Goal: Check status: Check status

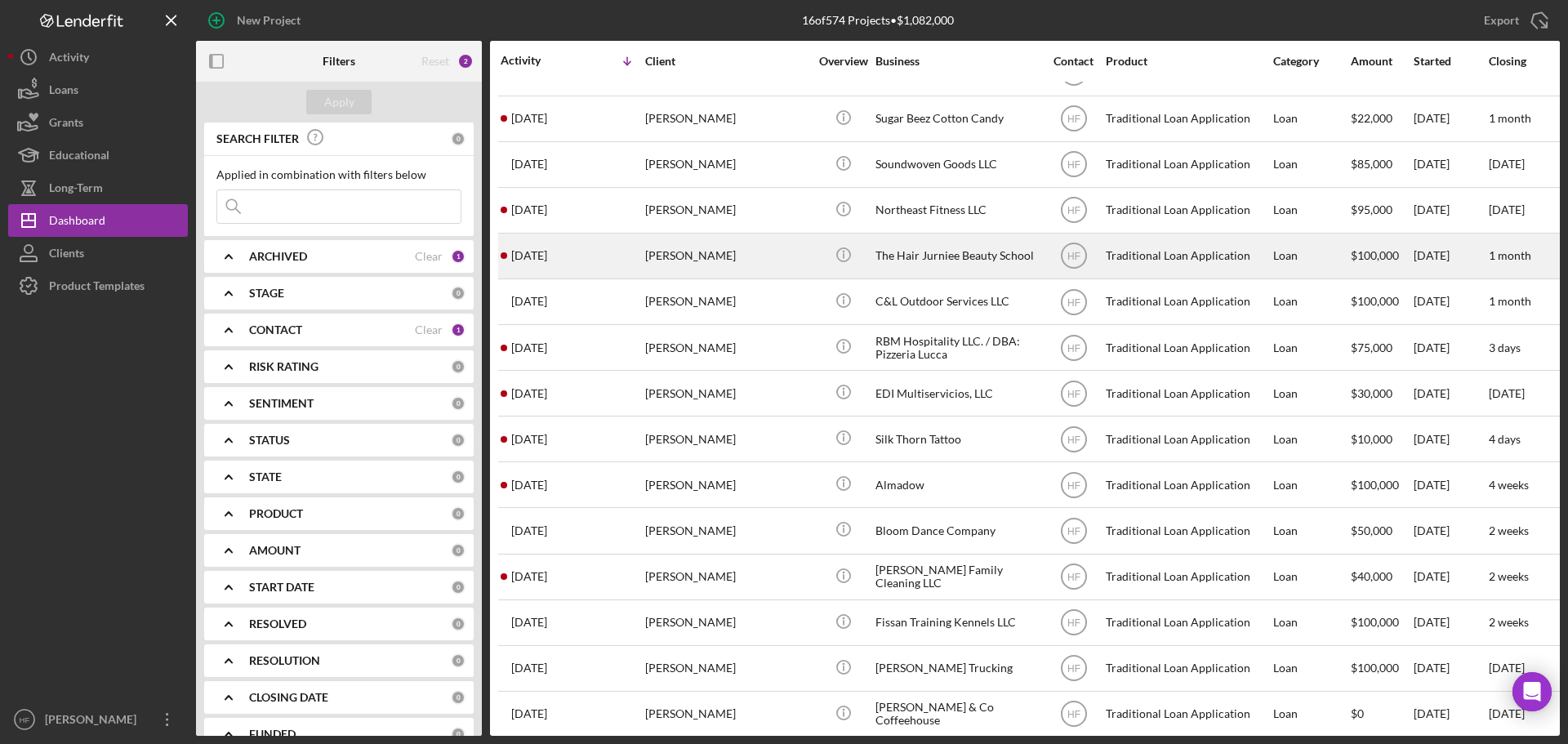
scroll to position [82, 0]
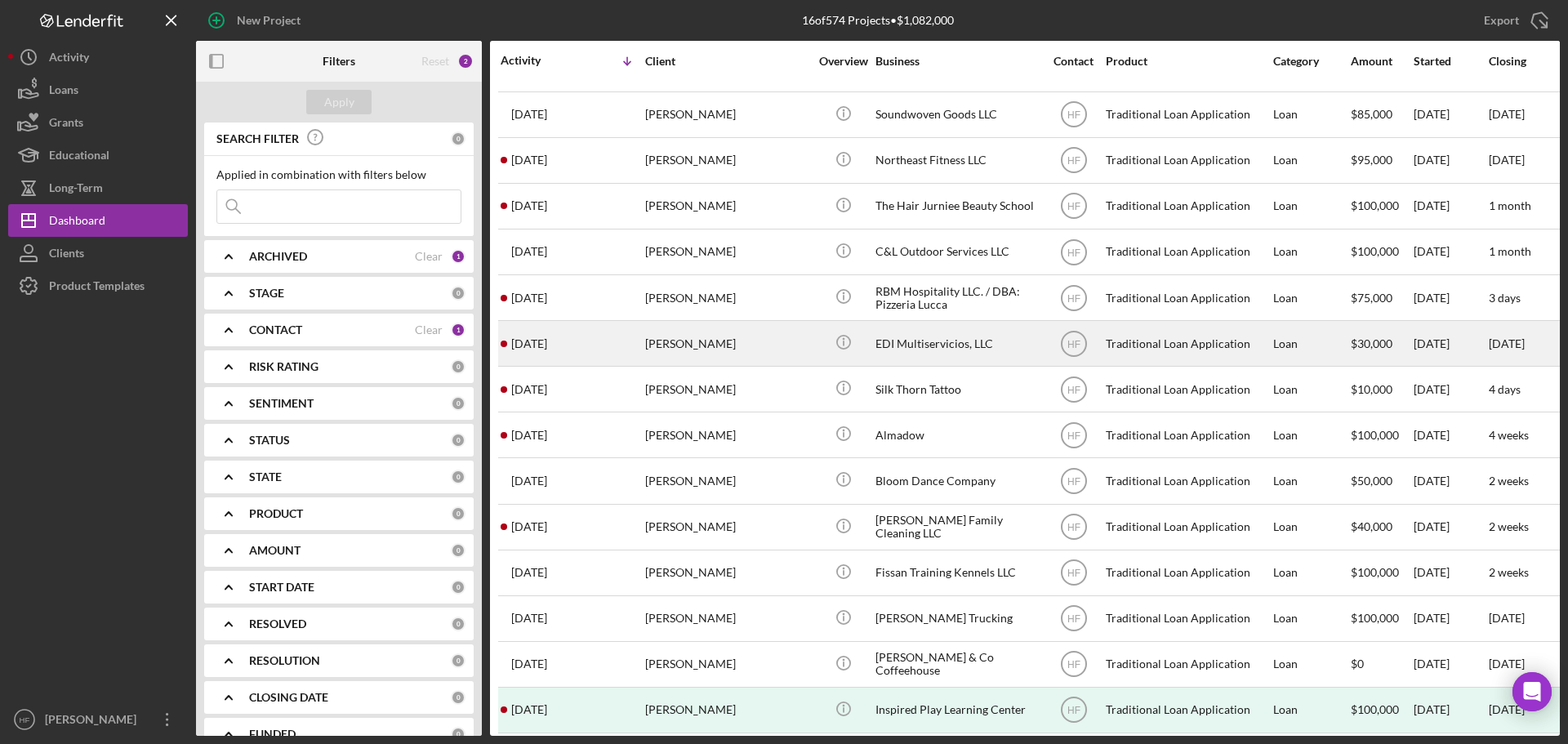
click at [751, 356] on div "Erika Posthumus" at bounding box center [727, 344] width 164 height 44
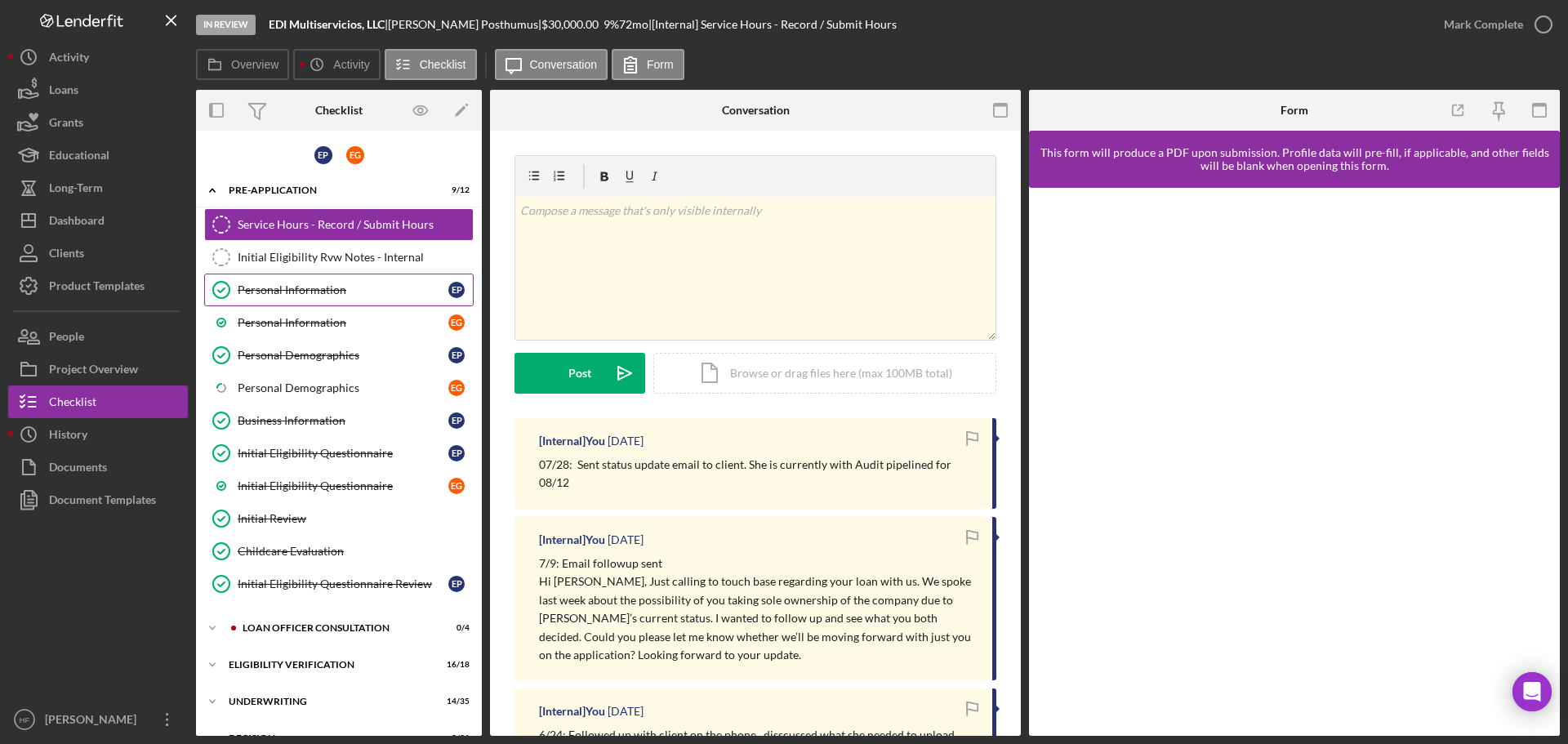
click at [301, 291] on div "Personal Information" at bounding box center [342, 291] width 210 height 13
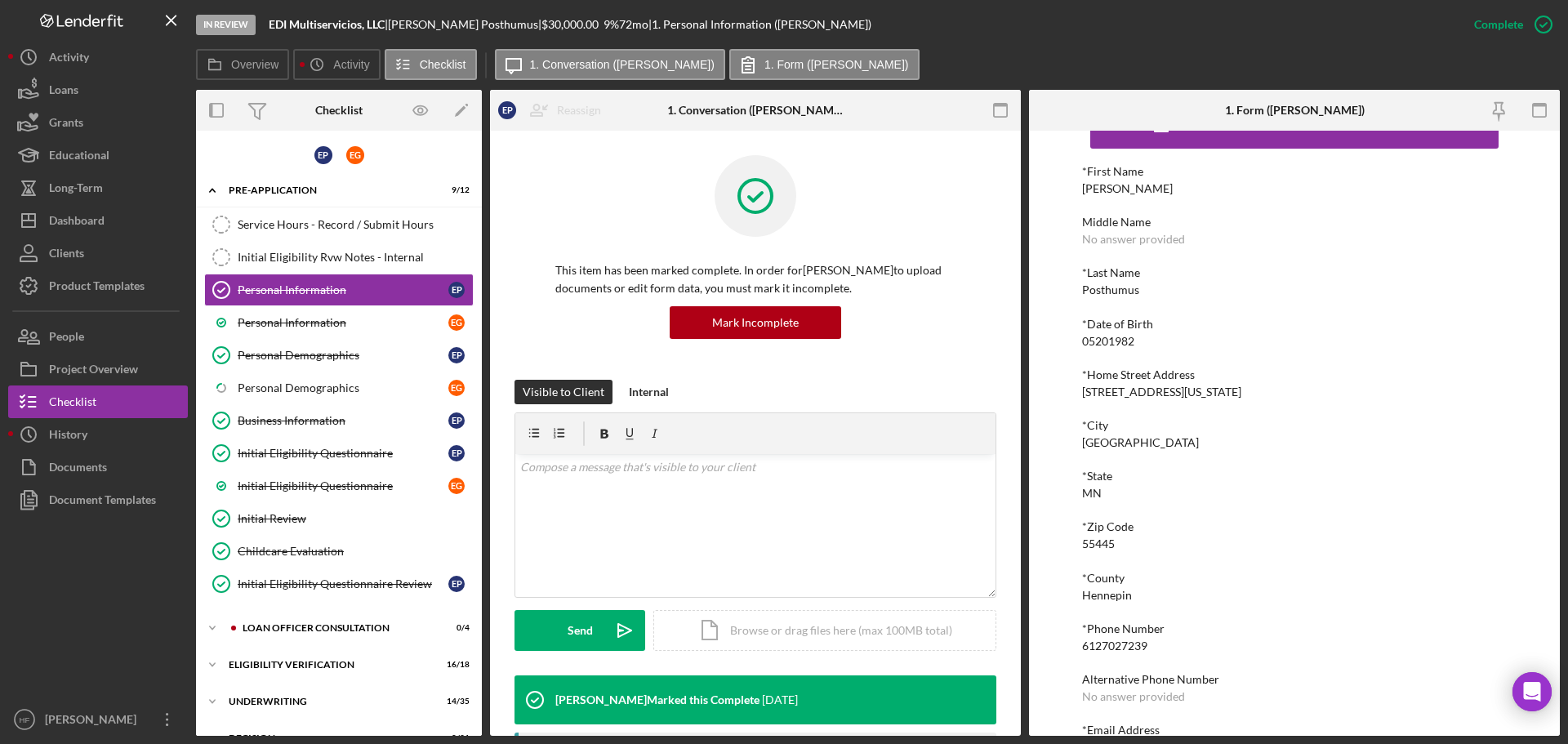
scroll to position [90, 0]
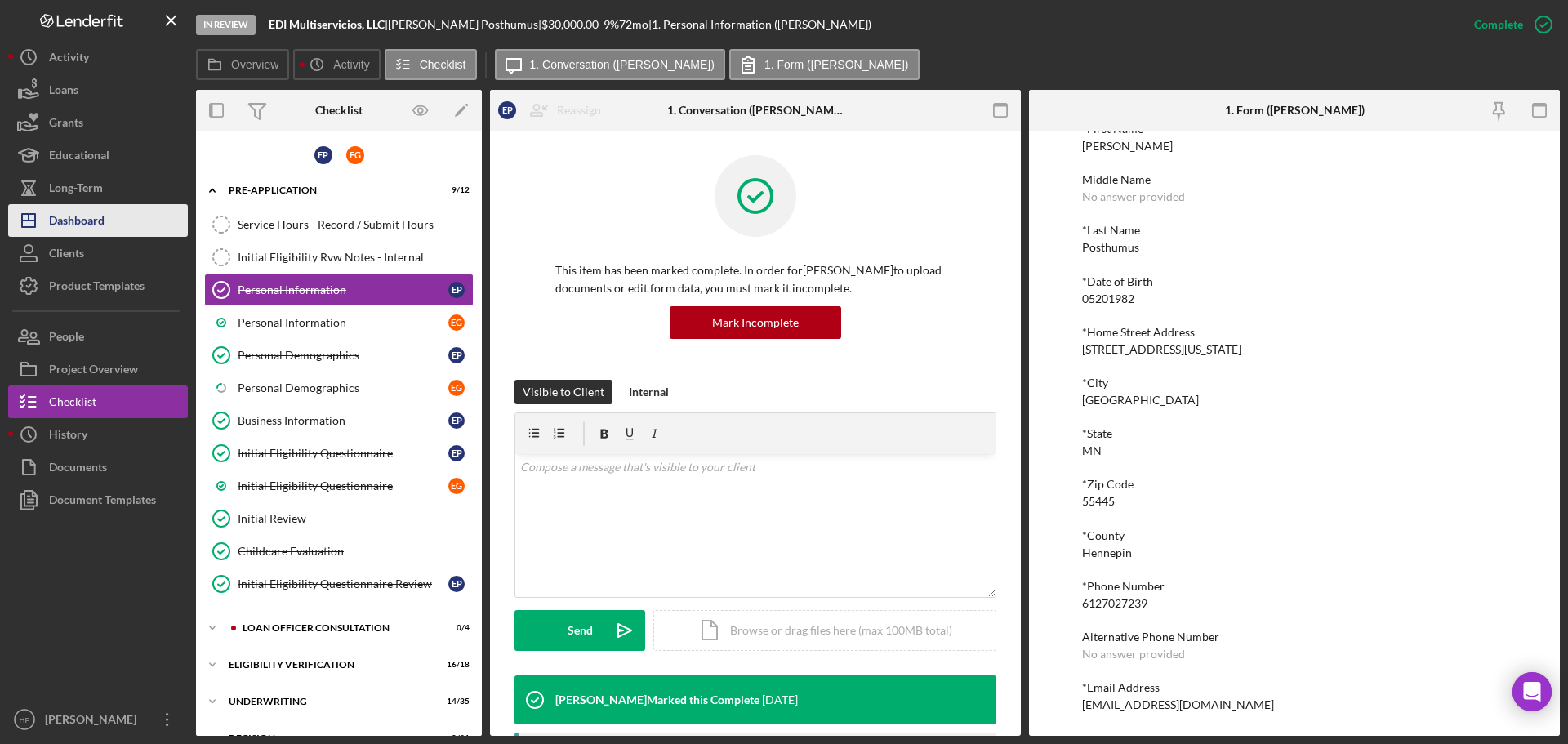
click at [102, 223] on div "Dashboard" at bounding box center [77, 222] width 56 height 36
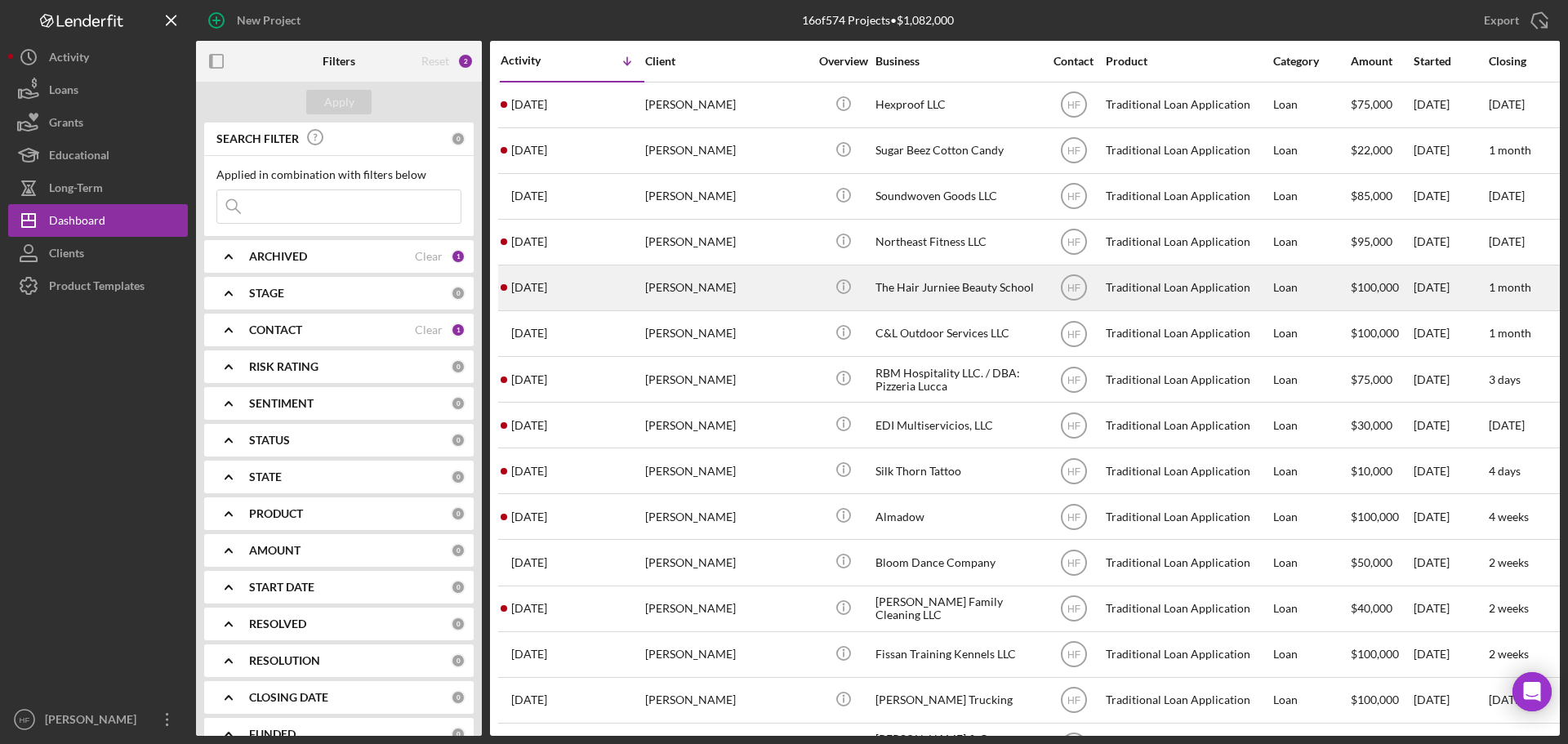
click at [729, 284] on div "Kimberly Fields" at bounding box center [727, 288] width 164 height 44
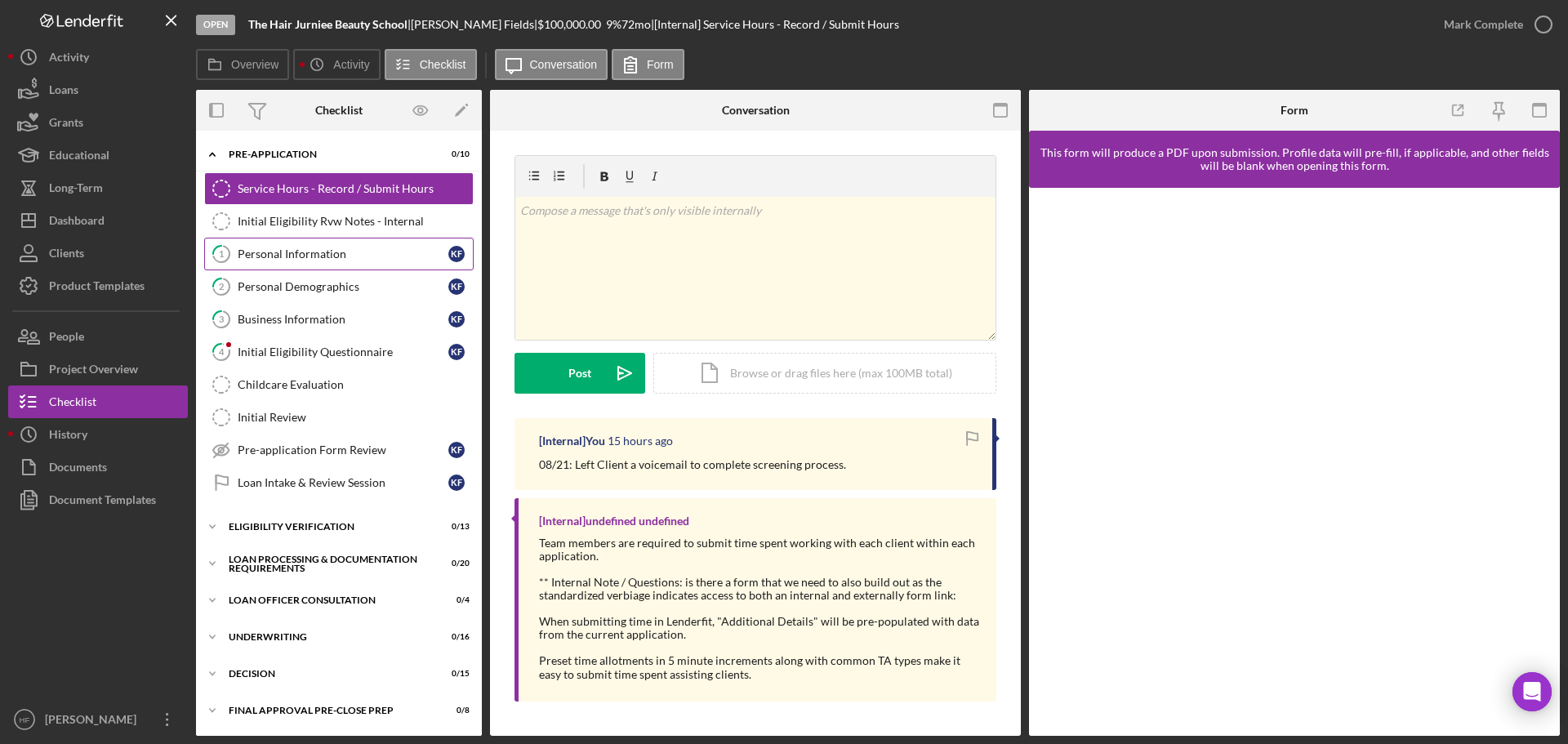
click at [333, 238] on link "1 Personal Information K F" at bounding box center [339, 253] width 270 height 33
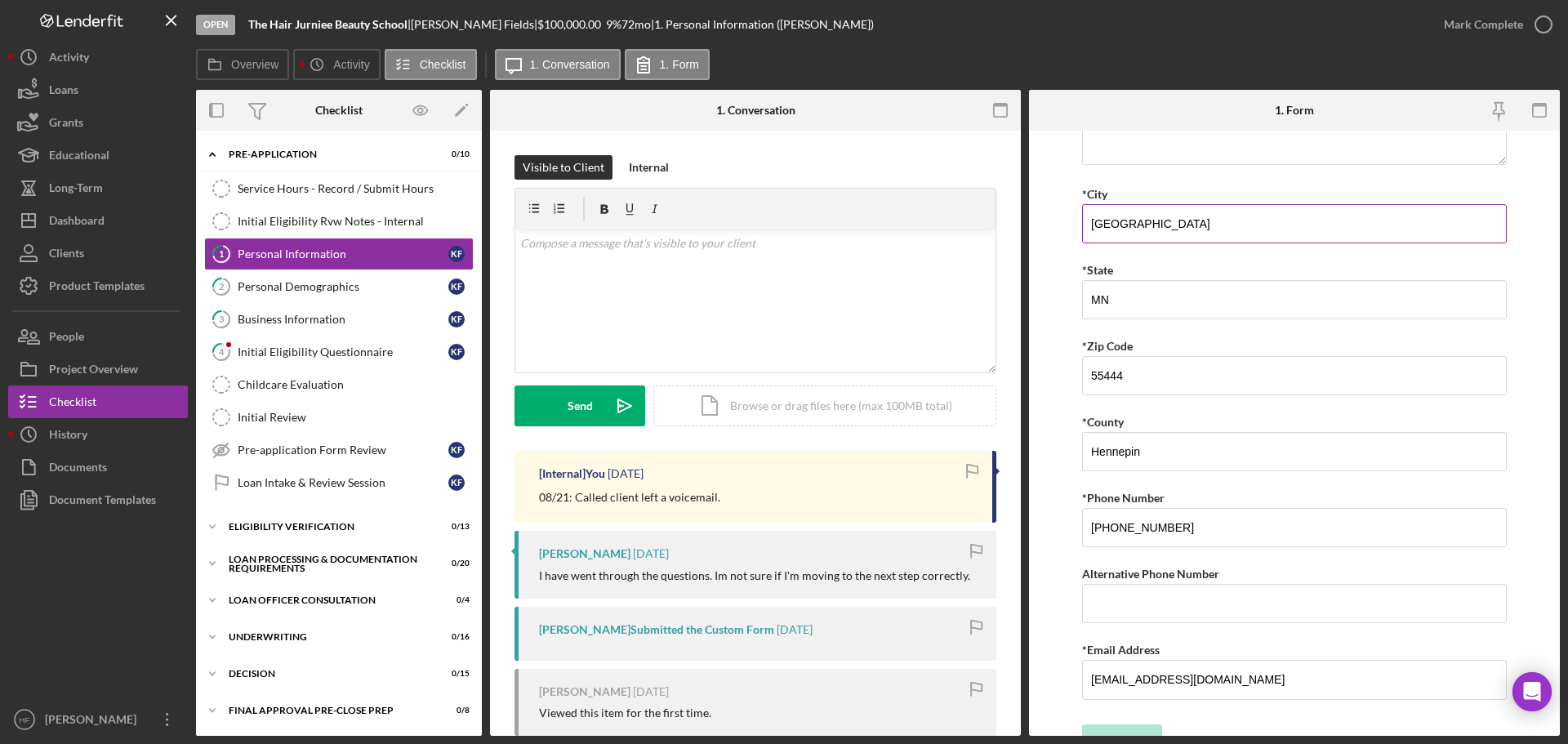
scroll to position [401, 0]
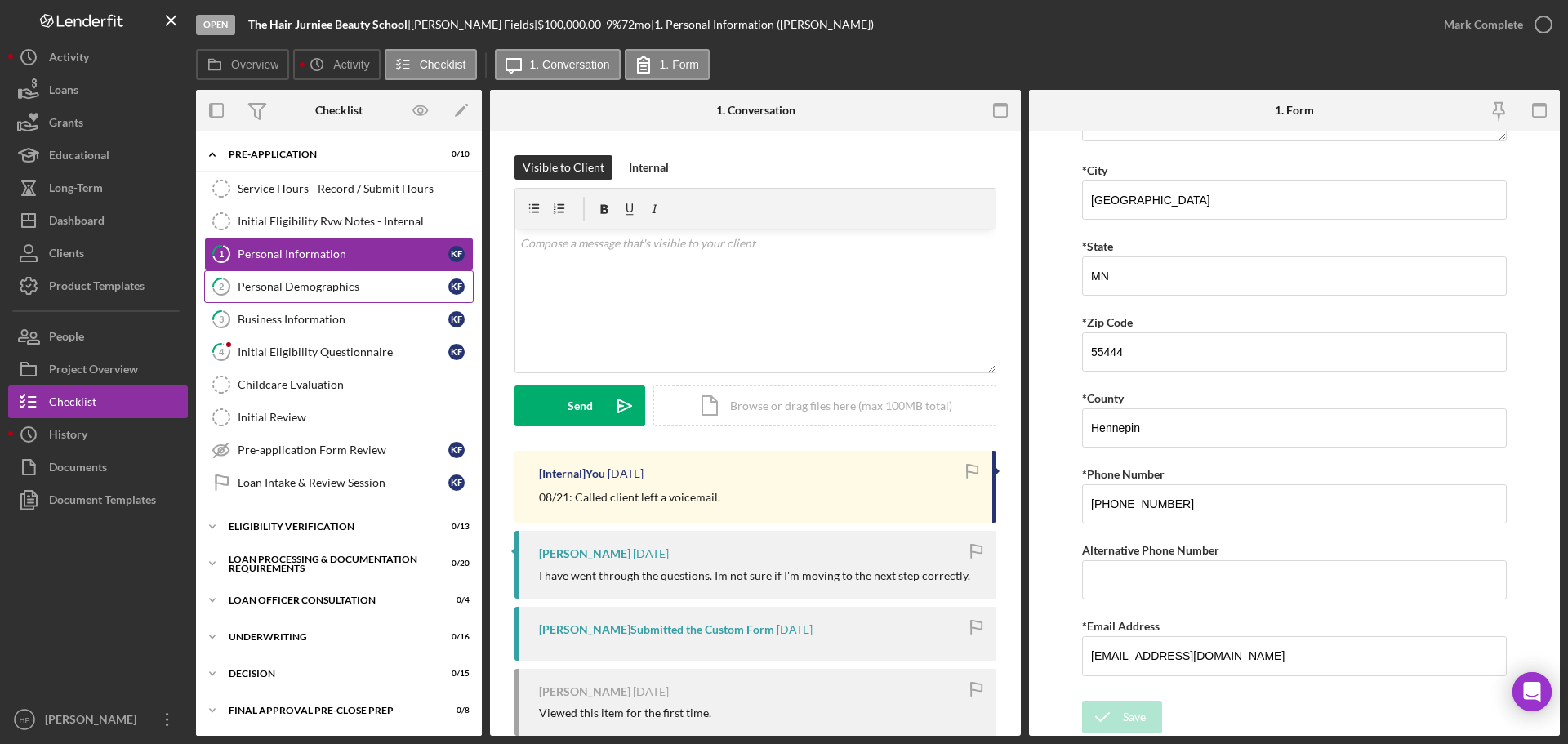
click at [399, 290] on div "Personal Demographics" at bounding box center [342, 287] width 210 height 13
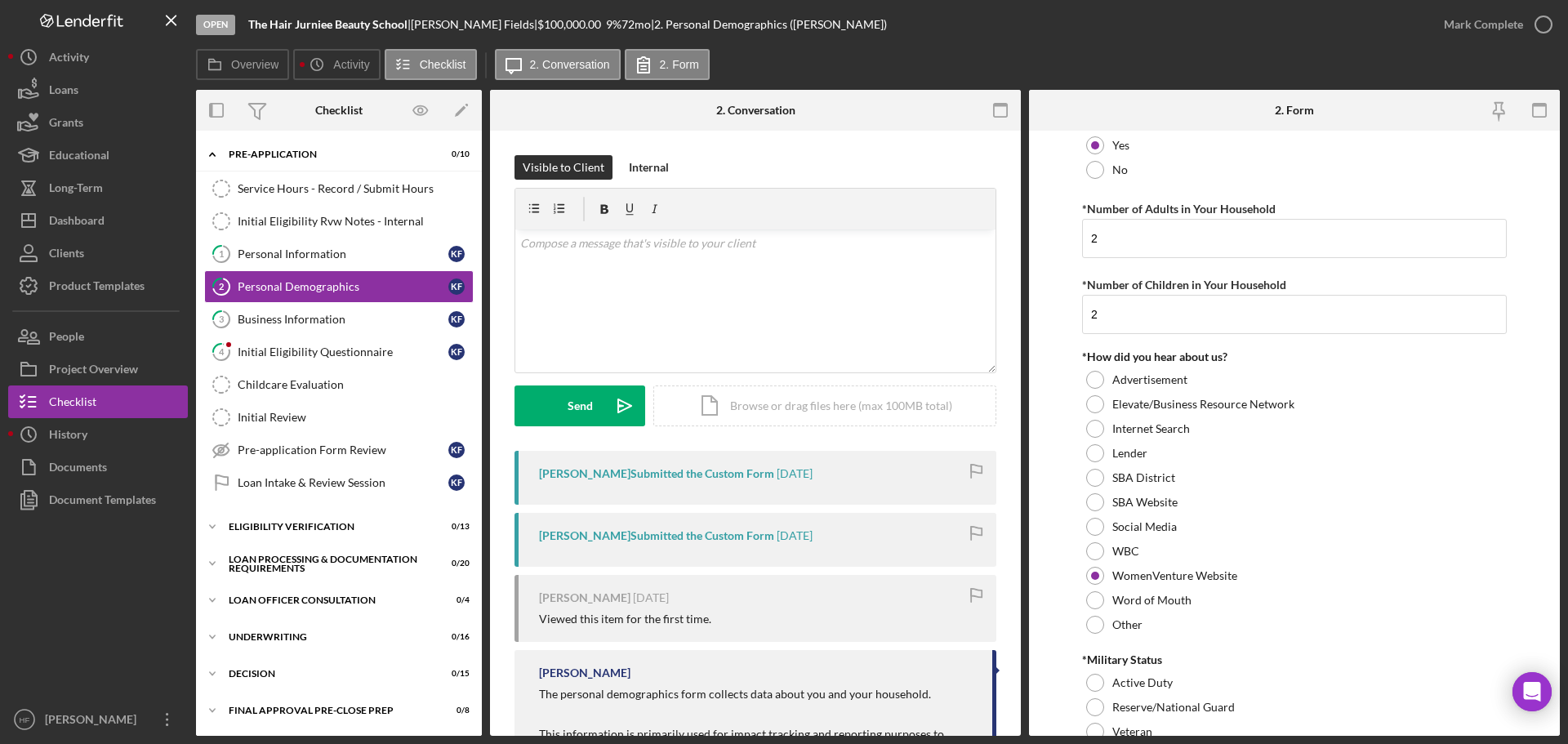
scroll to position [1540, 0]
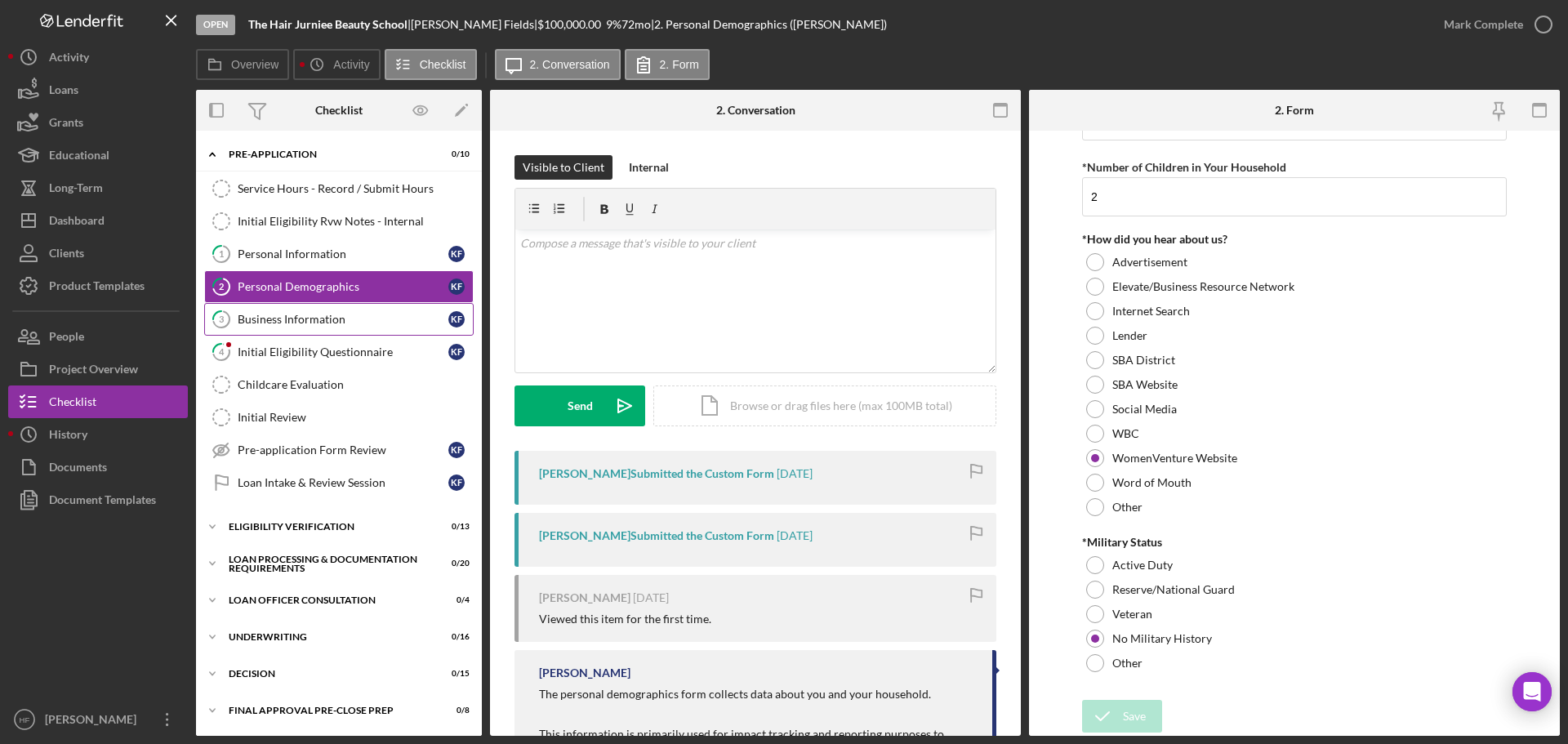
click at [339, 330] on link "3 Business Information K F" at bounding box center [339, 319] width 270 height 33
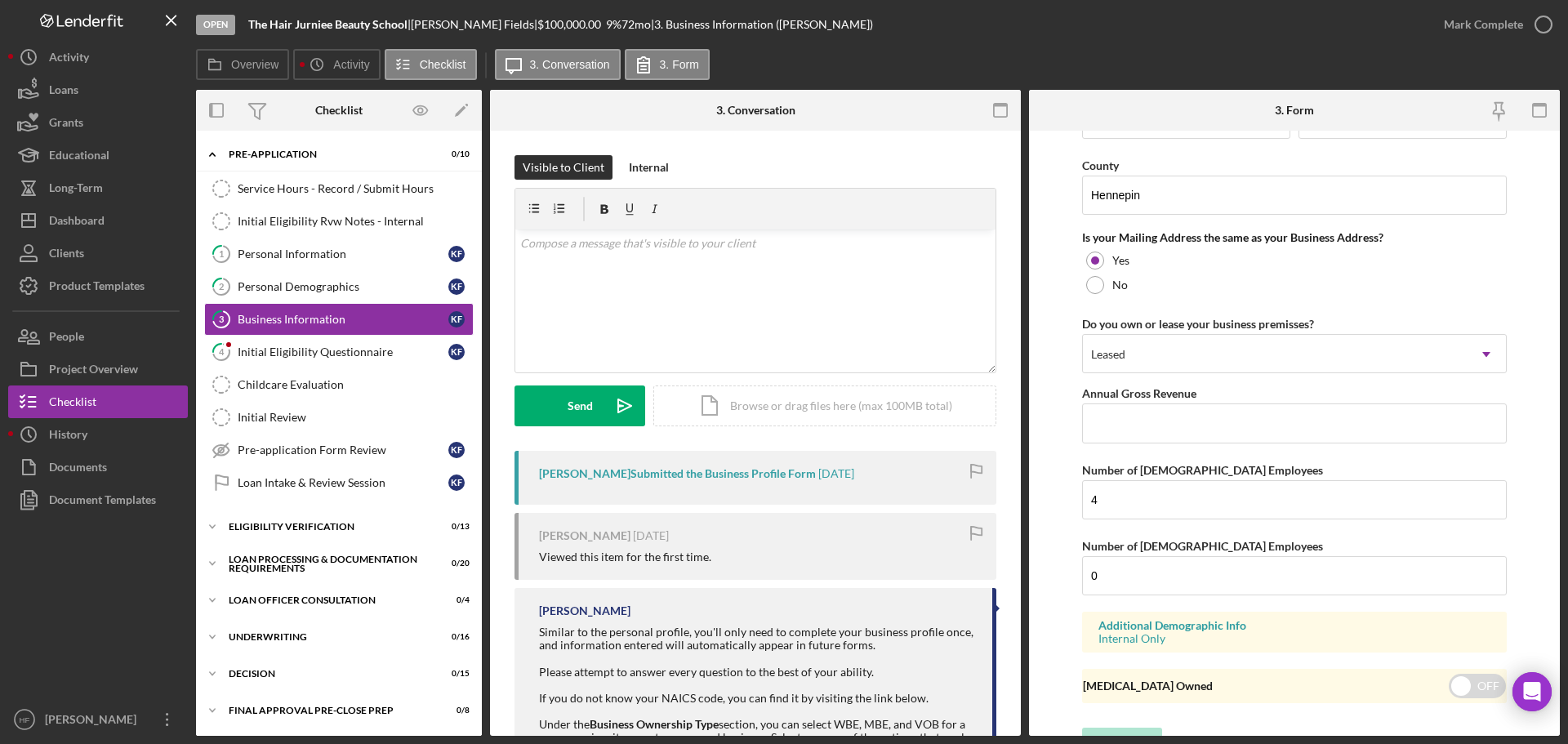
scroll to position [1209, 0]
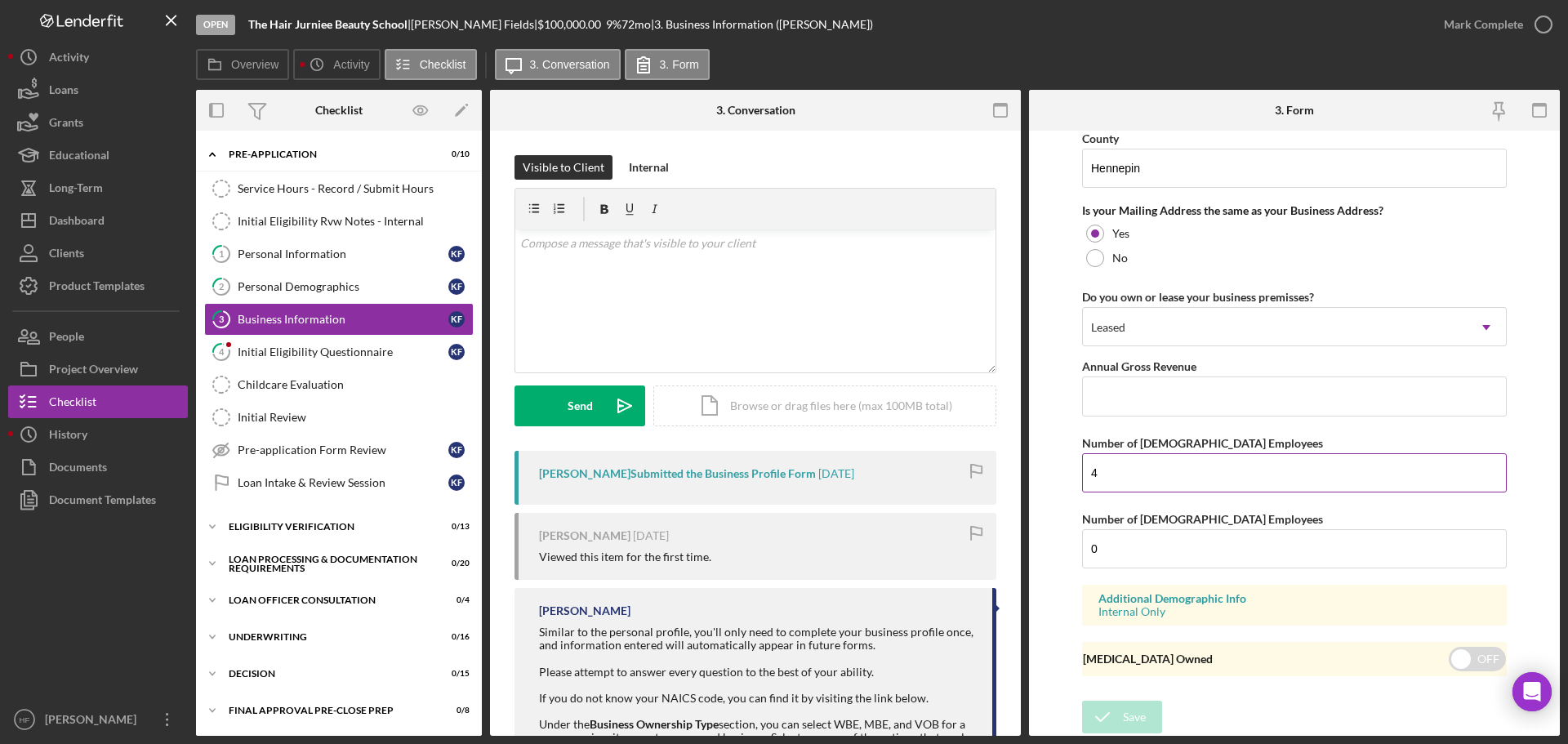
click at [1129, 487] on input "4" at bounding box center [1294, 473] width 424 height 39
type input "4"
click at [374, 354] on div "Initial Eligibility Questionnaire" at bounding box center [342, 352] width 210 height 13
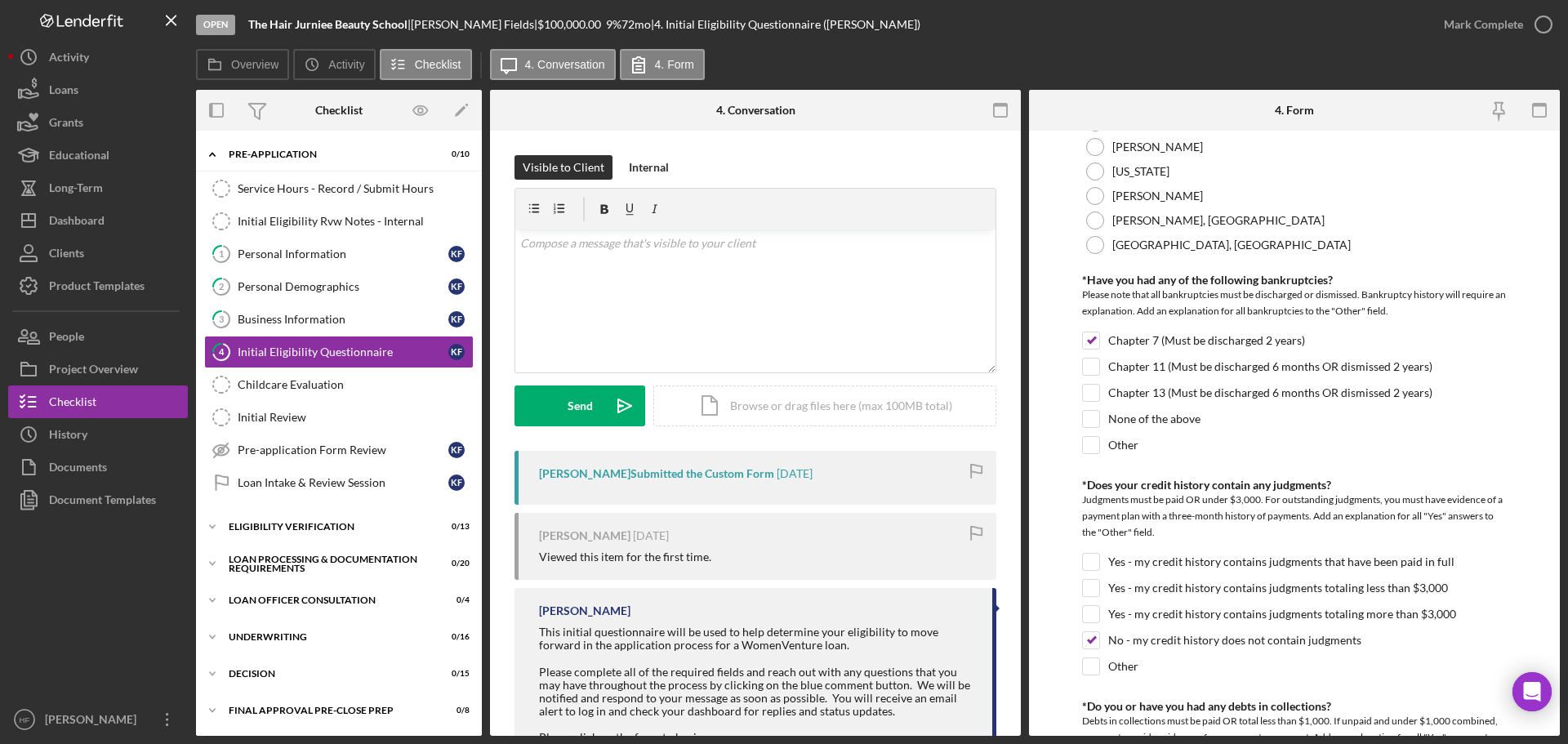
scroll to position [327, 0]
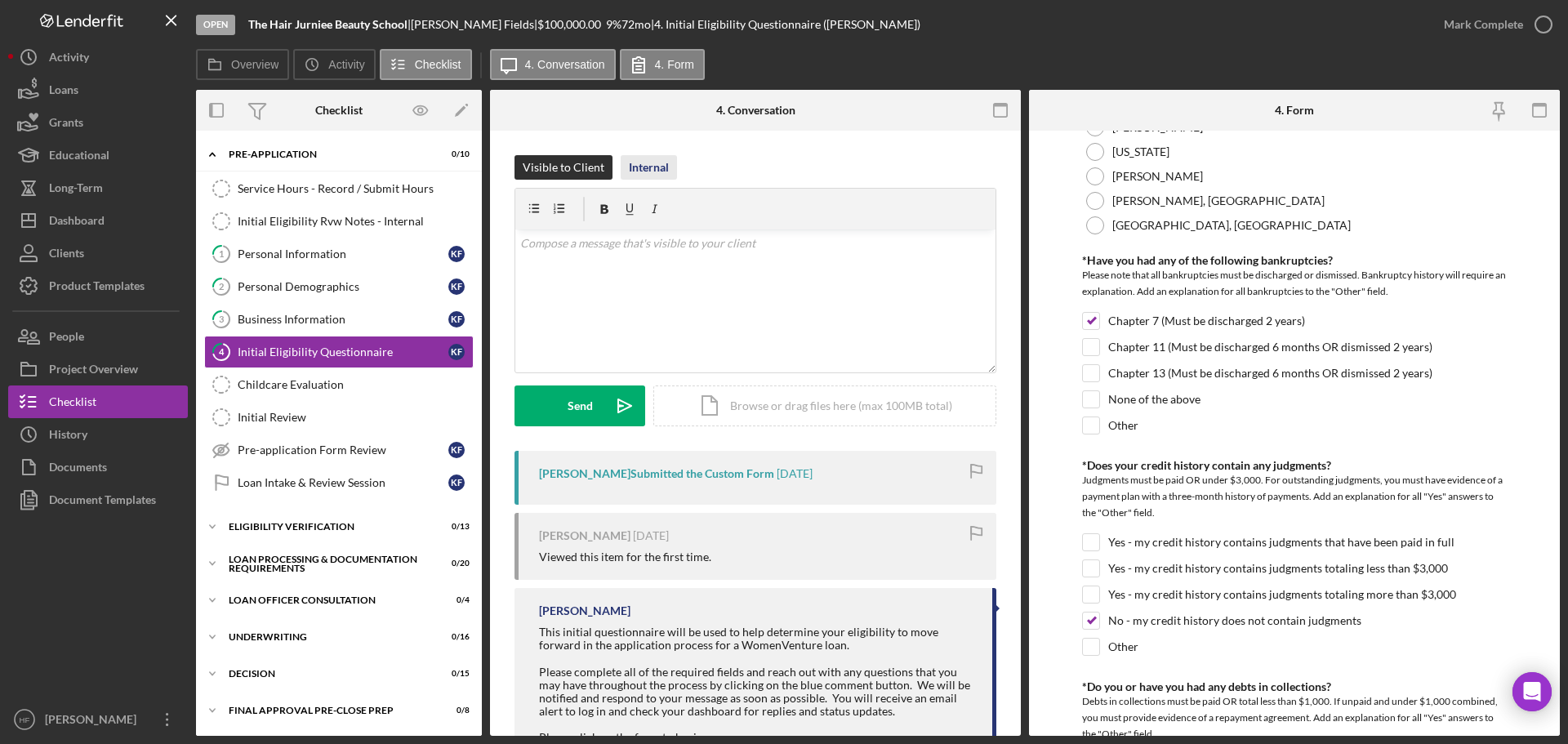
click at [663, 177] on div "Internal" at bounding box center [649, 168] width 40 height 24
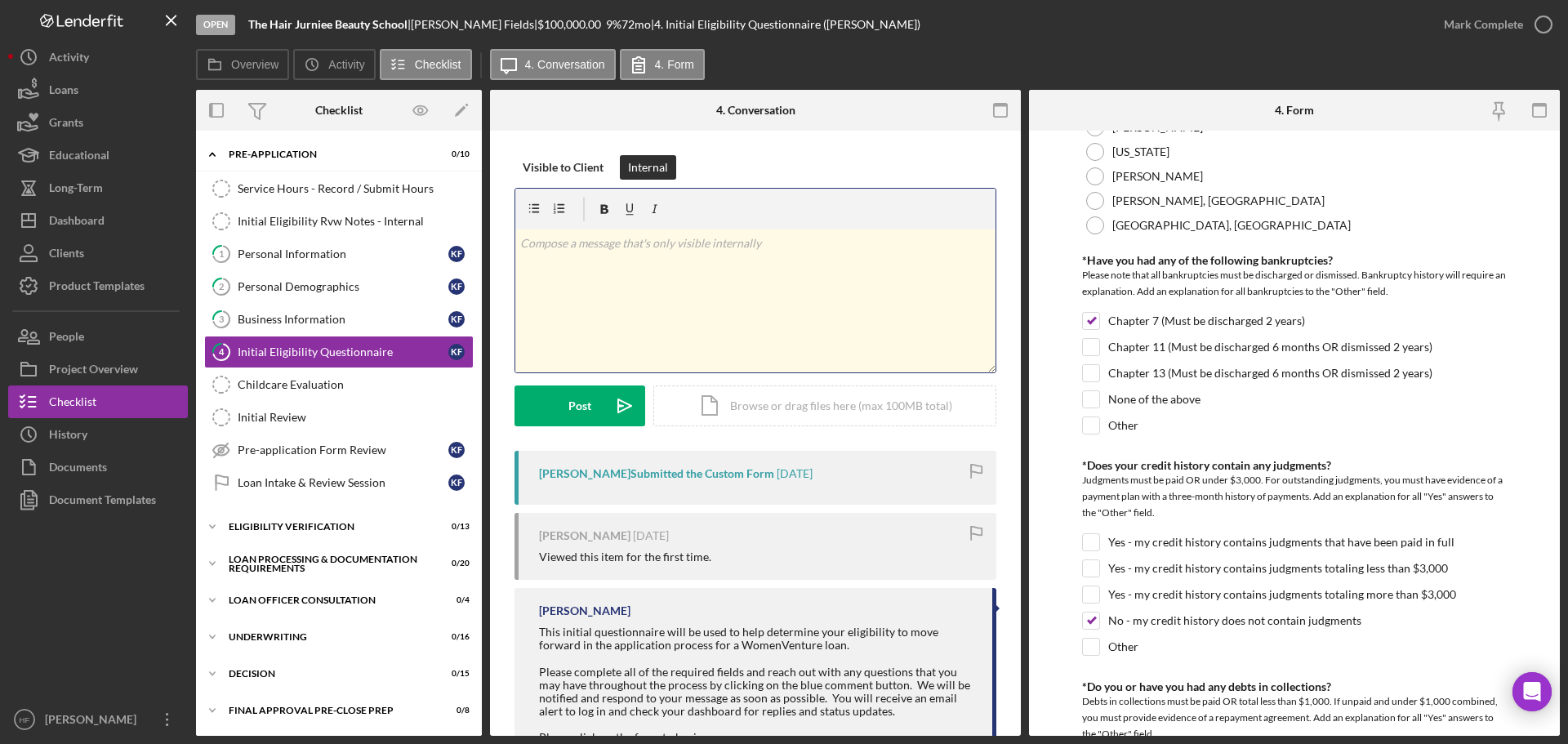
click at [643, 263] on div "v Color teal Color pink Remove color Add row above Add row below Add column bef…" at bounding box center [756, 302] width 480 height 143
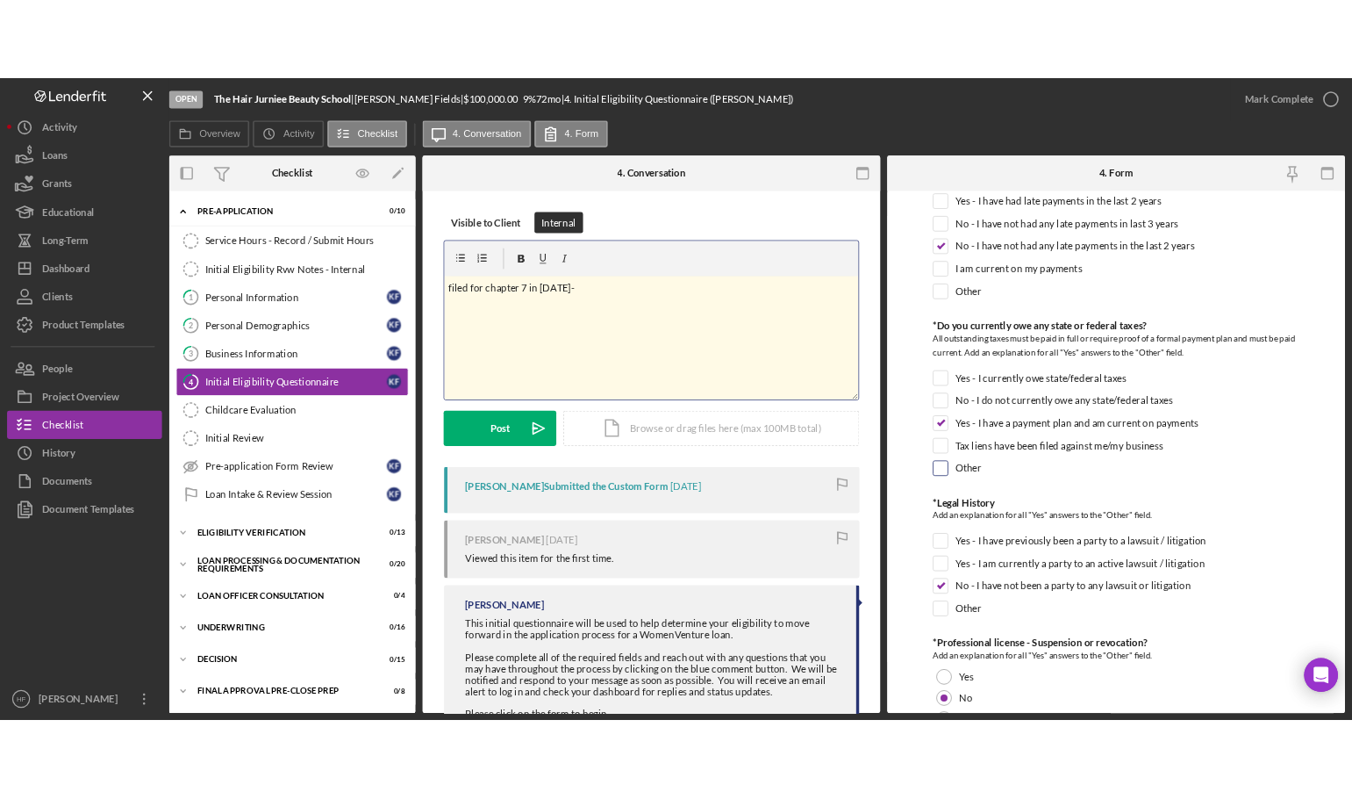
scroll to position [1667, 0]
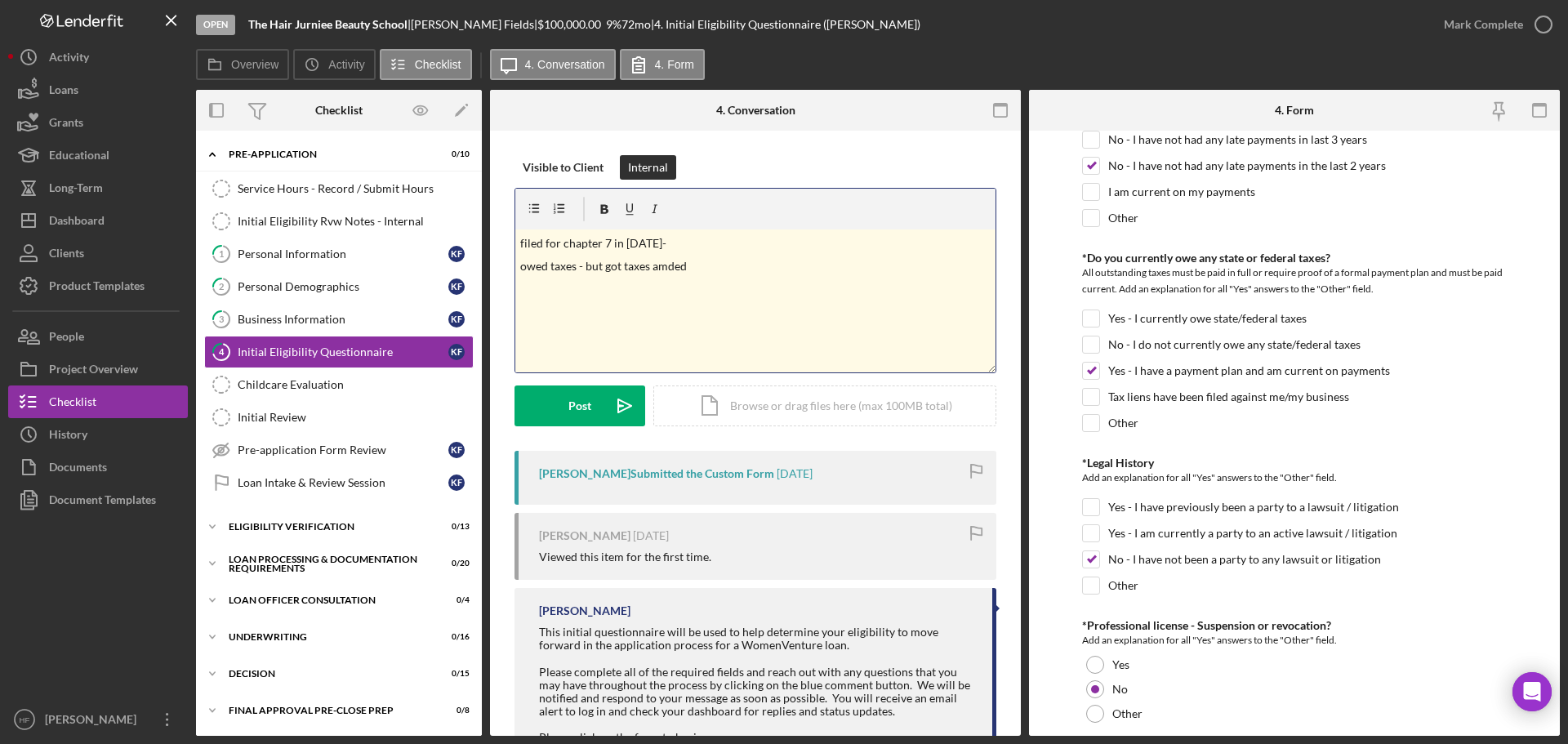
drag, startPoint x: 660, startPoint y: 276, endPoint x: 689, endPoint y: 253, distance: 37.0
click at [683, 251] on p "filed for chapter 7 in 2016-" at bounding box center [756, 243] width 471 height 18
drag, startPoint x: 697, startPoint y: 267, endPoint x: 671, endPoint y: 270, distance: 26.2
click at [671, 270] on p "owed taxes - but got taxes amded" at bounding box center [756, 265] width 471 height 18
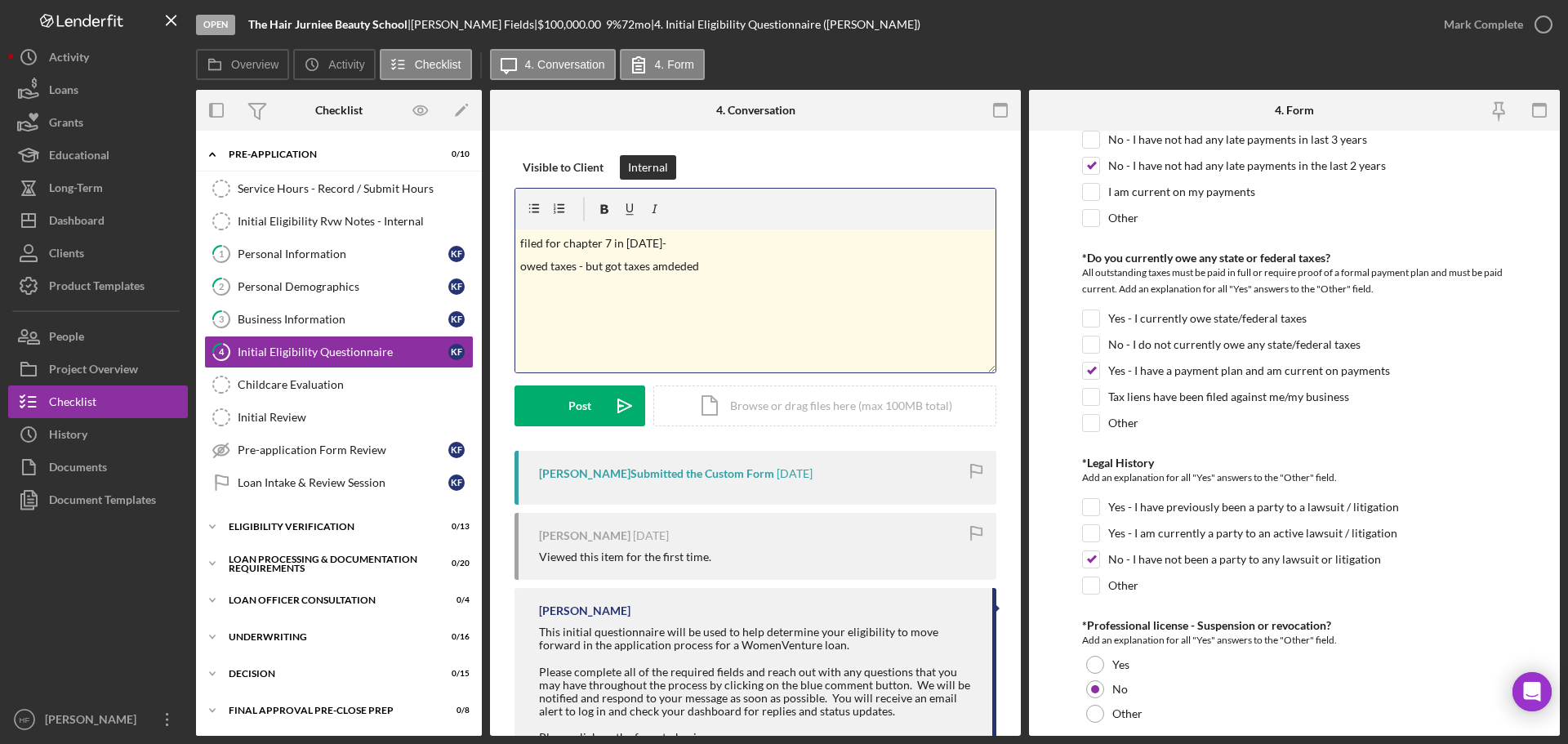
click at [710, 259] on p "owed taxes - but got taxes amdeded" at bounding box center [756, 265] width 471 height 18
drag, startPoint x: 584, startPoint y: 269, endPoint x: 968, endPoint y: 278, distance: 384.1
click at [968, 278] on div "v Color teal Color pink Remove color Add row above Add row below Add column bef…" at bounding box center [756, 302] width 480 height 143
click at [952, 308] on div "v Color teal Color pink Remove color Add row above Add row below Add column bef…" at bounding box center [756, 302] width 480 height 143
click at [957, 268] on p "owed taxes - but got taxes amended due to a filing error meeting with prepare a…" at bounding box center [756, 265] width 471 height 18
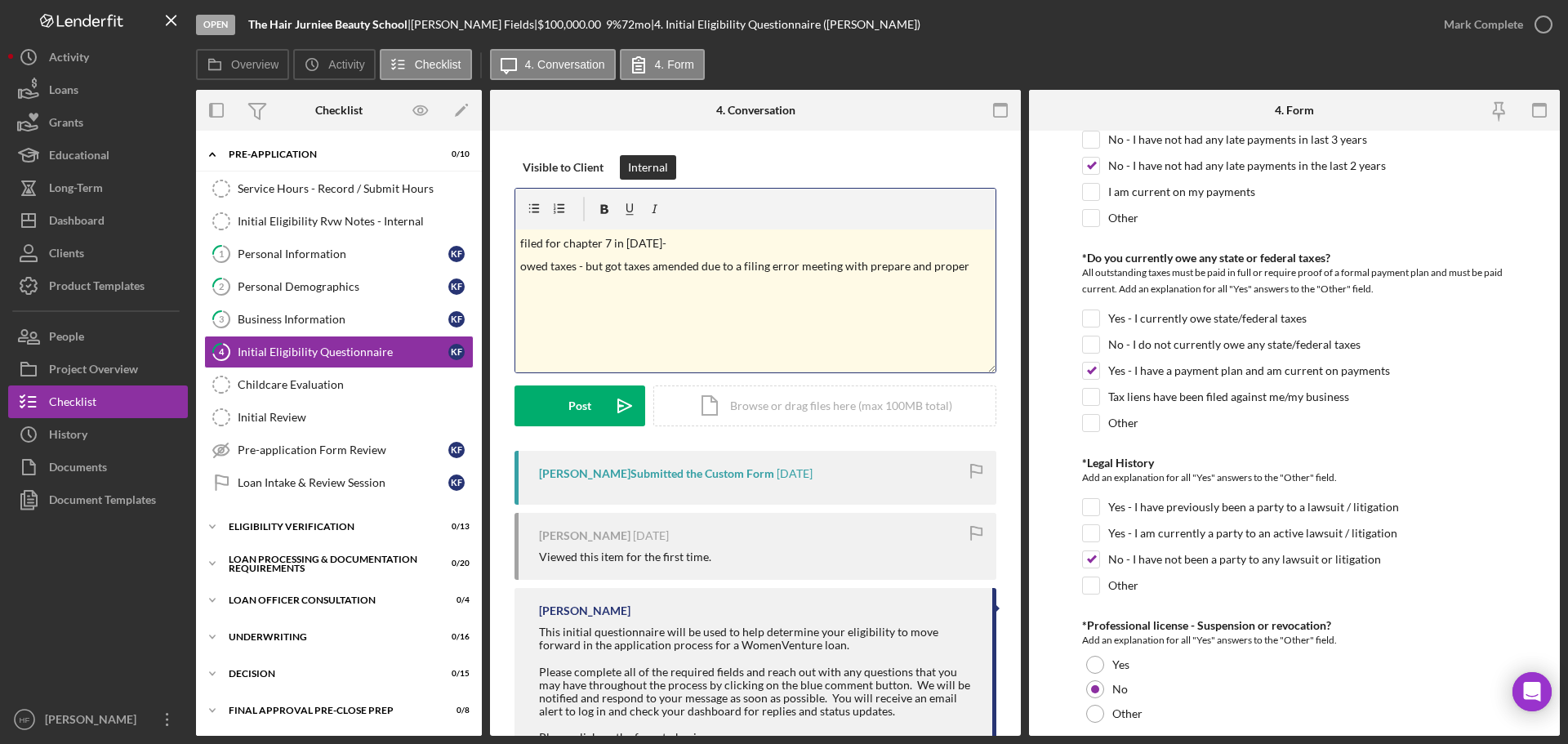
click at [961, 269] on p "owed taxes - but got taxes amended due to a filing error meeting with prepare a…" at bounding box center [756, 265] width 471 height 18
click at [550, 281] on p "owed taxes - but got taxes amended due to a filing error meeting with prepare a…" at bounding box center [756, 275] width 471 height 36
click at [638, 297] on div "v Color teal Color pink Remove color Add row above Add row below Add column bef…" at bounding box center [756, 302] width 480 height 143
click at [610, 284] on p "owed taxes - but got taxes amended due to a filing error meeting with prepare a…" at bounding box center [756, 275] width 471 height 36
drag, startPoint x: 644, startPoint y: 290, endPoint x: 604, endPoint y: 290, distance: 40.0
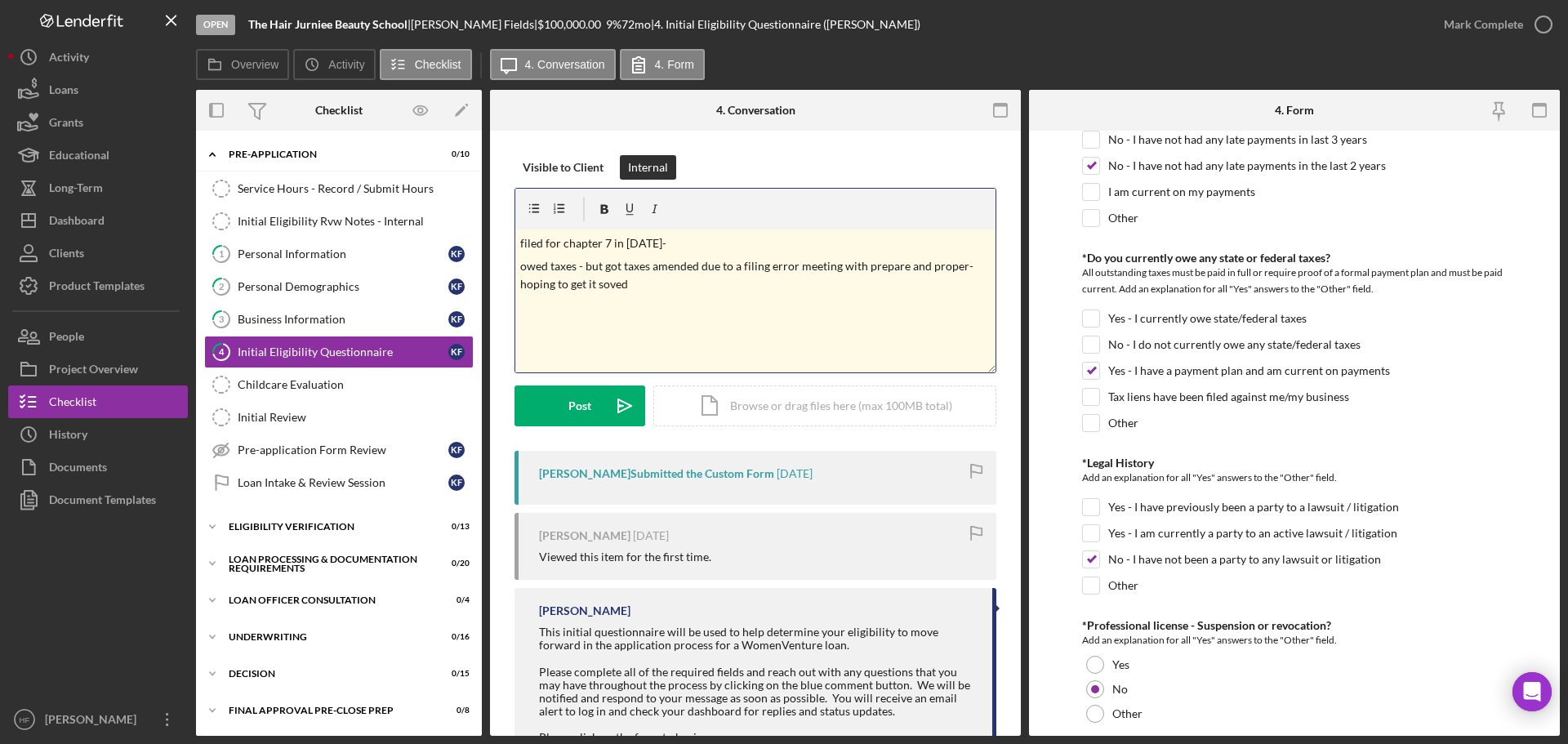
click at [604, 290] on p "owed taxes - but got taxes amended due to a filing error meeting with prepare a…" at bounding box center [756, 275] width 471 height 36
click at [556, 406] on button "Post Icon/icon-invite-send" at bounding box center [580, 406] width 130 height 41
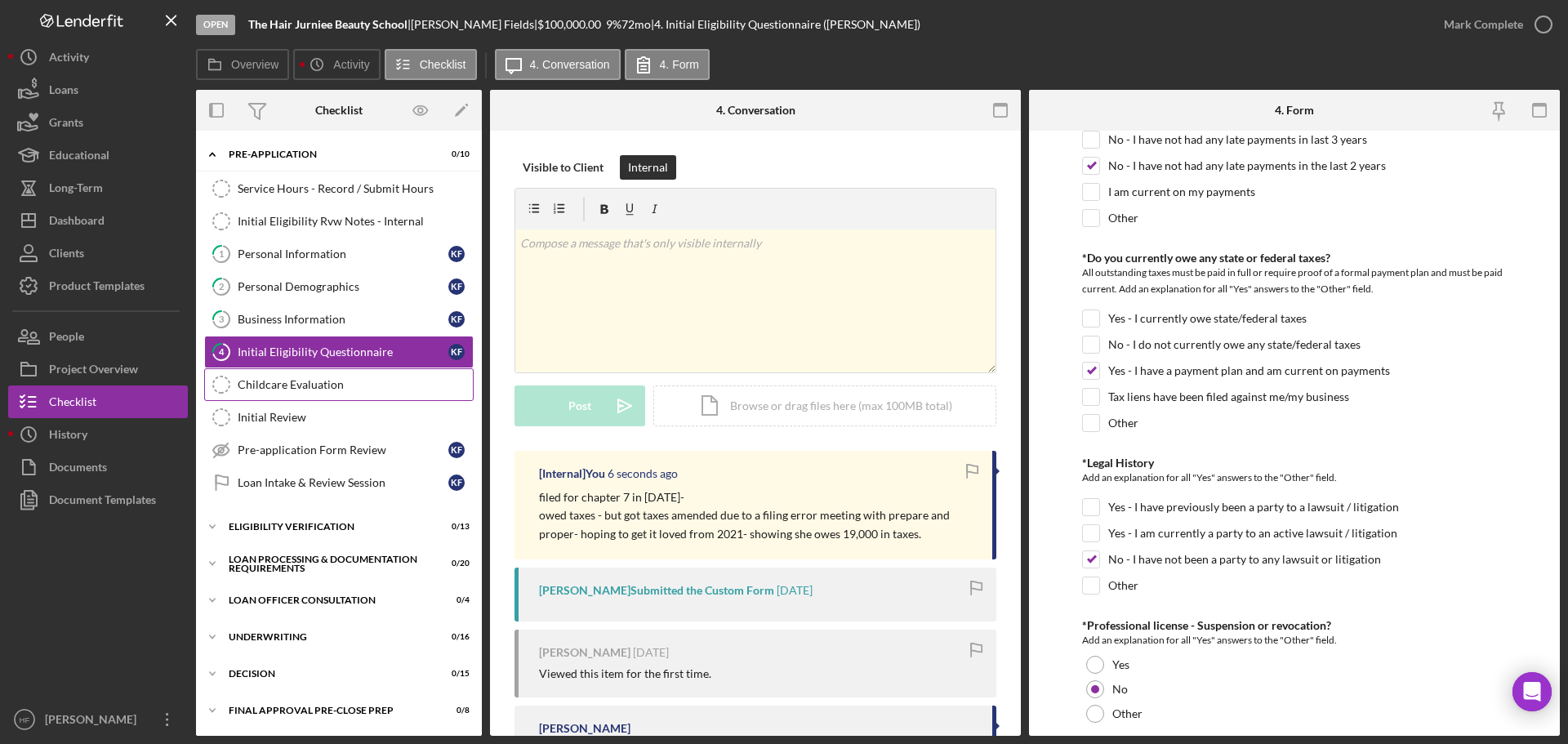
click at [347, 385] on div "Childcare Evaluation" at bounding box center [355, 385] width 235 height 13
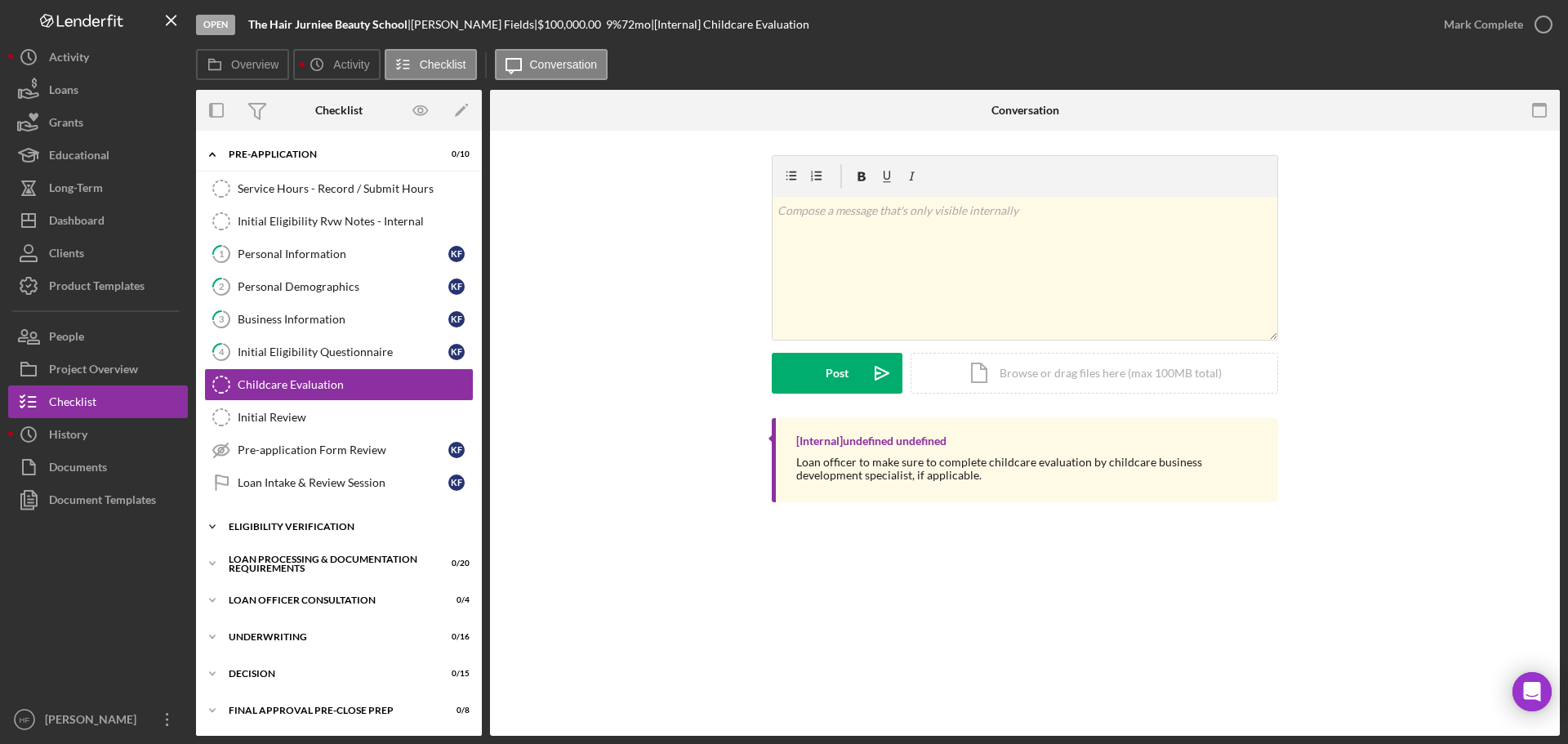
click at [361, 531] on div "Eligibility Verification" at bounding box center [345, 527] width 233 height 10
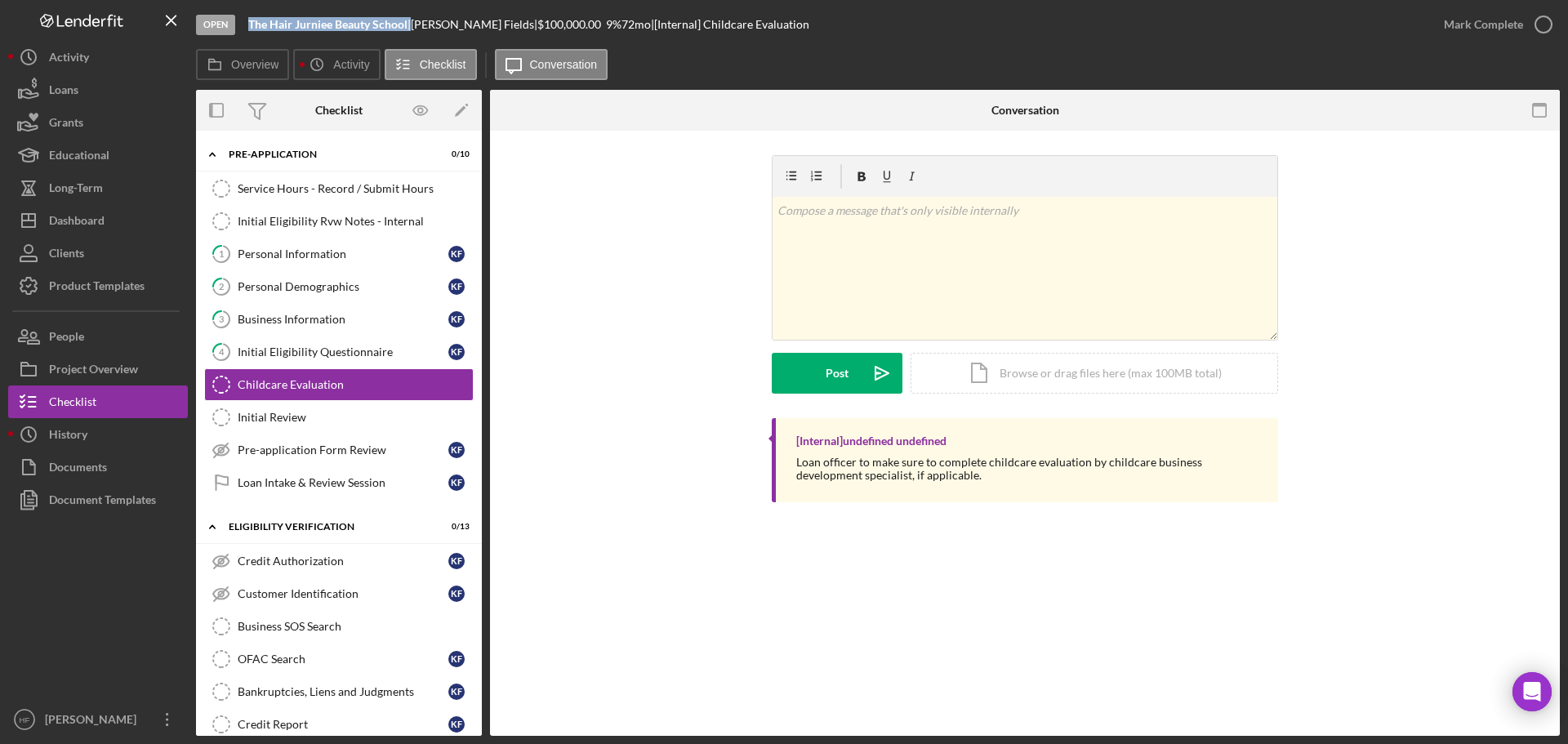
drag, startPoint x: 248, startPoint y: 20, endPoint x: 410, endPoint y: 23, distance: 162.0
click at [410, 23] on div "Open The Hair Jurniee Beauty School | Kimberly Fields | $100,000.00 9 % 72 mo |…" at bounding box center [811, 24] width 1231 height 49
copy div "The Hair Jurniee Beauty School"
click at [131, 219] on button "Icon/Dashboard Dashboard" at bounding box center [98, 220] width 180 height 33
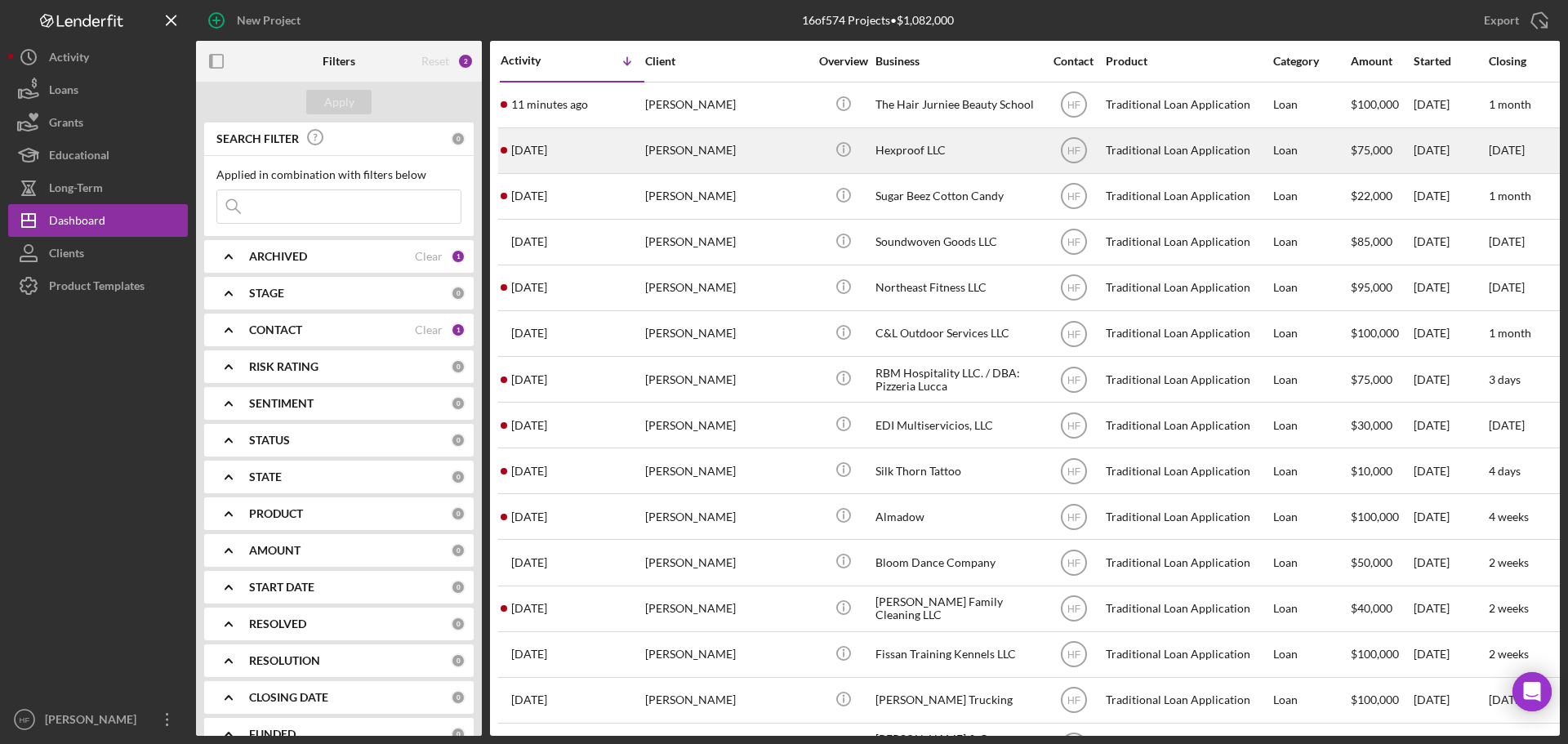
click at [779, 142] on div "Elise Cleereman" at bounding box center [727, 151] width 164 height 44
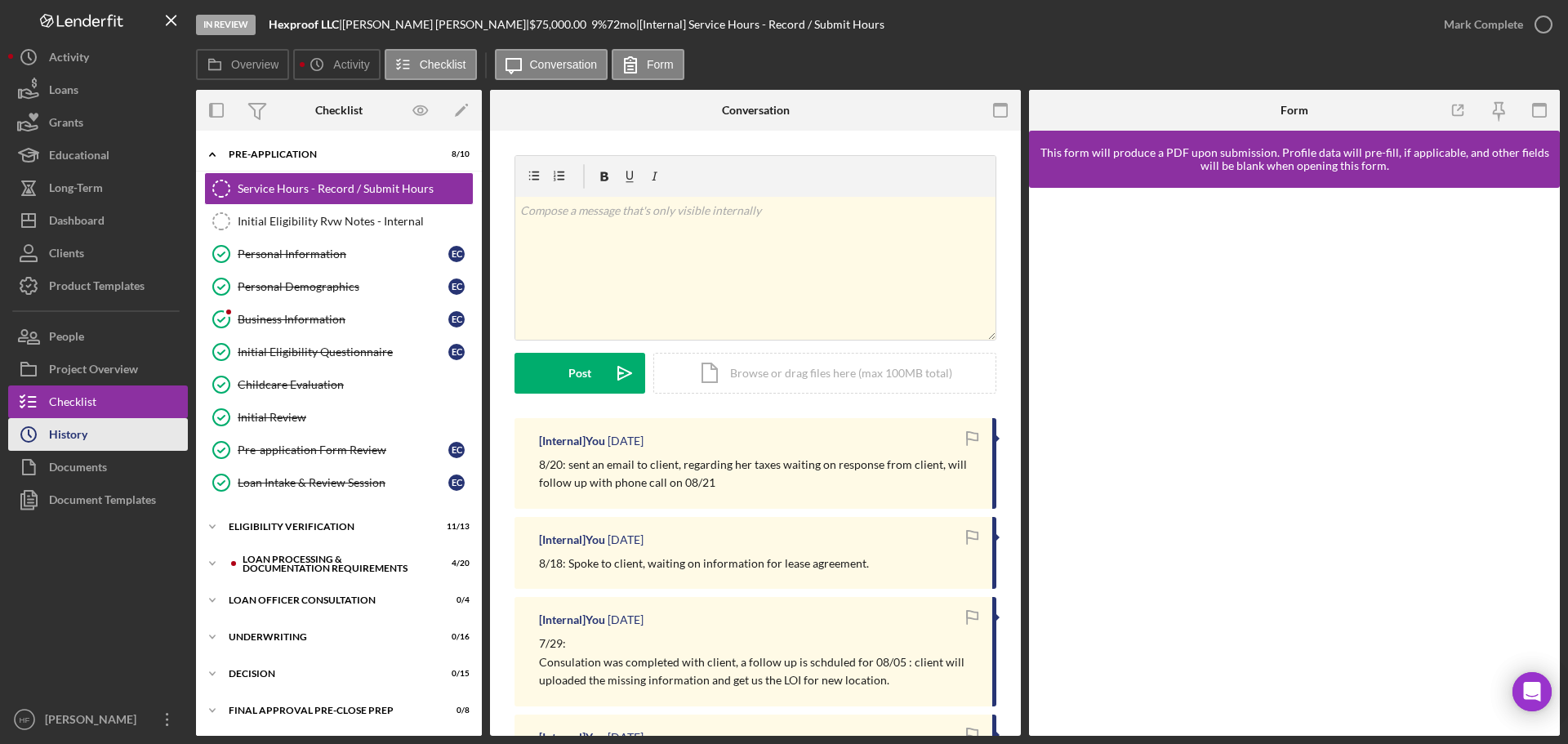
click at [110, 443] on button "Icon/History History" at bounding box center [98, 434] width 180 height 33
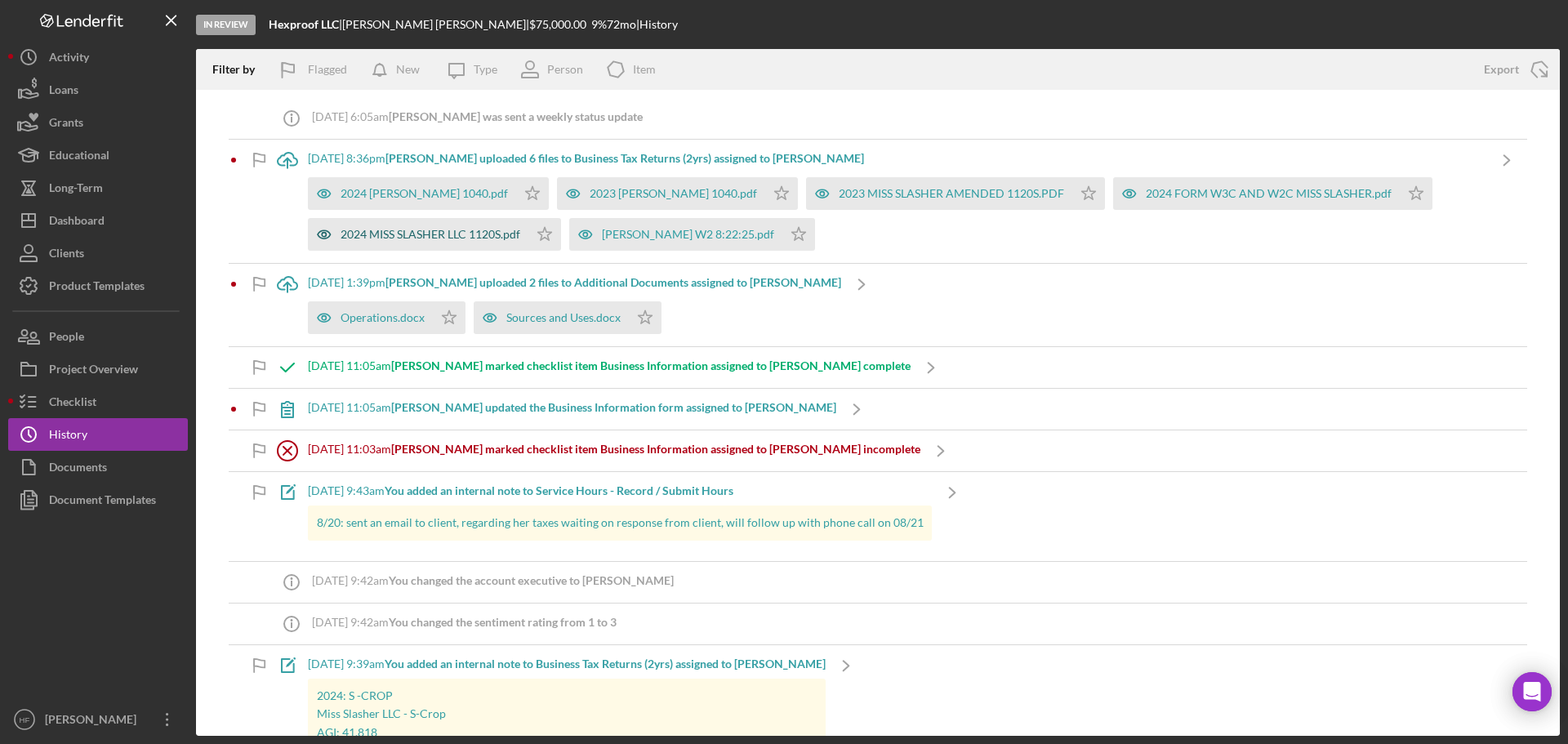
click at [390, 237] on div "2024 MISS SLASHER LLC 1120S.pdf" at bounding box center [430, 235] width 180 height 13
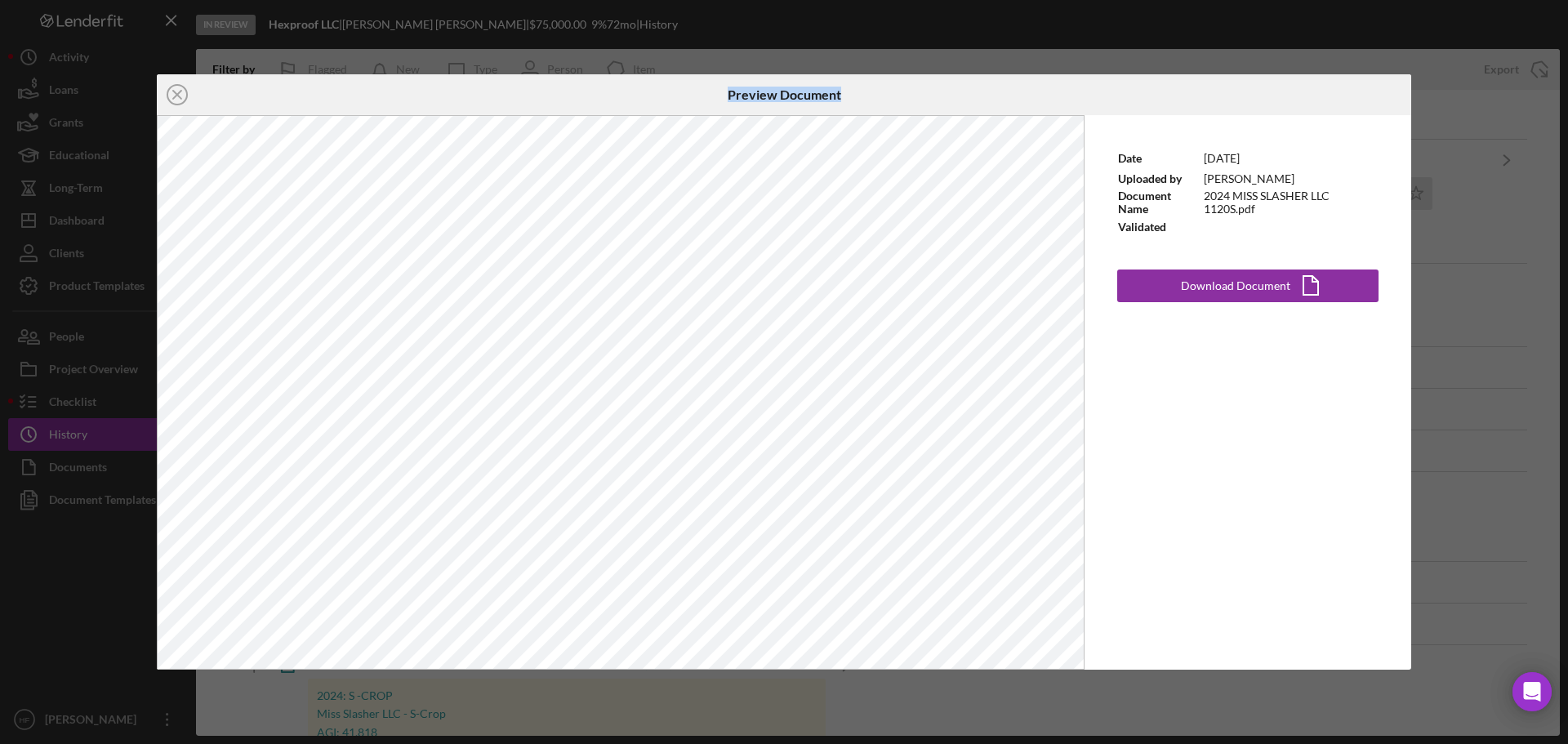
drag, startPoint x: 859, startPoint y: 100, endPoint x: 530, endPoint y: 89, distance: 329.2
click at [533, 90] on div "Icon/Close Preview Document" at bounding box center [784, 95] width 1254 height 41
click at [1518, 210] on div "Icon/Close Preview Document Date 8/23/2025 Uploaded by Elise Cleereman Document…" at bounding box center [784, 372] width 1568 height 744
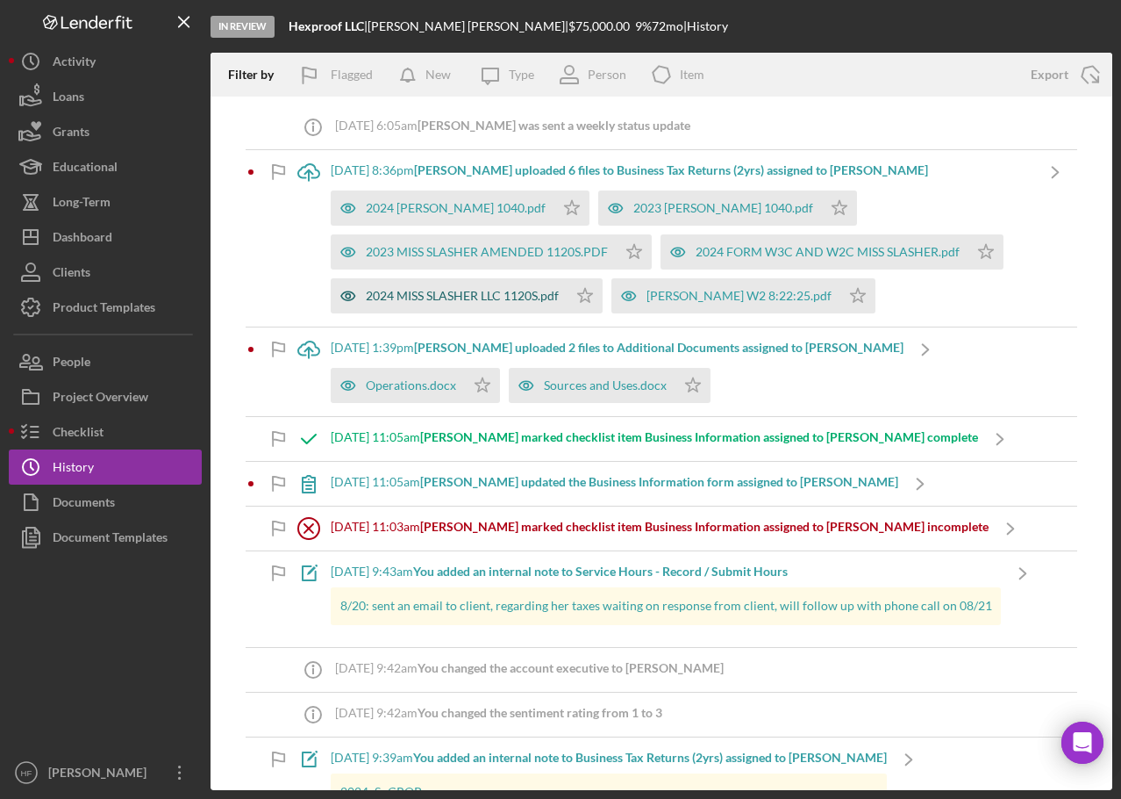
click at [441, 302] on div "2024 MISS SLASHER LLC 1120S.pdf" at bounding box center [462, 296] width 193 height 14
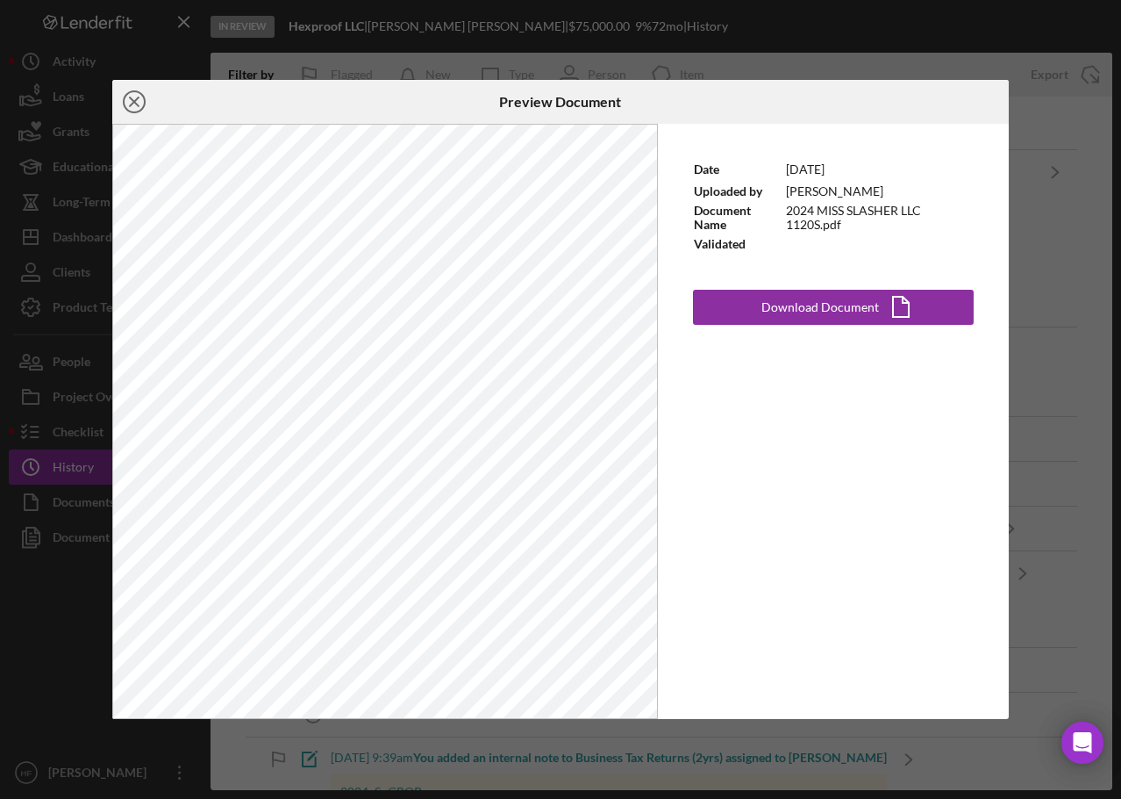
click at [139, 103] on icon "Icon/Close" at bounding box center [134, 102] width 44 height 44
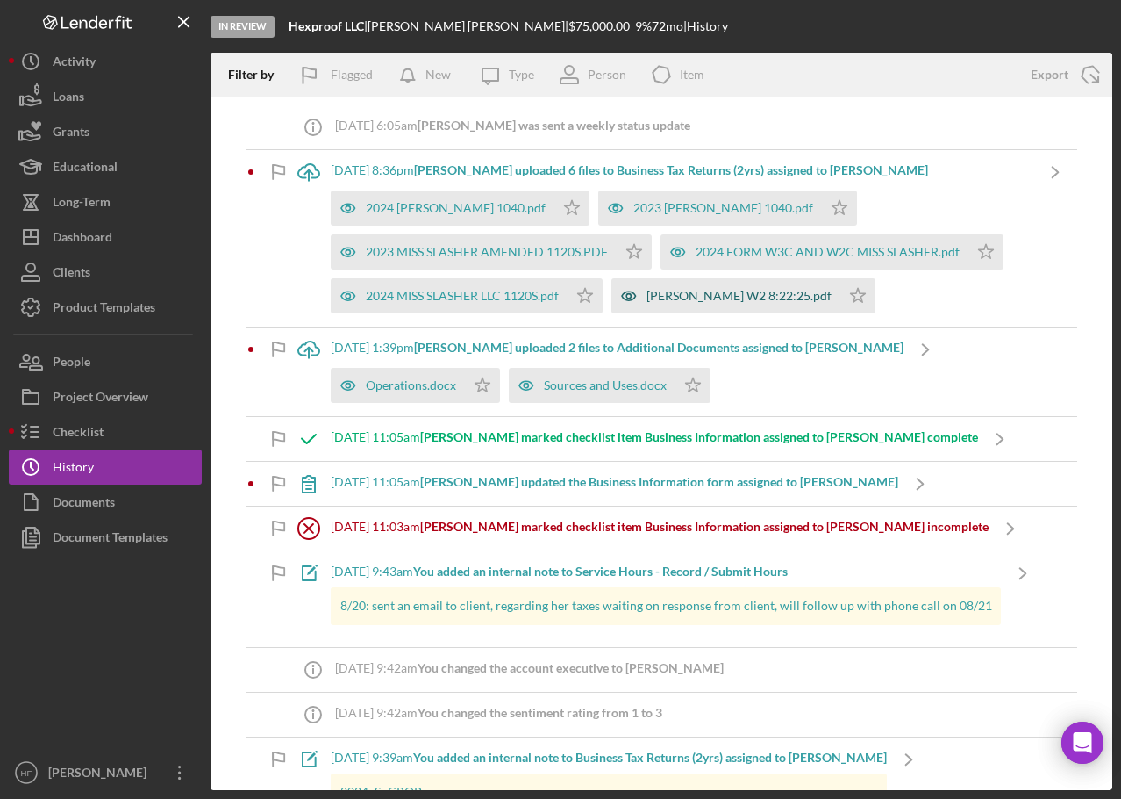
click at [704, 301] on div "Elise W2 8:22:25.pdf" at bounding box center [739, 296] width 185 height 14
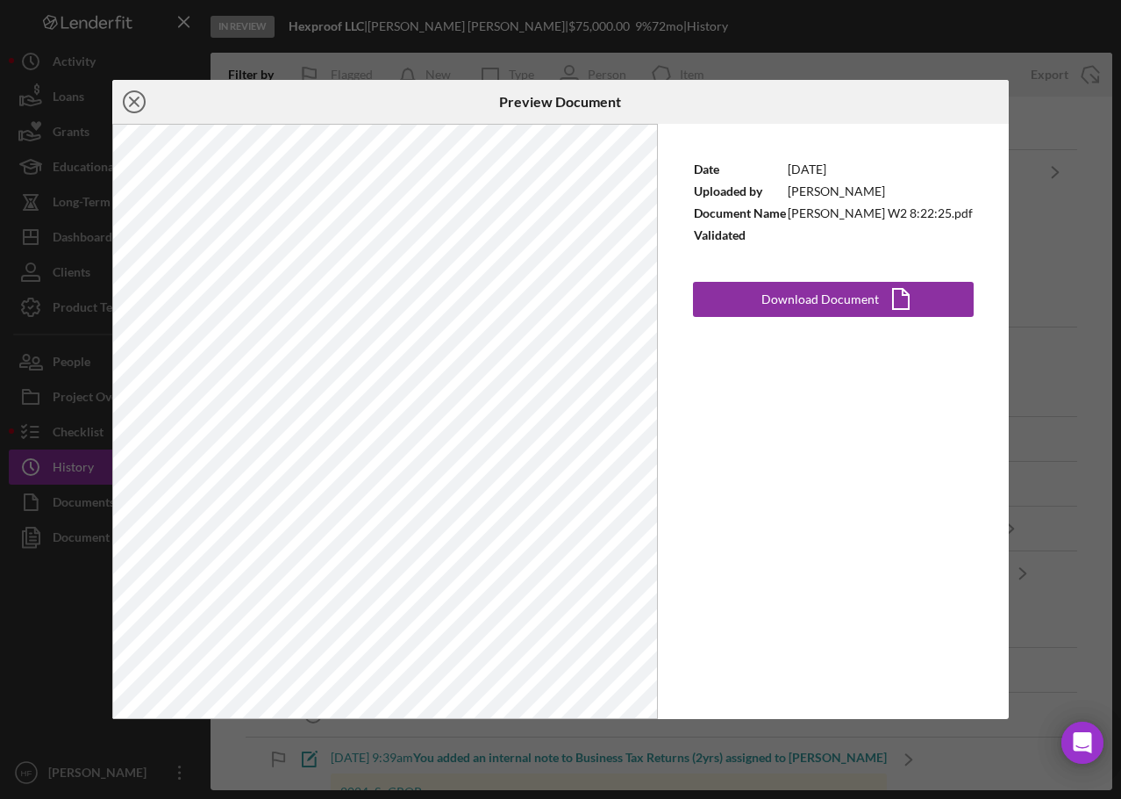
click at [133, 103] on line at bounding box center [134, 101] width 9 height 9
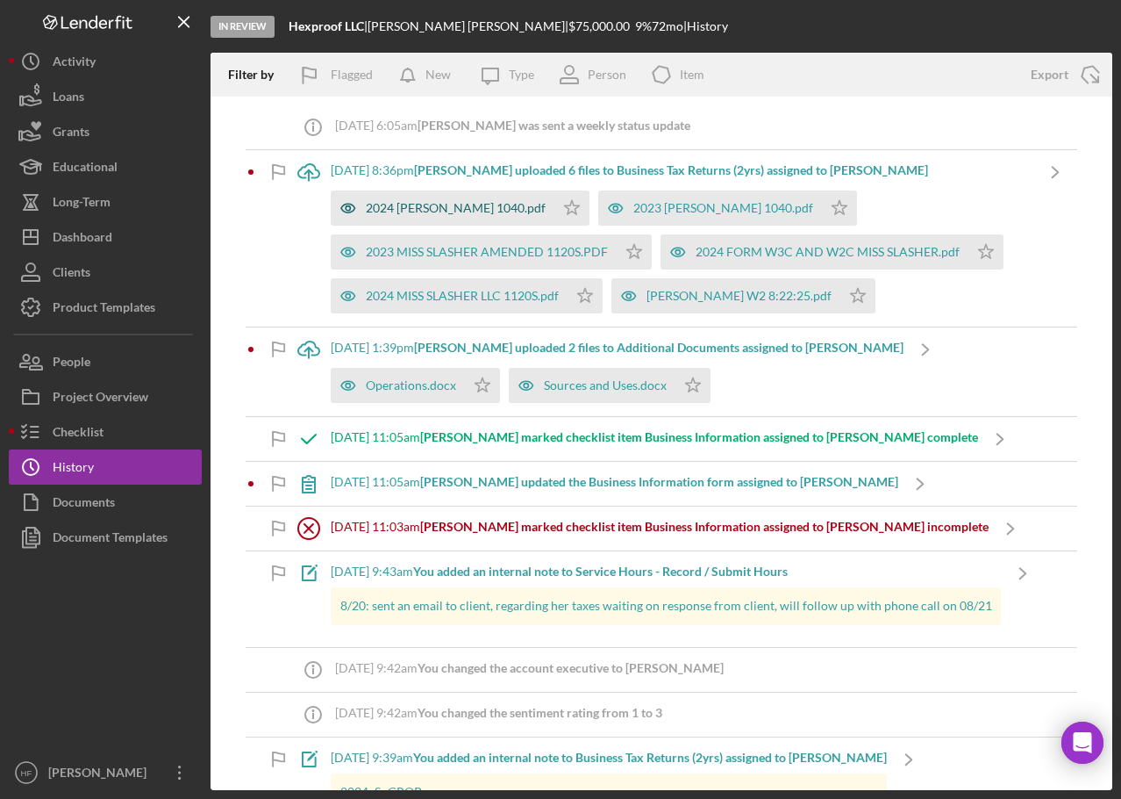
click at [511, 213] on div "2024 CLEEREMAN ELISE 1040.pdf" at bounding box center [456, 208] width 180 height 14
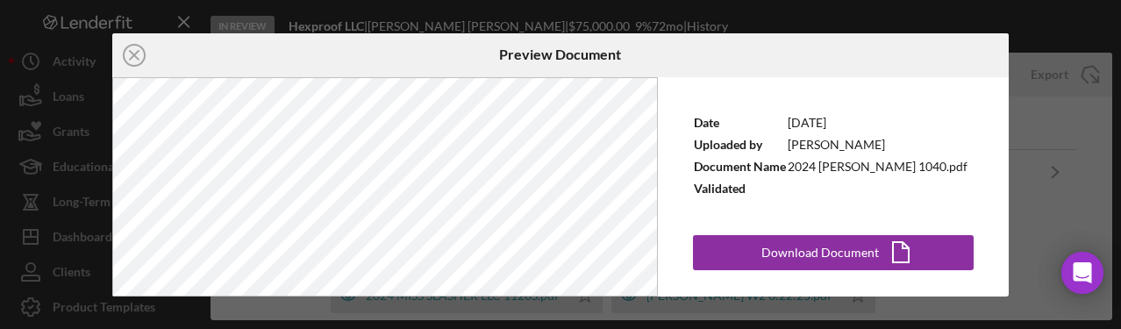
drag, startPoint x: 1110, startPoint y: 323, endPoint x: 1118, endPoint y: 359, distance: 36.8
click at [1118, 329] on html "In Review Hexproof LLC | Elise Cleereman | $75,000.00 9 % 72 mo | History Filte…" at bounding box center [560, 164] width 1121 height 329
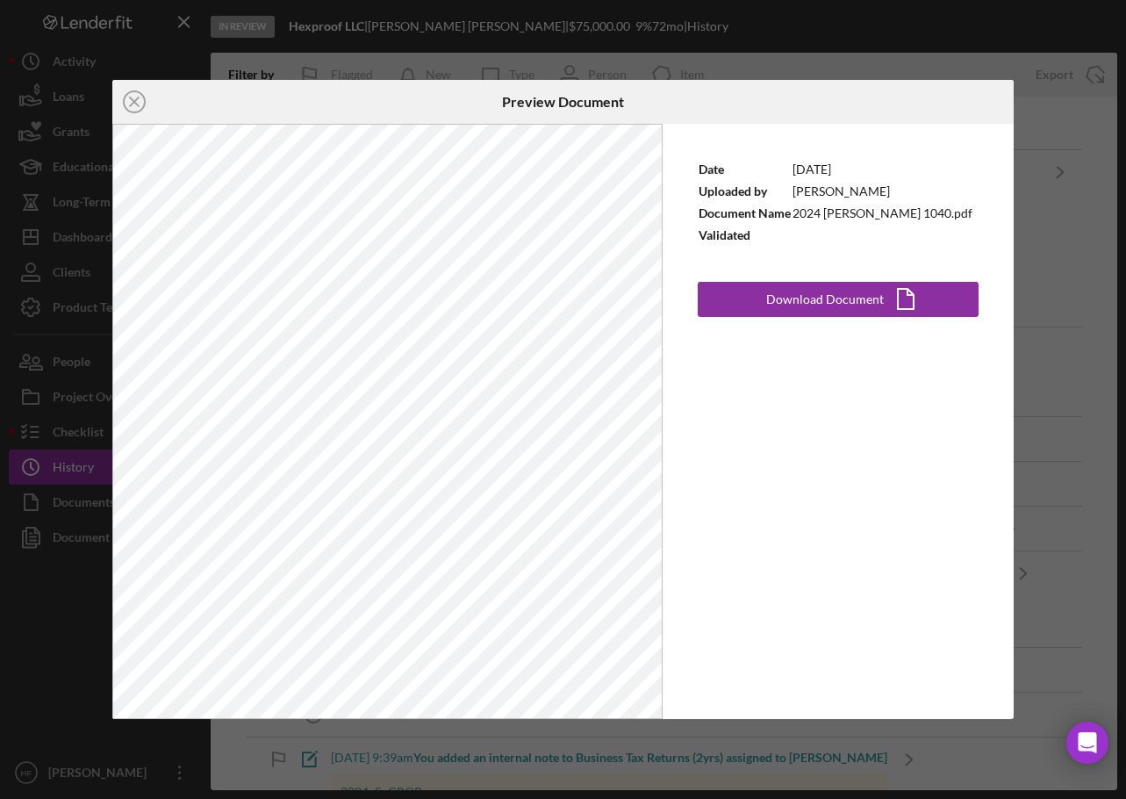
click at [1099, 305] on div "Icon/Close Preview Document Date 8/23/2025 Uploaded by Elise Cleereman Document…" at bounding box center [563, 399] width 1126 height 799
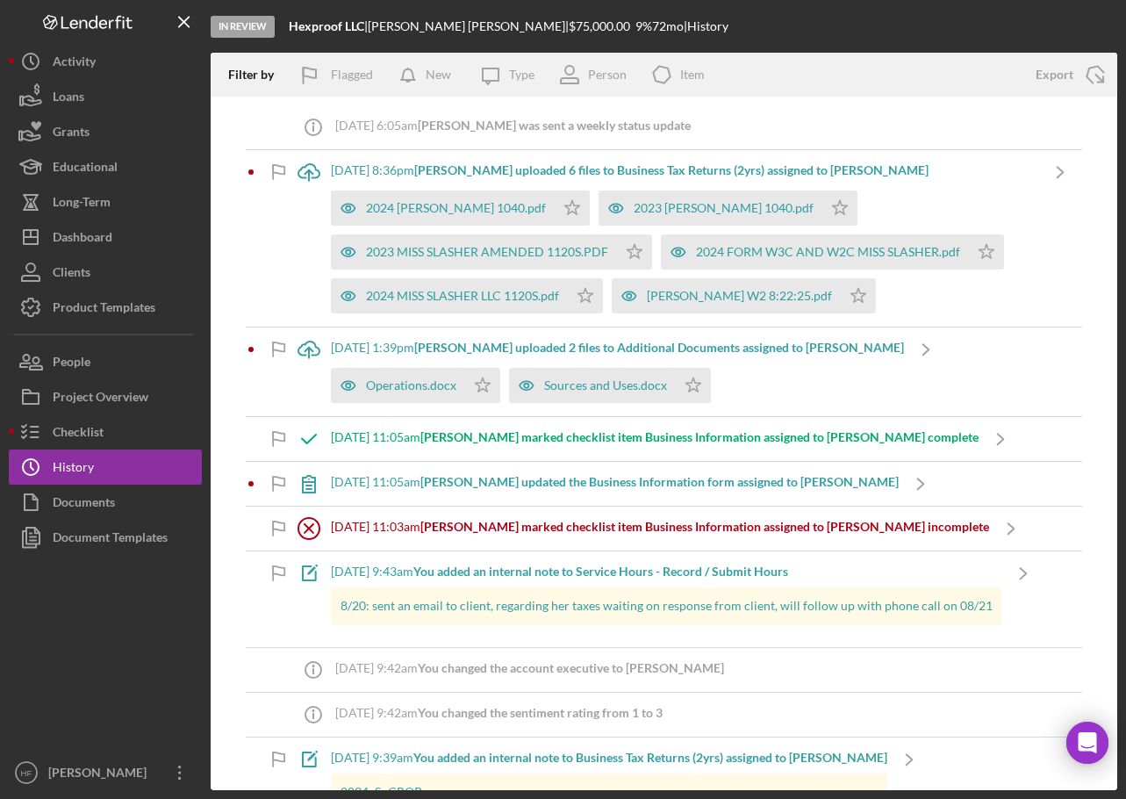
click at [870, 161] on div "8/22/2025 at 8:36pm Elise C. uploaded 6 files to Business Tax Returns (2yrs) as…" at bounding box center [684, 238] width 707 height 176
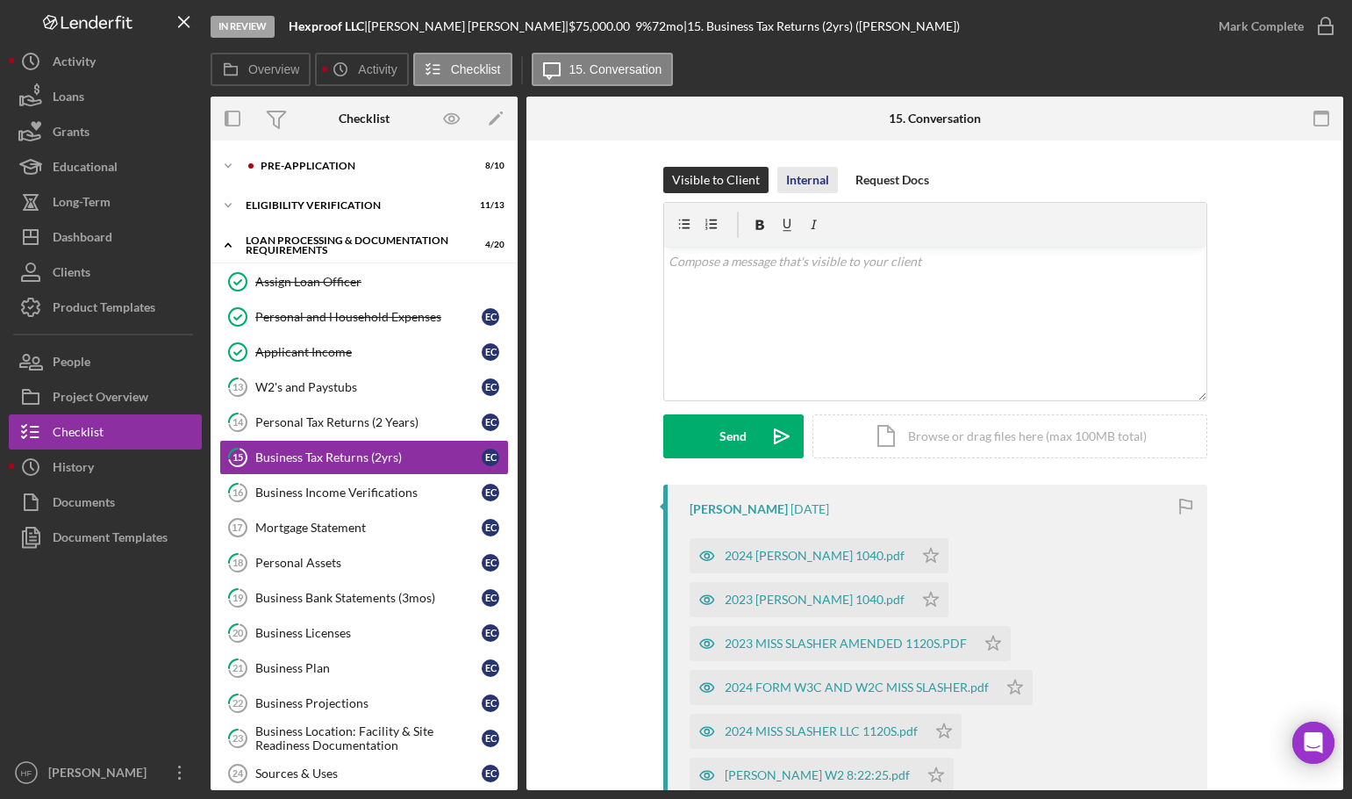
click at [809, 180] on div "Internal" at bounding box center [807, 180] width 43 height 26
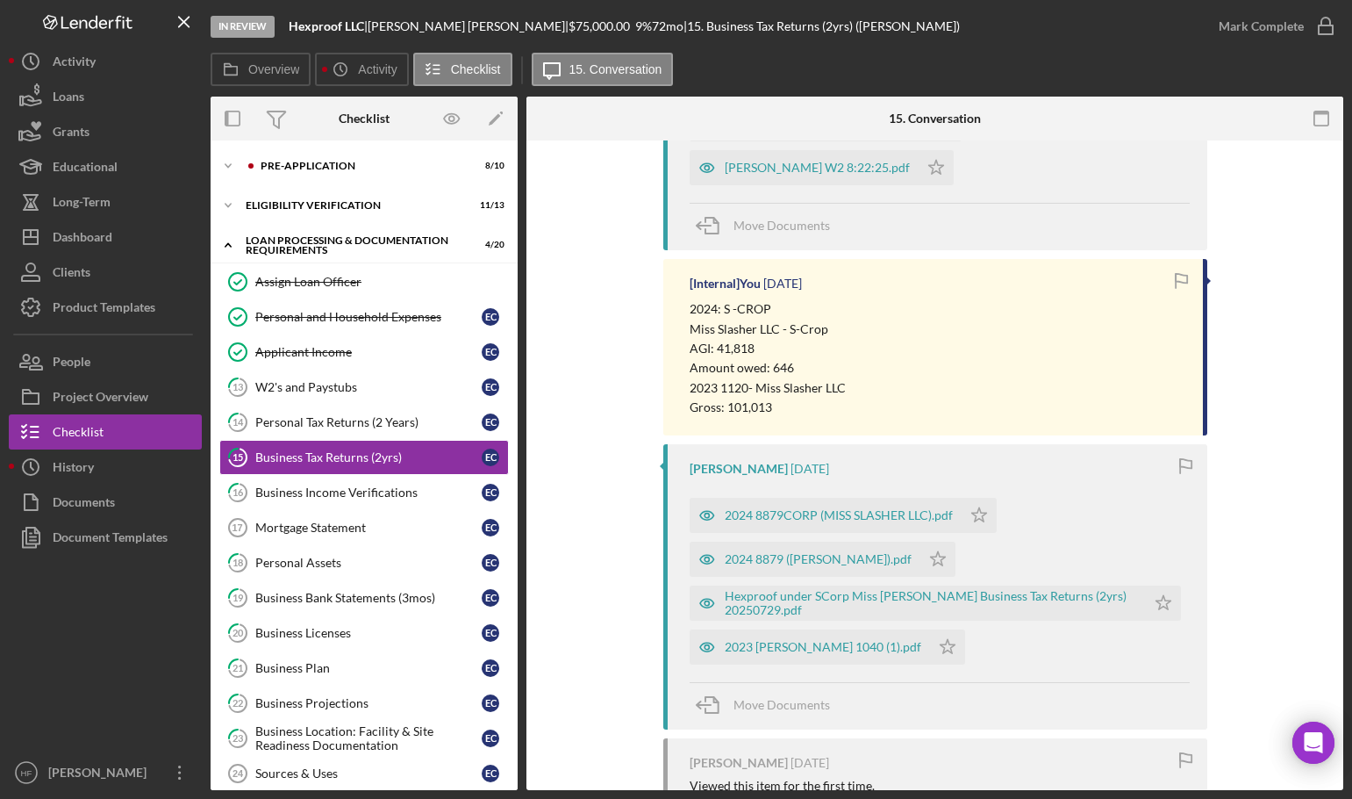
scroll to position [614, 0]
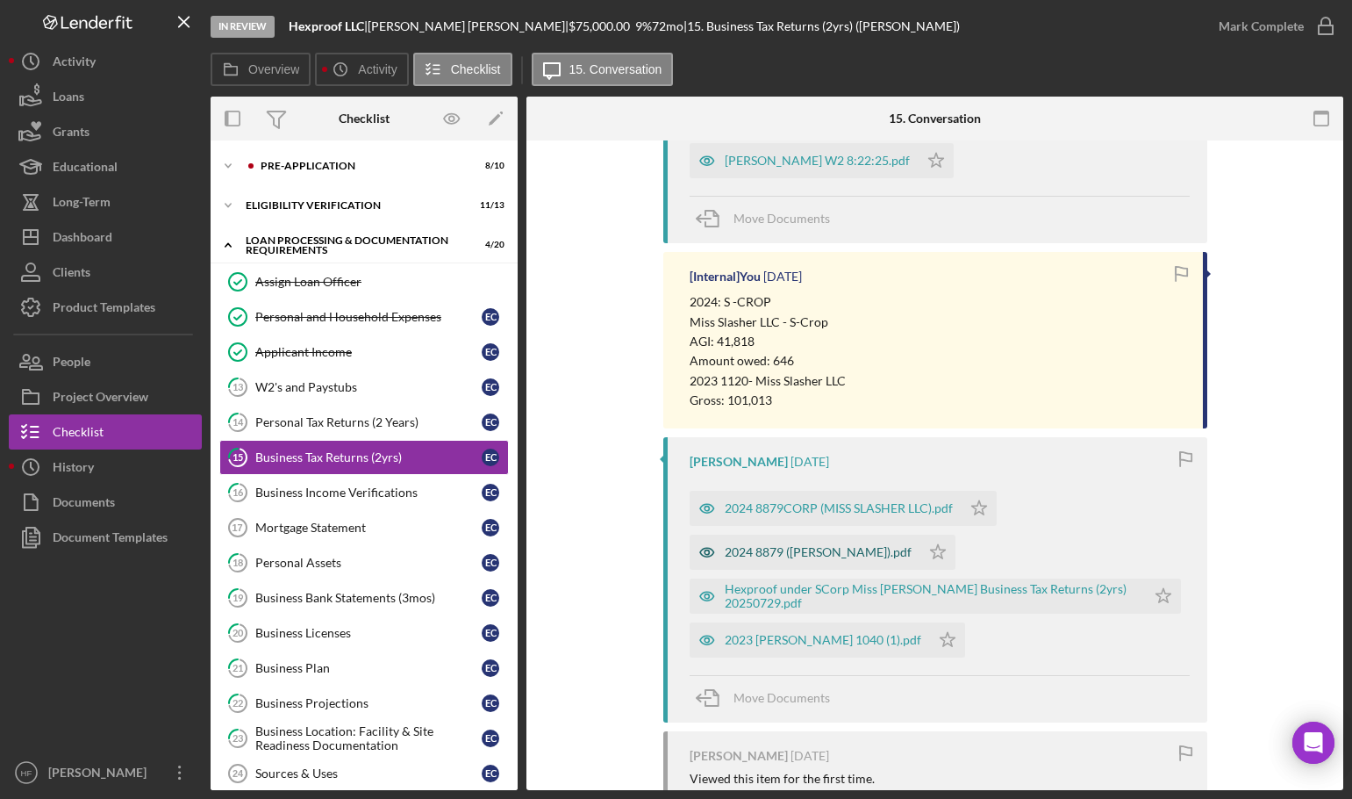
click at [767, 545] on div "2024 8879 (CLEEREMAN ELISE).pdf" at bounding box center [818, 552] width 187 height 14
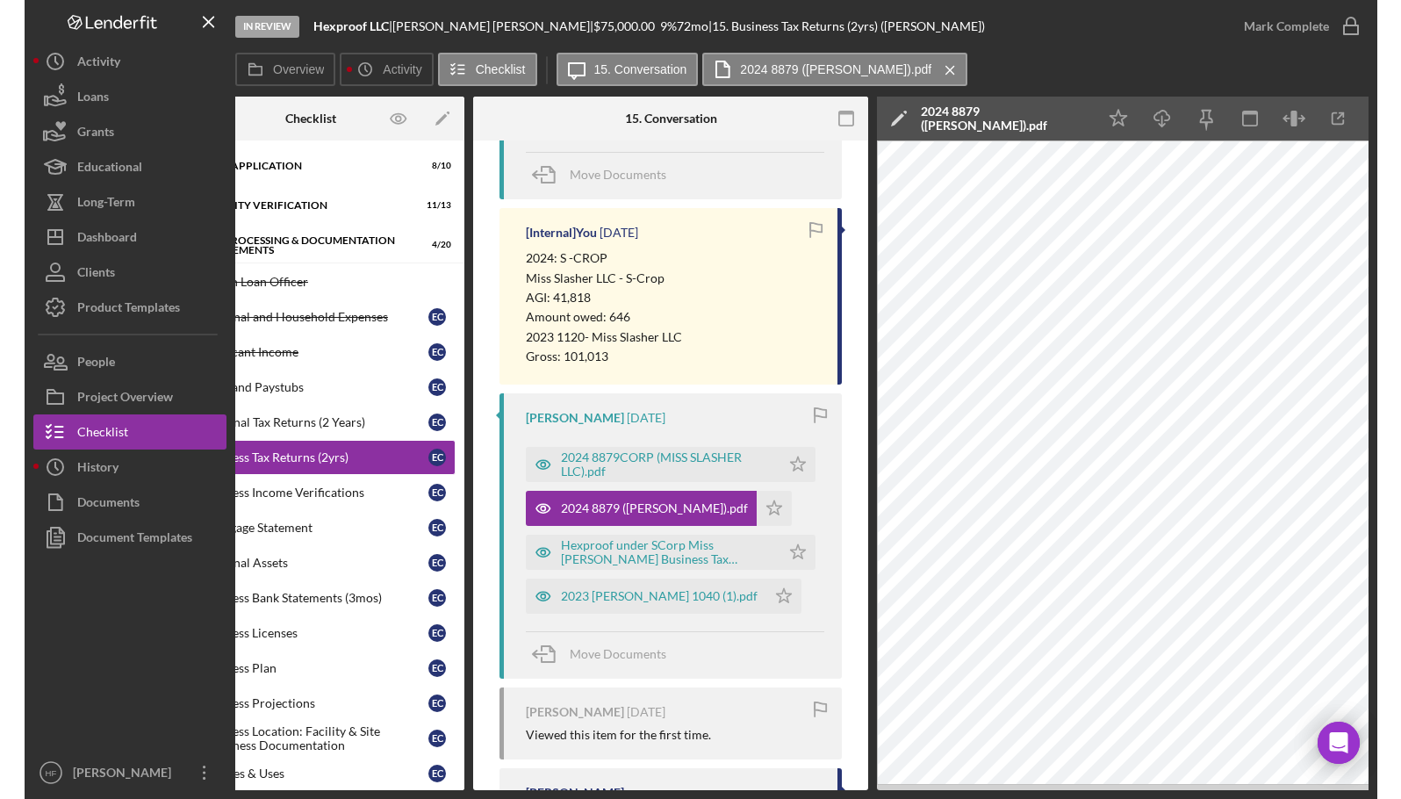
scroll to position [0, 113]
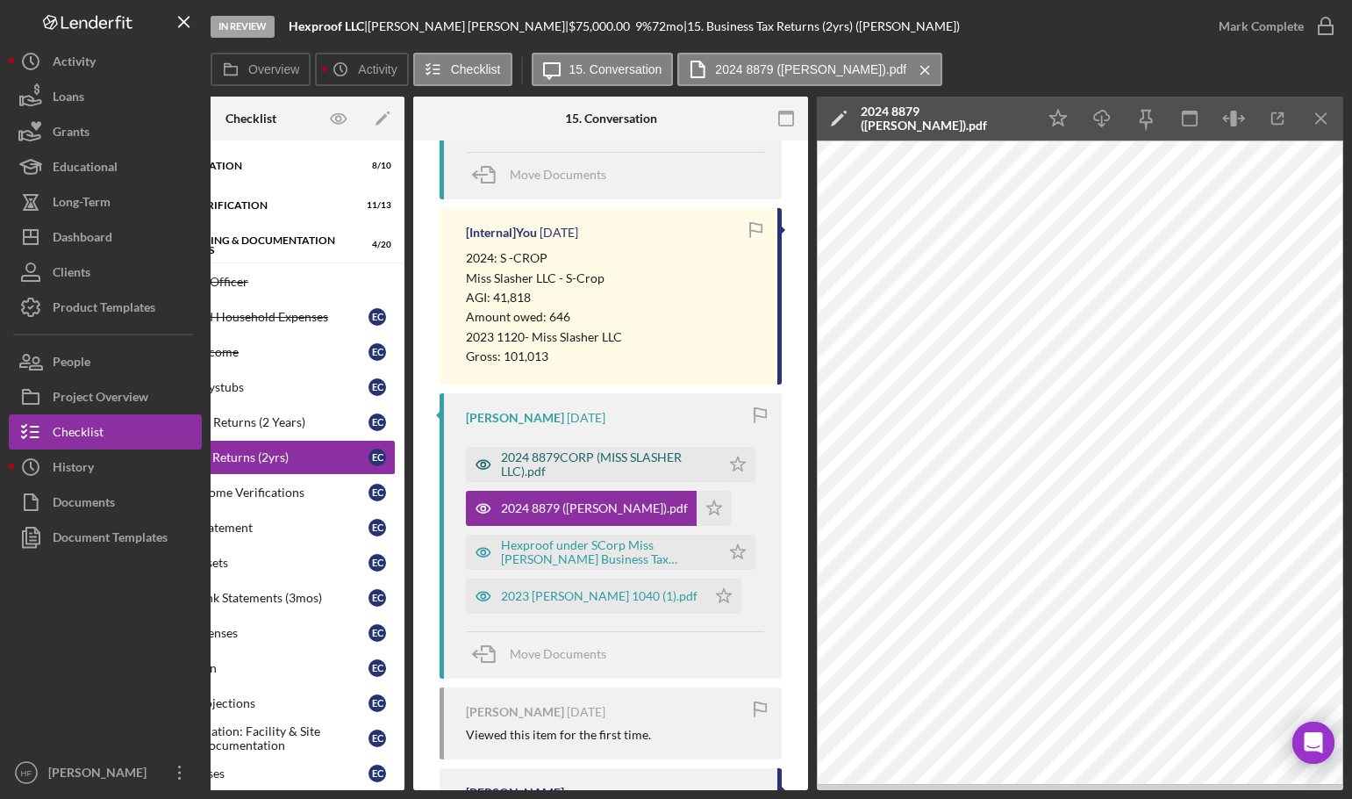
click at [575, 480] on div "2024 8879CORP (MISS SLASHER LLC).pdf" at bounding box center [593, 464] width 254 height 35
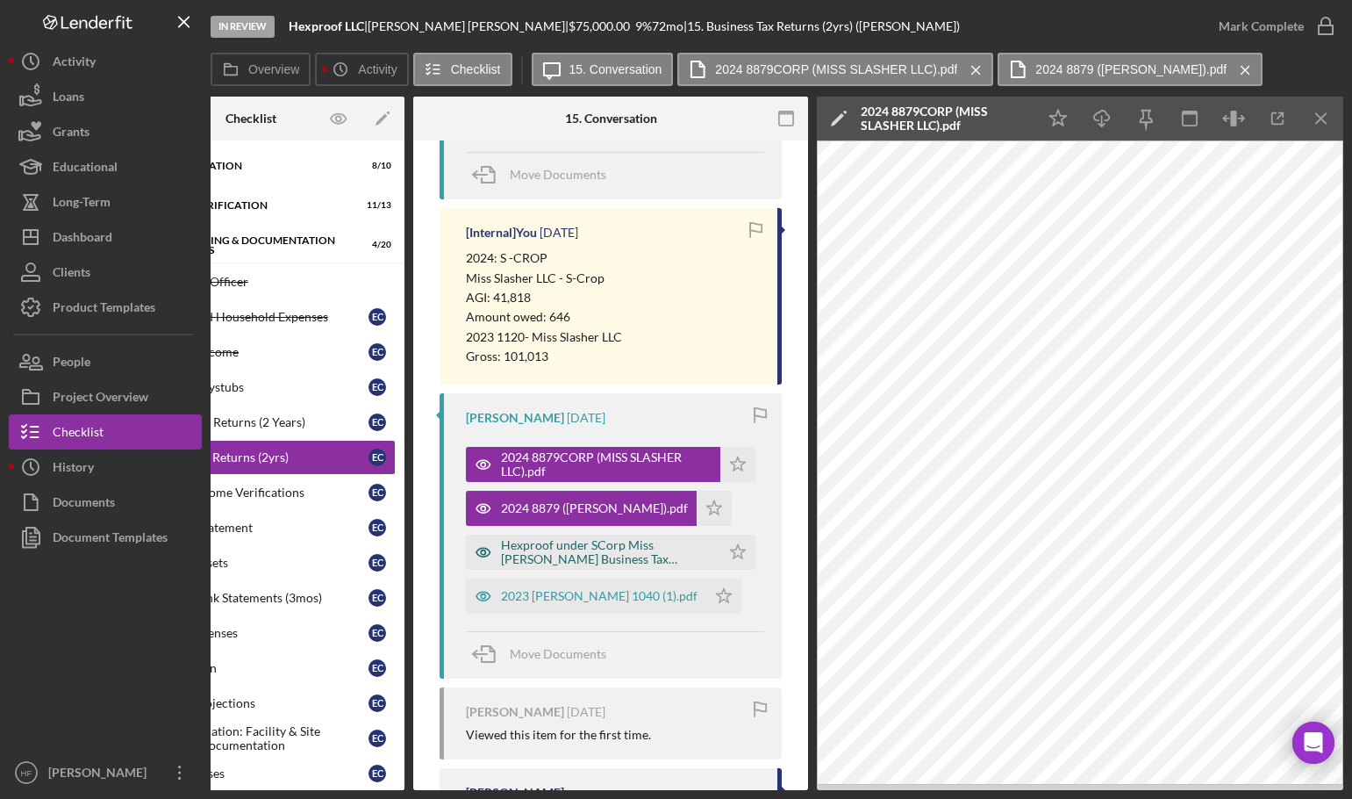
click at [515, 548] on div "Hexproof under SCorp Miss Slasher Business Tax Returns (2yrs) 20250729.pdf" at bounding box center [606, 552] width 211 height 28
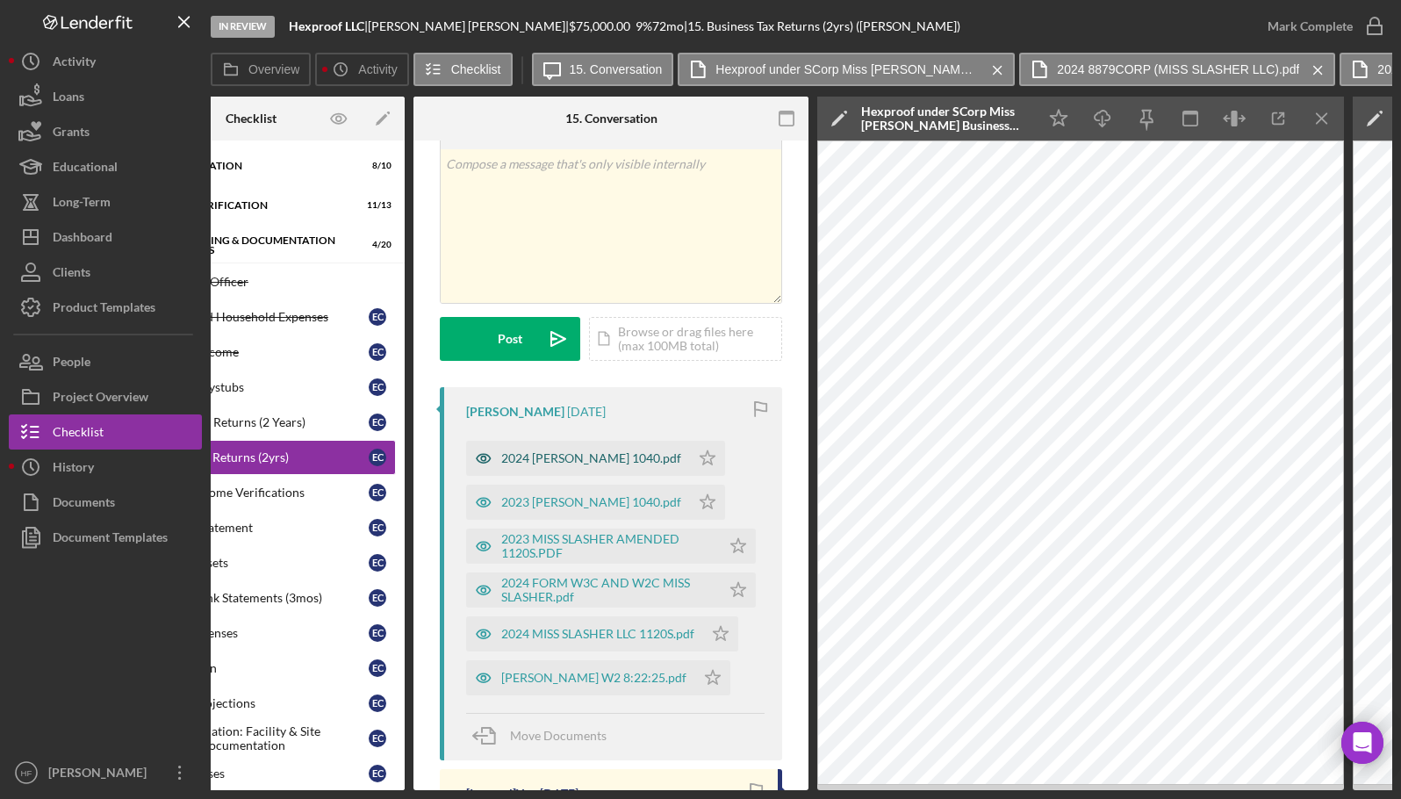
scroll to position [0, 0]
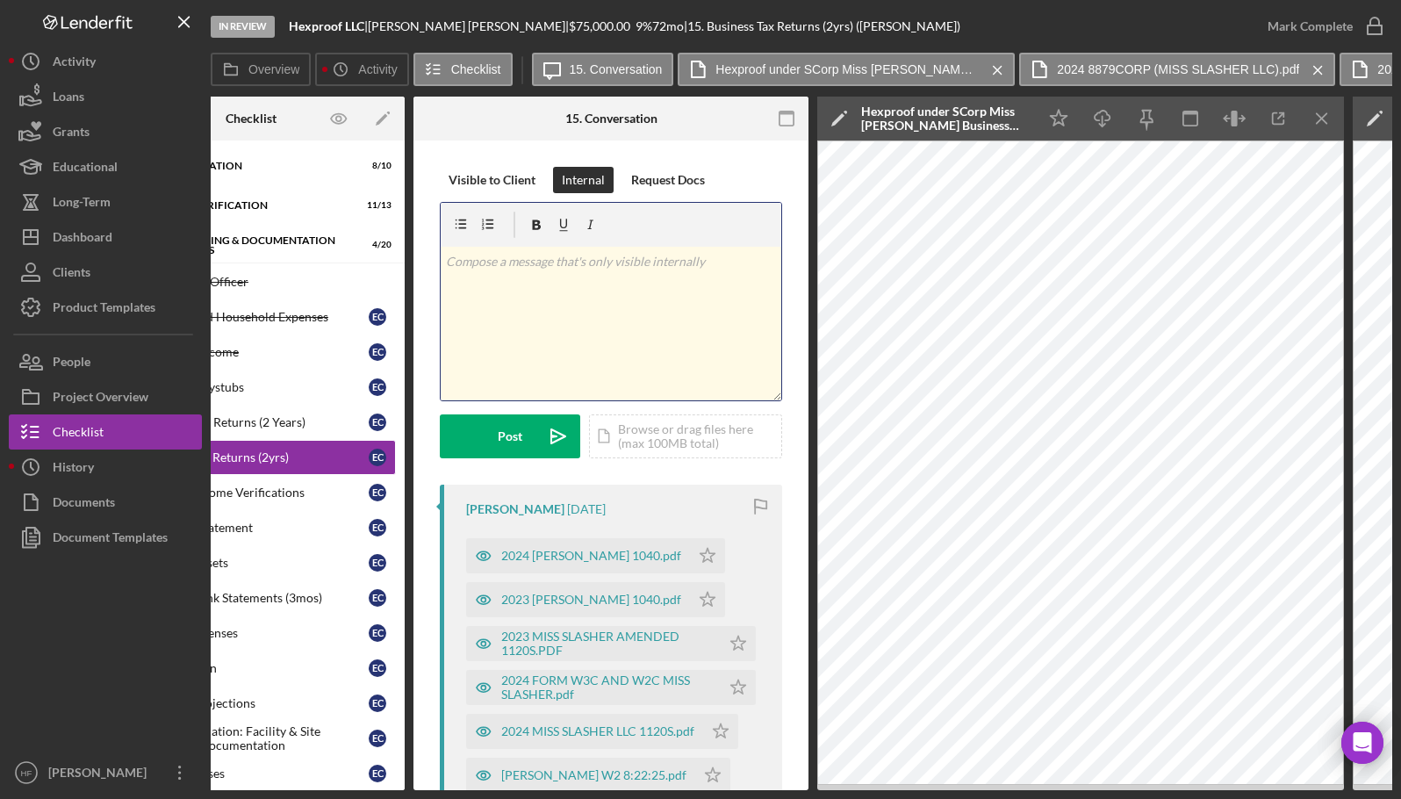
click at [604, 327] on div "v Color teal Color pink Remove color Add row above Add row below Add column bef…" at bounding box center [611, 324] width 340 height 154
click at [586, 318] on p "deductions:" at bounding box center [611, 310] width 331 height 19
click at [525, 313] on p "deductions: 57354" at bounding box center [611, 310] width 331 height 19
click at [614, 312] on p "deductions: 57,354" at bounding box center [611, 310] width 331 height 19
click at [632, 330] on p "business income $43,659" at bounding box center [611, 335] width 331 height 19
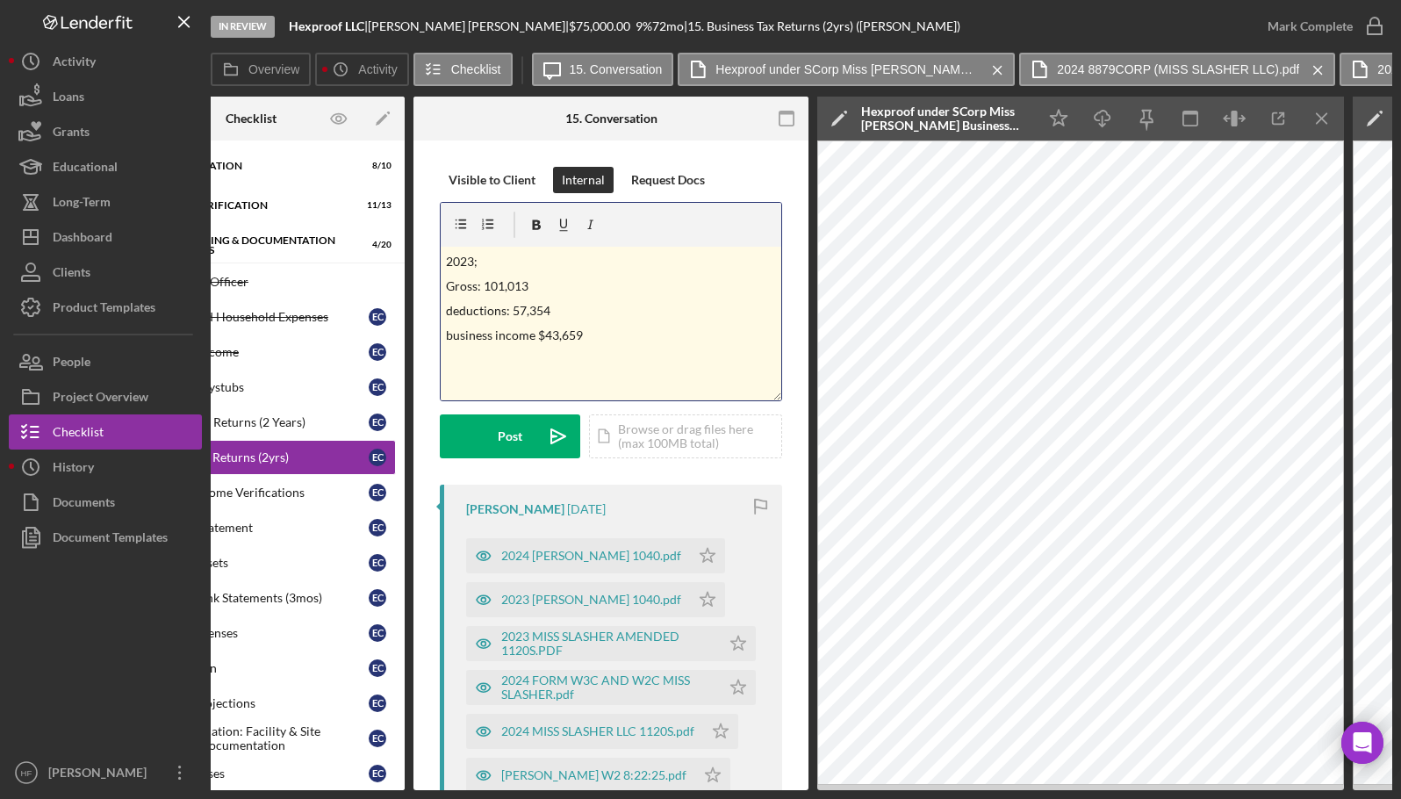
click at [448, 337] on p "business income $43,659" at bounding box center [611, 335] width 331 height 19
click at [451, 307] on p "deductions: 57,354" at bounding box center [611, 310] width 331 height 19
click at [625, 346] on div "v Color teal Color pink Remove color Add row above Add row below Add column bef…" at bounding box center [611, 324] width 340 height 154
click at [585, 557] on div "2024 CLEEREMAN ELISE 1040.pdf" at bounding box center [591, 555] width 180 height 14
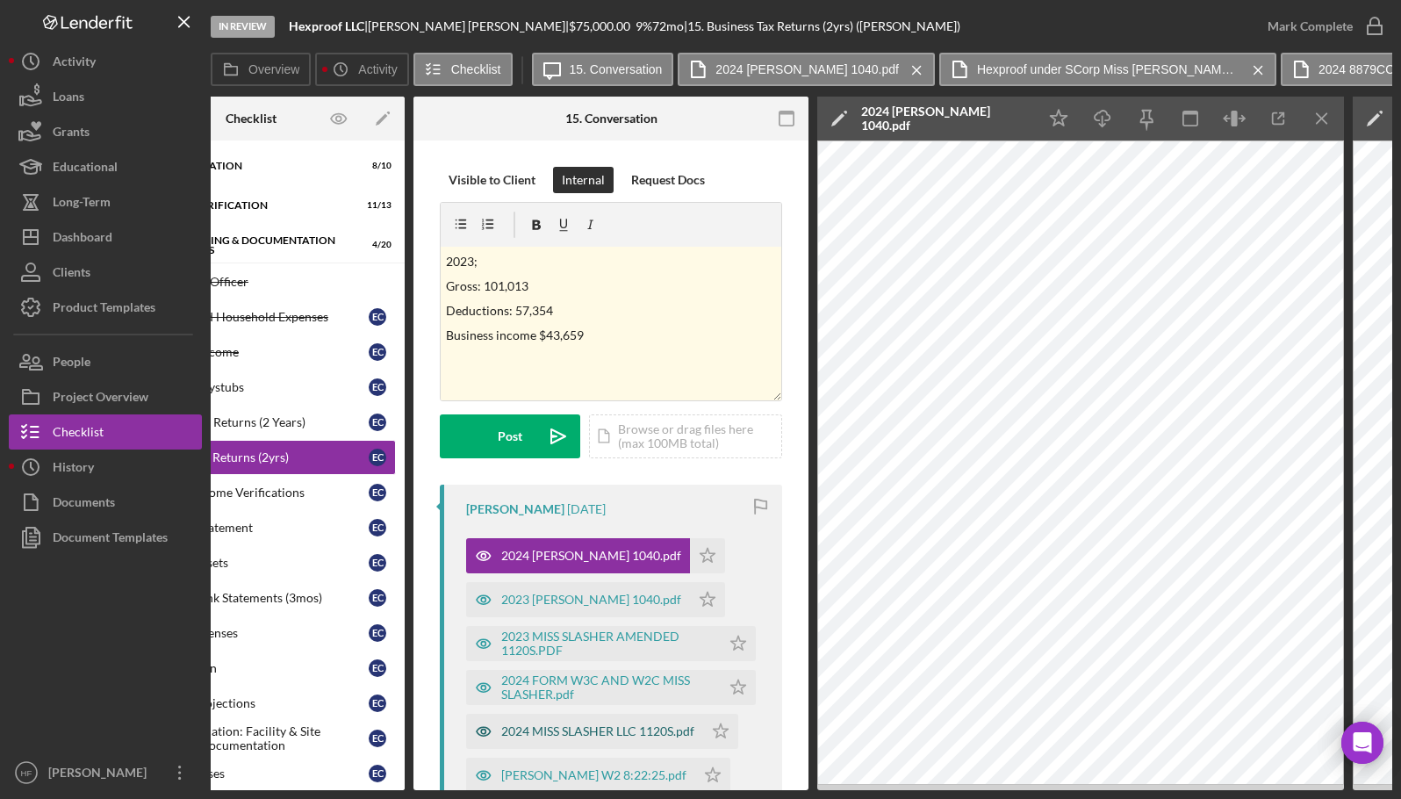
click at [630, 727] on div "2024 MISS SLASHER LLC 1120S.pdf" at bounding box center [597, 731] width 193 height 14
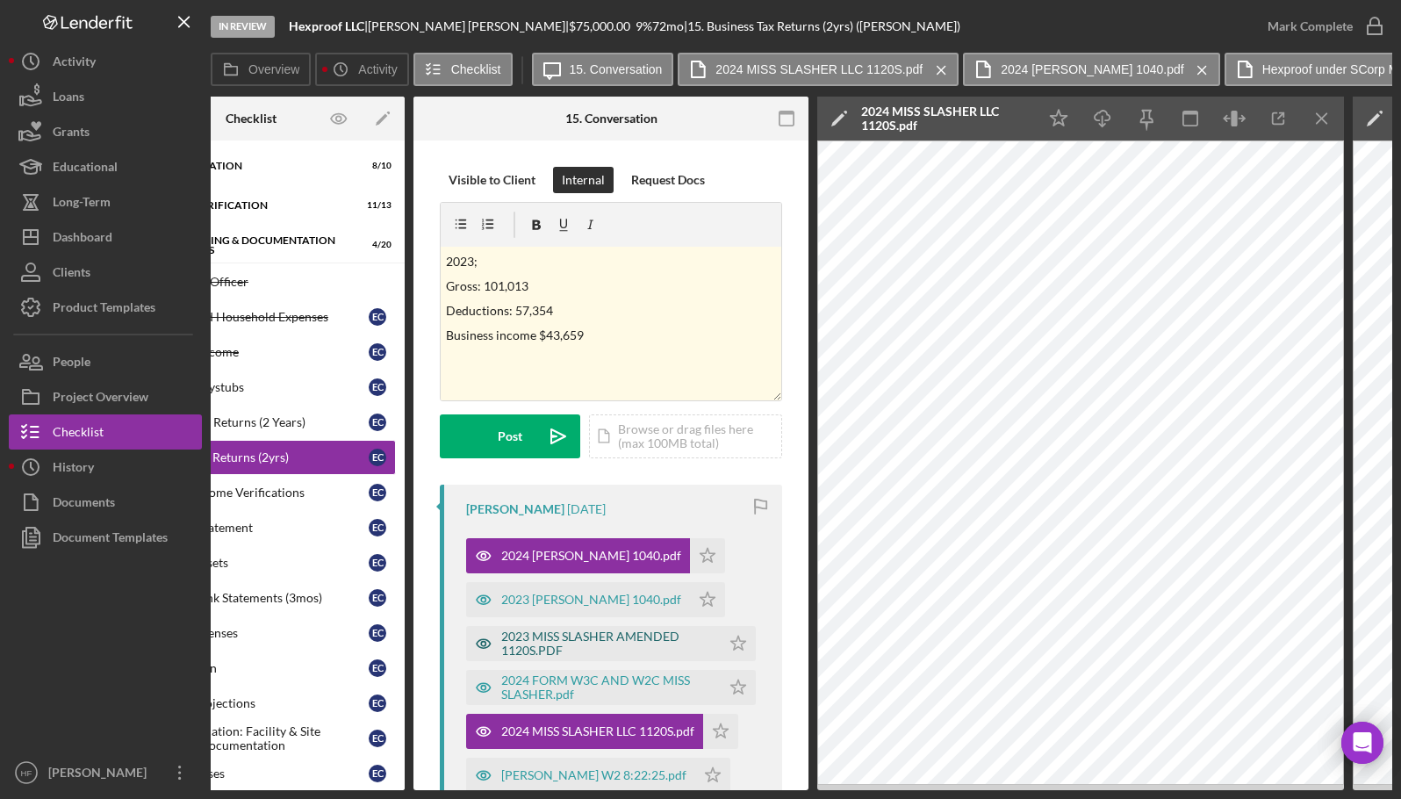
click at [648, 648] on div "2023 MISS SLASHER AMENDED 1120S.PDF" at bounding box center [606, 643] width 211 height 28
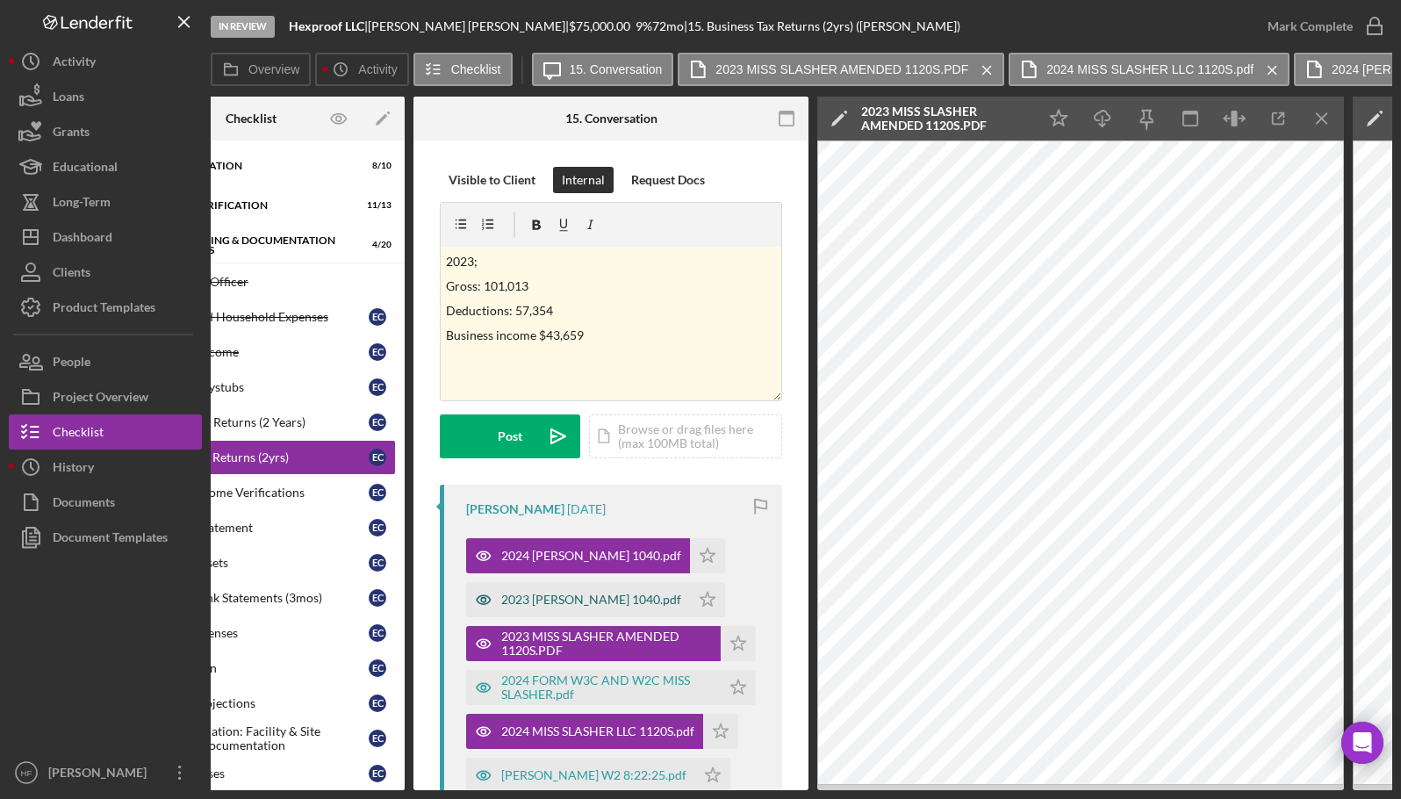
click at [549, 596] on div "2023 CLEEREMAN ELISE 1040.pdf" at bounding box center [591, 599] width 180 height 14
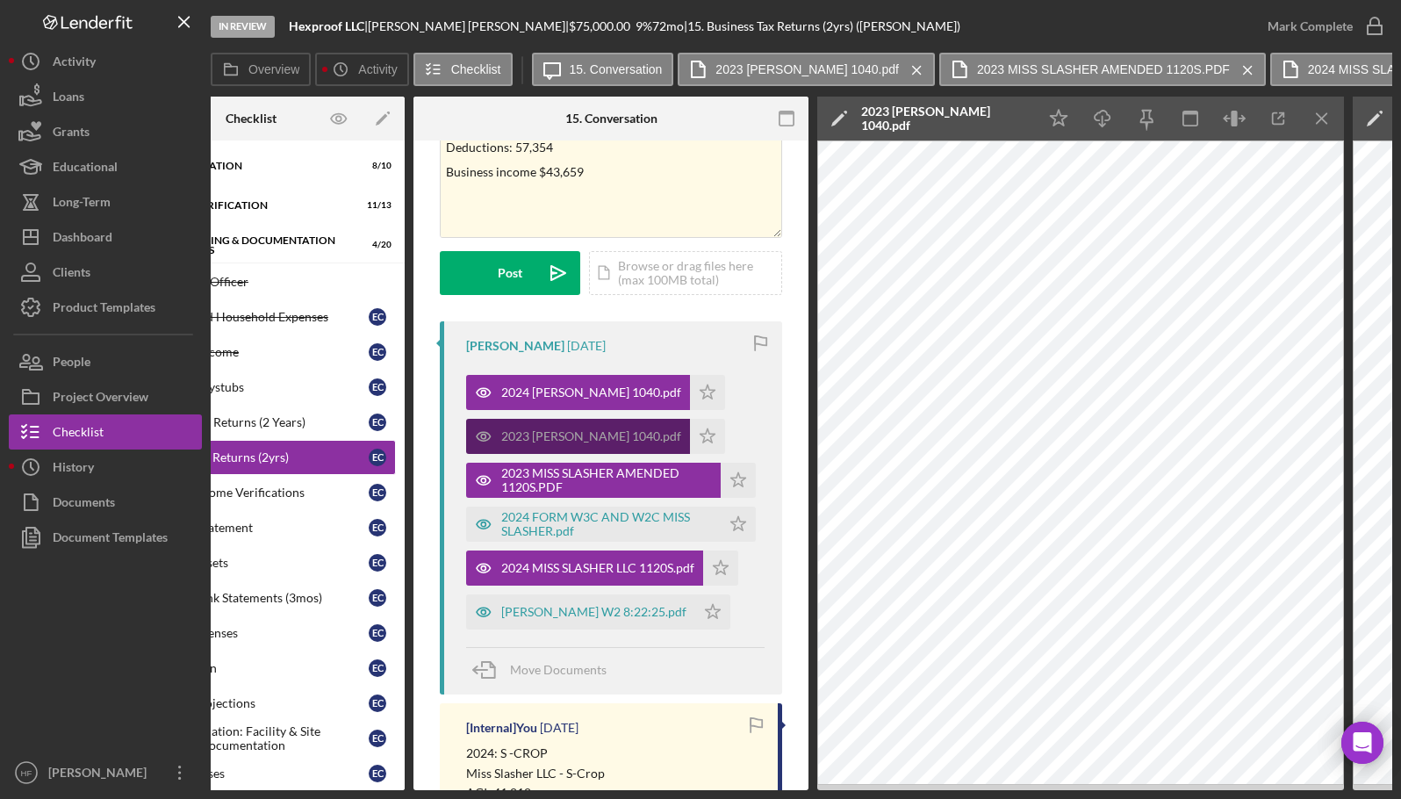
scroll to position [176, 0]
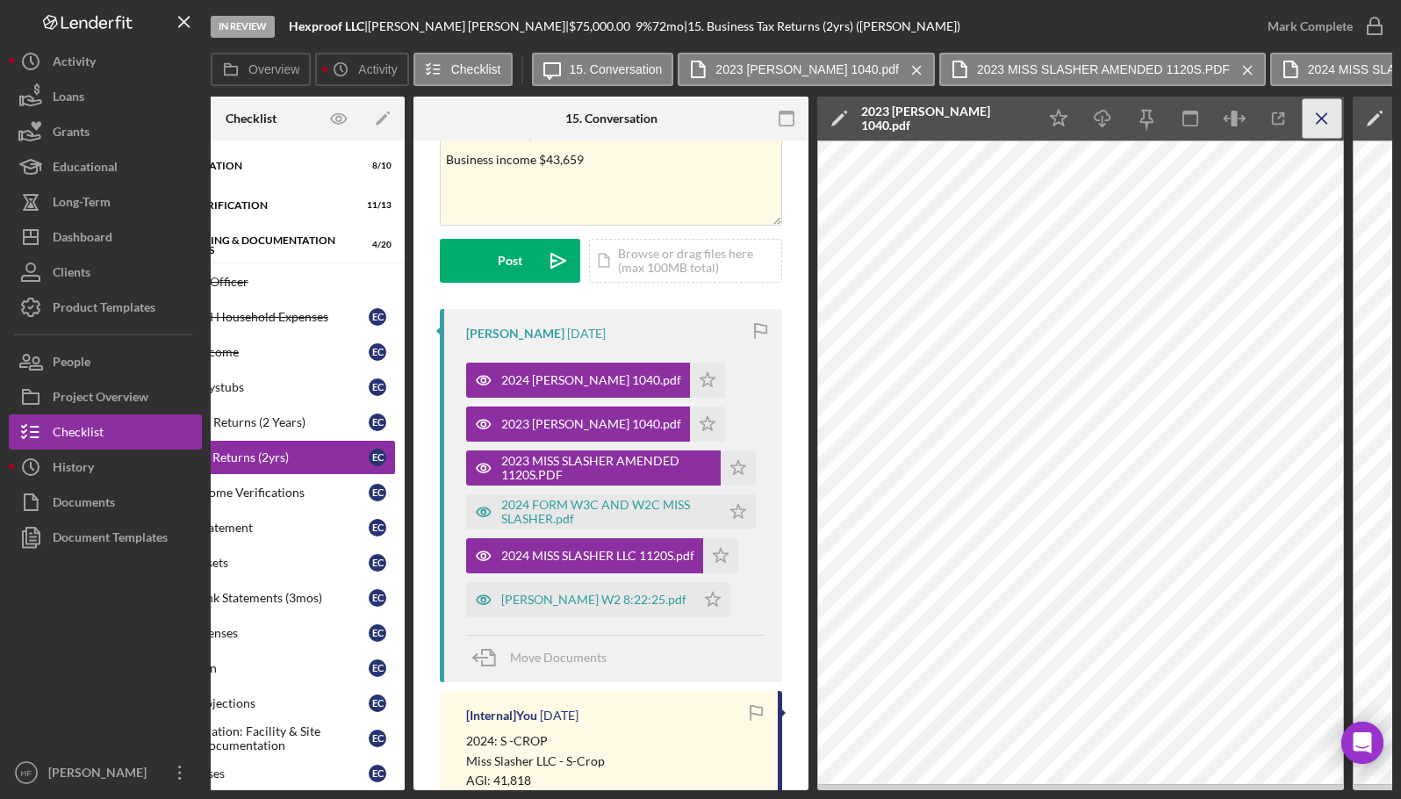
click at [1317, 127] on icon "Icon/Menu Close" at bounding box center [1321, 118] width 39 height 39
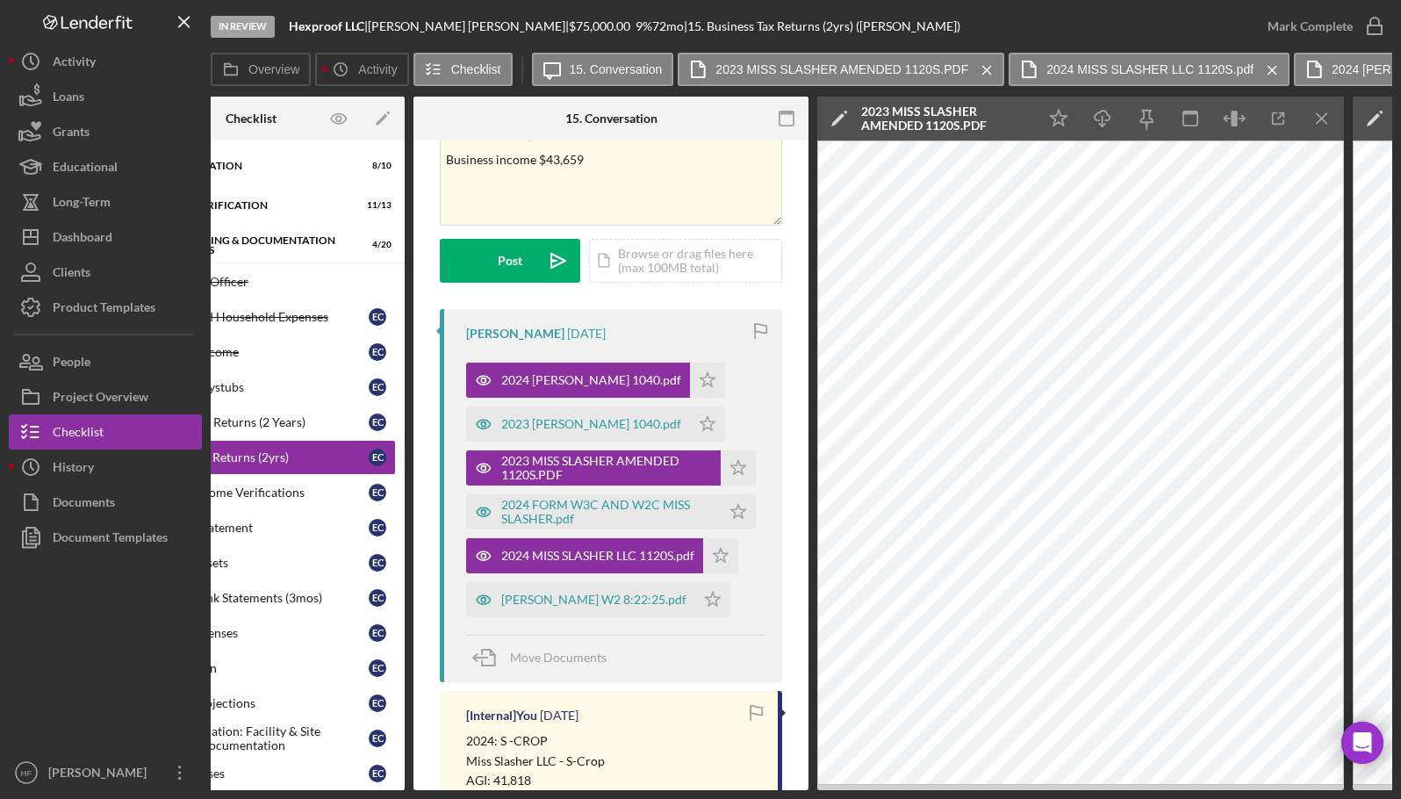
click at [1317, 127] on icon "Icon/Menu Close" at bounding box center [1321, 118] width 39 height 39
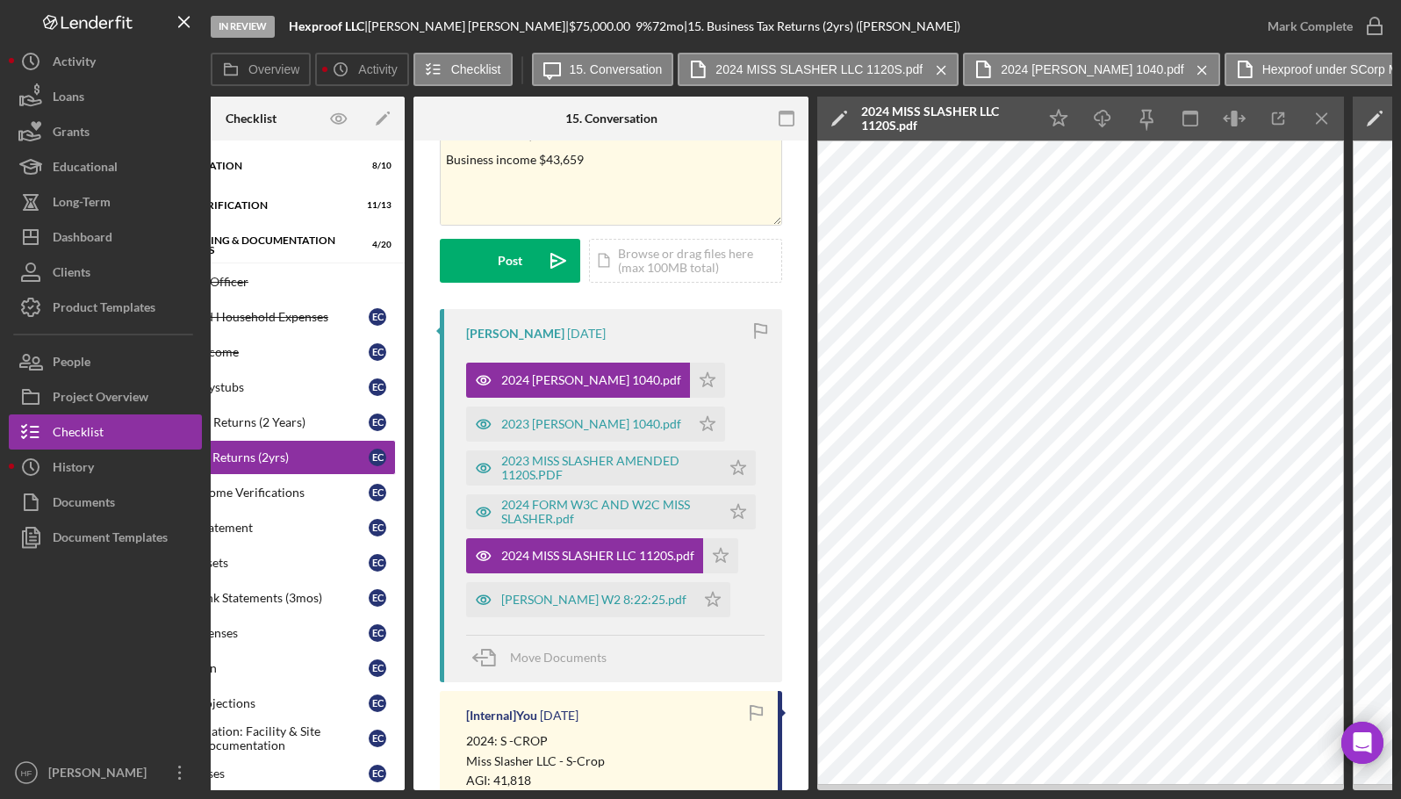
click at [1317, 127] on icon "Icon/Menu Close" at bounding box center [1321, 118] width 39 height 39
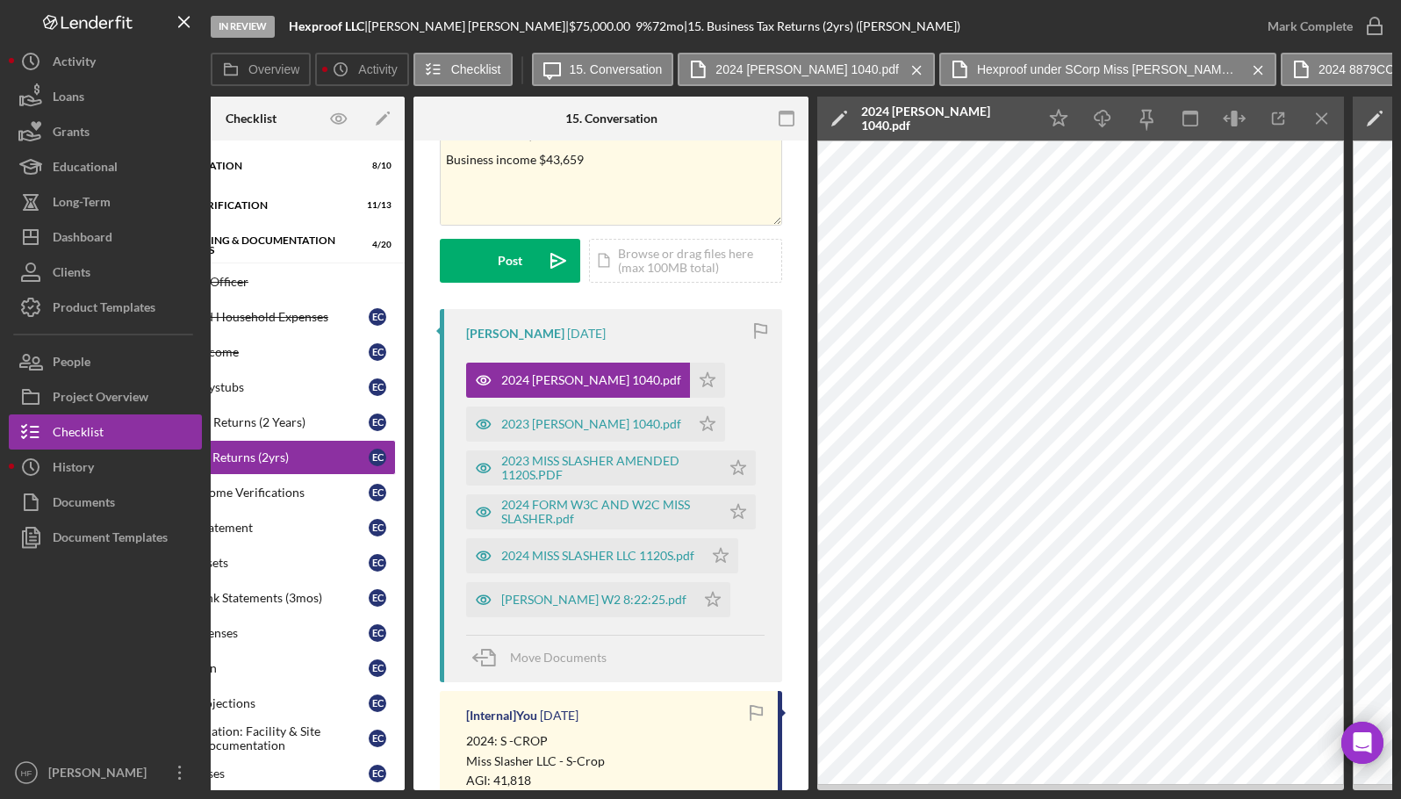
click at [1317, 127] on icon "Icon/Menu Close" at bounding box center [1321, 118] width 39 height 39
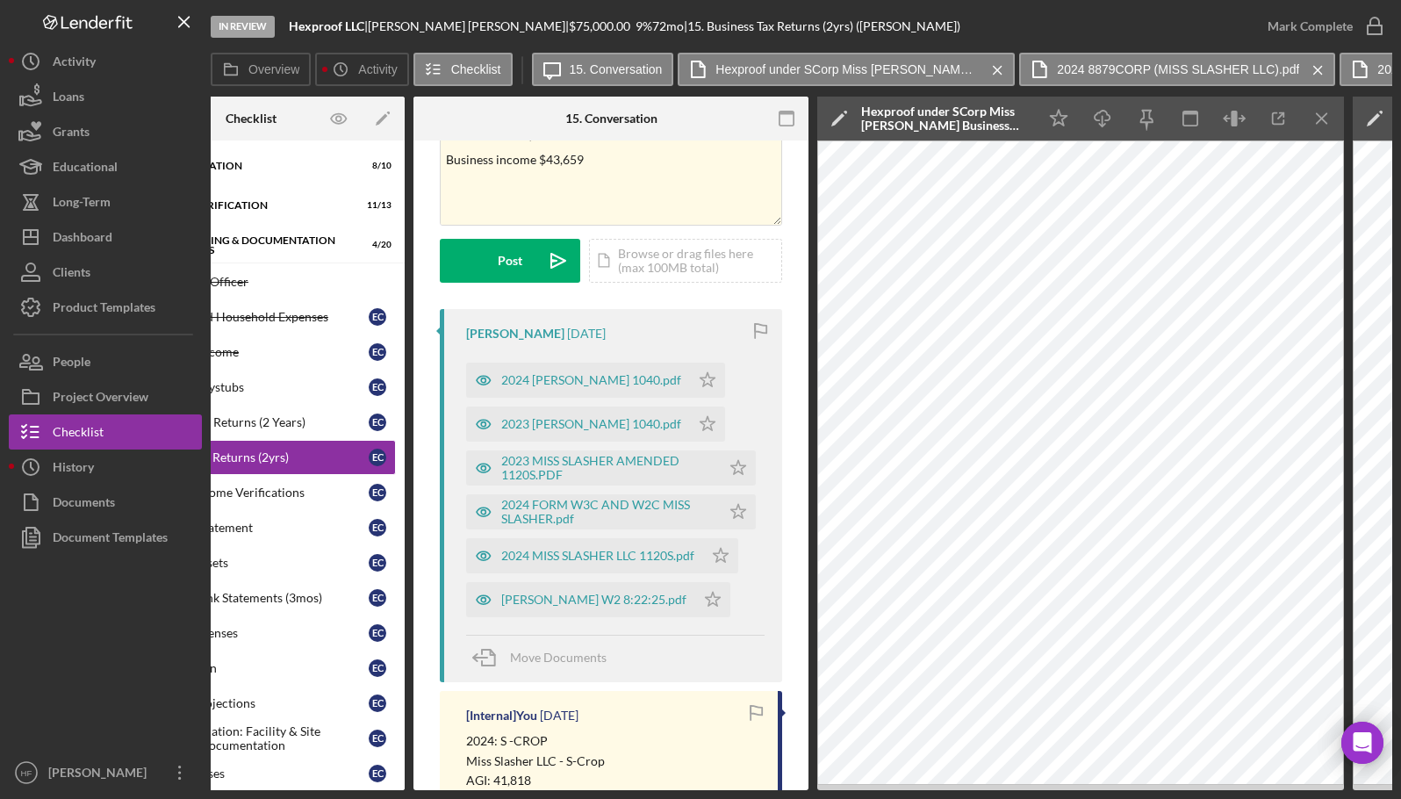
click at [1317, 127] on icon "Icon/Menu Close" at bounding box center [1321, 118] width 39 height 39
click at [1325, 111] on icon "Icon/Menu Close" at bounding box center [1321, 118] width 39 height 39
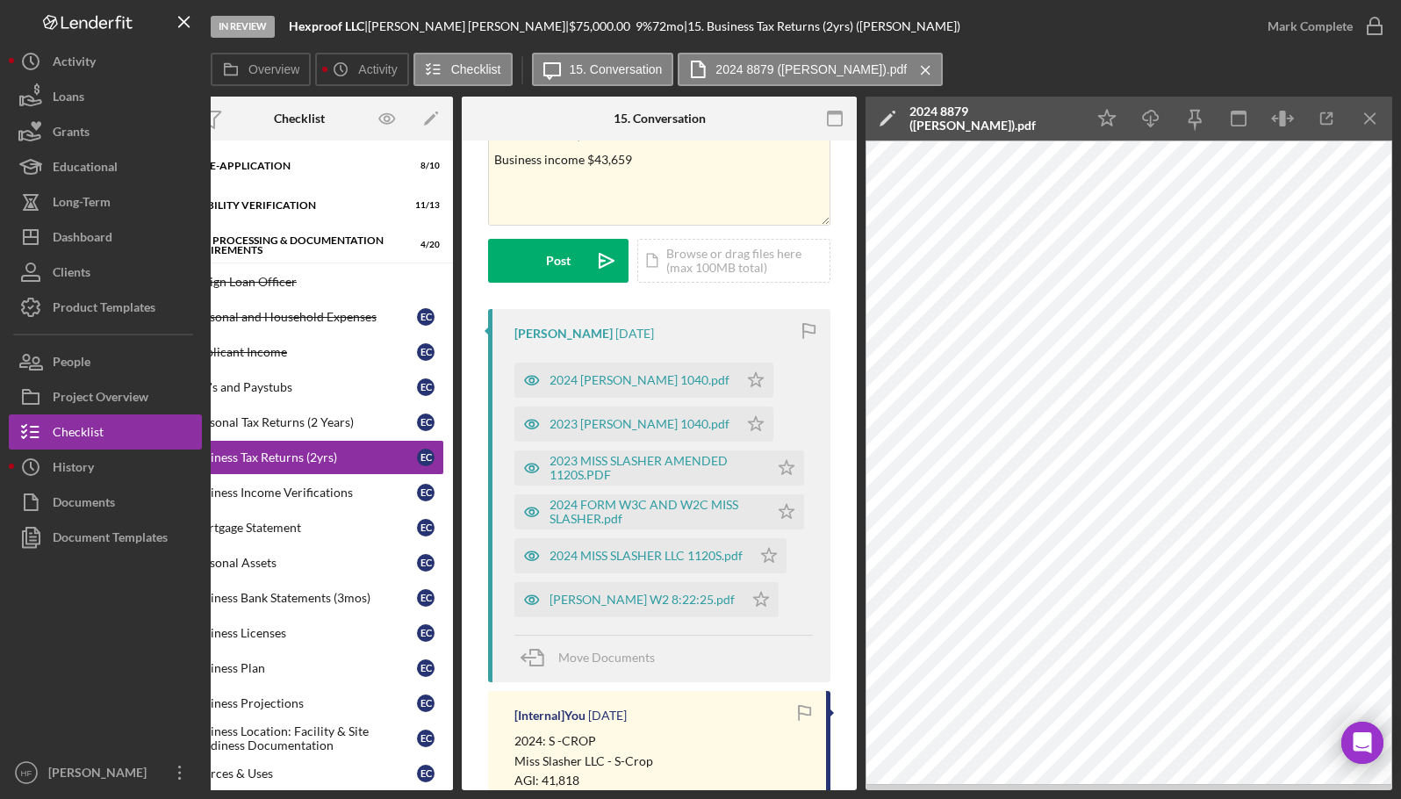
scroll to position [0, 65]
click at [1322, 125] on icon "button" at bounding box center [1326, 118] width 39 height 39
click at [1367, 124] on icon "Icon/Menu Close" at bounding box center [1370, 118] width 39 height 39
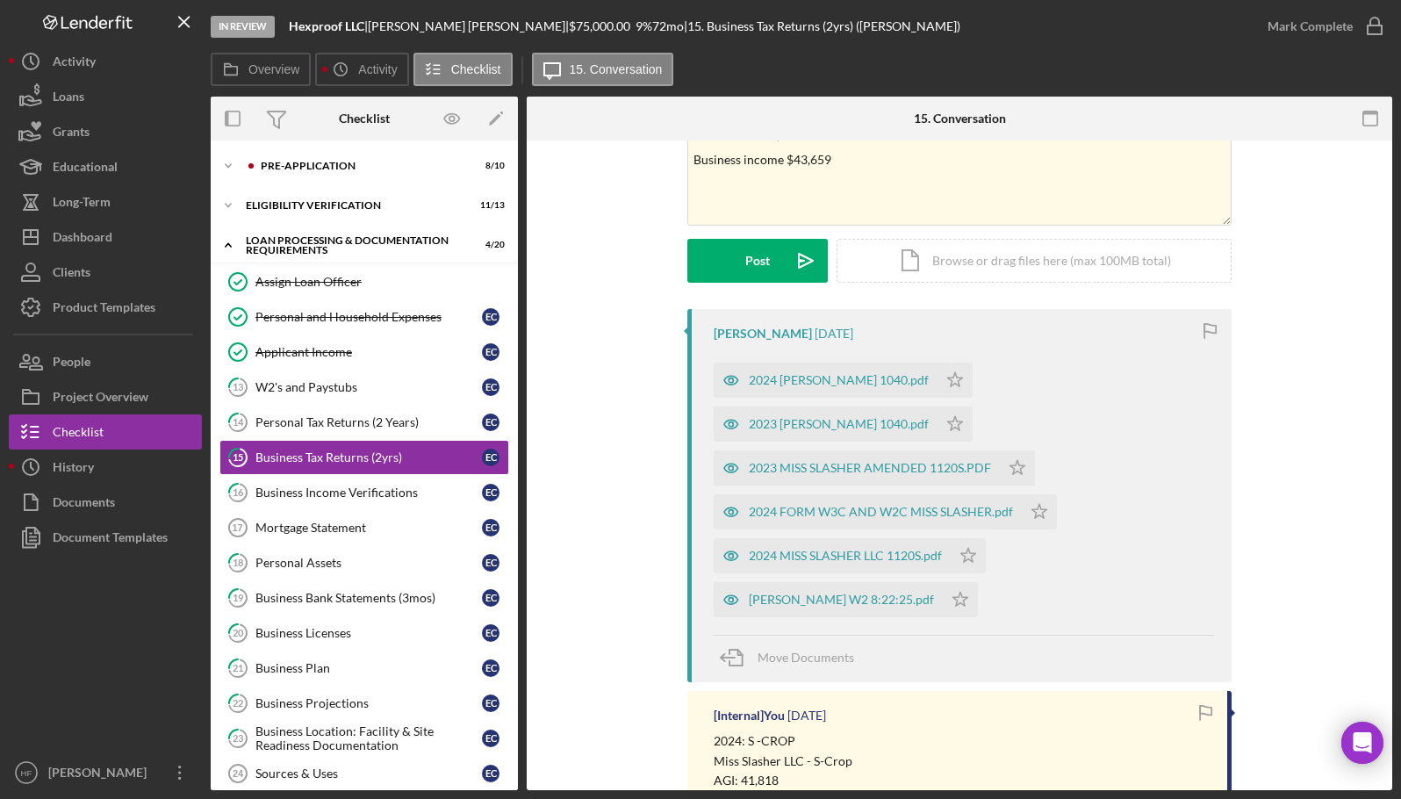
drag, startPoint x: 871, startPoint y: 419, endPoint x: 862, endPoint y: 422, distance: 9.2
click at [870, 419] on div "2023 CLEEREMAN ELISE 1040.pdf" at bounding box center [839, 424] width 180 height 14
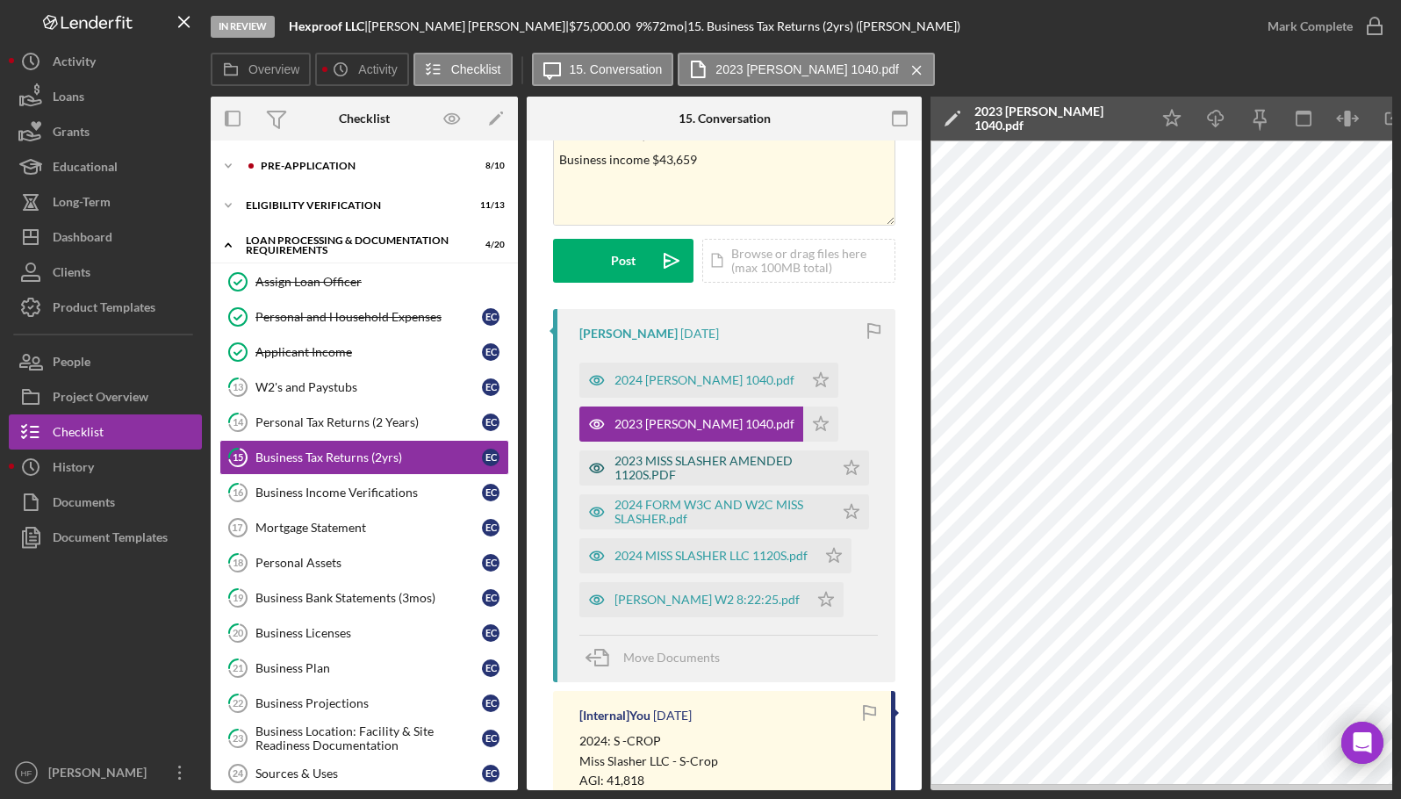
click at [705, 471] on div "2023 MISS SLASHER AMENDED 1120S.PDF" at bounding box center [719, 468] width 211 height 28
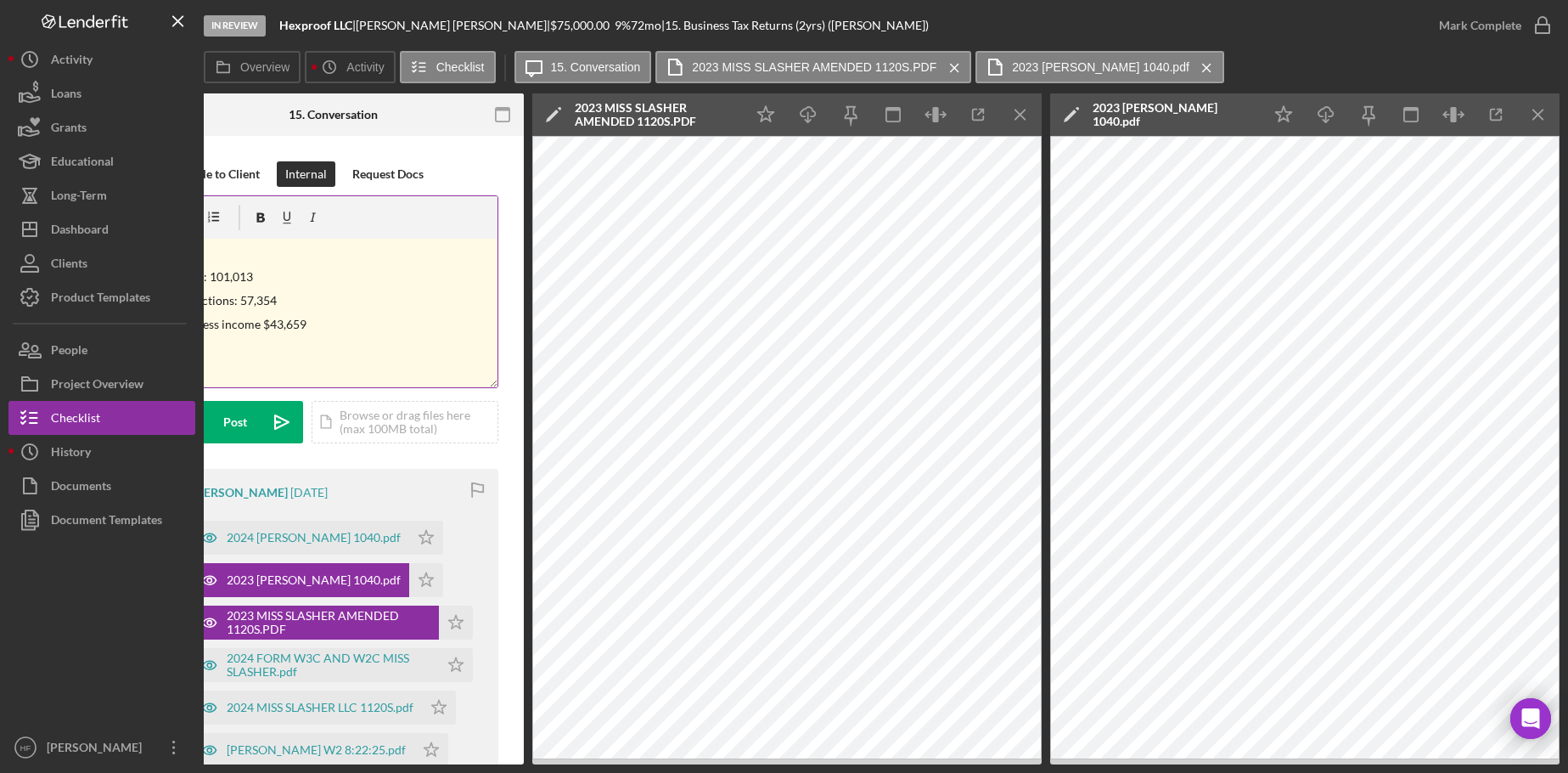
click at [341, 337] on div "v Color teal Color pink Remove color Add row above Add row below Add column bef…" at bounding box center [333, 313] width 329 height 149
click at [353, 326] on p "Business income $43,659" at bounding box center [333, 324] width 320 height 18
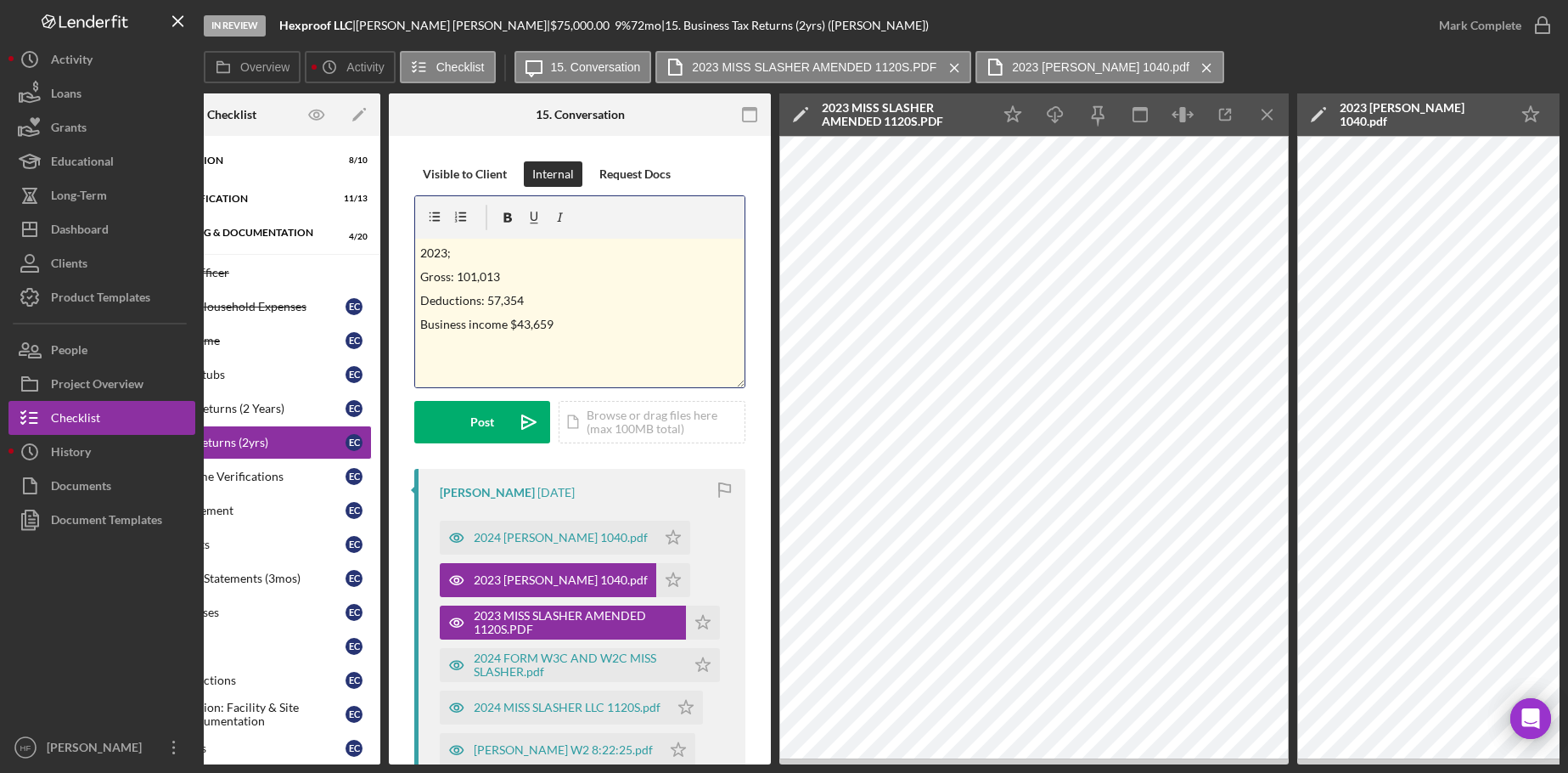
scroll to position [0, 117]
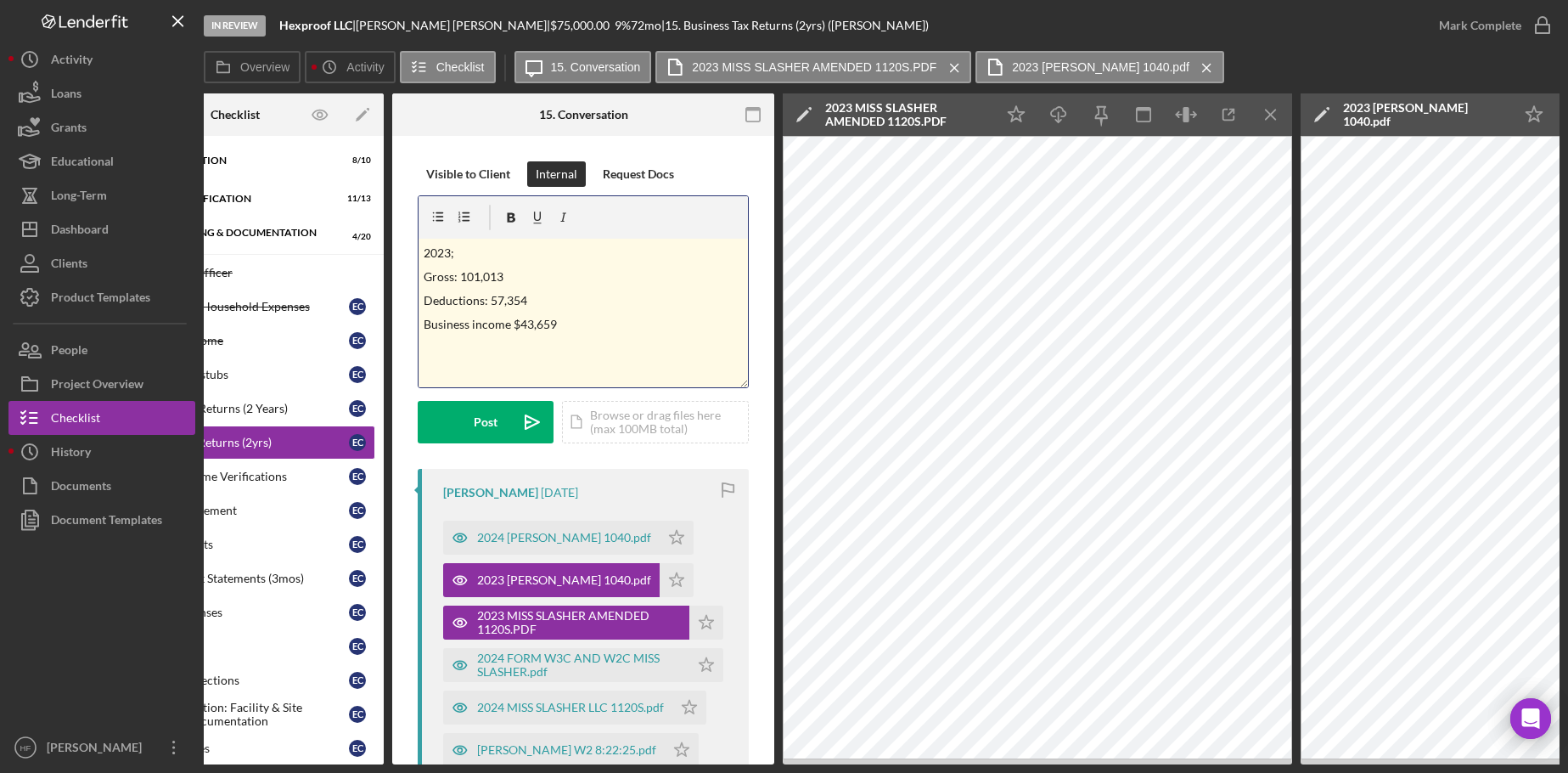
click at [478, 260] on p "2023;" at bounding box center [583, 253] width 320 height 18
click at [565, 344] on p at bounding box center [583, 347] width 320 height 18
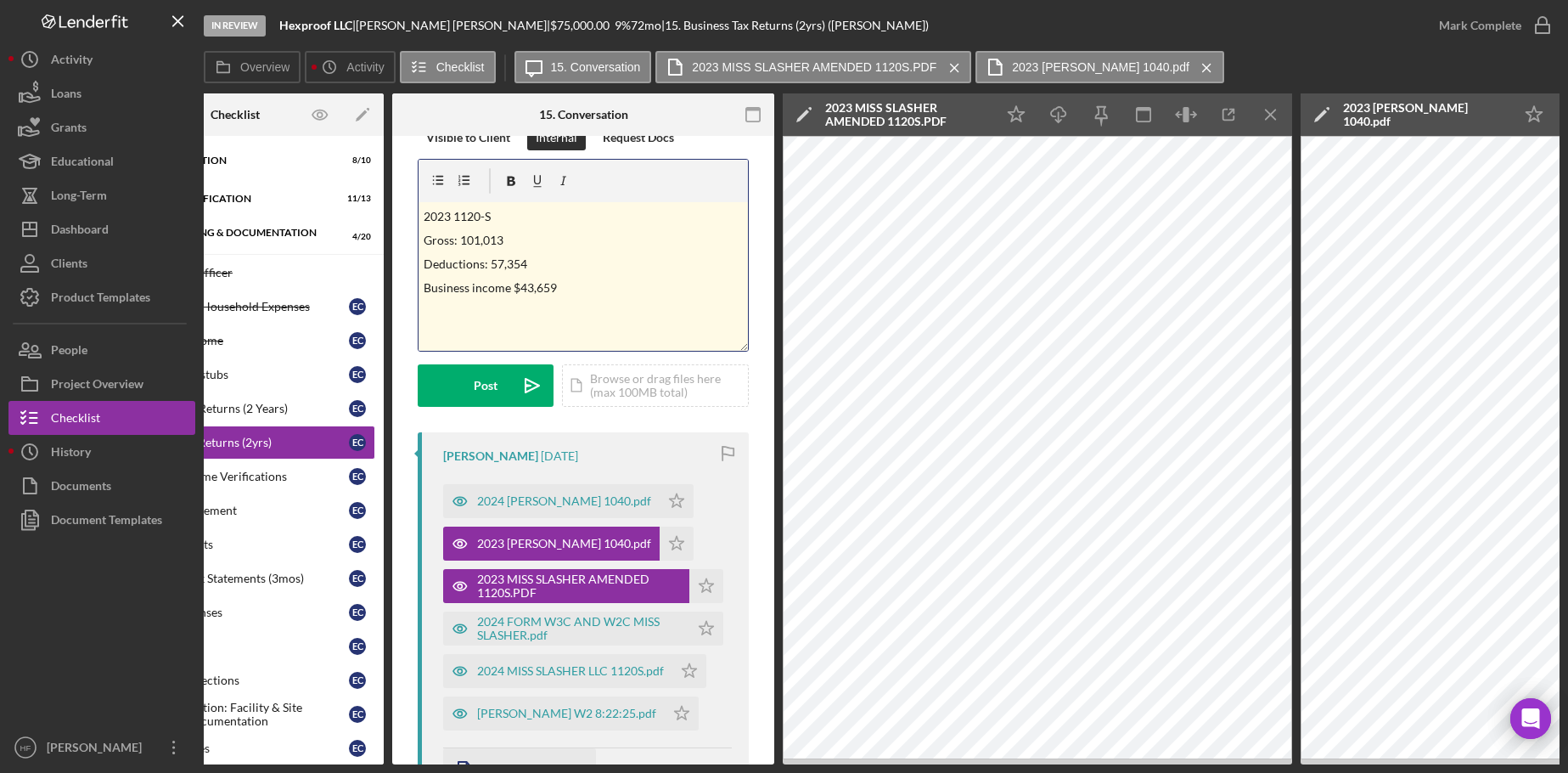
scroll to position [0, 0]
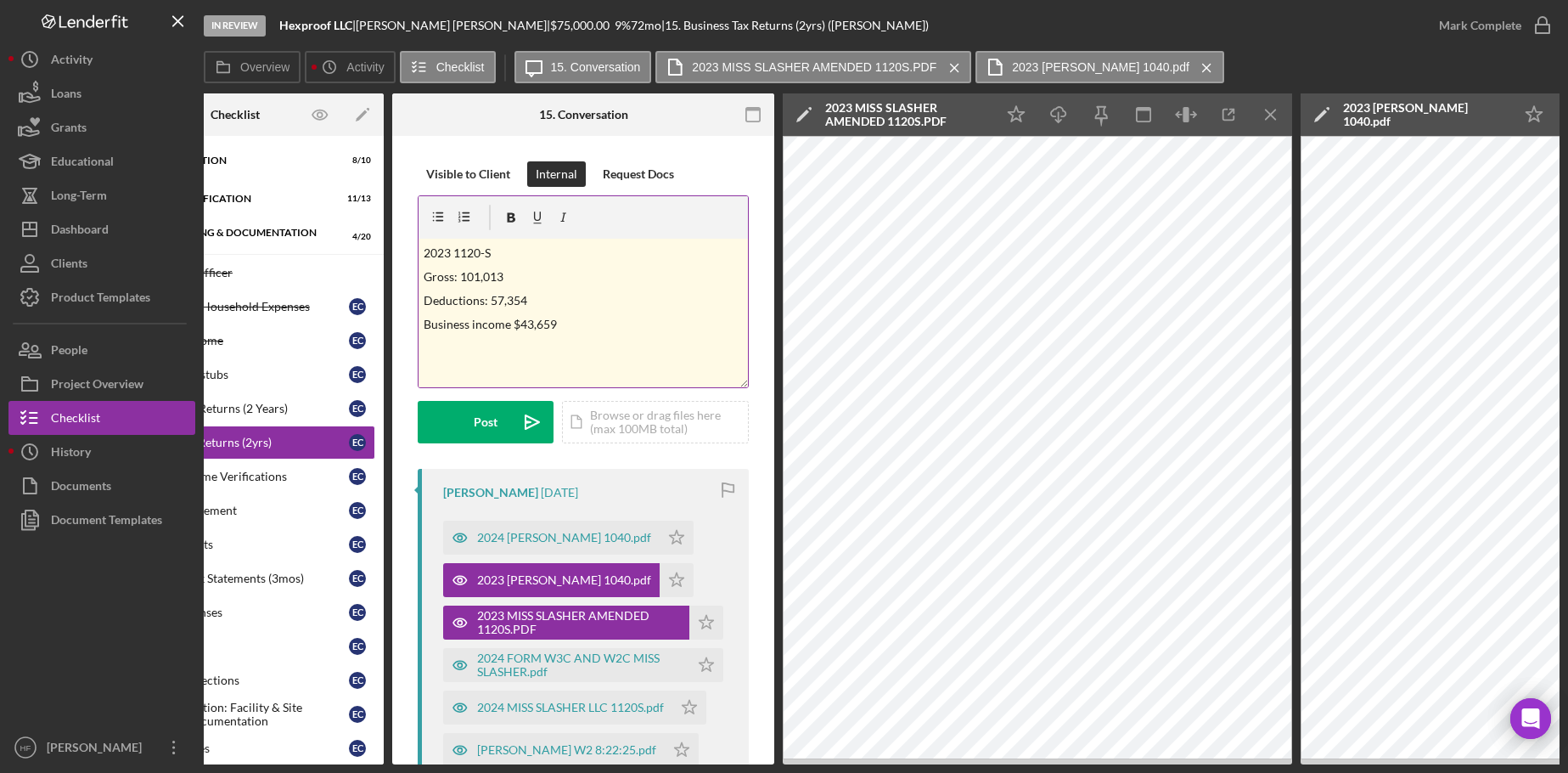
click at [550, 343] on p at bounding box center [583, 347] width 320 height 18
click at [1261, 114] on icon "Icon/Menu Close" at bounding box center [1270, 114] width 38 height 38
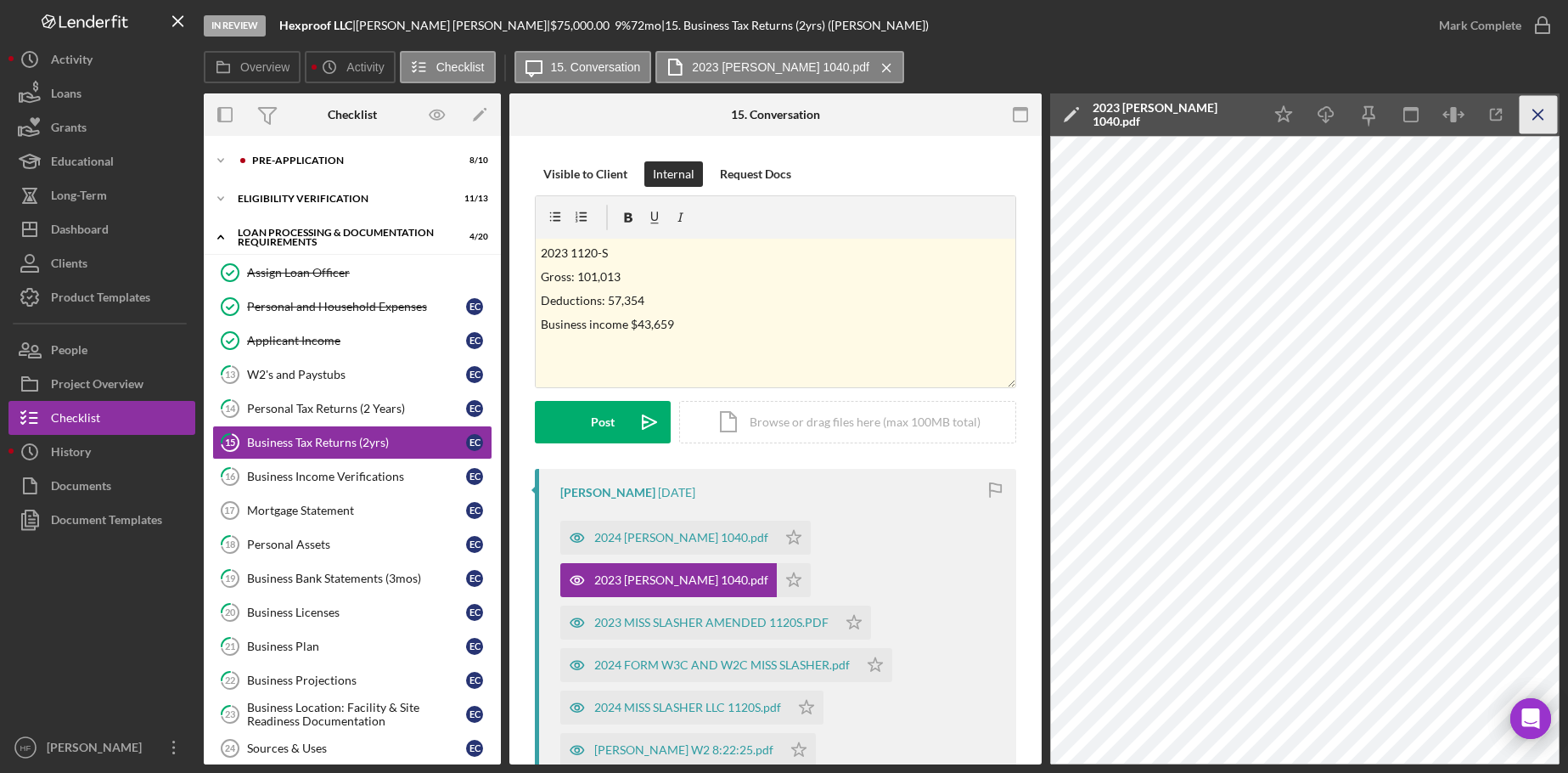
click at [1535, 117] on line "button" at bounding box center [1538, 114] width 10 height 10
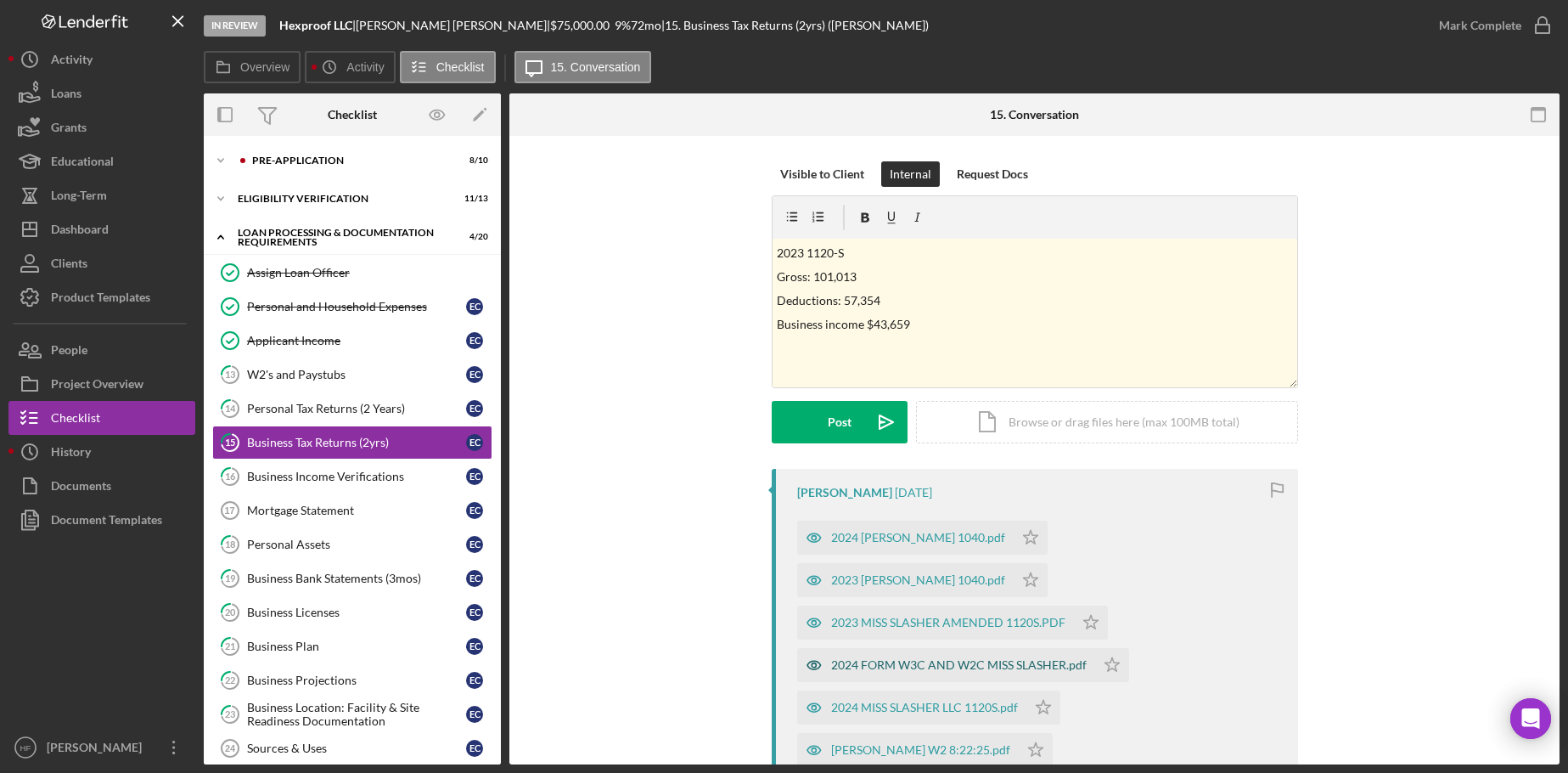
click at [930, 672] on div "2024 FORM W3C AND W2C MISS SLASHER.pdf" at bounding box center [946, 665] width 298 height 34
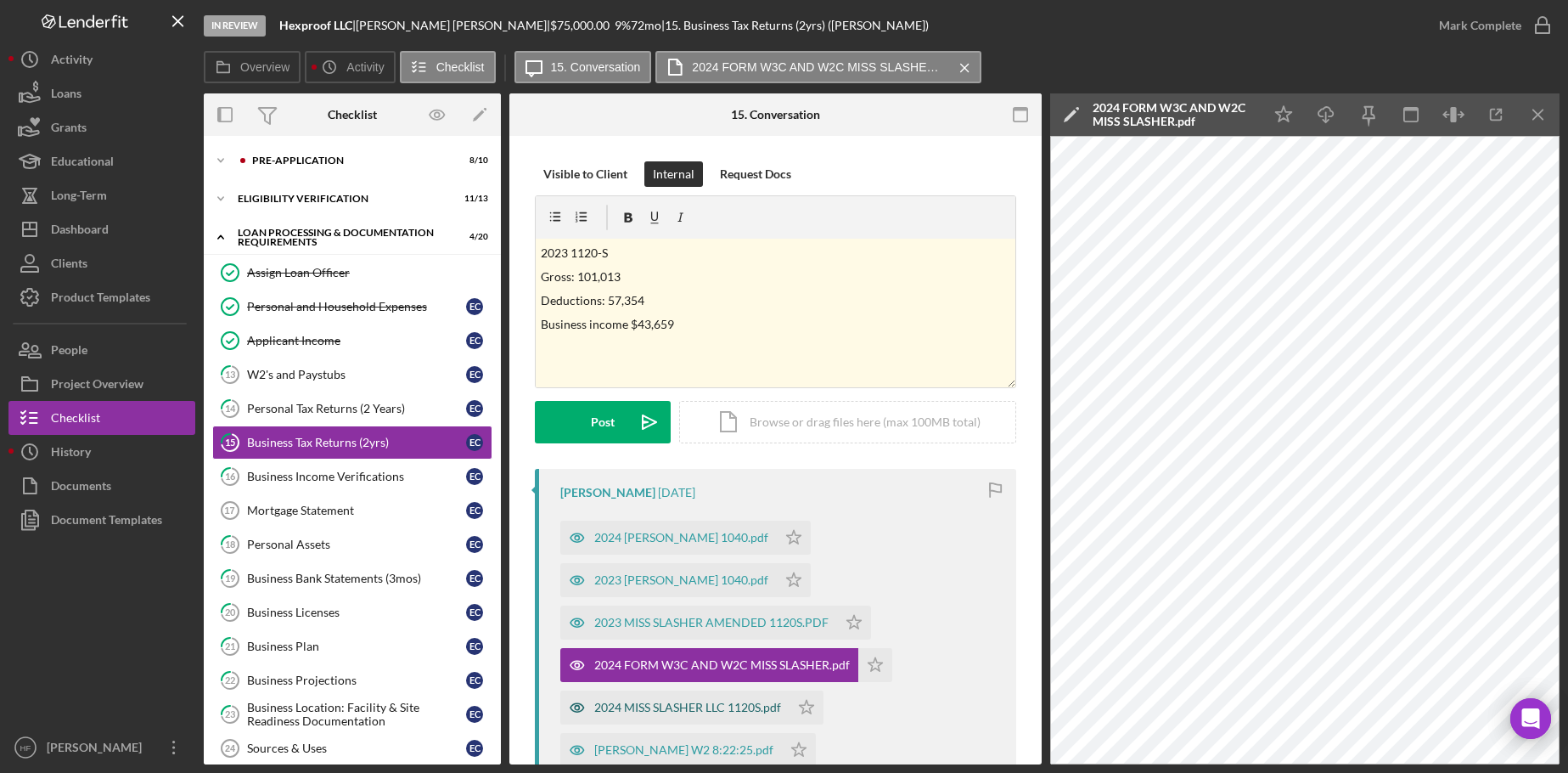
click at [696, 714] on div "2024 MISS SLASHER LLC 1120S.pdf" at bounding box center [687, 707] width 187 height 14
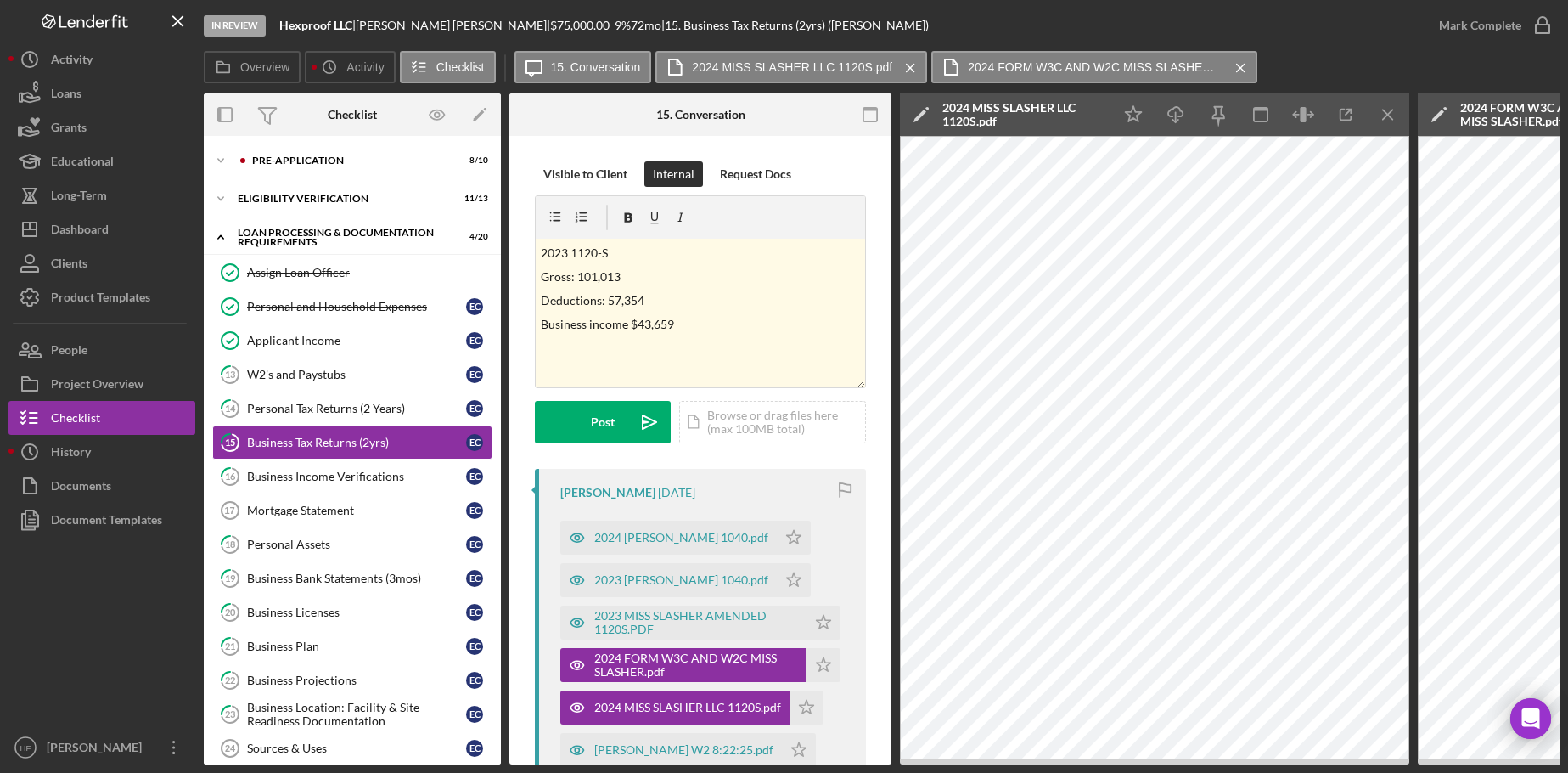
click at [696, 558] on div "2023 CLEEREMAN ELISE 1040.pdf Icon/Star" at bounding box center [690, 576] width 259 height 43
click at [709, 543] on div "2024 CLEEREMAN ELISE 1040.pdf" at bounding box center [681, 537] width 174 height 14
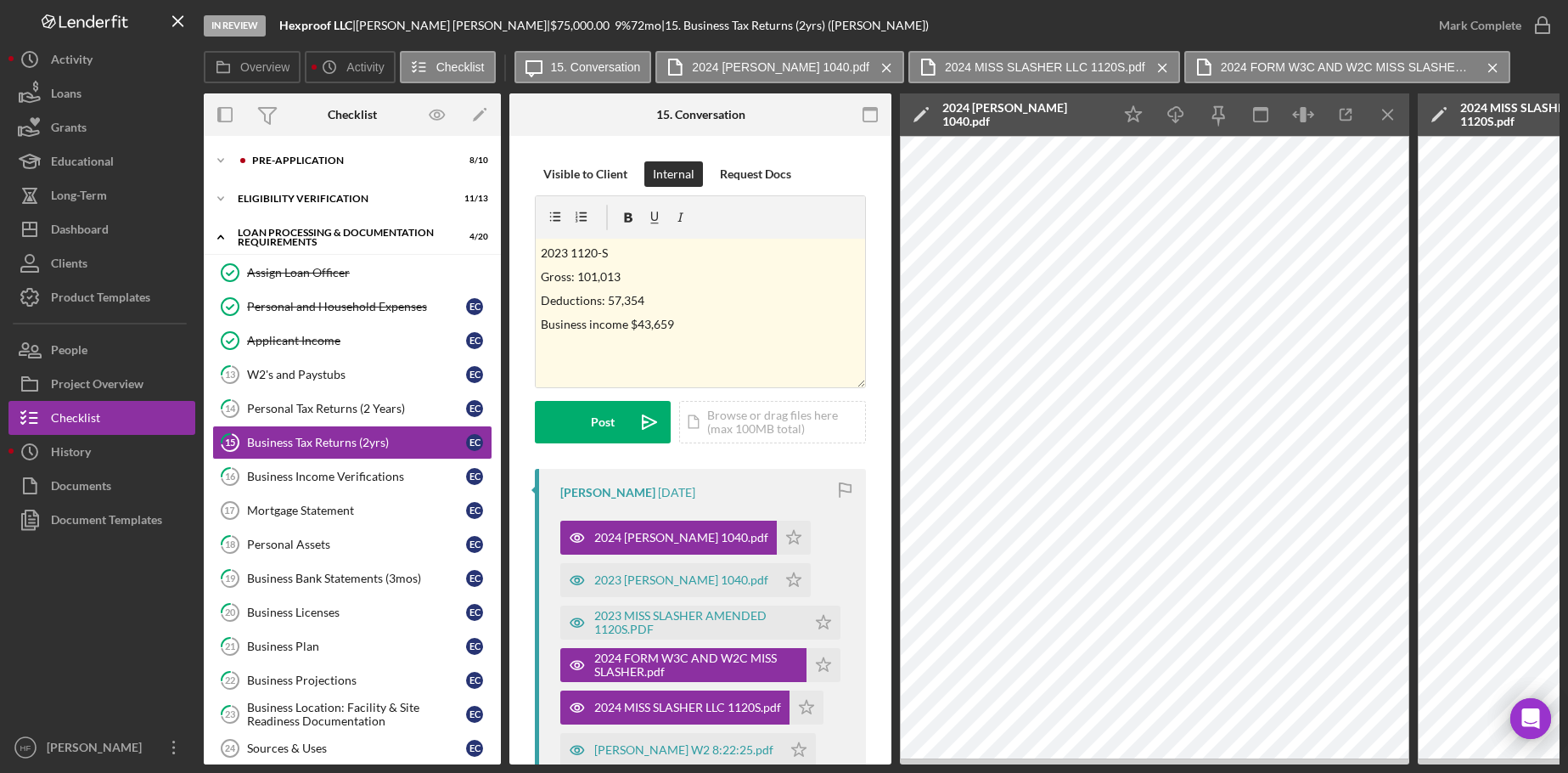
drag, startPoint x: 960, startPoint y: 766, endPoint x: 993, endPoint y: 761, distance: 33.4
click at [993, 761] on div "In Review Hexproof LLC | Elise Cleereman | $75,000.00 9 % 72 mo | 15. Business …" at bounding box center [784, 386] width 1568 height 773
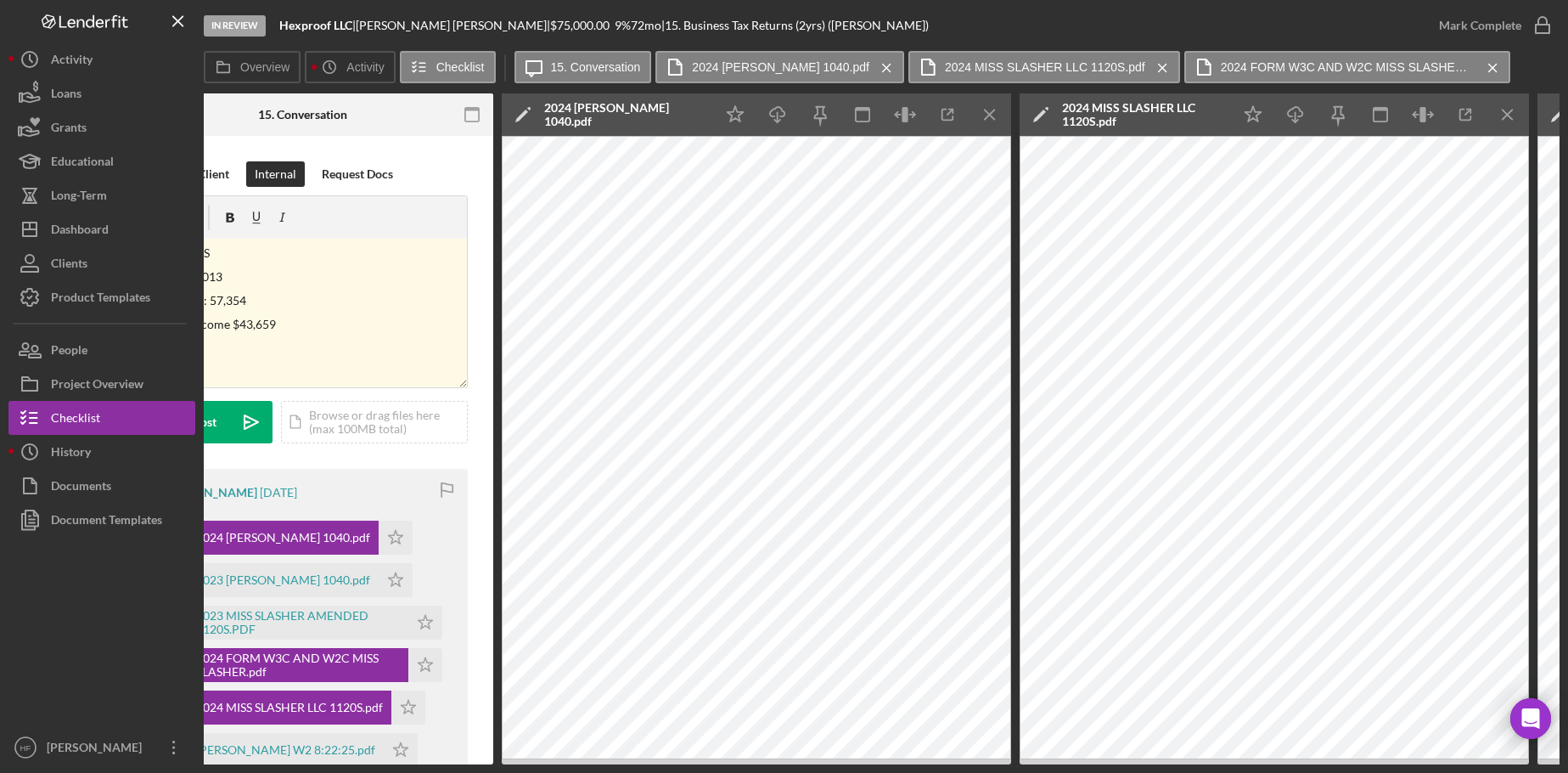
scroll to position [0, 340]
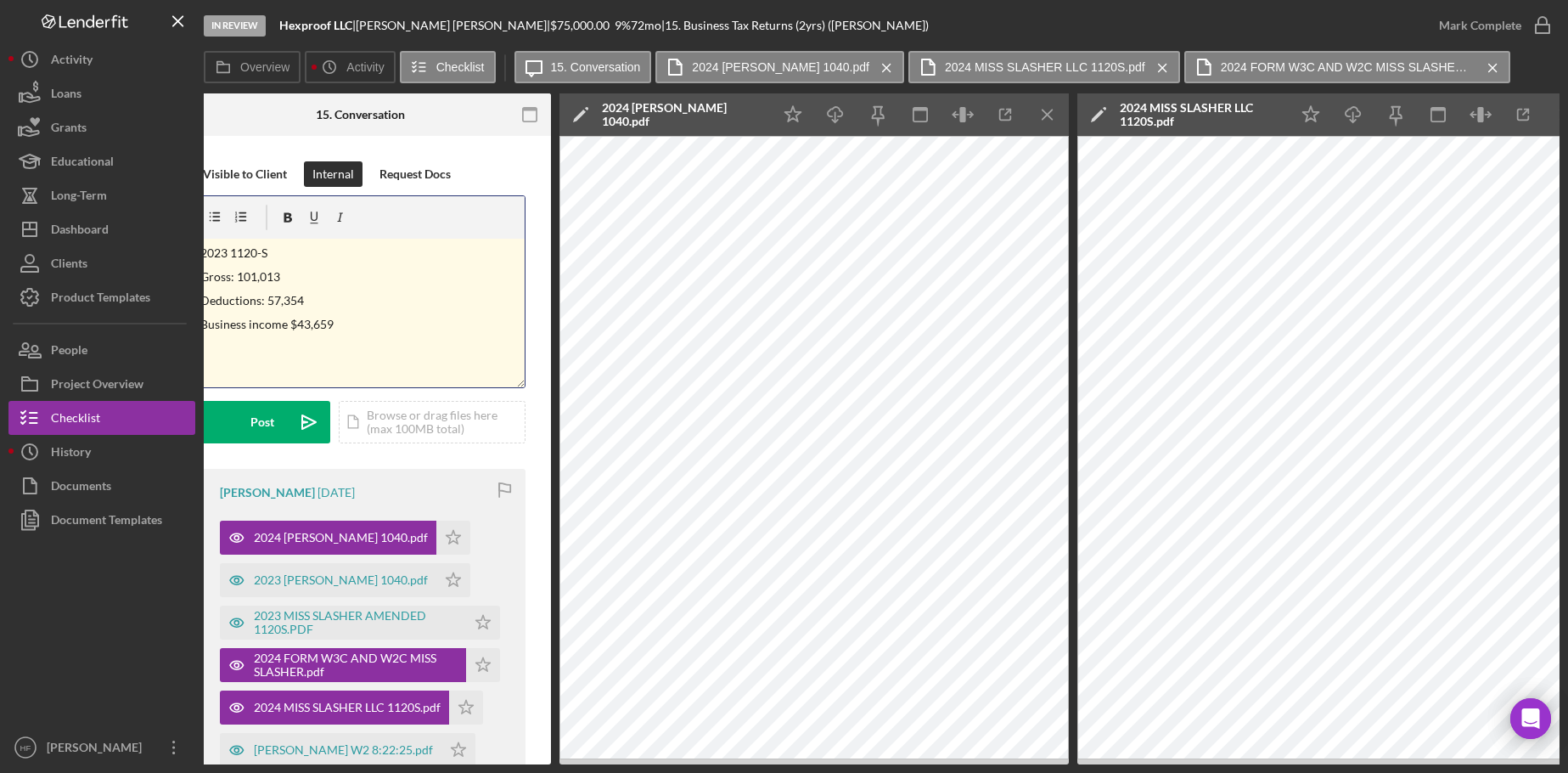
click at [398, 327] on p "Business income $43,659" at bounding box center [360, 324] width 320 height 18
drag, startPoint x: 730, startPoint y: 767, endPoint x: 678, endPoint y: 769, distance: 52.0
click at [678, 769] on div "In Review Hexproof LLC | Elise Cleereman | $75,000.00 9 % 72 mo | 15. Business …" at bounding box center [784, 386] width 1568 height 773
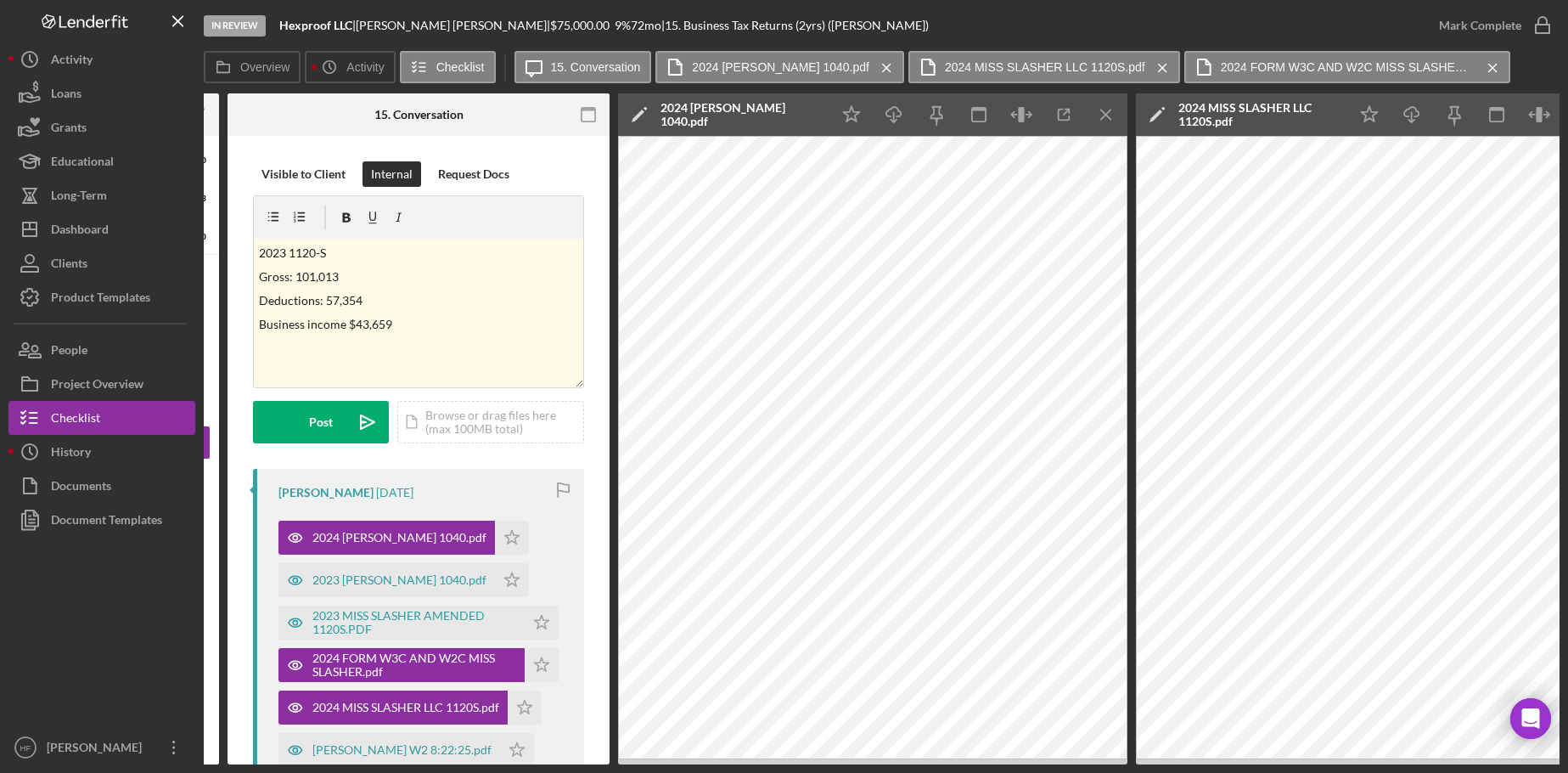
scroll to position [0, 258]
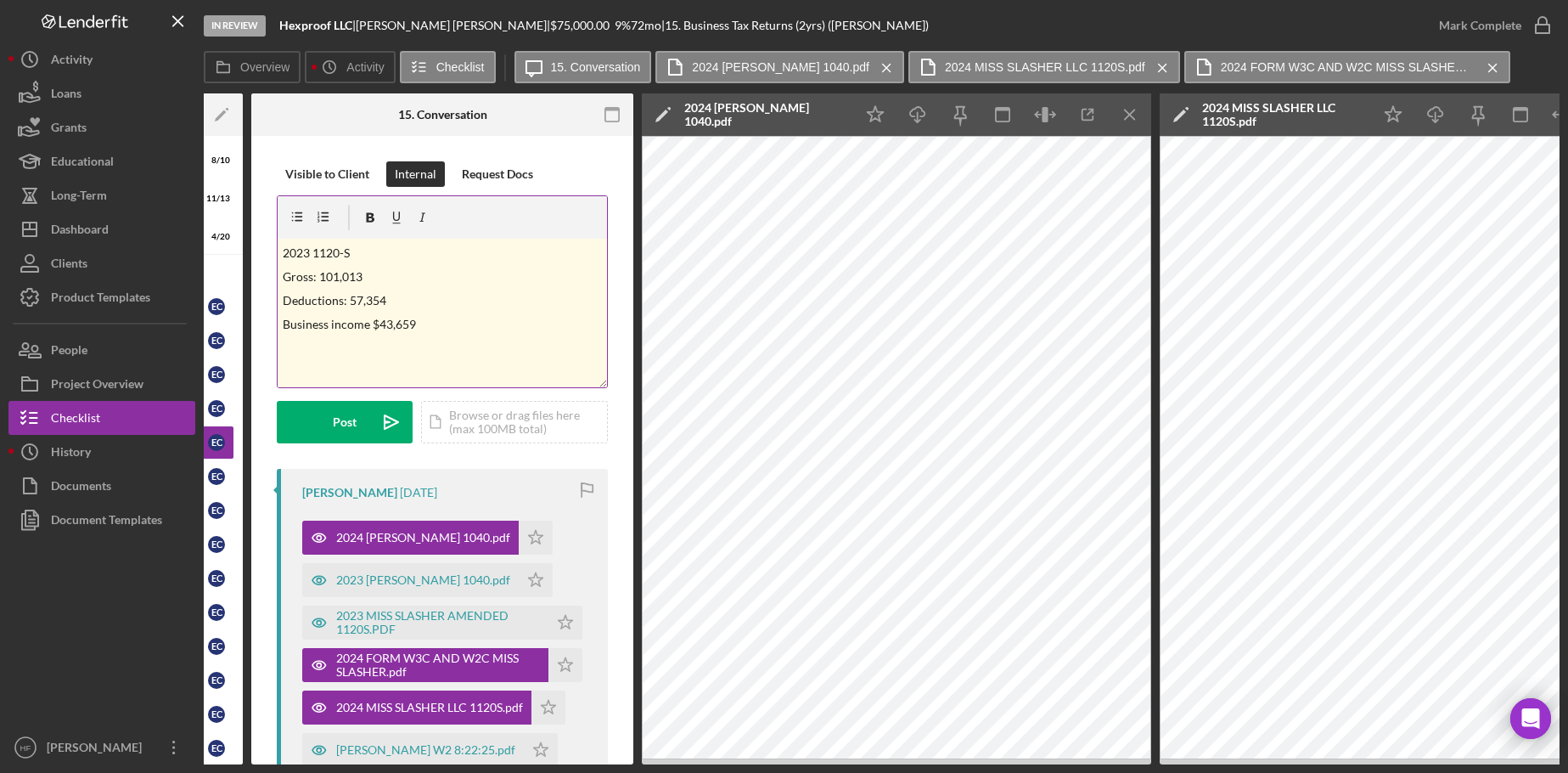
click at [279, 254] on div "v Color teal Color pink Remove color Add row above Add row below Add column bef…" at bounding box center [442, 313] width 329 height 149
drag, startPoint x: 281, startPoint y: 344, endPoint x: 366, endPoint y: 271, distance: 112.0
click at [379, 345] on div "v Color teal Color pink Remove color Add row above Add row below Add column bef…" at bounding box center [442, 313] width 329 height 149
click at [367, 219] on icon "button" at bounding box center [370, 218] width 9 height 10
click at [311, 346] on strong "2023 1120-S" at bounding box center [316, 347] width 68 height 15
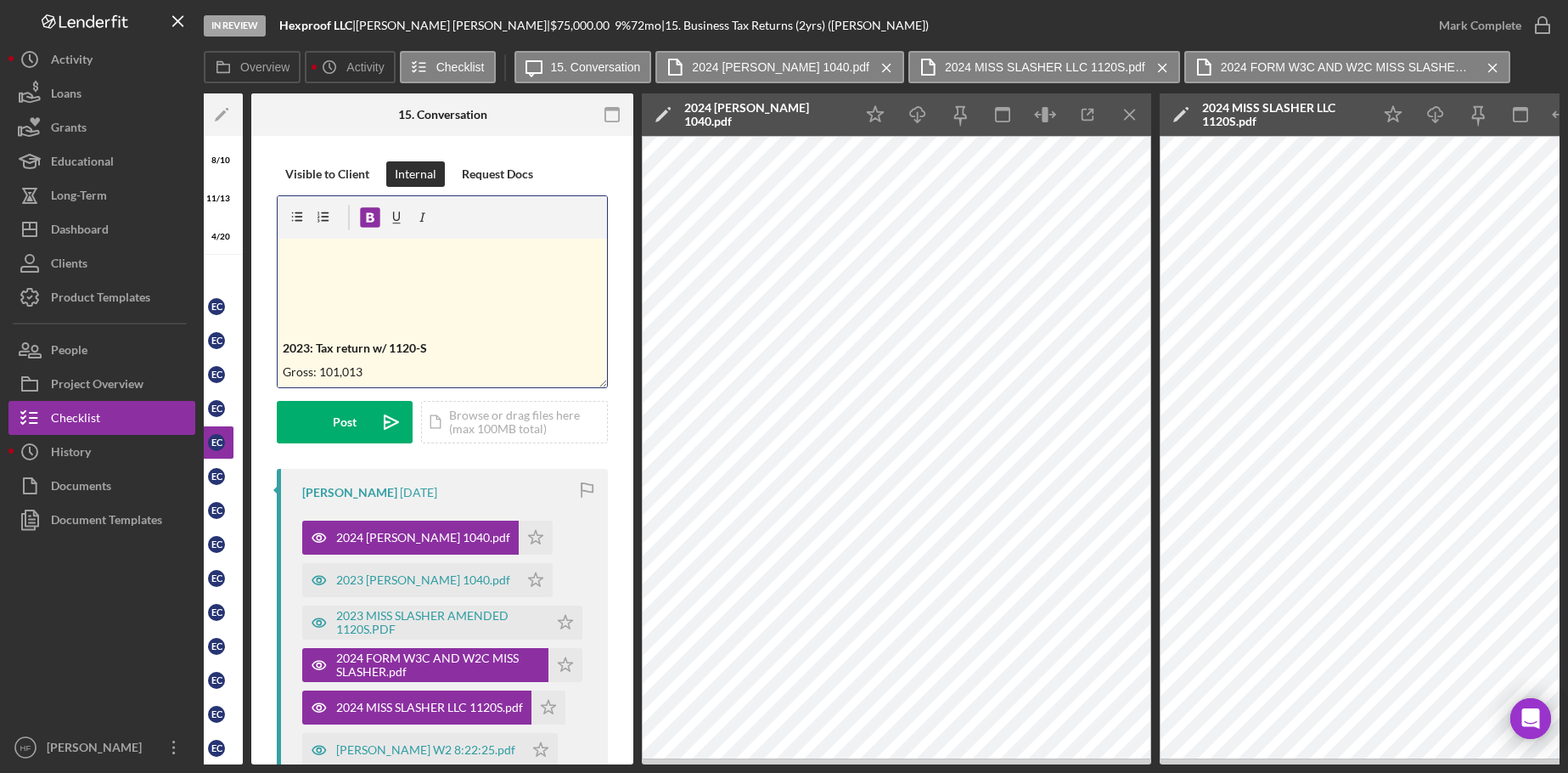
click at [457, 345] on p "2023: Tax return w/ 1120-S" at bounding box center [442, 347] width 320 height 18
click at [302, 242] on div "v Color teal Color pink Remove color Add row above Add row below Add column bef…" at bounding box center [442, 313] width 329 height 149
drag, startPoint x: 368, startPoint y: 255, endPoint x: 274, endPoint y: 252, distance: 94.0
click at [376, 217] on icon "button" at bounding box center [370, 217] width 38 height 38
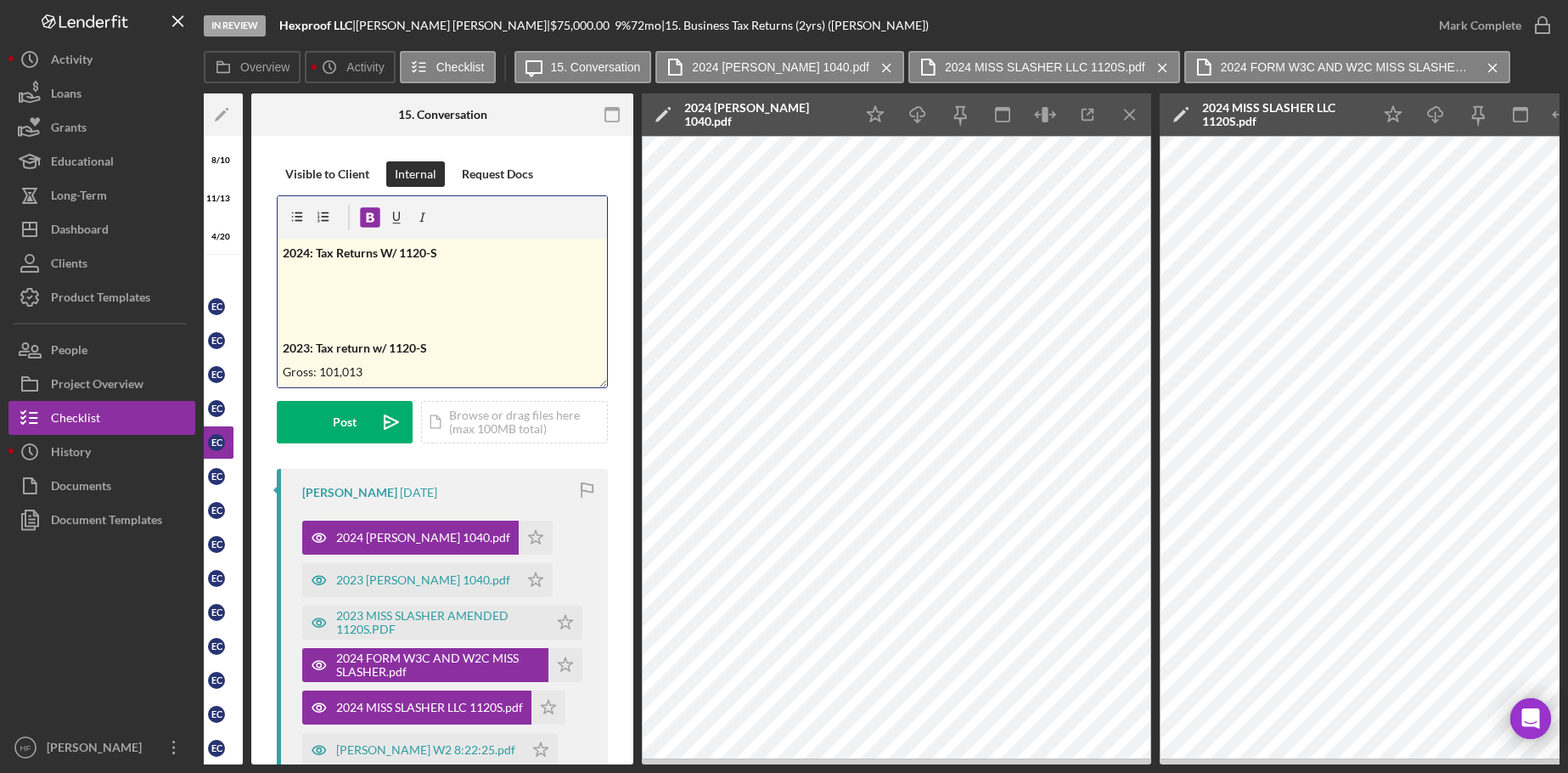
click at [460, 251] on p "2024: Tax Returns W/ 1120-S" at bounding box center [442, 253] width 320 height 18
click at [449, 260] on p "2024: Tax Returns W/ 1120-S" at bounding box center [442, 253] width 320 height 18
click at [322, 284] on p at bounding box center [442, 276] width 320 height 18
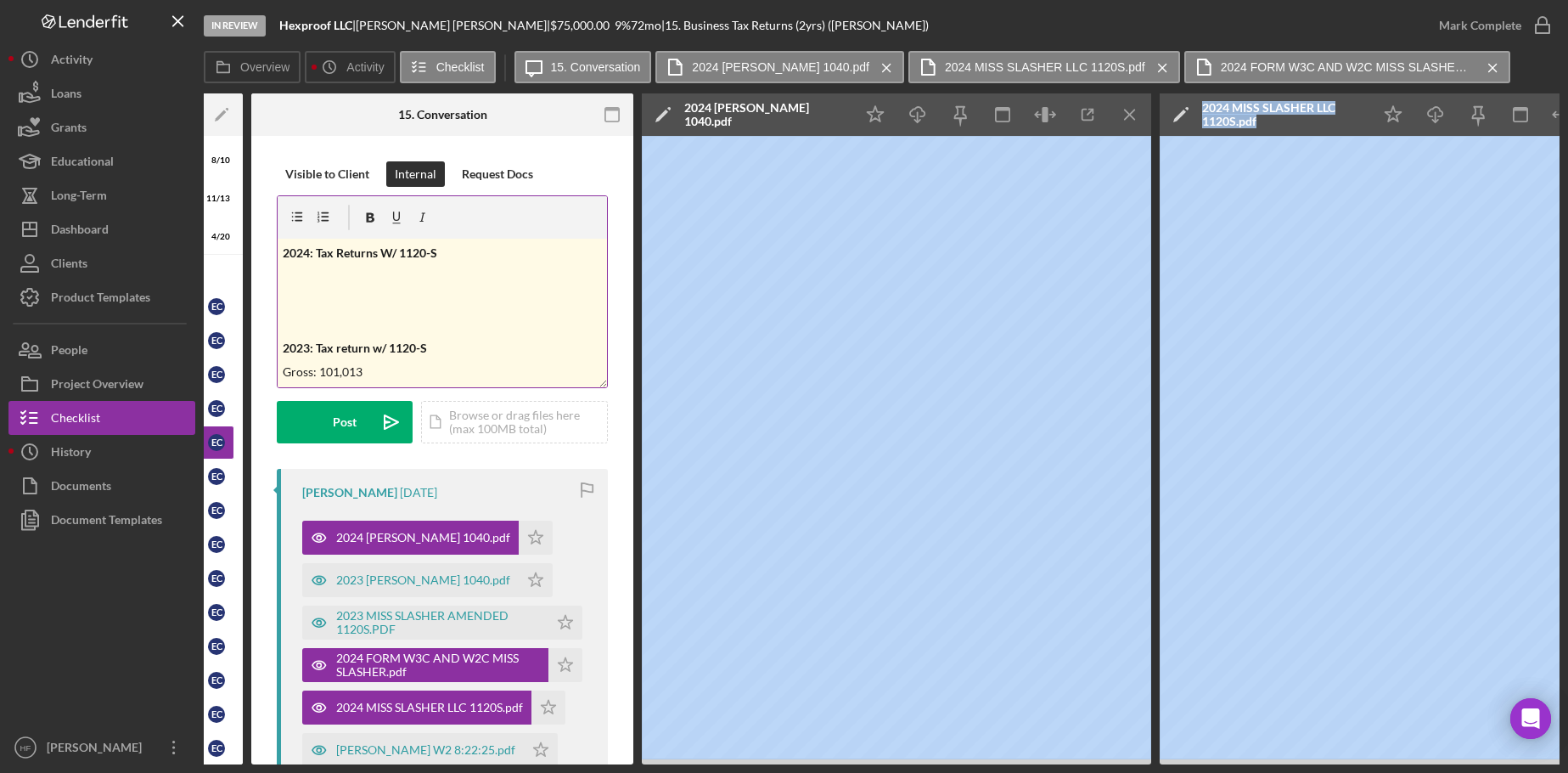
drag, startPoint x: 1099, startPoint y: 765, endPoint x: 1156, endPoint y: 758, distance: 57.4
click at [46, 571] on div "In Review Hexproof LLC | Elise Cleereman | $75,000.00 9 % 72 mo | 15. Business …" at bounding box center [784, 386] width 1568 height 773
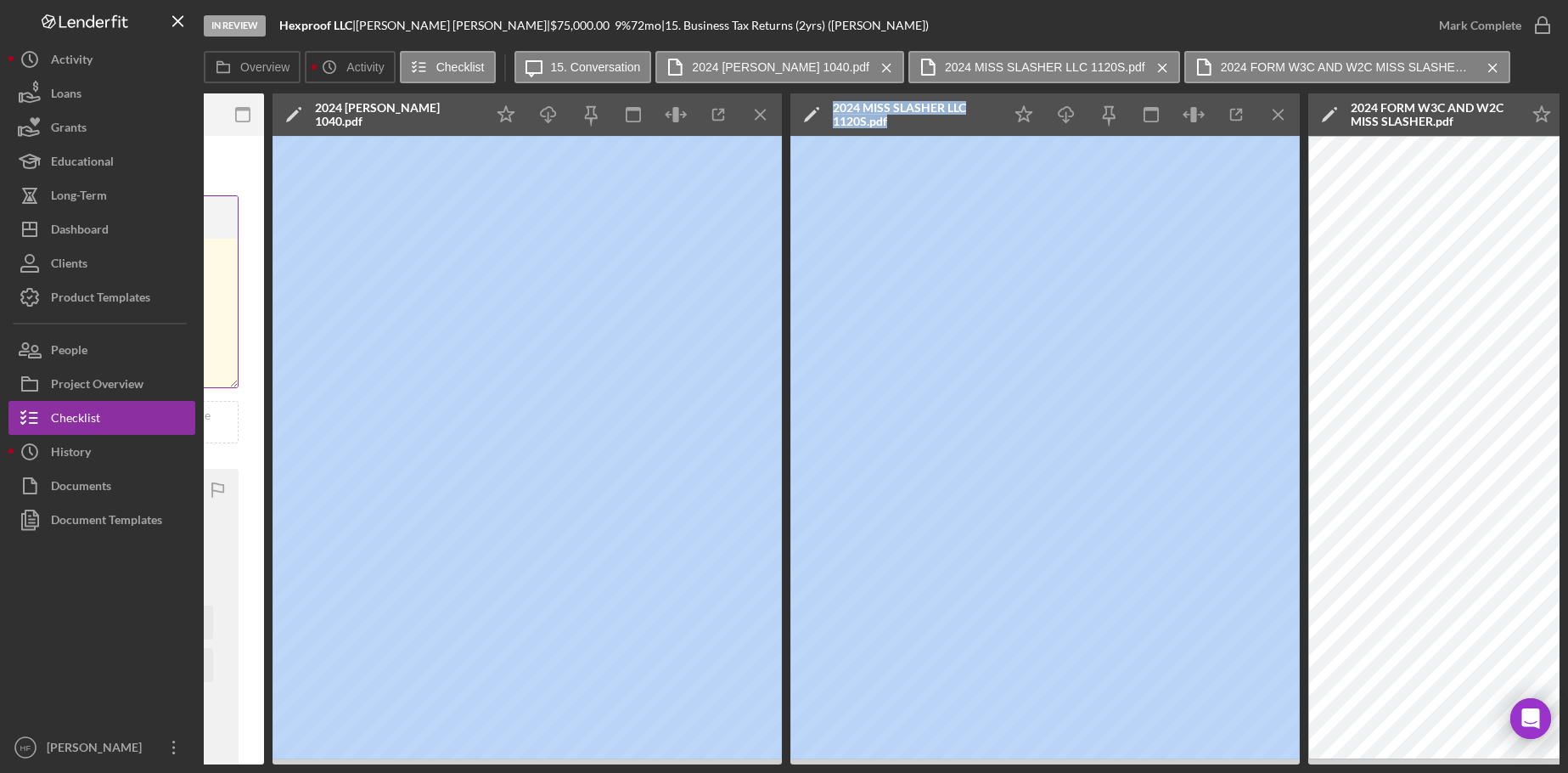
scroll to position [0, 631]
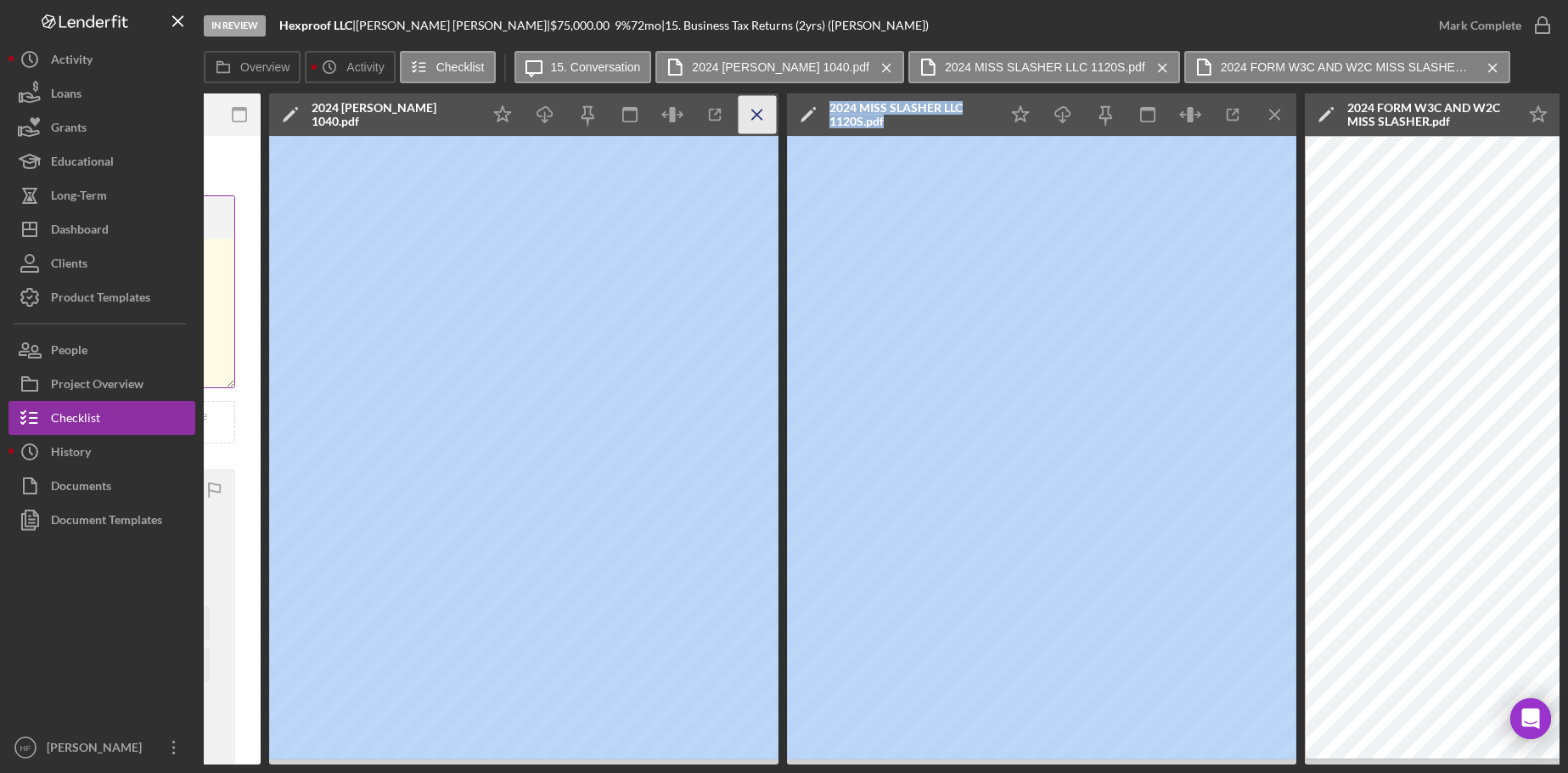
click at [752, 113] on icon "Icon/Menu Close" at bounding box center [756, 114] width 38 height 38
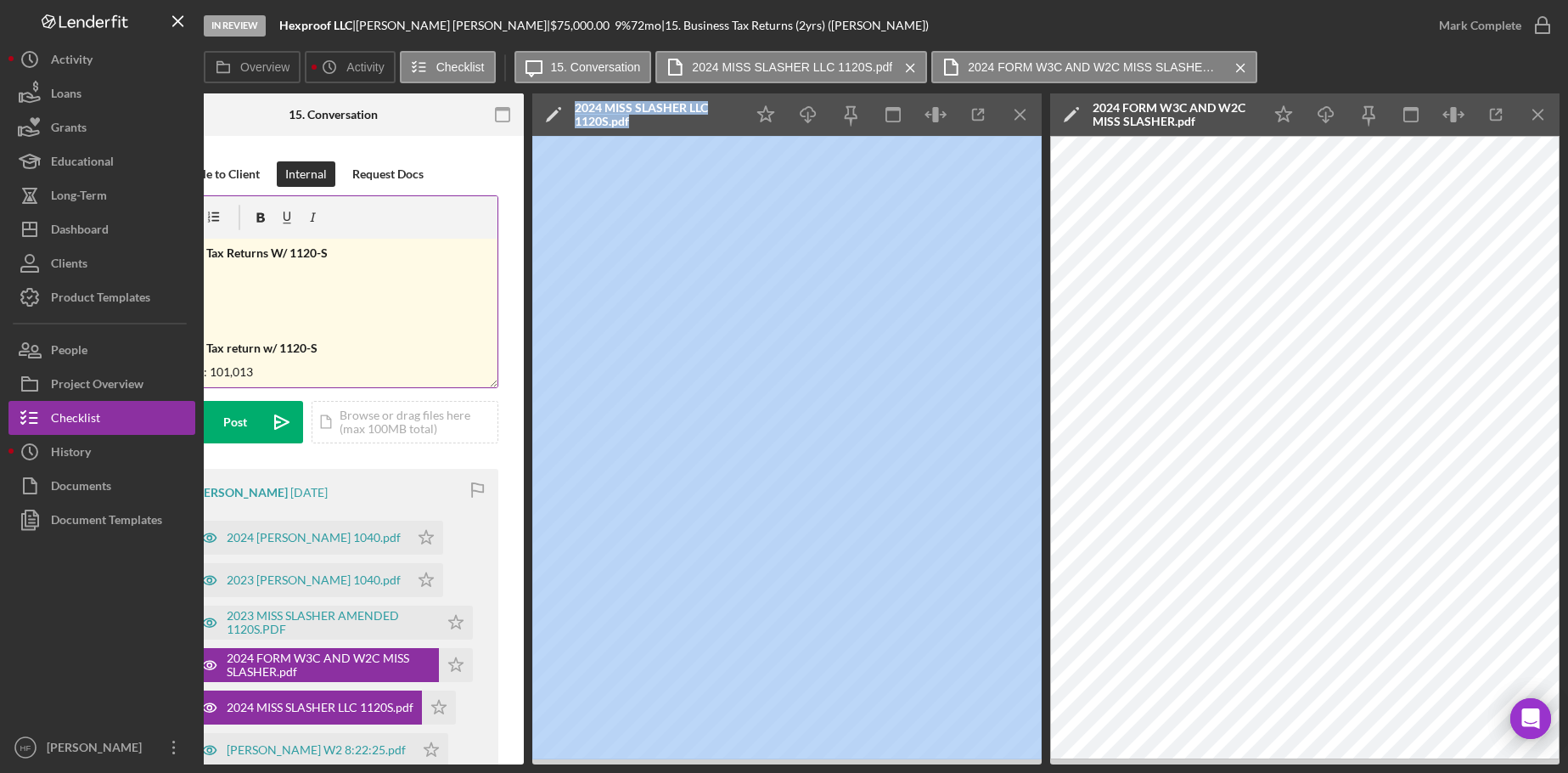
scroll to position [0, 368]
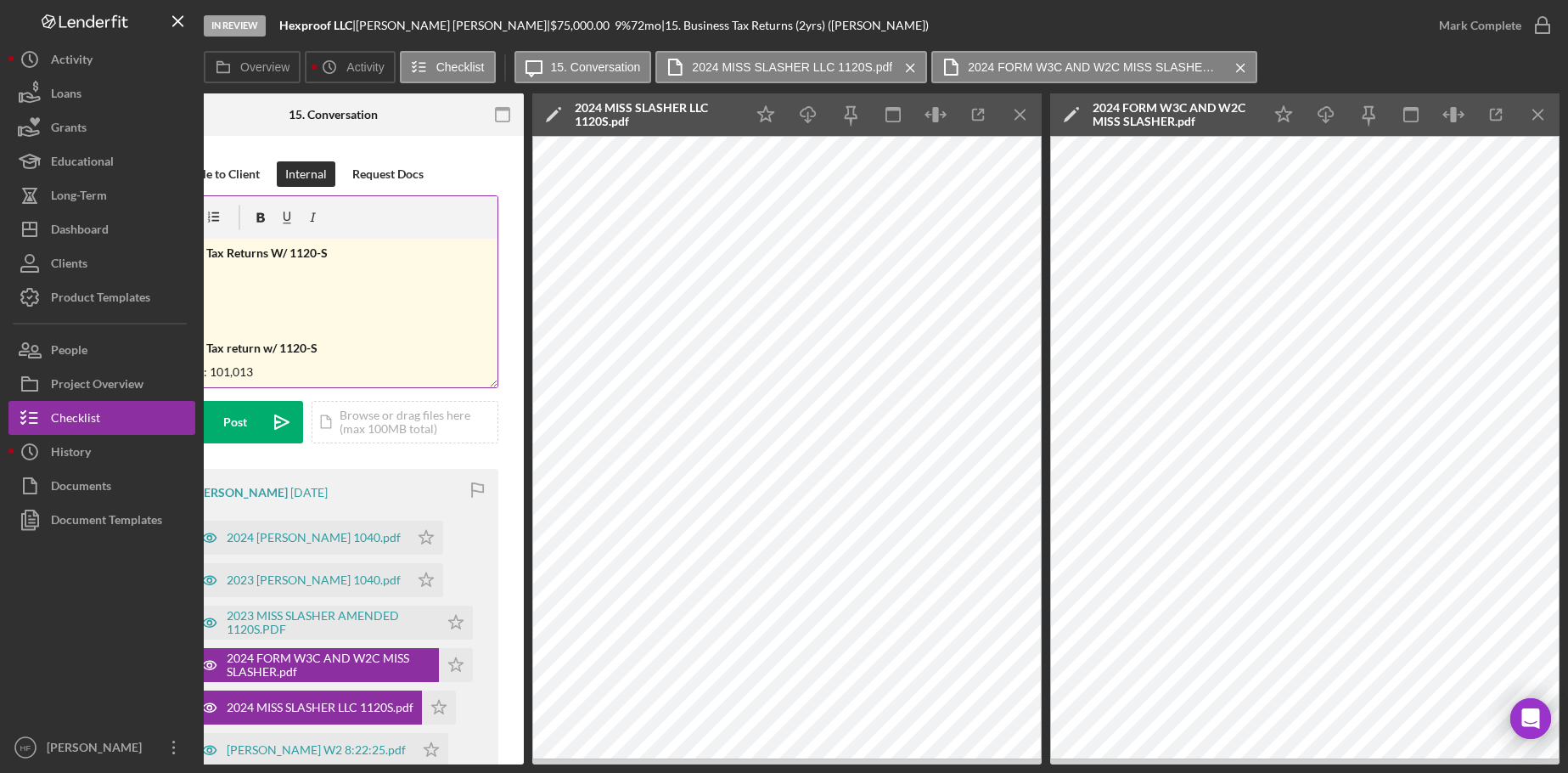
click at [305, 285] on p at bounding box center [333, 276] width 320 height 18
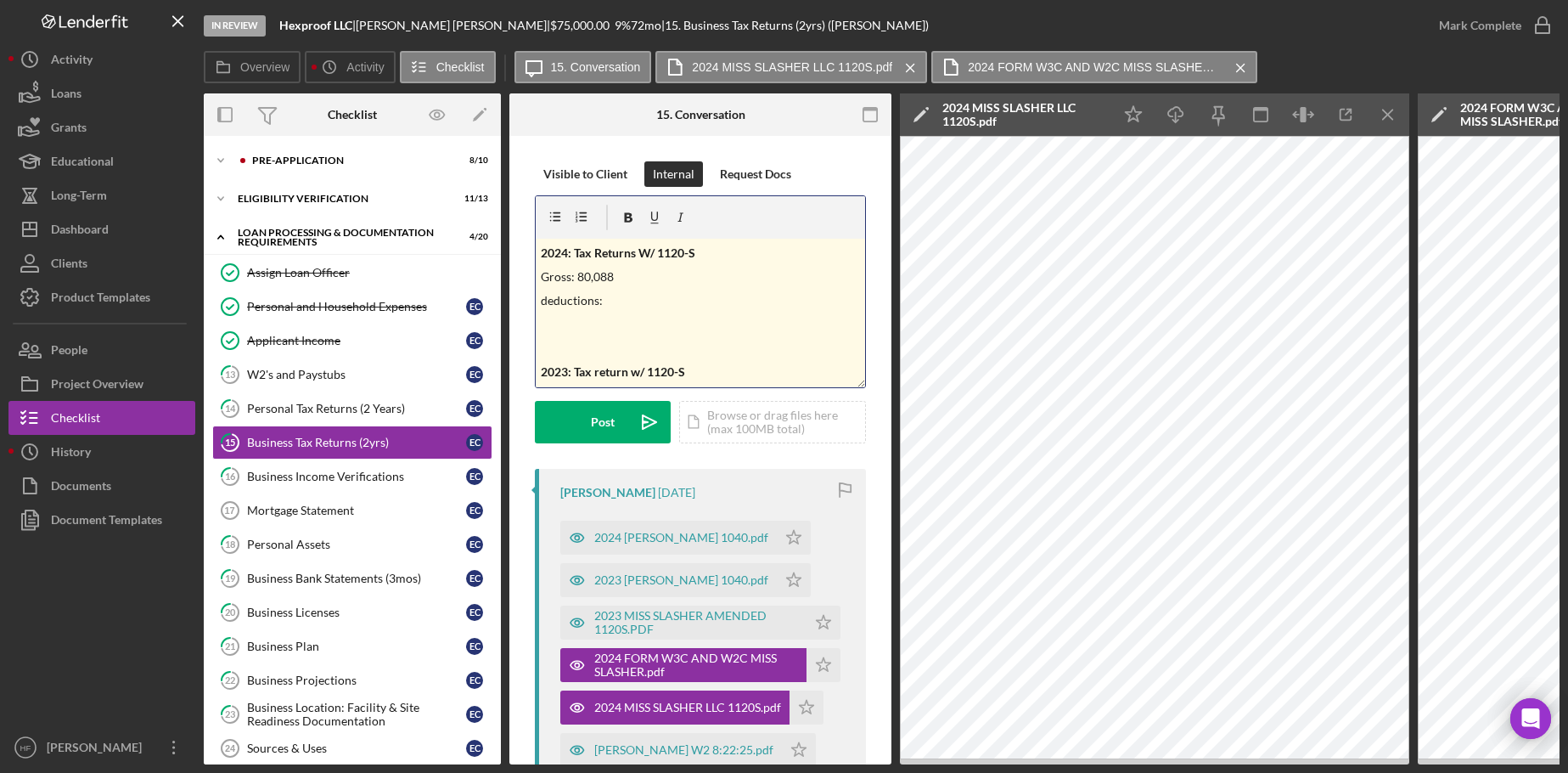
click at [578, 273] on p "Gross: 80,088" at bounding box center [700, 276] width 320 height 18
click at [609, 300] on p "deductions:" at bounding box center [700, 300] width 320 height 18
click at [628, 267] on p "Busines income" $36,818" at bounding box center [700, 268] width 320 height 18
click at [564, 273] on p "Busines income: $36,818" at bounding box center [700, 268] width 320 height 18
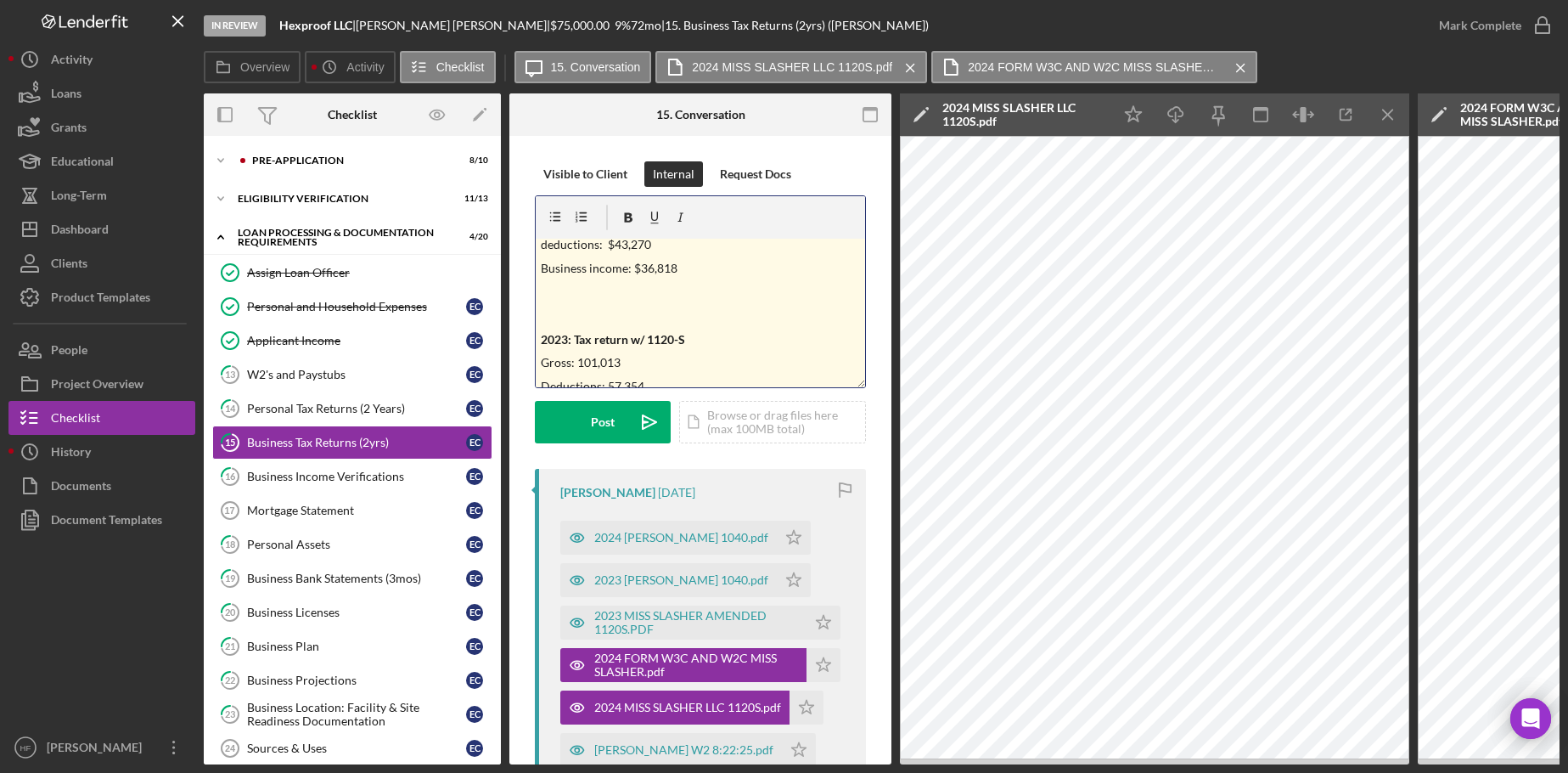
click at [552, 320] on p at bounding box center [700, 315] width 320 height 18
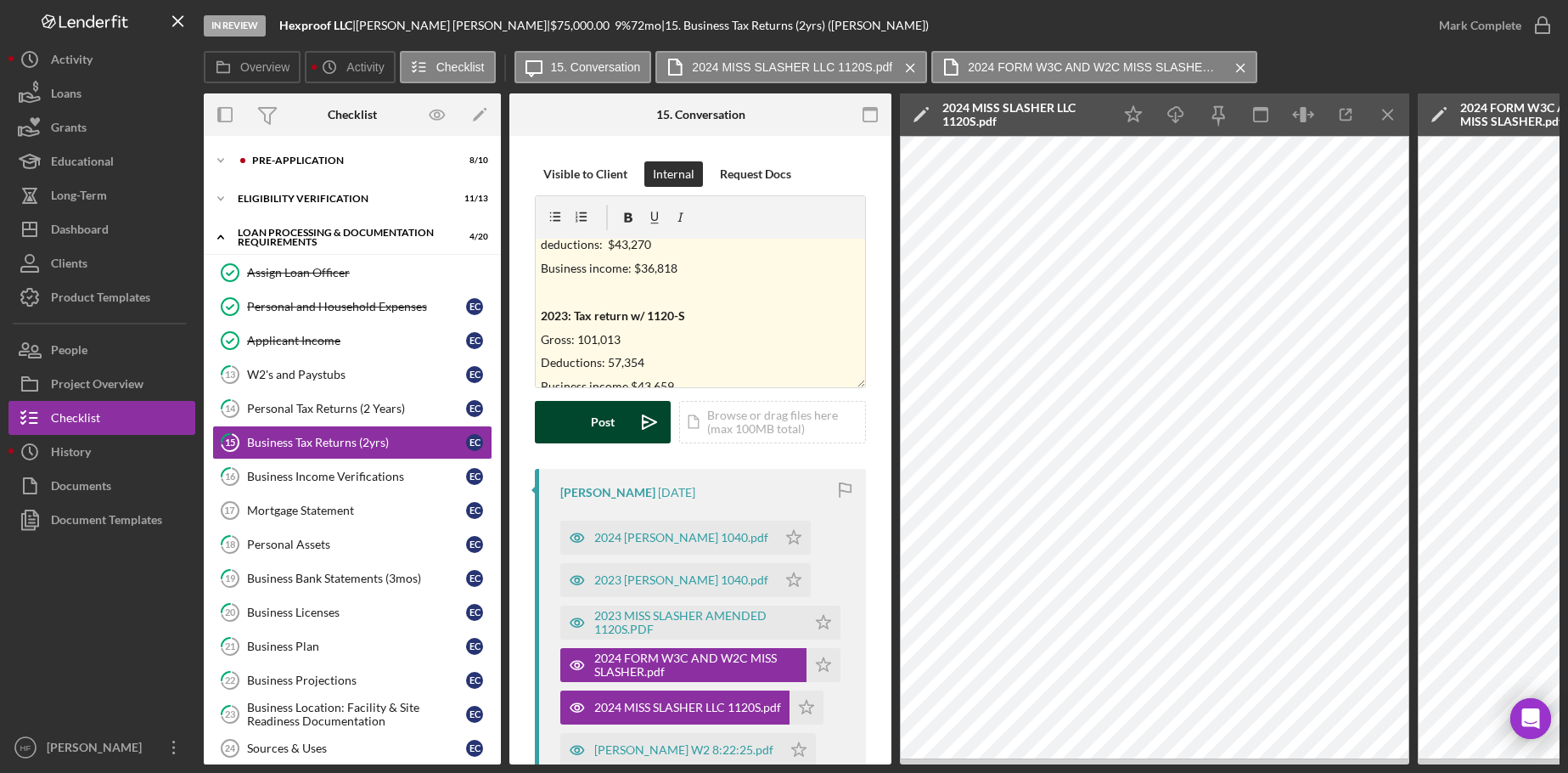
click at [586, 420] on button "Post Icon/icon-invite-send" at bounding box center [603, 422] width 135 height 43
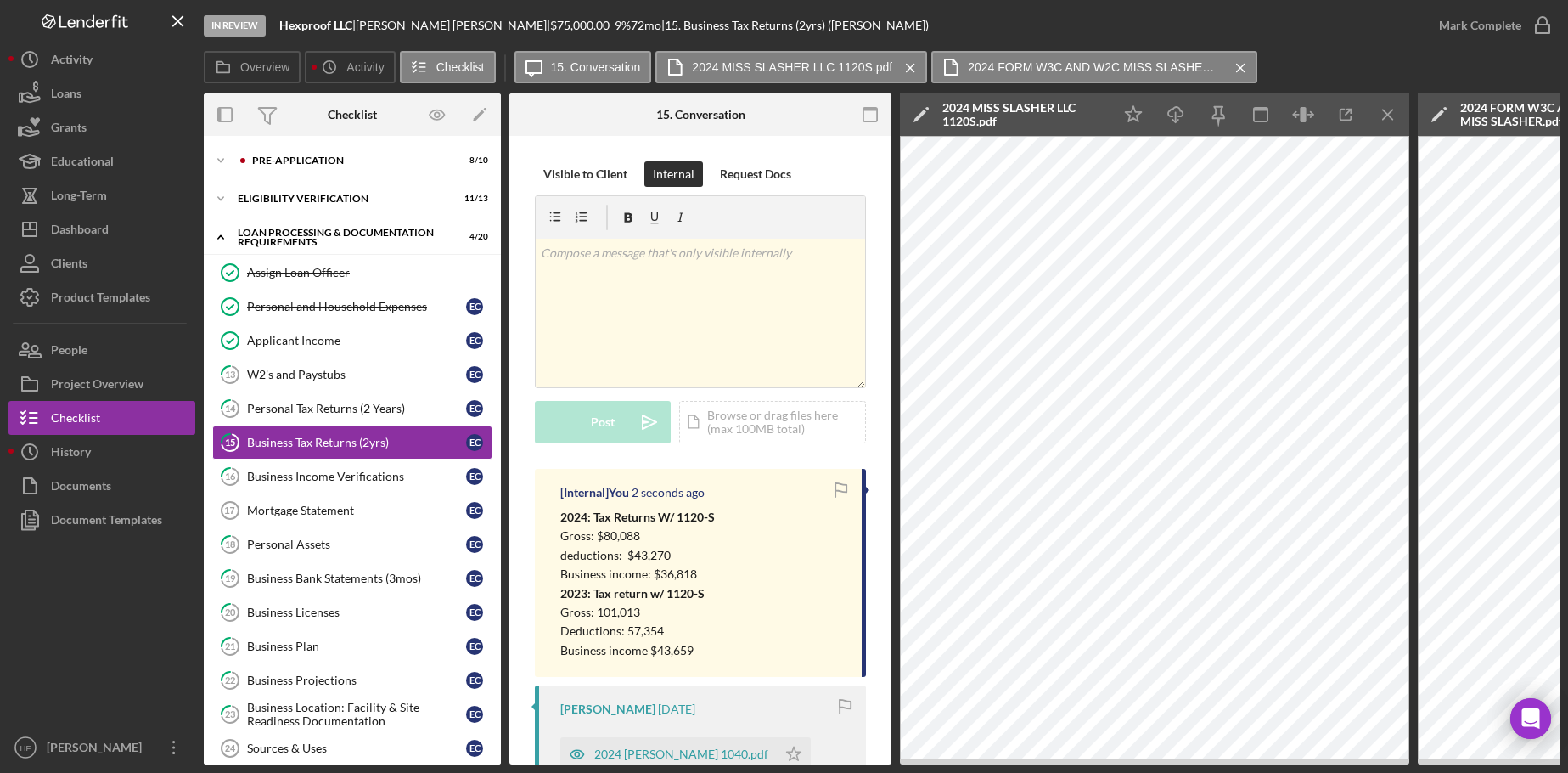
scroll to position [0, 0]
click at [924, 104] on icon "Icon/Edit" at bounding box center [921, 115] width 43 height 43
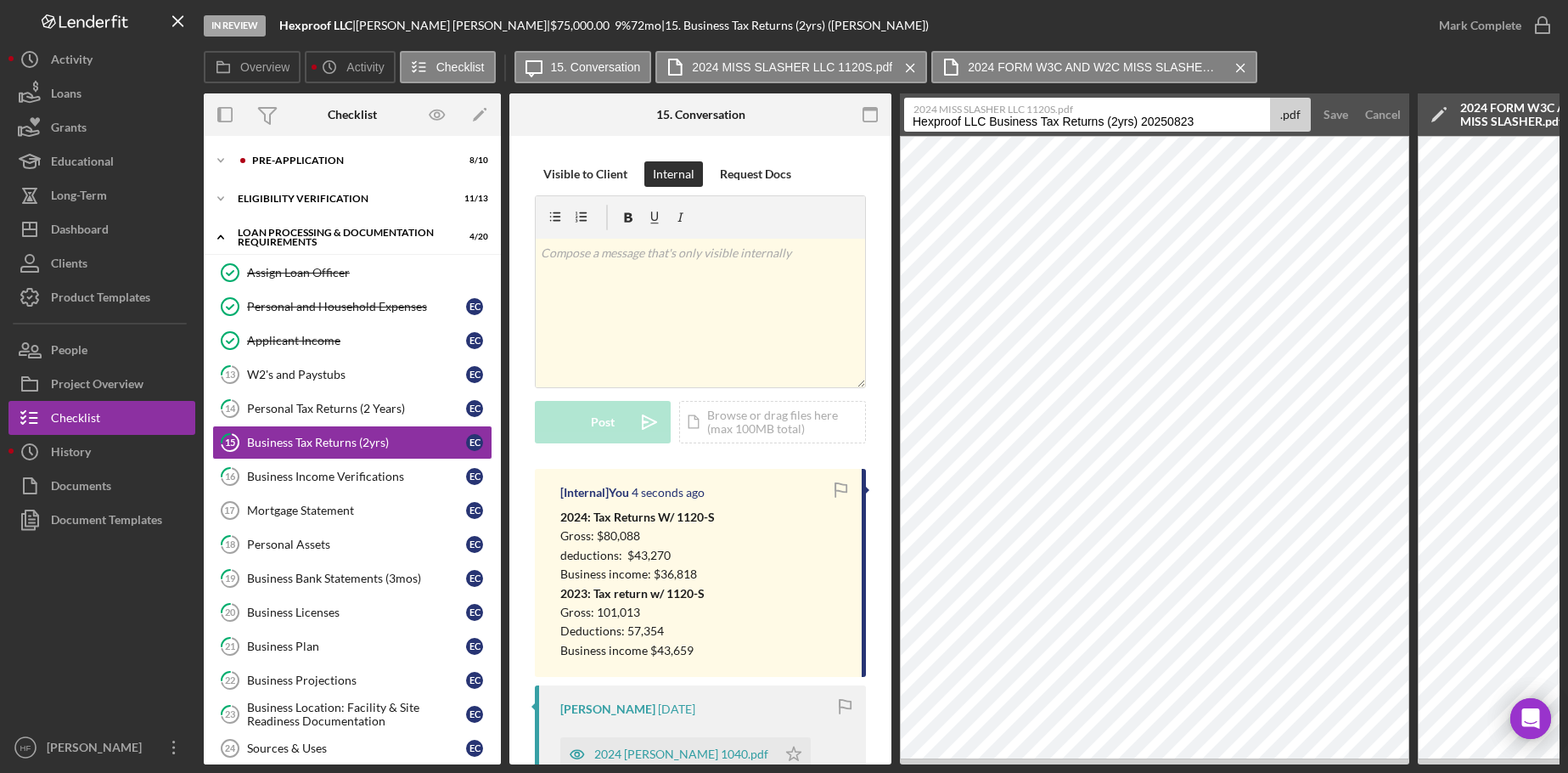
click at [907, 124] on input "Hexproof LLC Business Tax Returns (2yrs) 20250823" at bounding box center [1087, 114] width 366 height 34
click at [1390, 114] on div "Cancel" at bounding box center [1382, 114] width 36 height 34
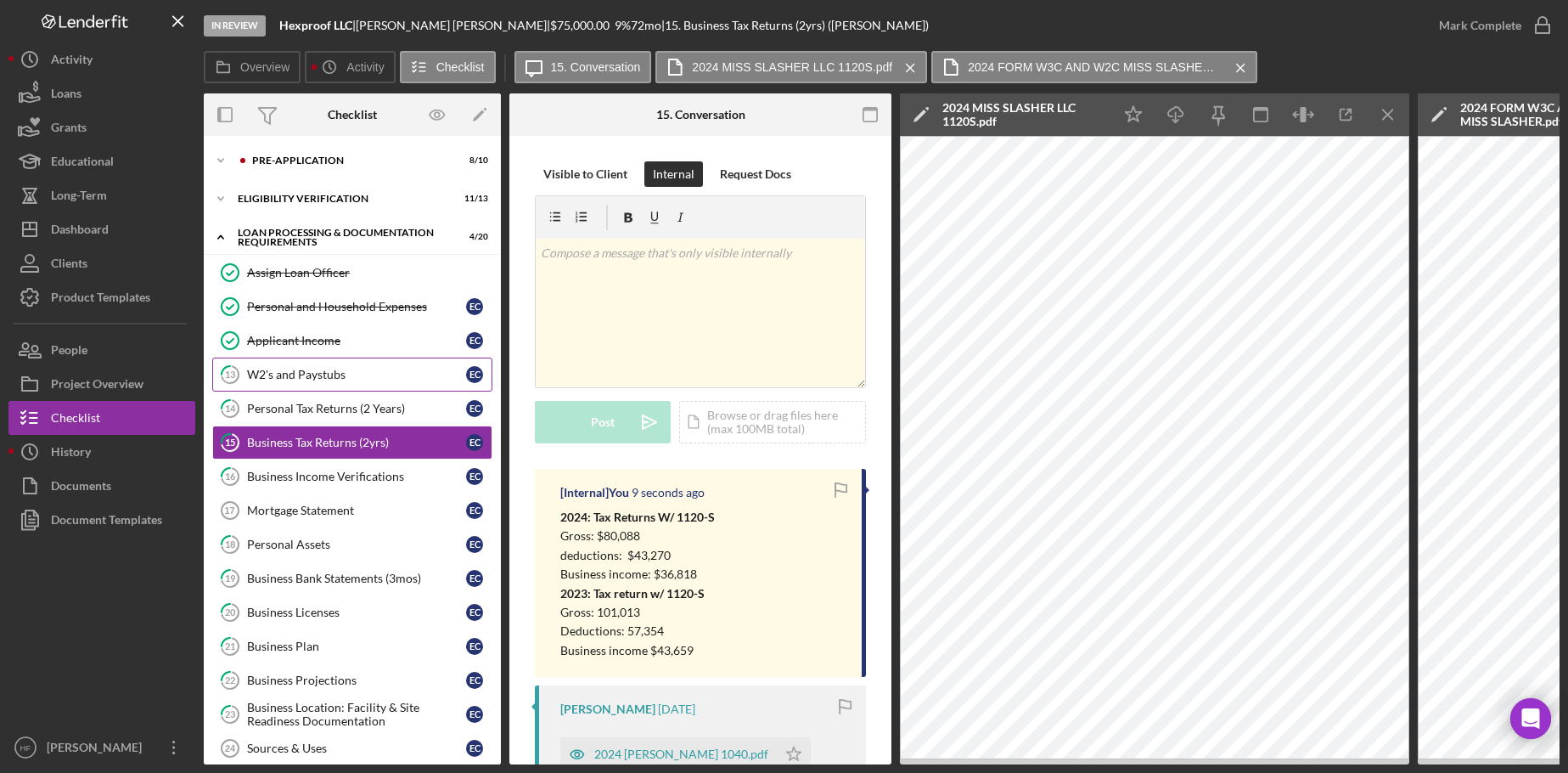
click at [356, 369] on div "W2's and Paystubs" at bounding box center [356, 374] width 219 height 14
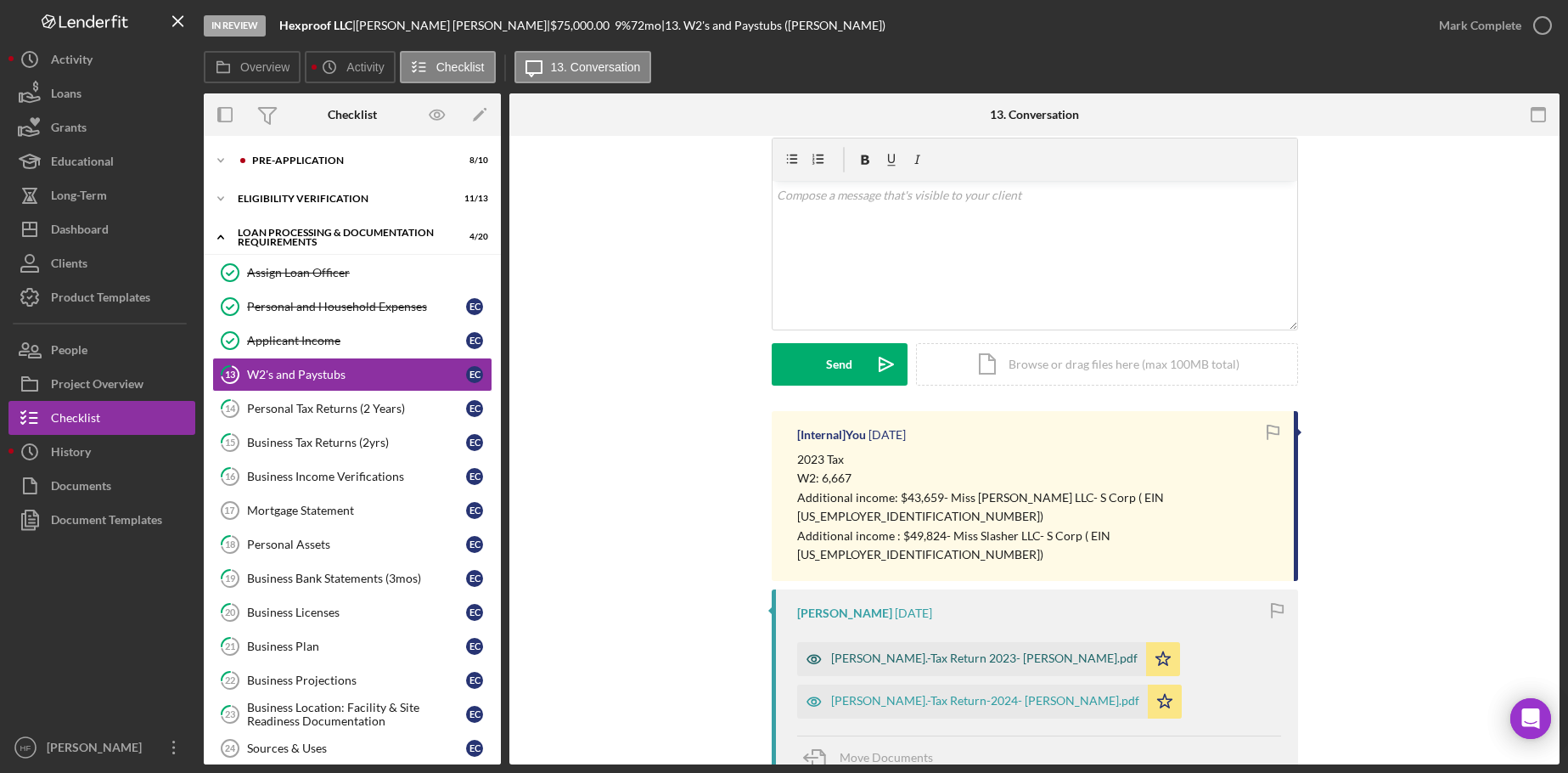
scroll to position [85, 0]
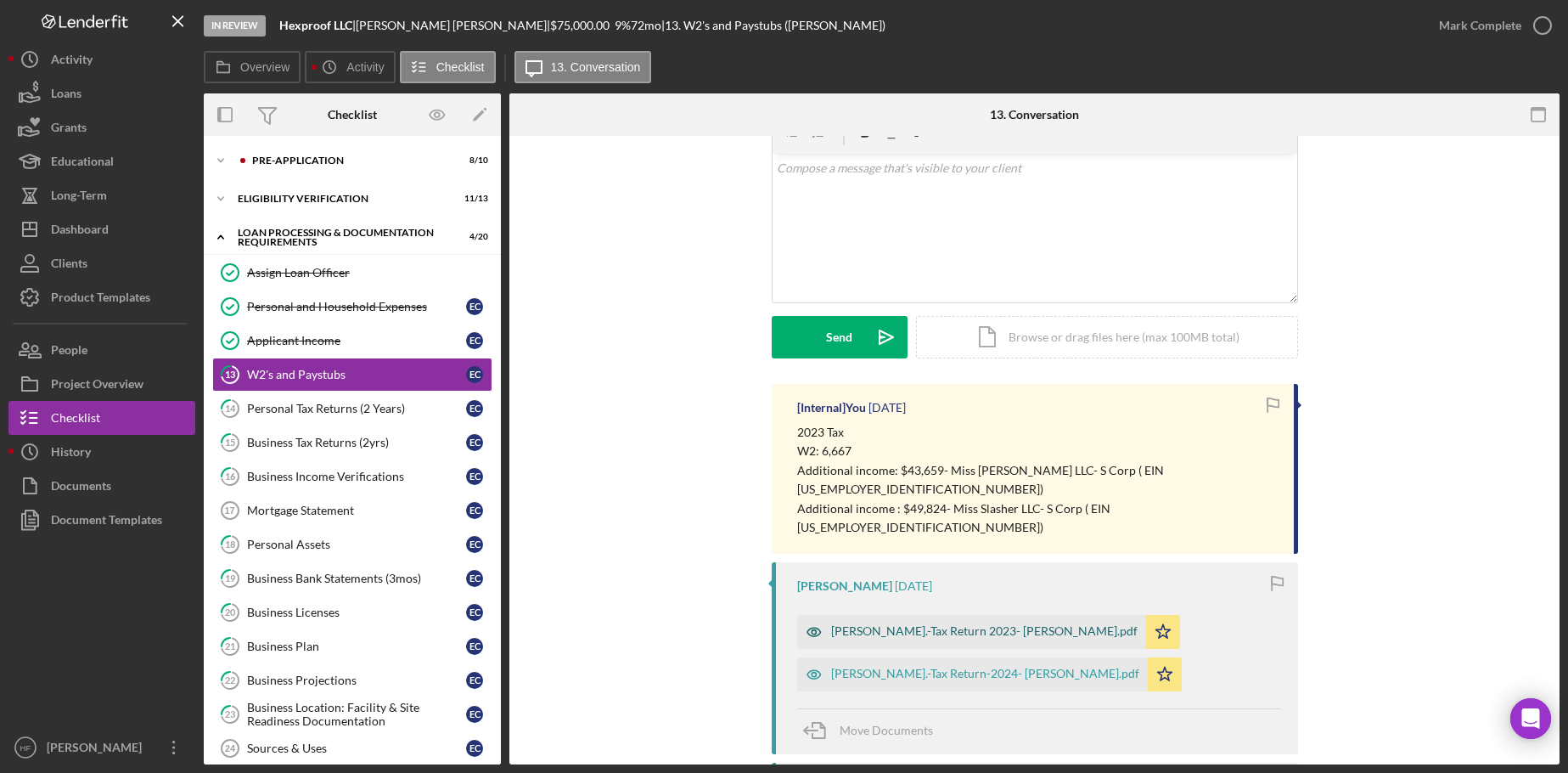
click at [958, 624] on div "Finan.-Tax Return 2023- Elise Cleerman.pdf" at bounding box center [984, 631] width 307 height 14
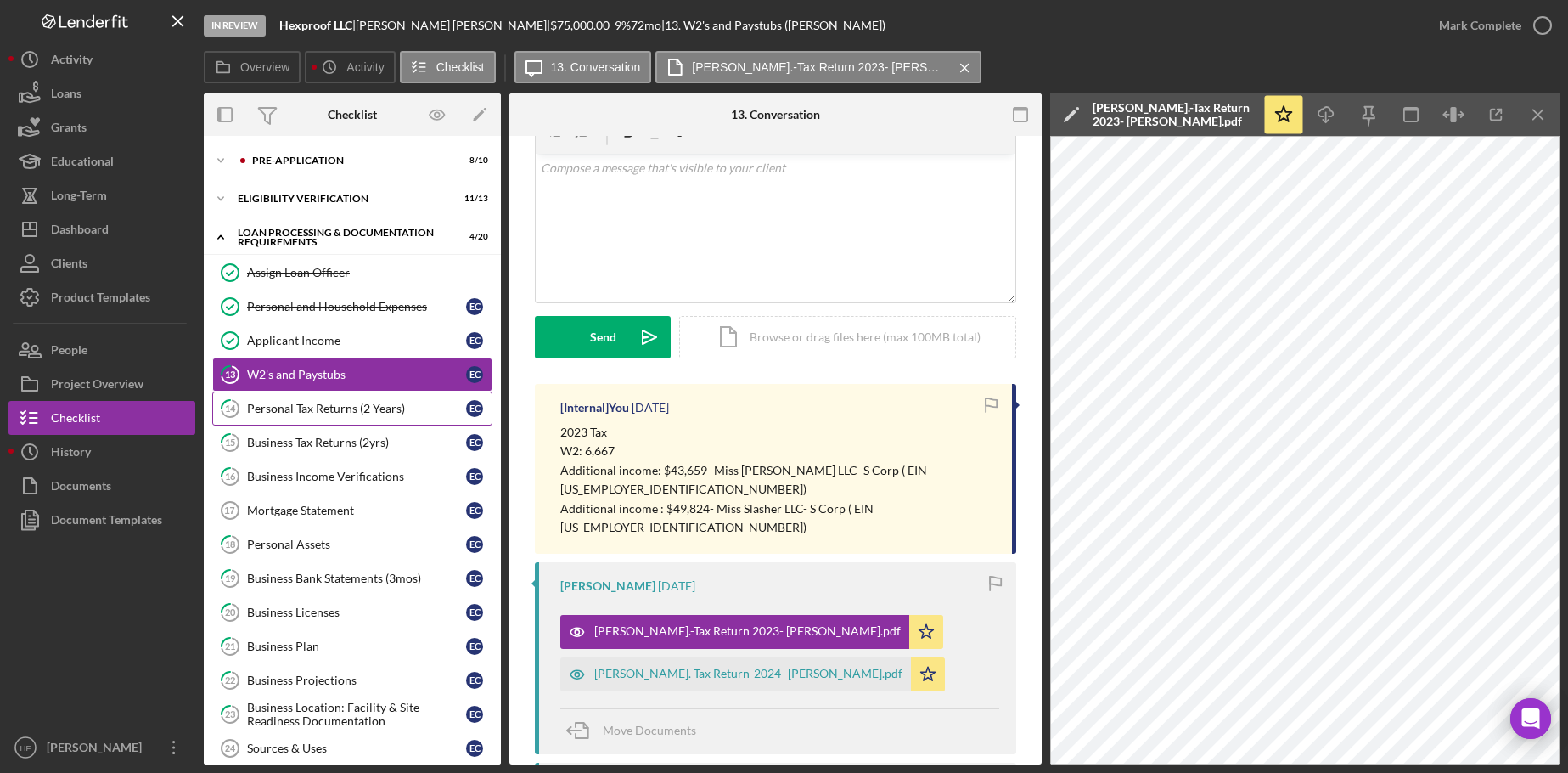
click at [377, 408] on div "Personal Tax Returns (2 Years)" at bounding box center [356, 408] width 219 height 14
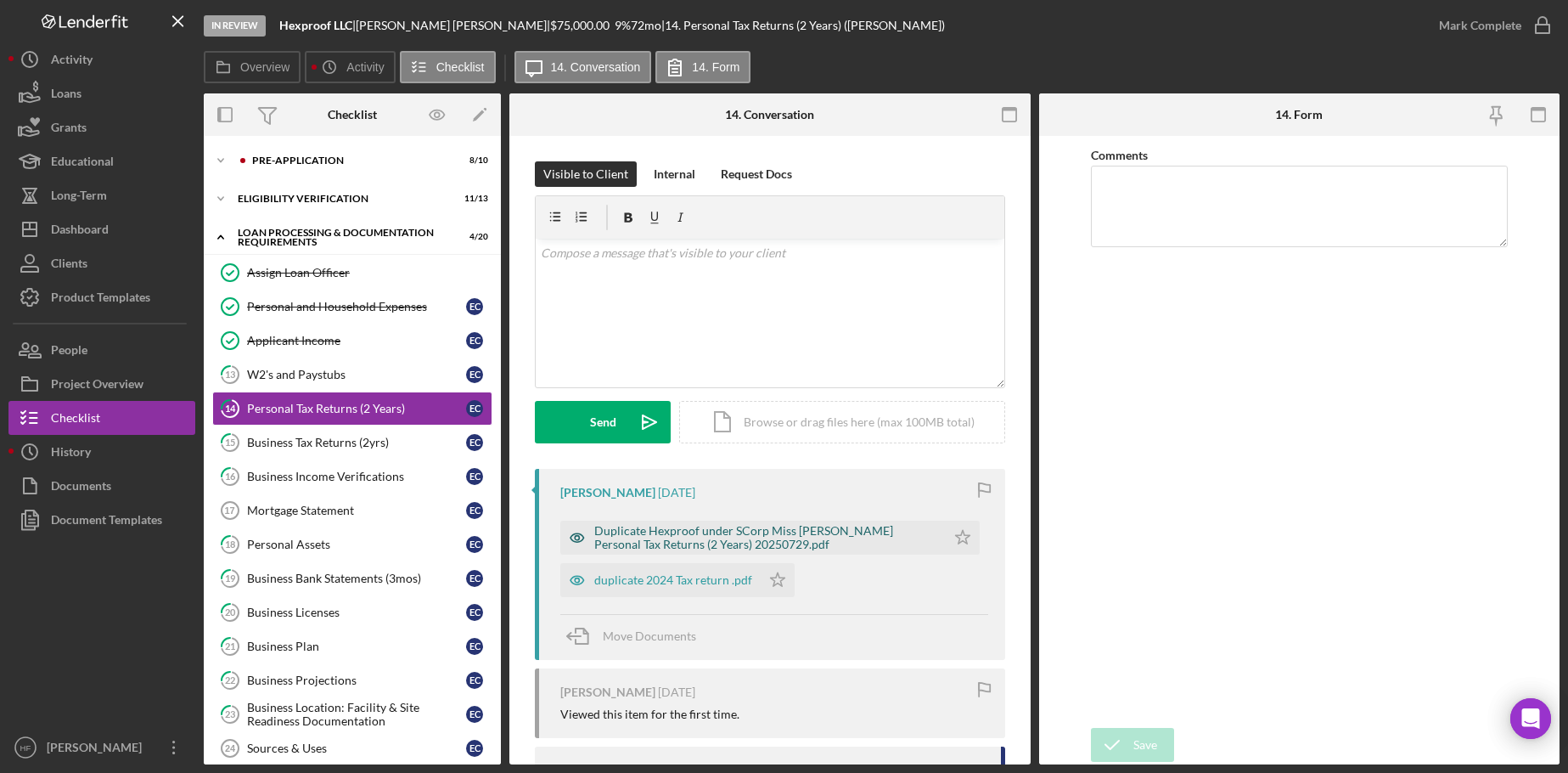
click at [794, 532] on div "Duplicate Hexproof under SCorp Miss Slasher Personal Tax Returns (2 Years) 2025…" at bounding box center [765, 537] width 343 height 27
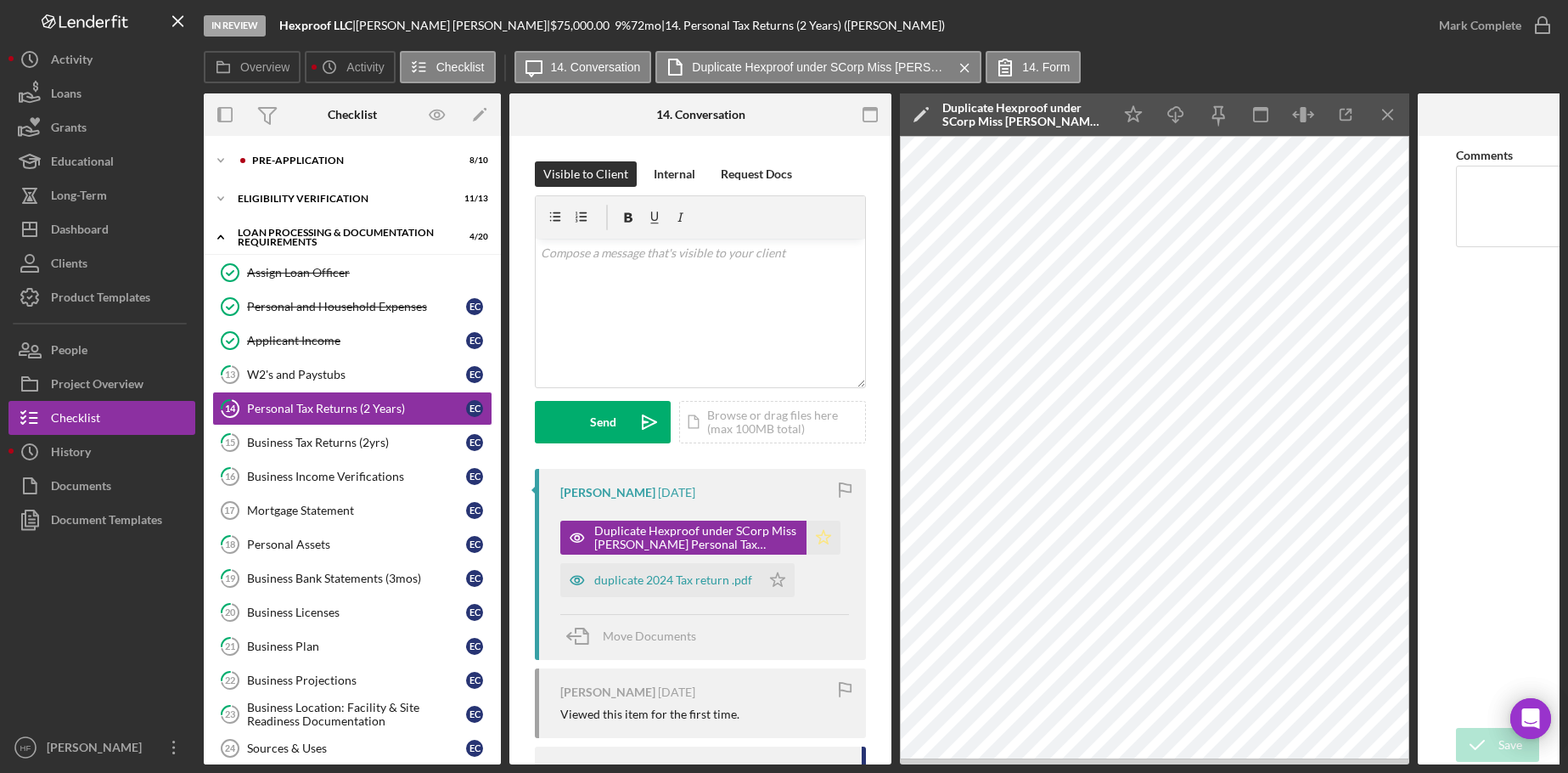
click at [817, 538] on icon "Icon/Star" at bounding box center [823, 537] width 34 height 34
click at [688, 579] on div "duplicate 2024 Tax return .pdf" at bounding box center [672, 580] width 158 height 14
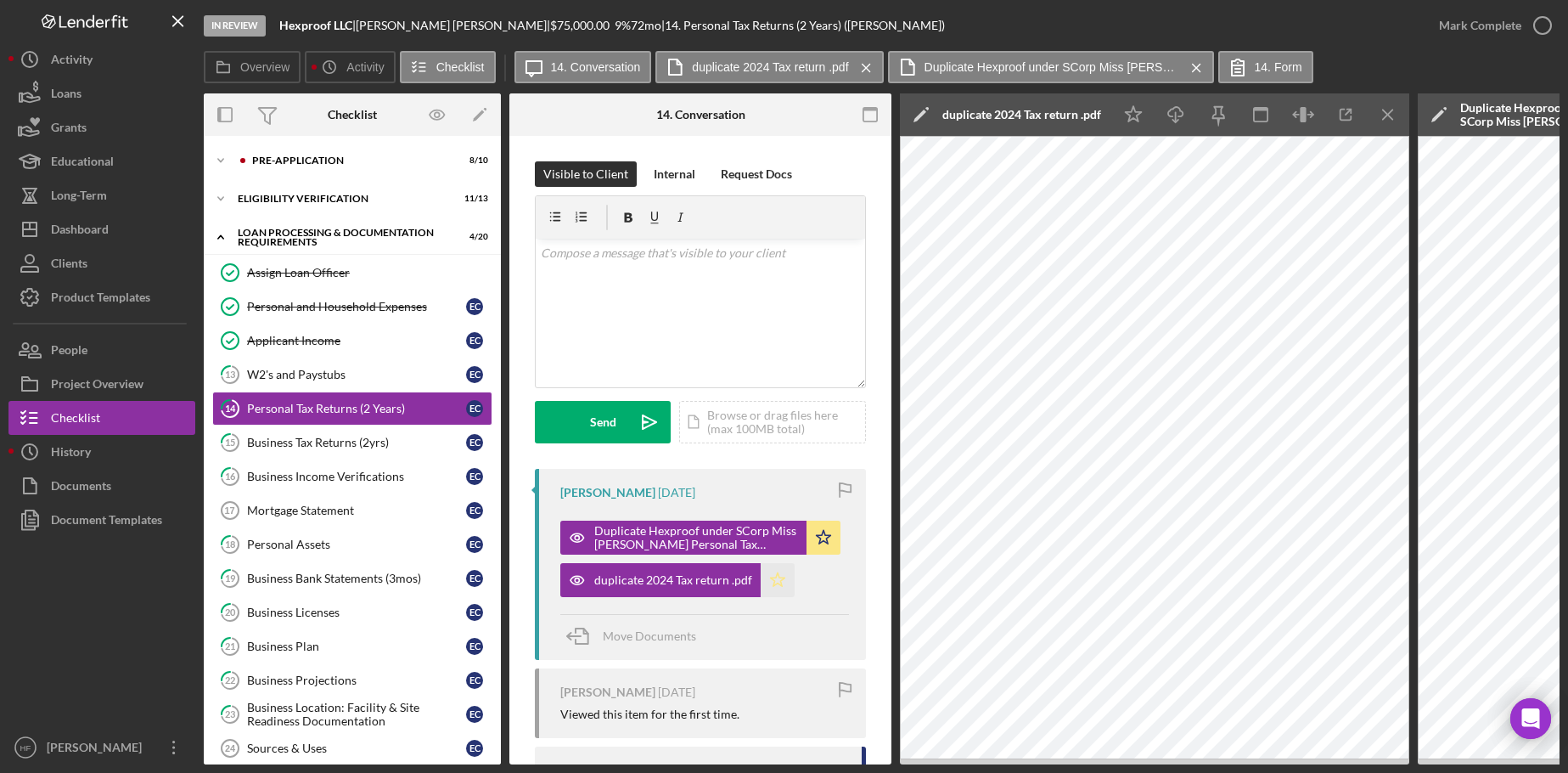
click at [783, 586] on icon "Icon/Star" at bounding box center [777, 580] width 34 height 34
click at [339, 438] on div "Business Tax Returns (2yrs)" at bounding box center [356, 442] width 219 height 14
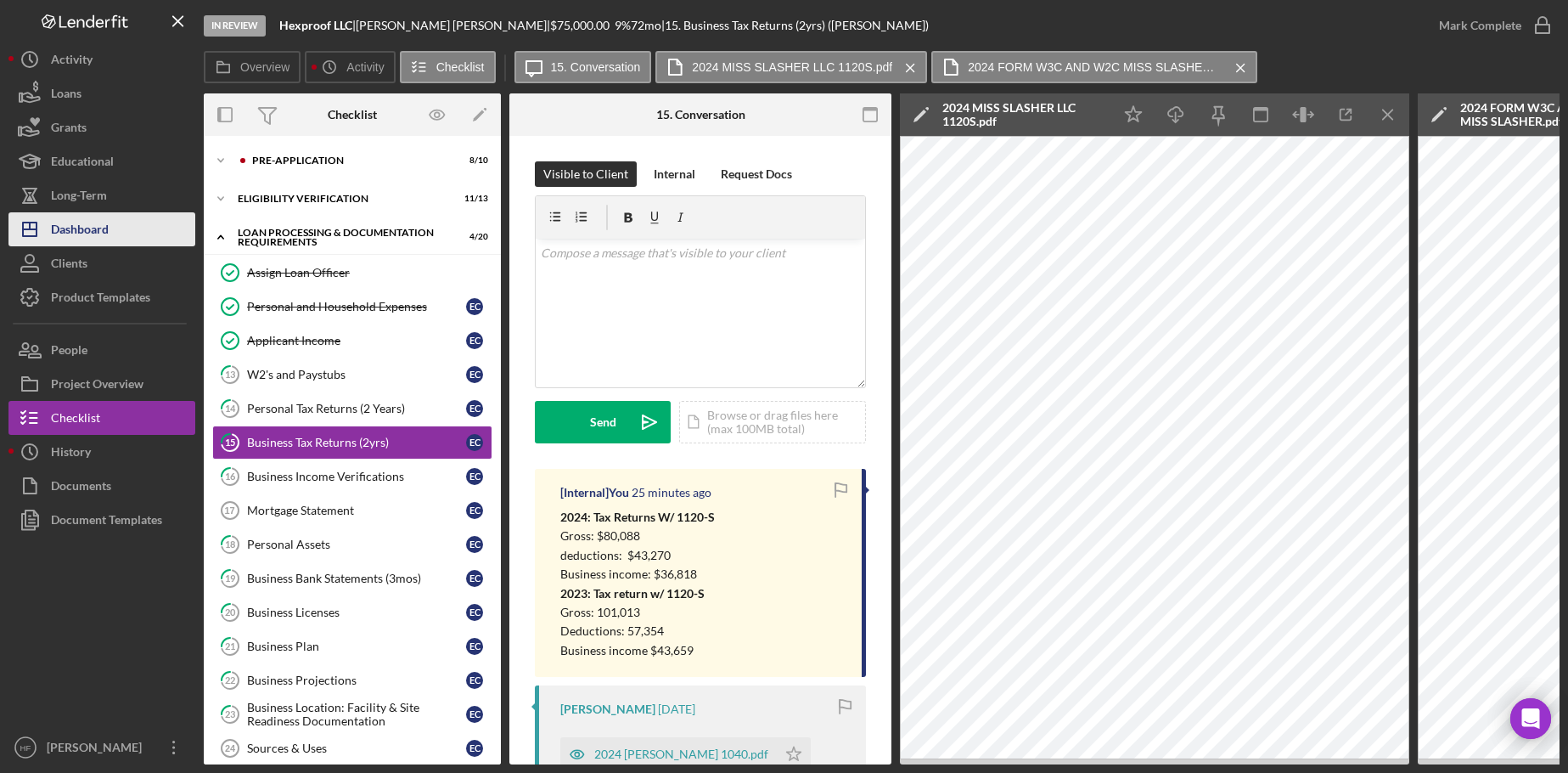
drag, startPoint x: 122, startPoint y: 223, endPoint x: 130, endPoint y: 227, distance: 8.9
click at [122, 223] on button "Icon/Dashboard Dashboard" at bounding box center [102, 228] width 187 height 34
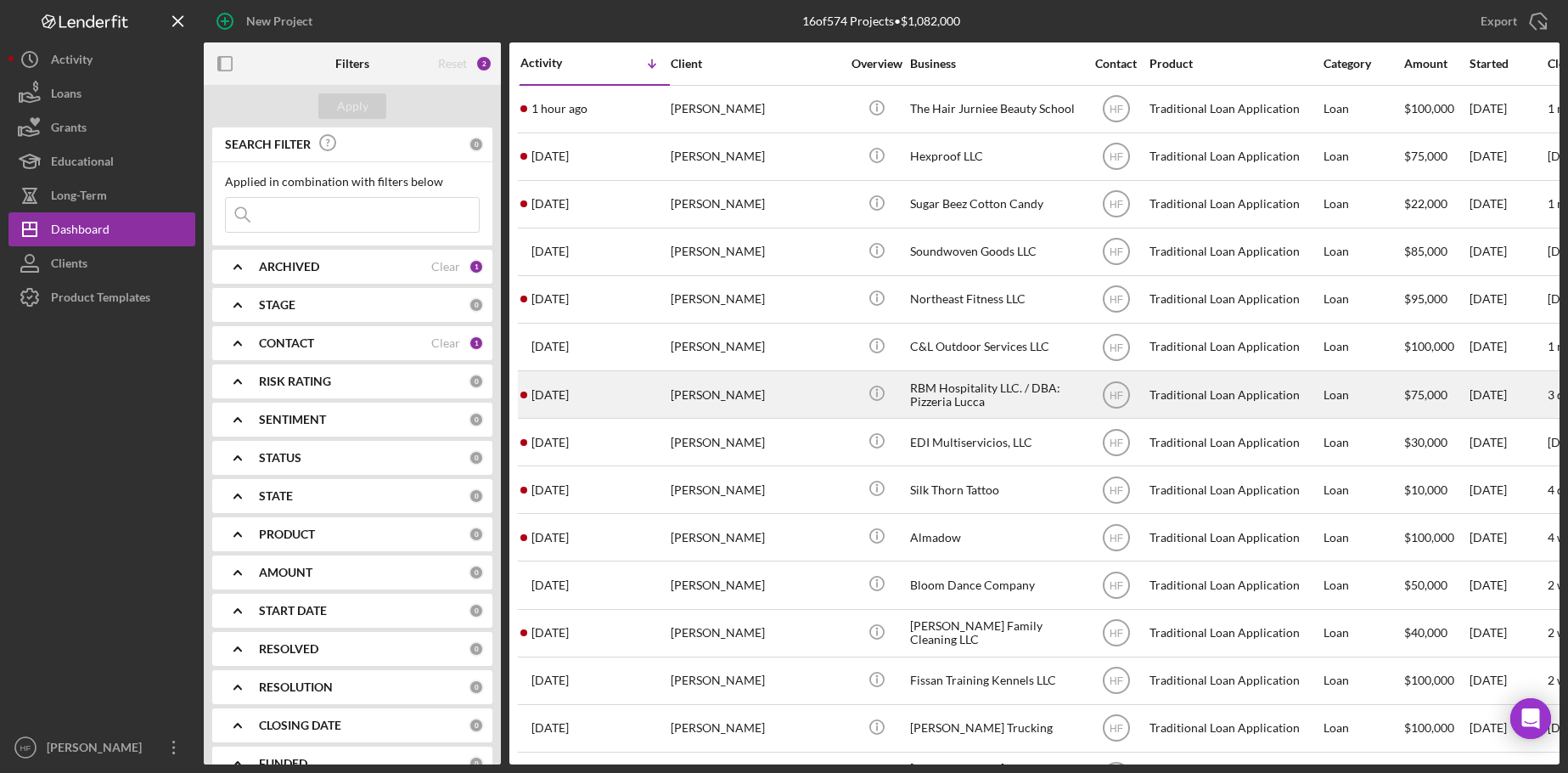
click at [762, 404] on div "Brittany Garcia" at bounding box center [755, 394] width 170 height 45
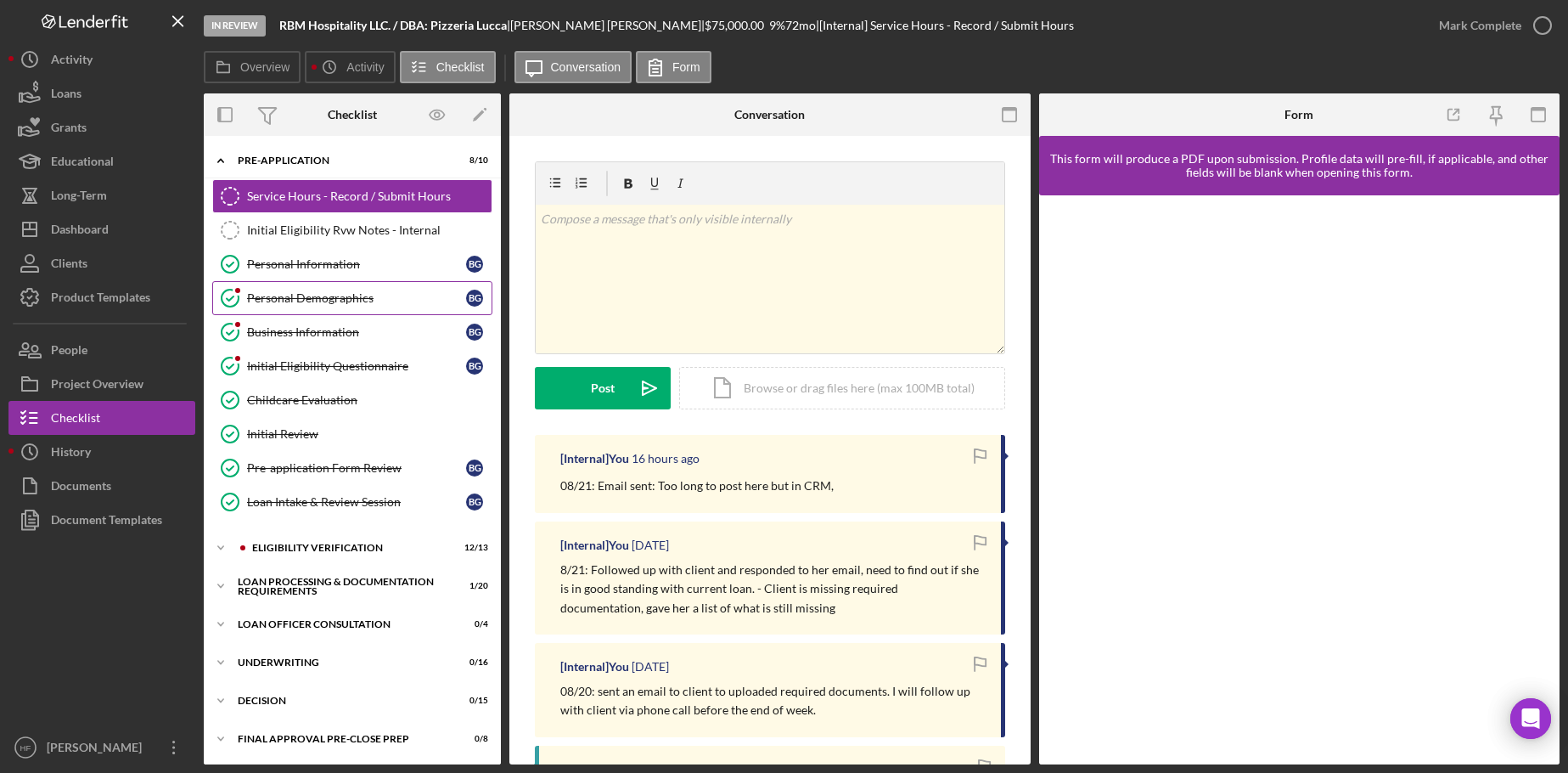
drag, startPoint x: 338, startPoint y: 294, endPoint x: 713, endPoint y: 288, distance: 375.0
click at [338, 295] on div "Personal Demographics" at bounding box center [356, 298] width 219 height 14
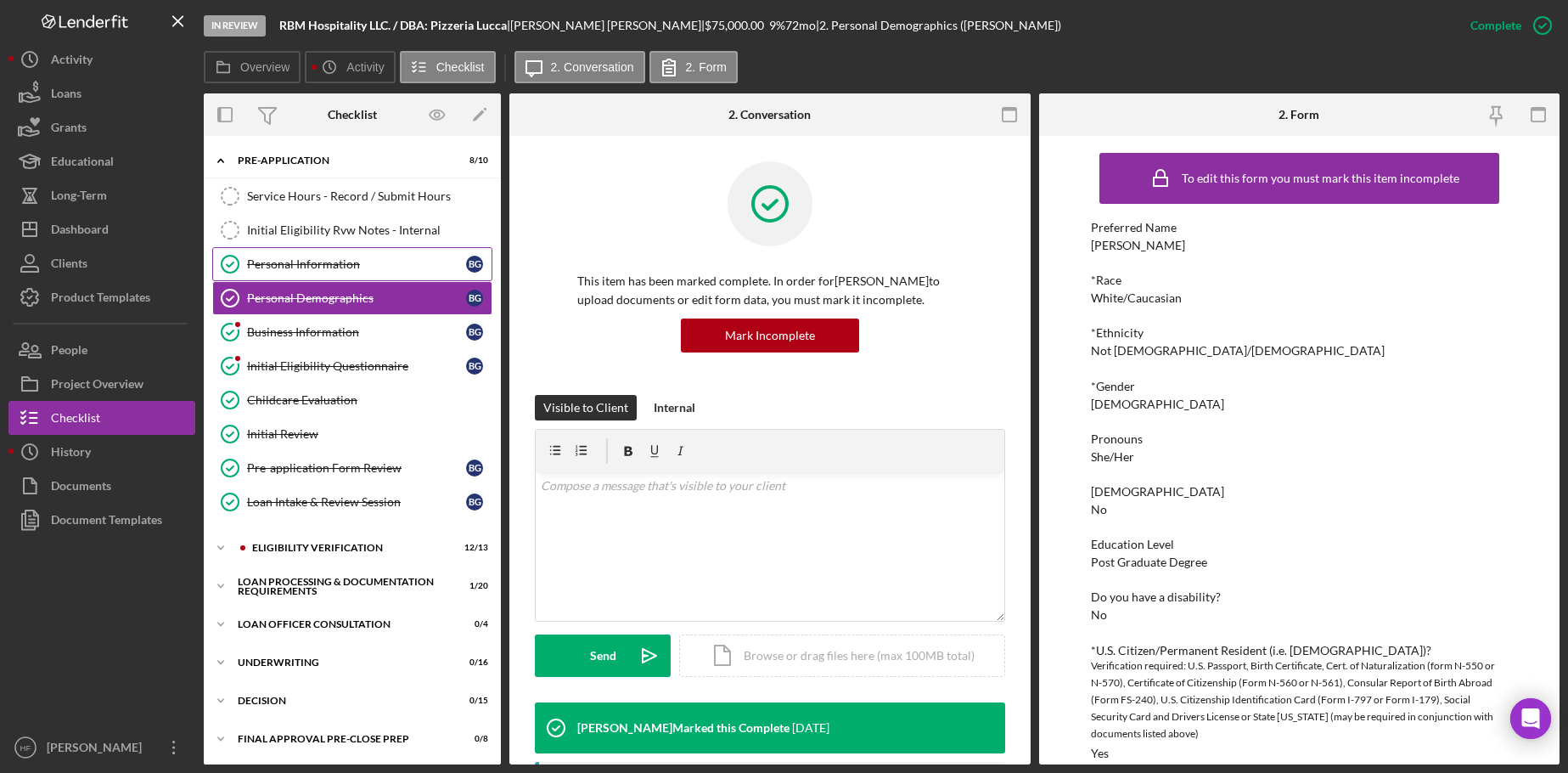
drag, startPoint x: 371, startPoint y: 251, endPoint x: 397, endPoint y: 257, distance: 26.7
click at [370, 251] on link "Personal Information Personal Information B G" at bounding box center [352, 263] width 281 height 34
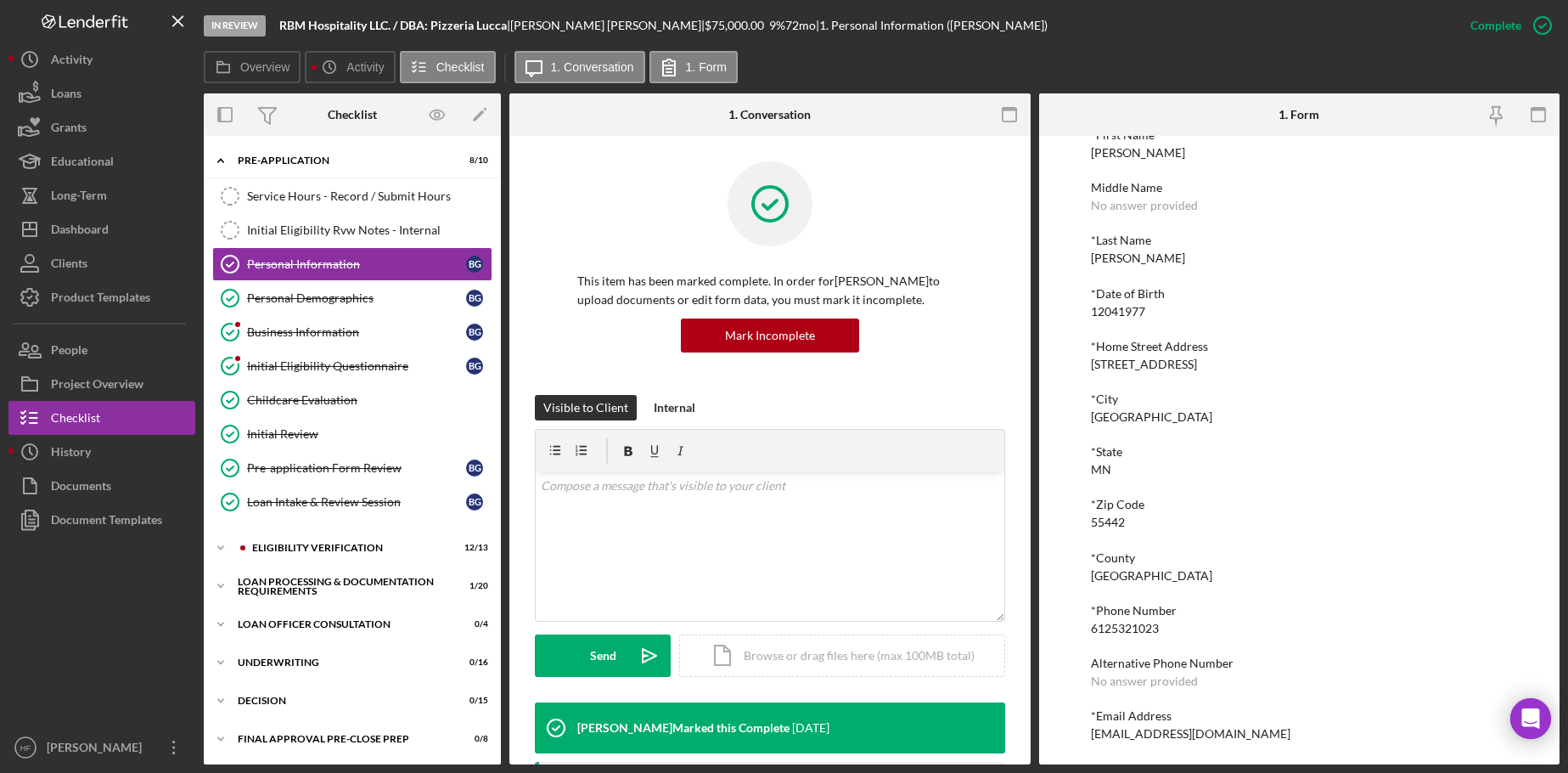
scroll to position [94, 0]
drag, startPoint x: 1087, startPoint y: 625, endPoint x: 1165, endPoint y: 622, distance: 78.1
click at [1165, 622] on div "To edit this form you must mark this item incomplete *First Name Brittany Middl…" at bounding box center [1299, 449] width 521 height 628
copy div "6125321023"
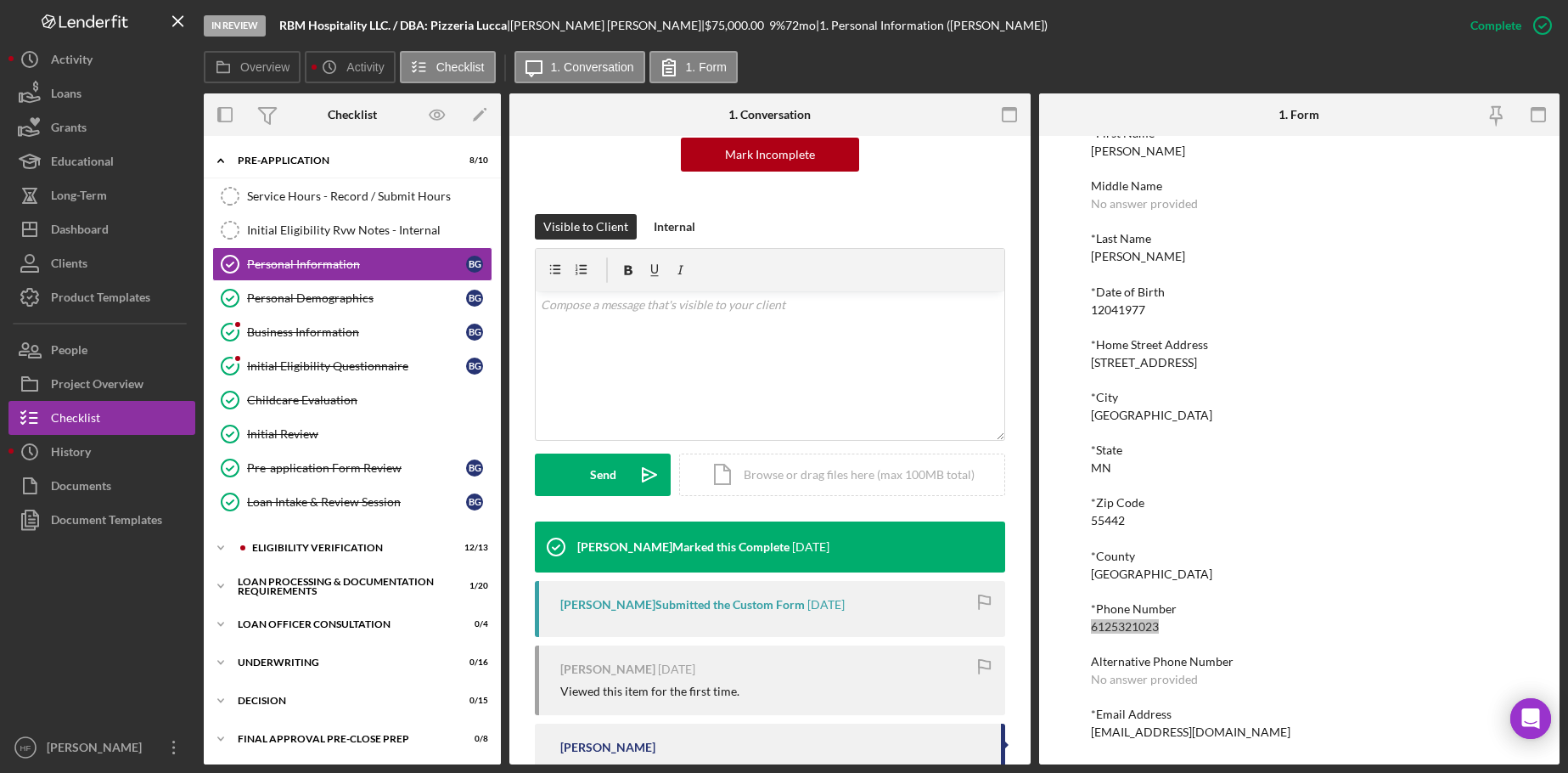
scroll to position [96, 0]
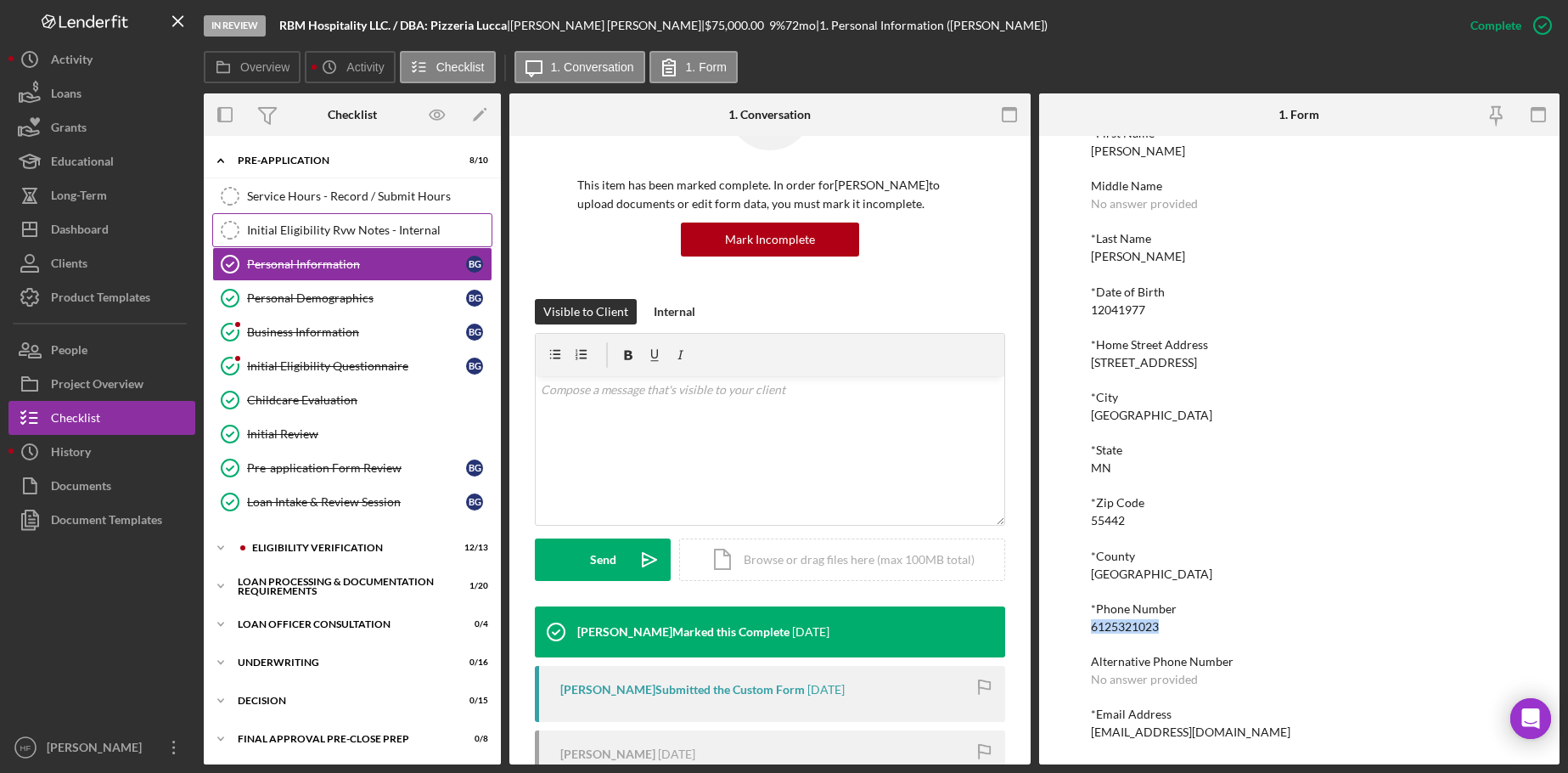
drag, startPoint x: 389, startPoint y: 196, endPoint x: 431, endPoint y: 219, distance: 47.9
click at [389, 196] on div "Service Hours - Record / Submit Hours" at bounding box center [369, 196] width 245 height 14
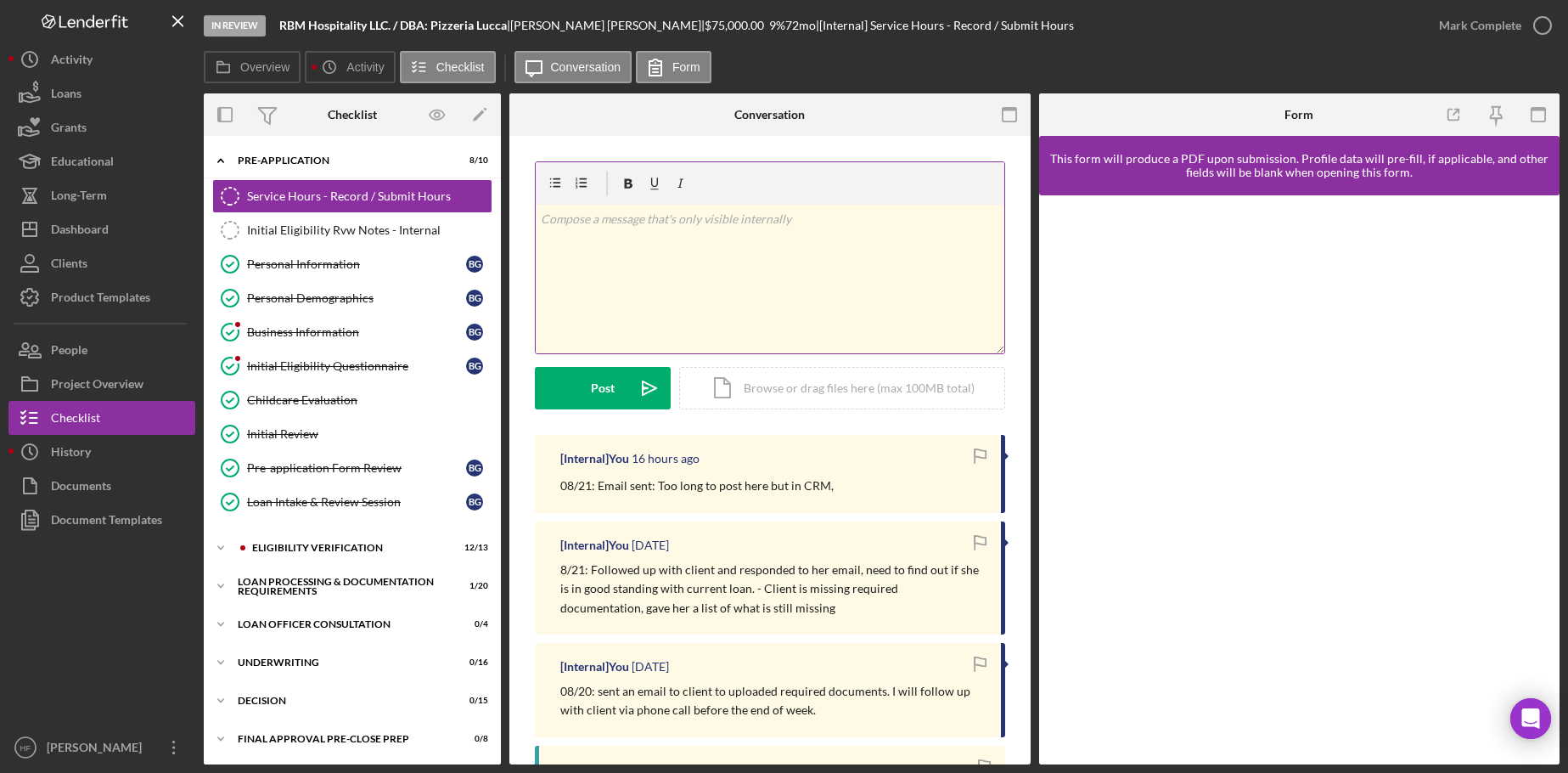
click at [655, 246] on div "v Color teal Color pink Remove color Add row above Add row below Add column bef…" at bounding box center [770, 279] width 468 height 149
drag, startPoint x: 520, startPoint y: 18, endPoint x: 602, endPoint y: 29, distance: 82.7
click at [602, 29] on div "Brittany Garcia |" at bounding box center [606, 25] width 194 height 14
copy div "Brittany Garcia"
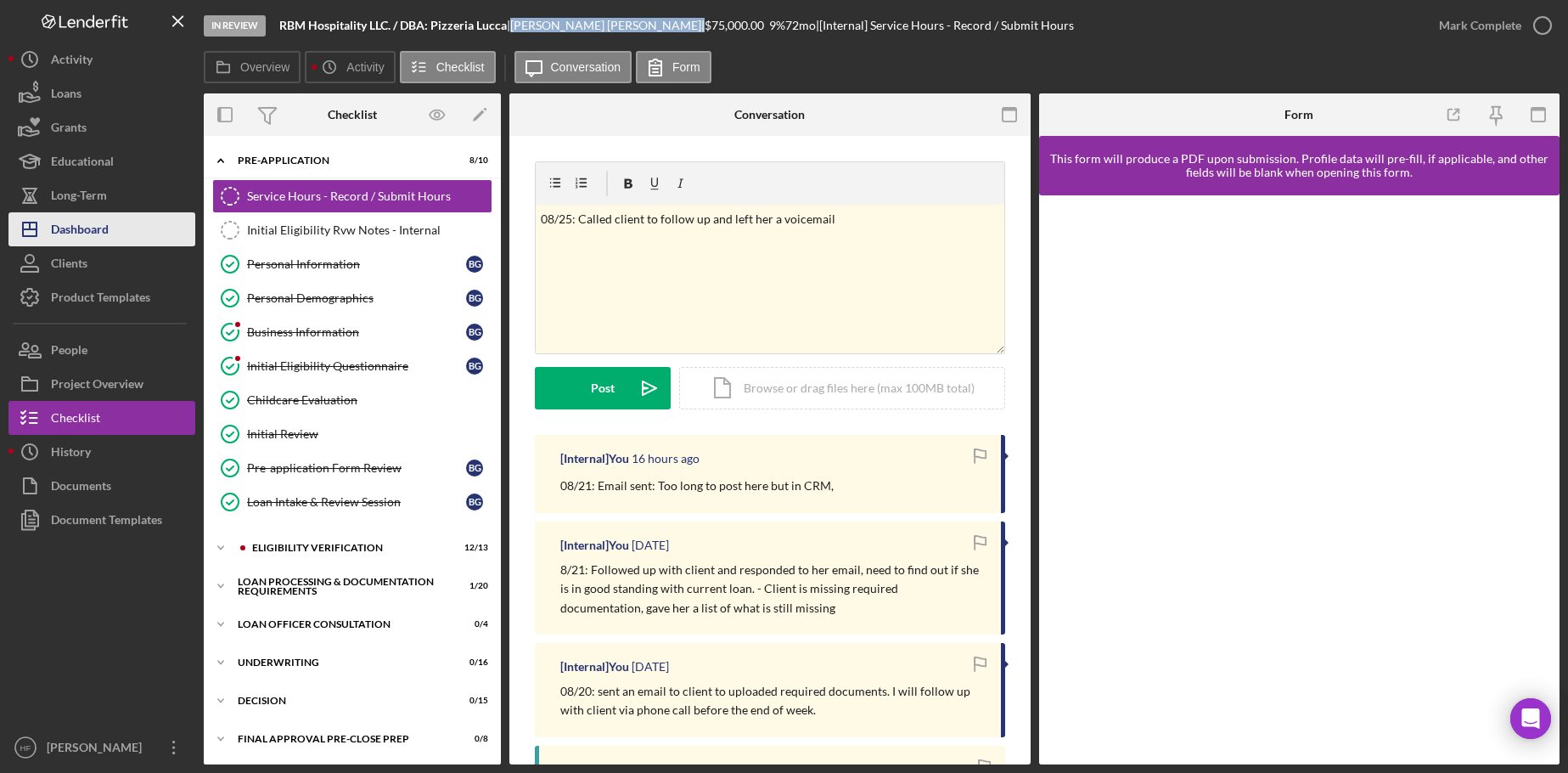
click at [82, 222] on div "Dashboard" at bounding box center [80, 230] width 58 height 38
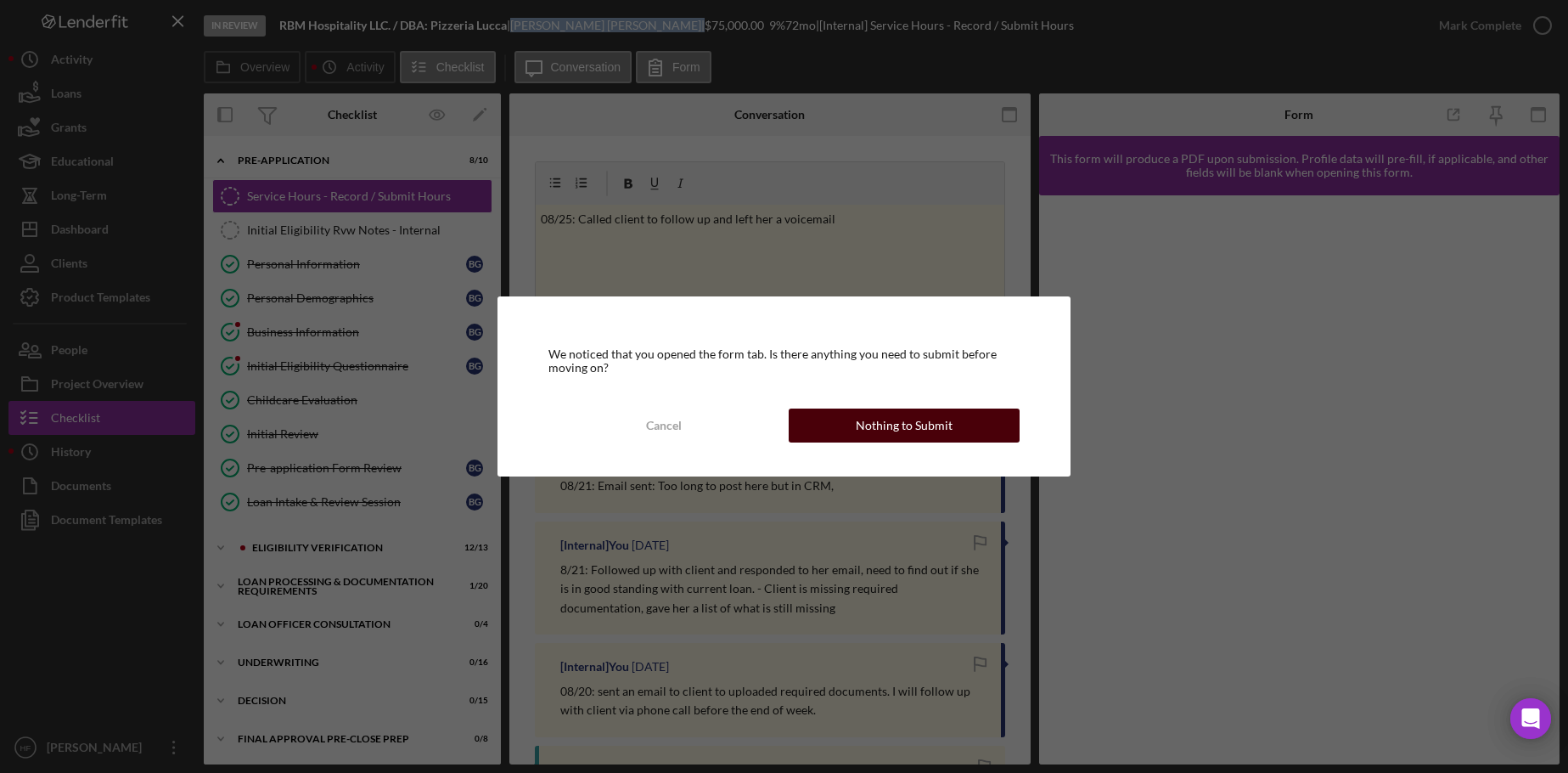
click at [897, 441] on div "Nothing to Submit" at bounding box center [904, 425] width 97 height 34
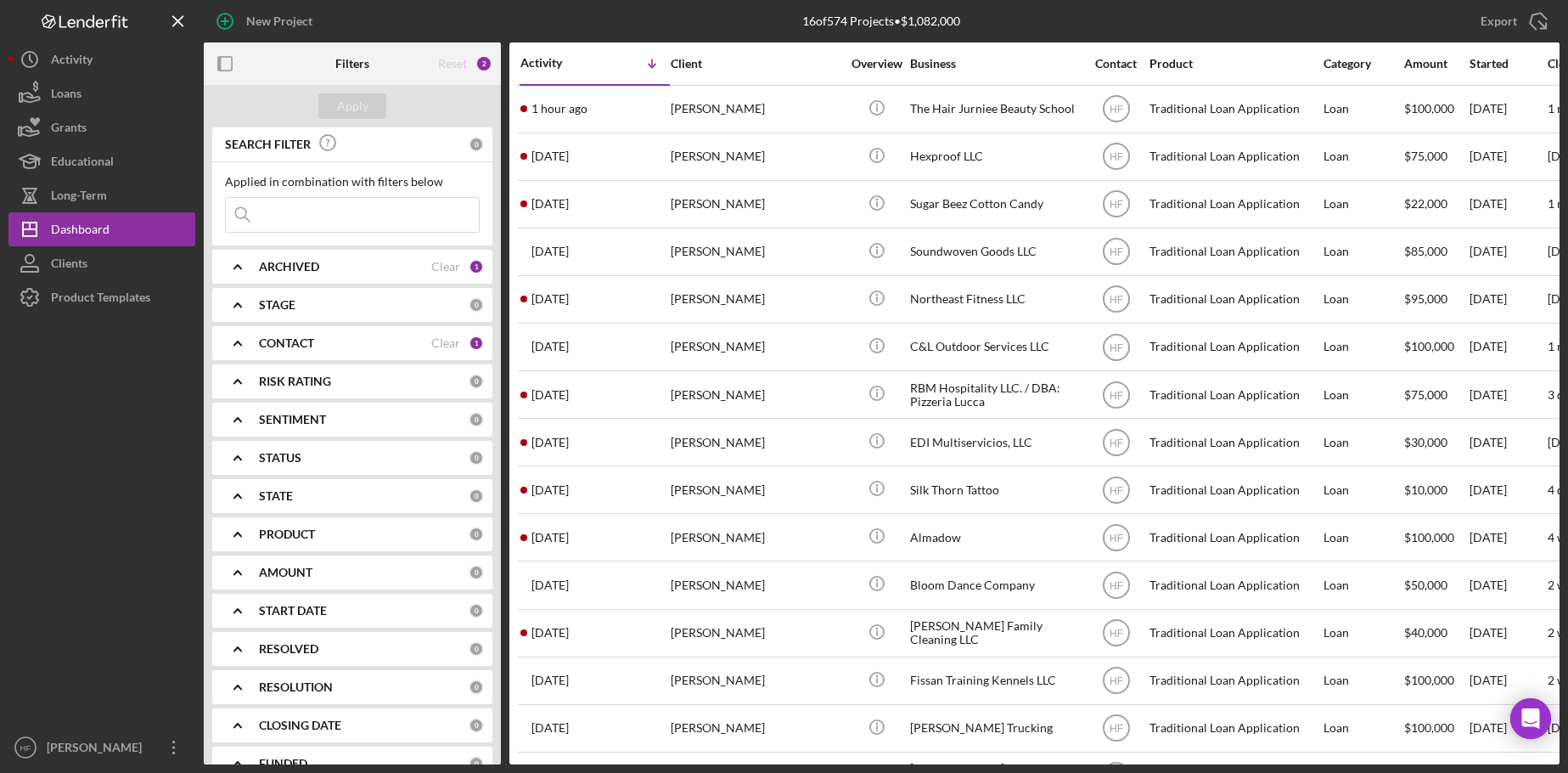
click at [339, 265] on div "ARCHIVED" at bounding box center [345, 267] width 172 height 14
click at [240, 332] on input "Active" at bounding box center [234, 337] width 17 height 17
checkbox input "false"
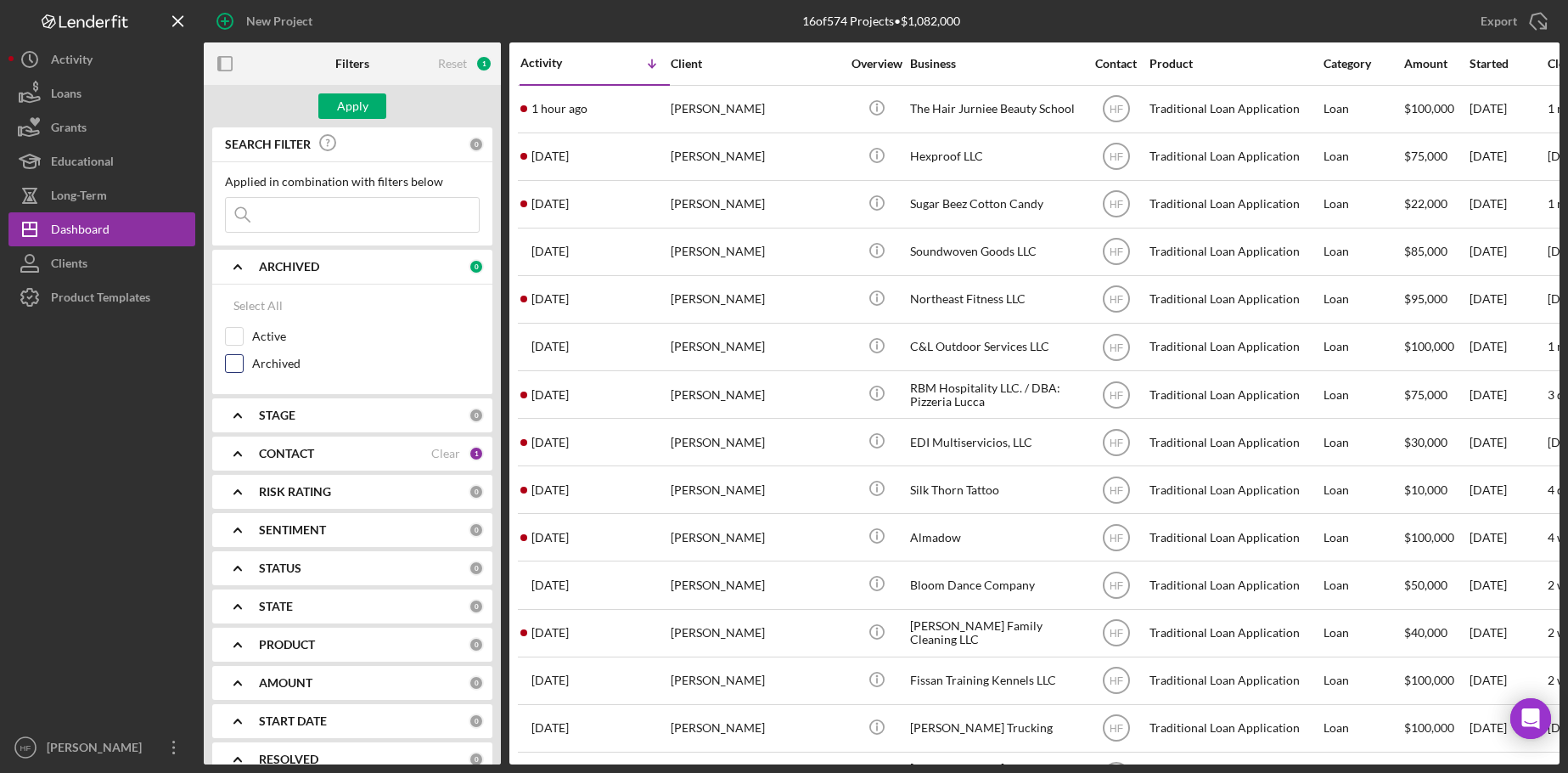
click at [234, 364] on input "Archived" at bounding box center [234, 364] width 17 height 17
checkbox input "true"
click at [357, 110] on div "Apply" at bounding box center [352, 106] width 31 height 25
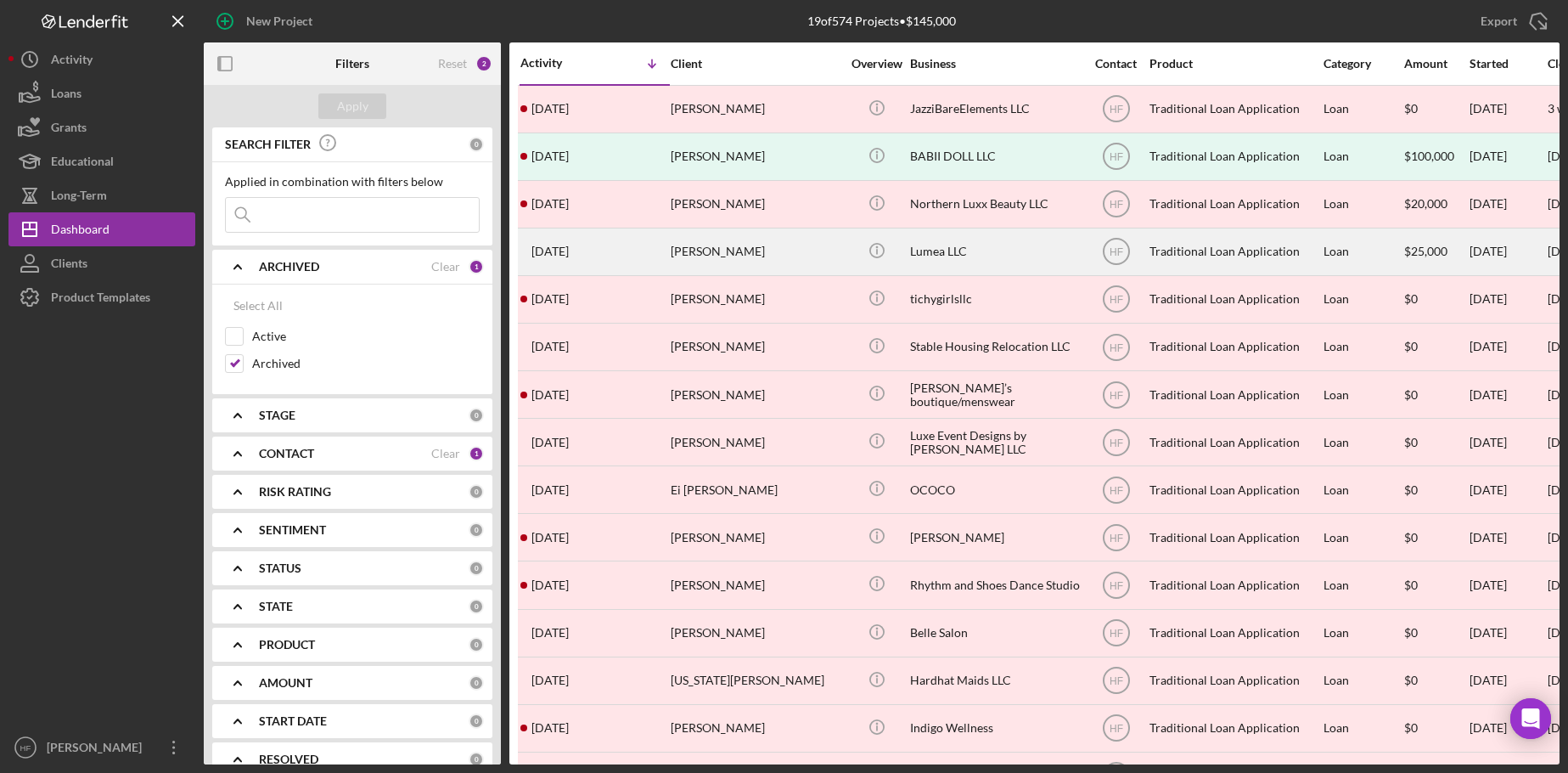
click at [744, 264] on div "[PERSON_NAME]" at bounding box center [755, 252] width 170 height 45
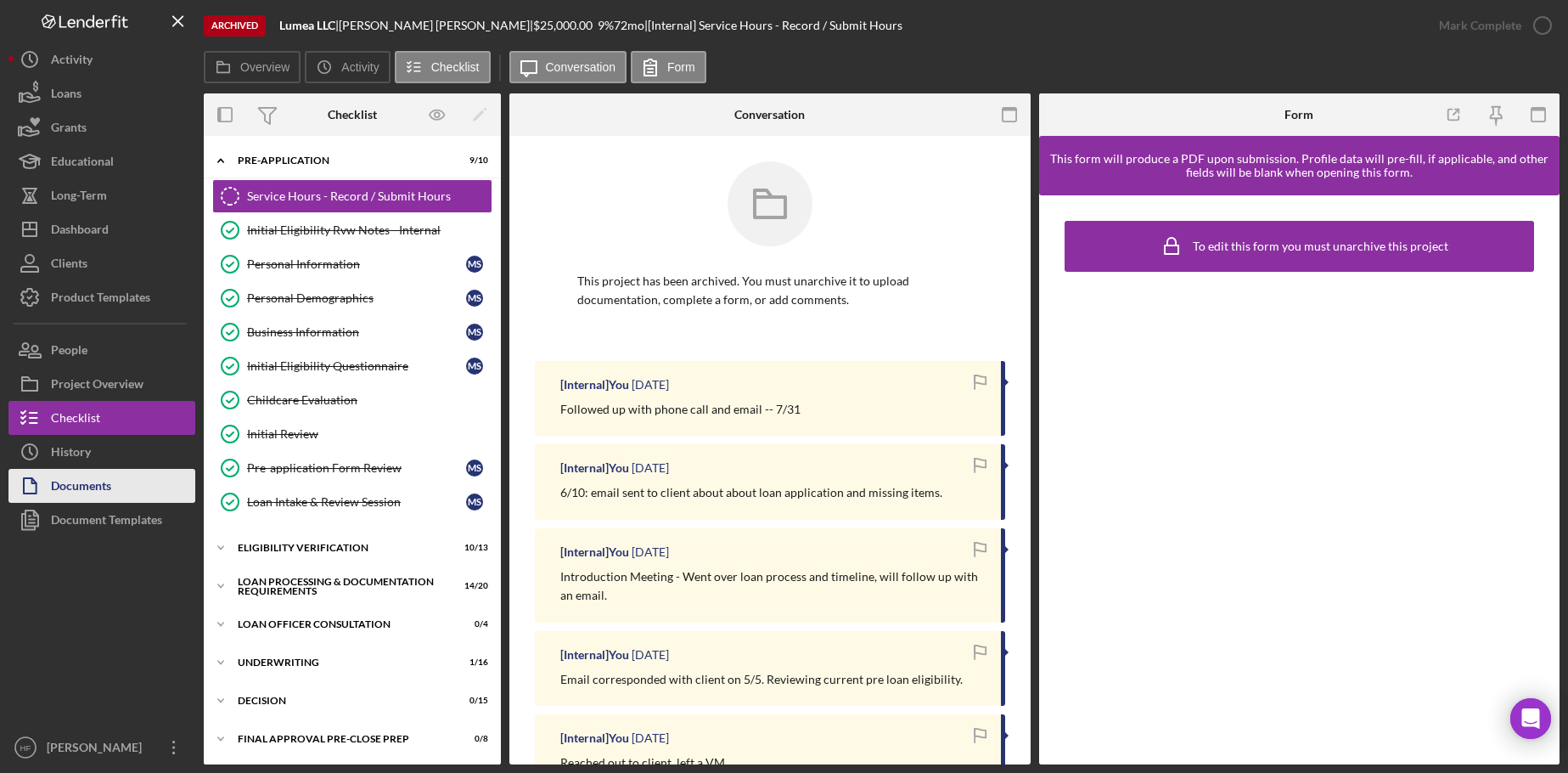
drag, startPoint x: 112, startPoint y: 494, endPoint x: 116, endPoint y: 485, distance: 9.8
click at [112, 494] on button "Documents" at bounding box center [102, 485] width 187 height 34
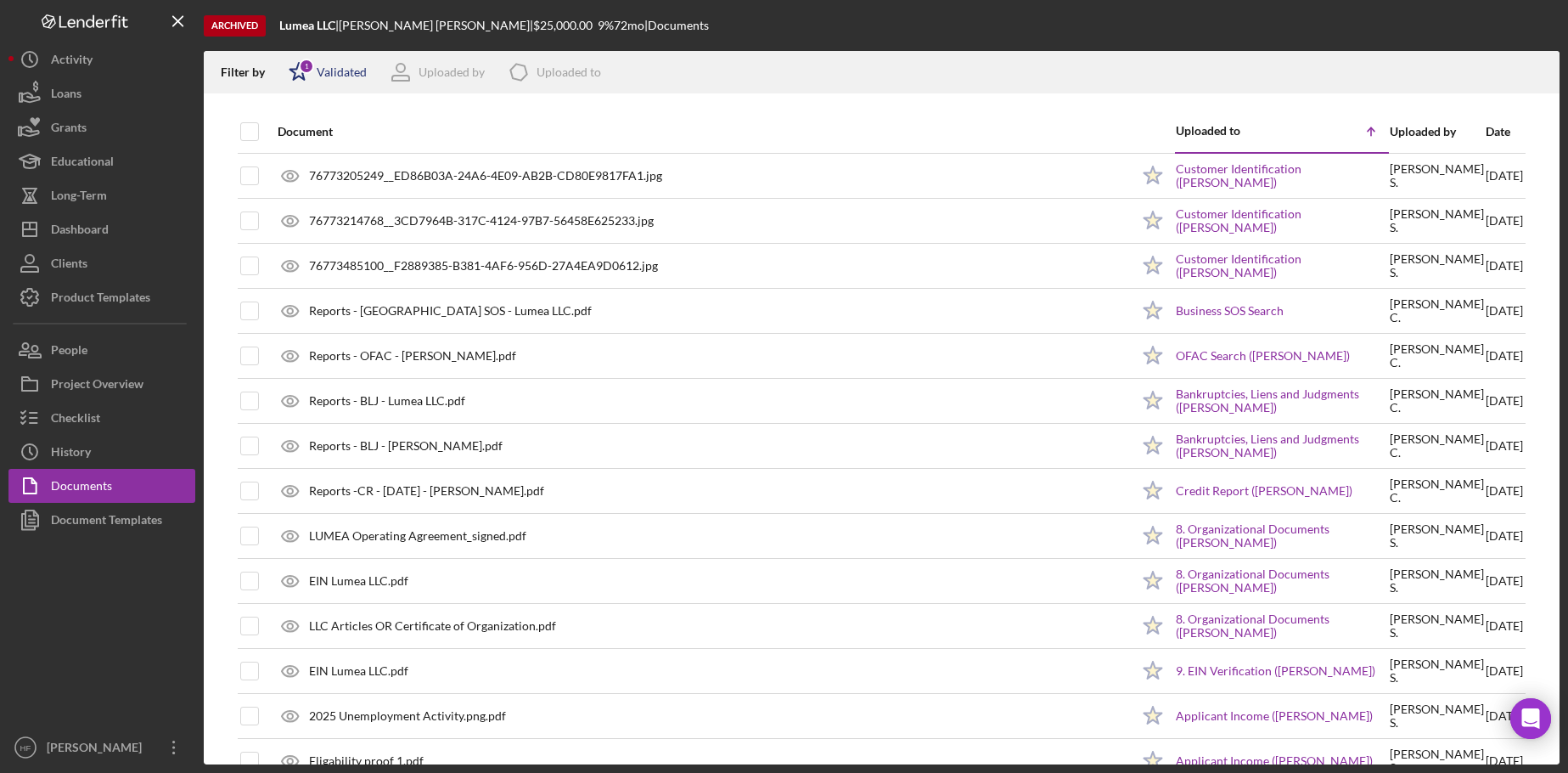
click at [298, 74] on icon "Icon/Star" at bounding box center [299, 73] width 43 height 43
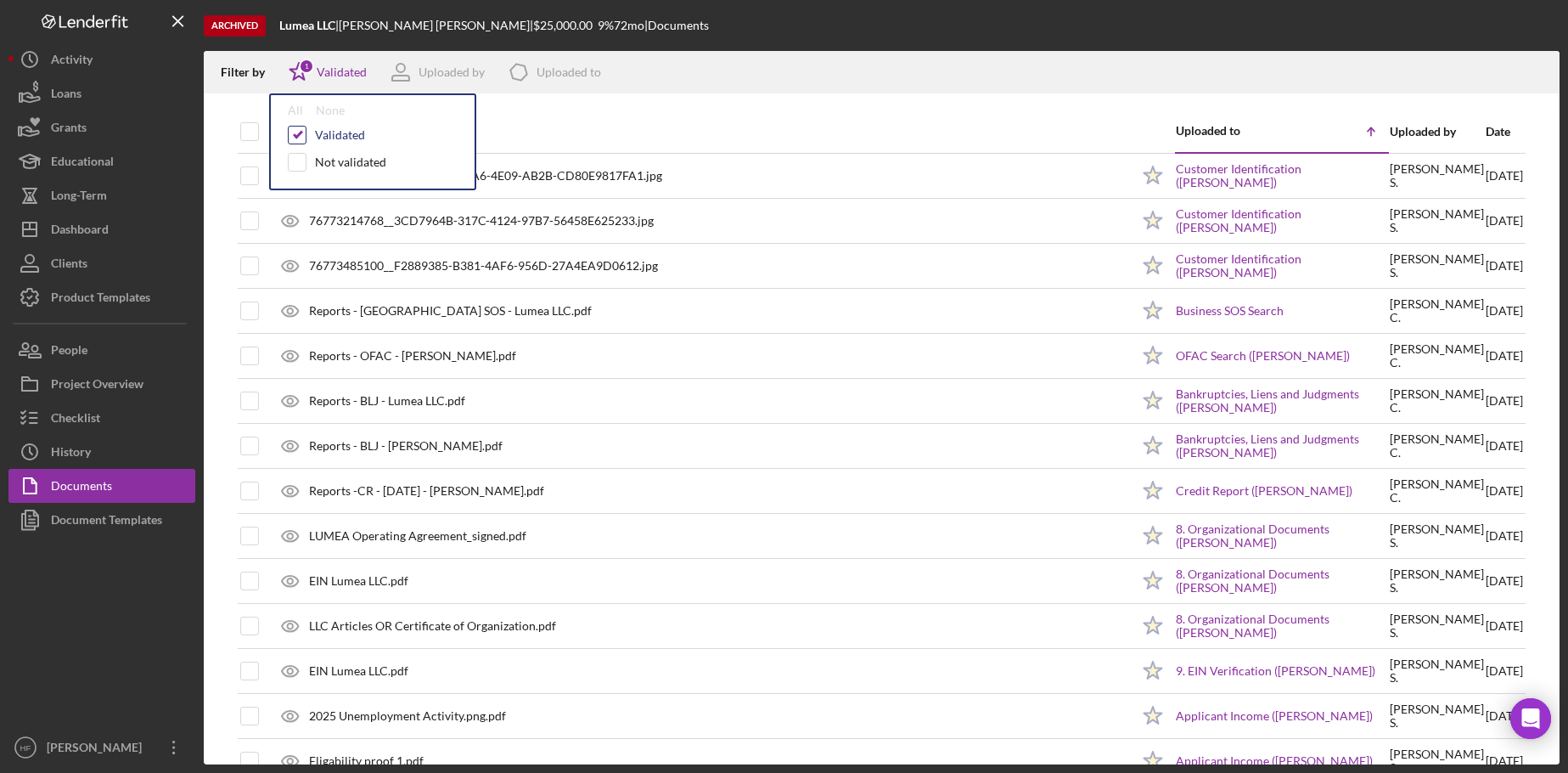
click at [295, 134] on input "checkbox" at bounding box center [297, 135] width 17 height 17
checkbox input "false"
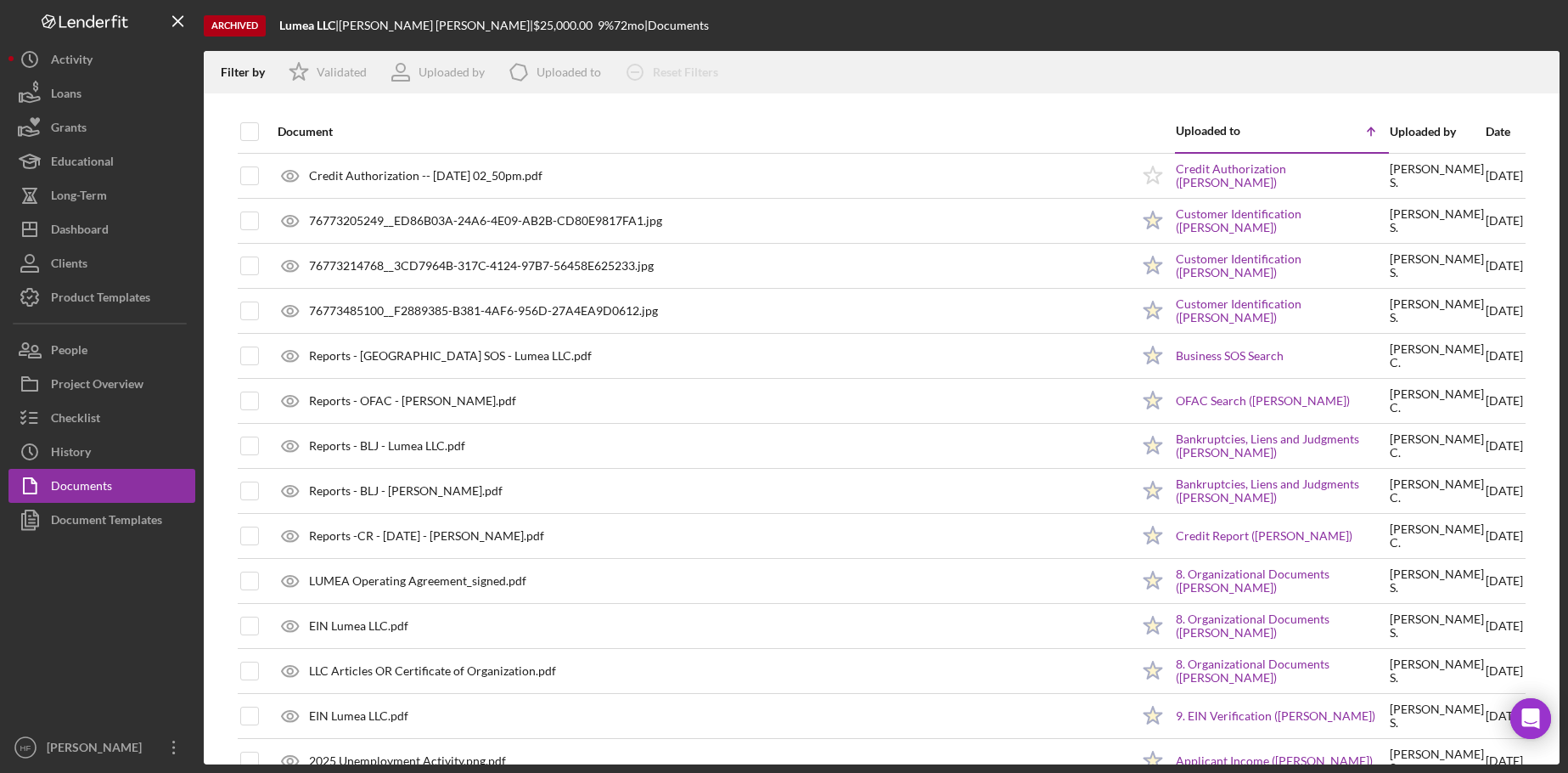
click at [1496, 134] on div "Date" at bounding box center [1504, 132] width 38 height 14
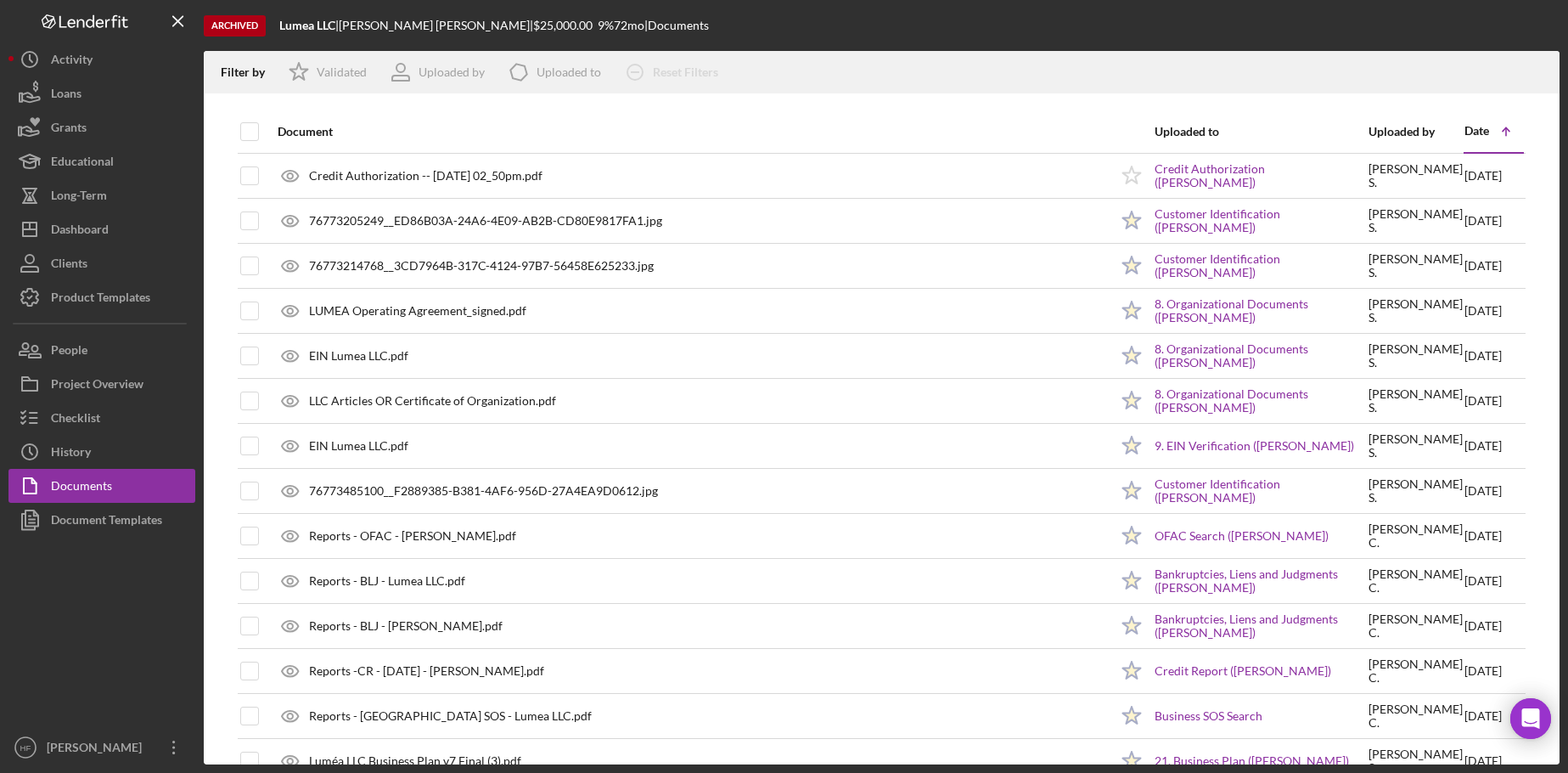
click at [1464, 134] on div "Date" at bounding box center [1476, 131] width 24 height 14
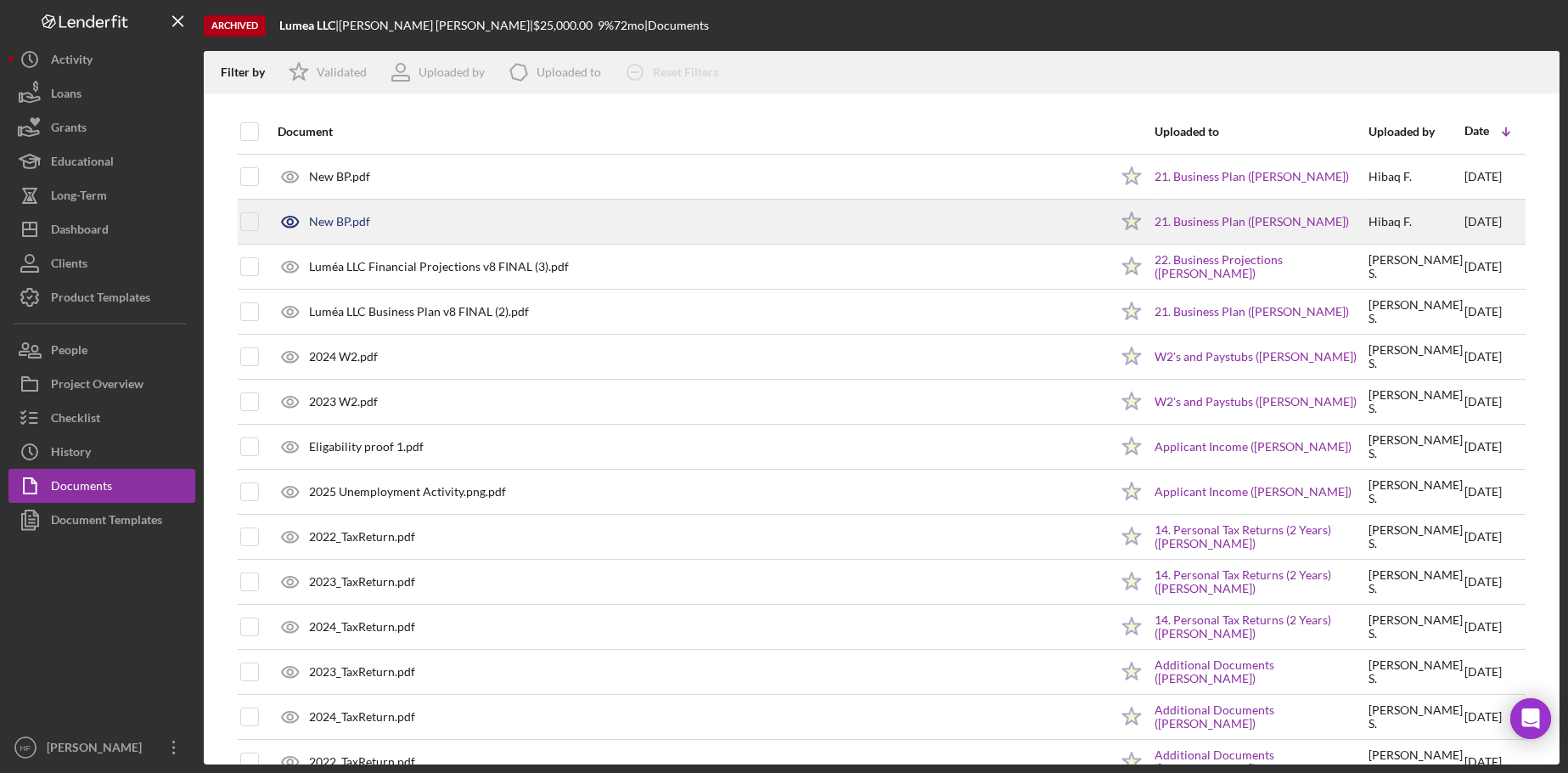
scroll to position [85, 0]
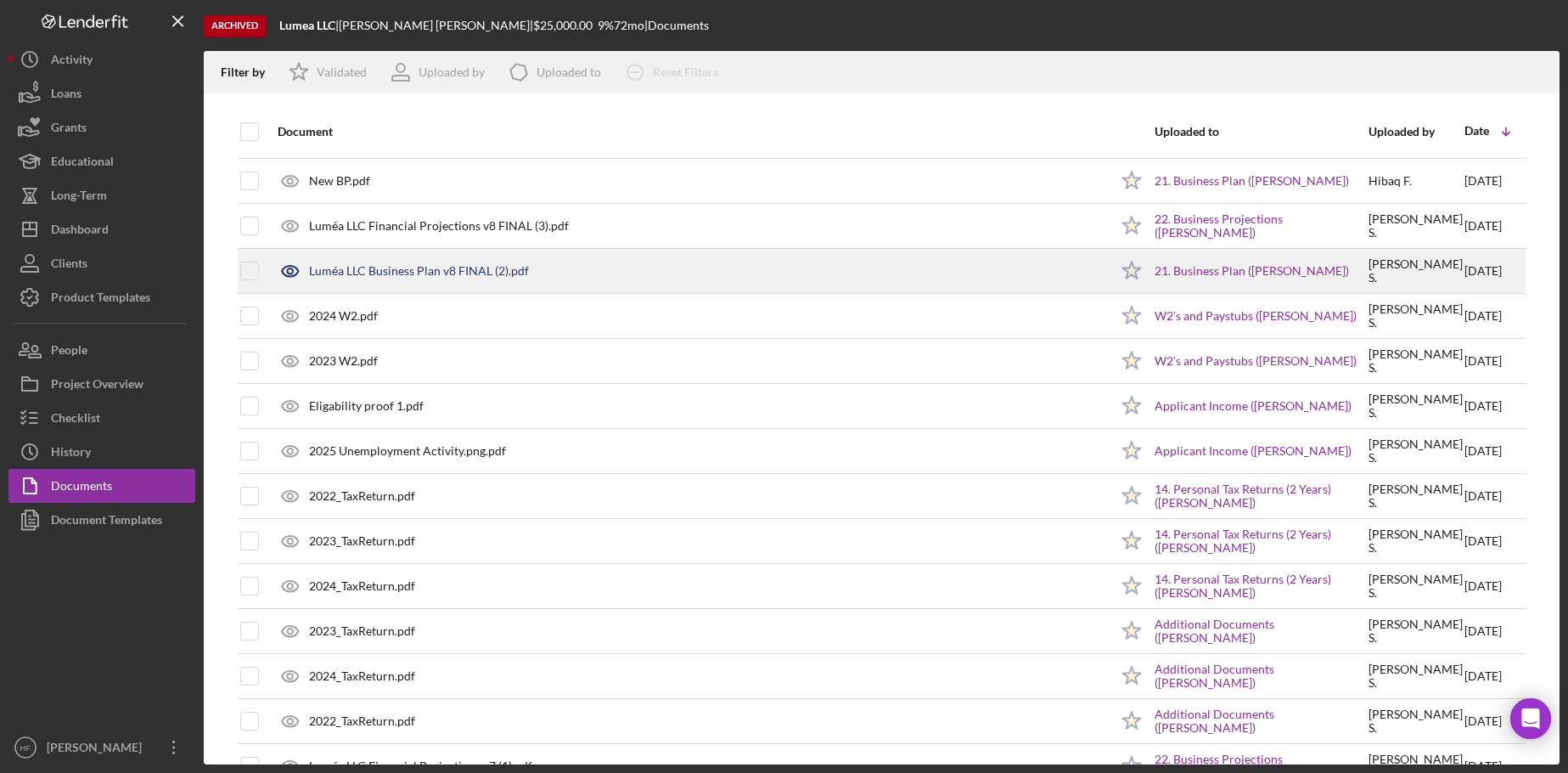
click at [507, 269] on div "Luméa LLC Business Plan v8 FINAL (2).pdf" at bounding box center [418, 271] width 220 height 14
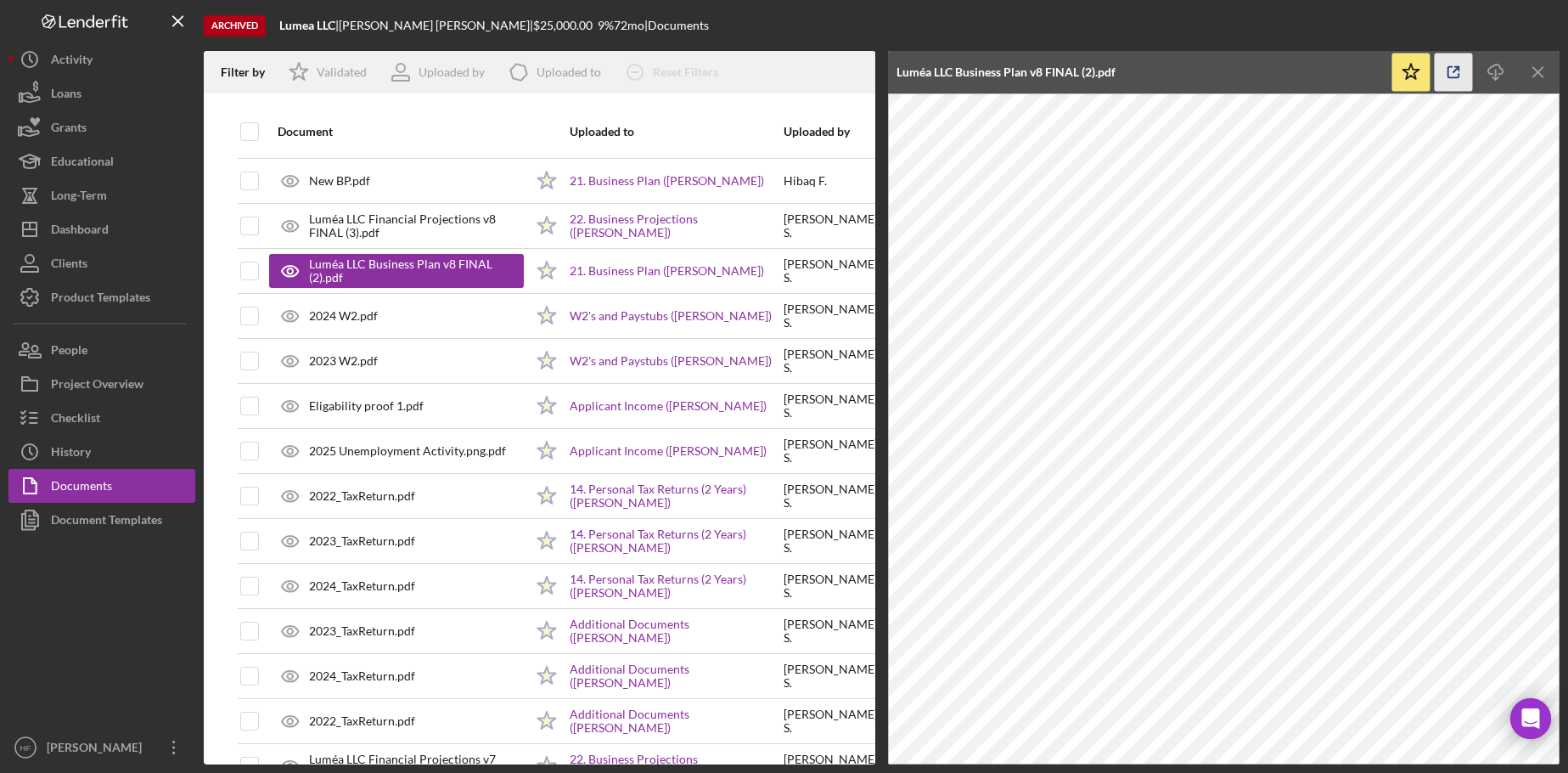
click at [1465, 73] on icon "button" at bounding box center [1453, 72] width 38 height 38
click at [1531, 64] on icon "Icon/Menu Close" at bounding box center [1538, 72] width 38 height 38
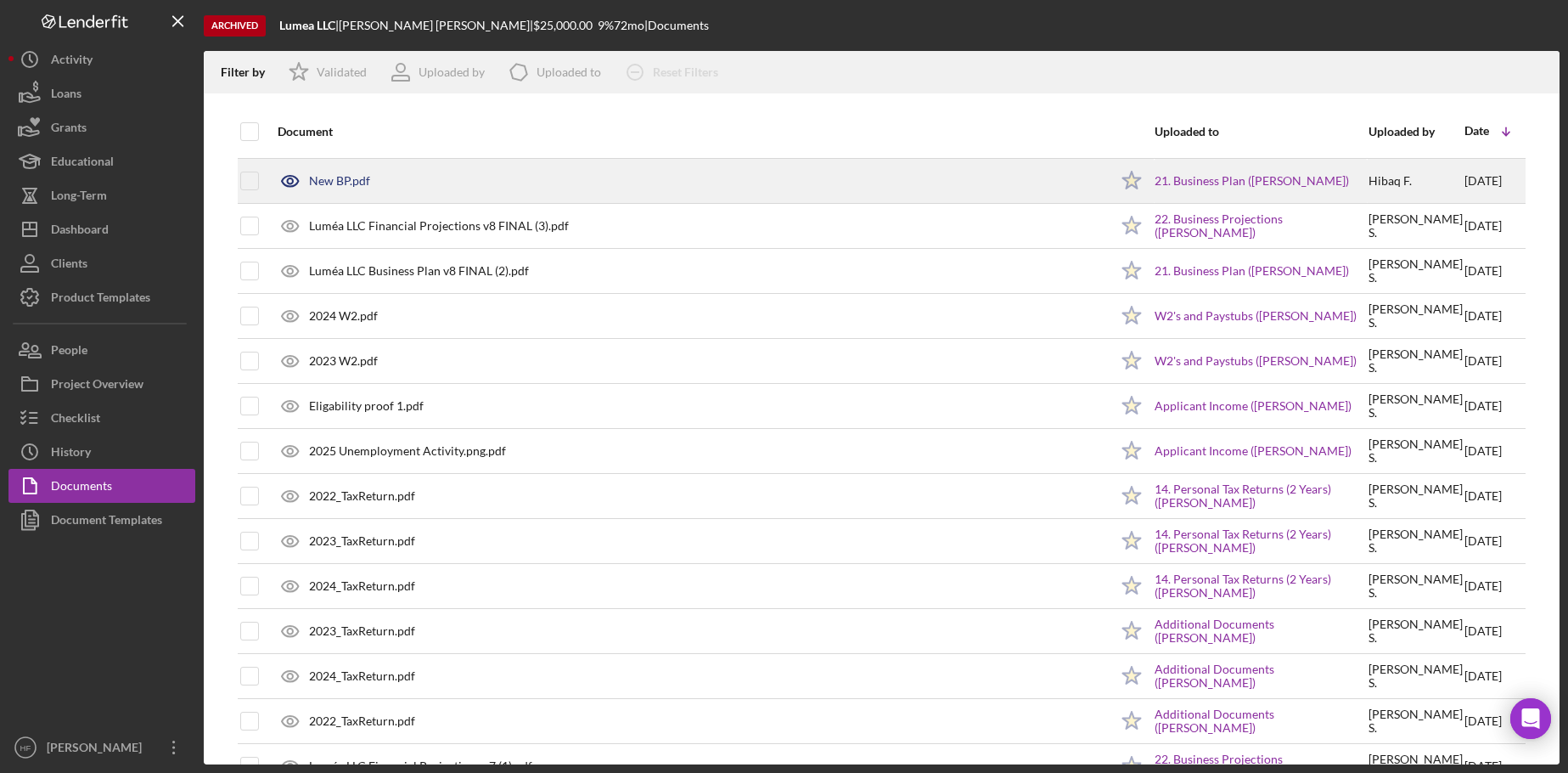
click at [346, 179] on div "New BP.pdf" at bounding box center [339, 181] width 61 height 14
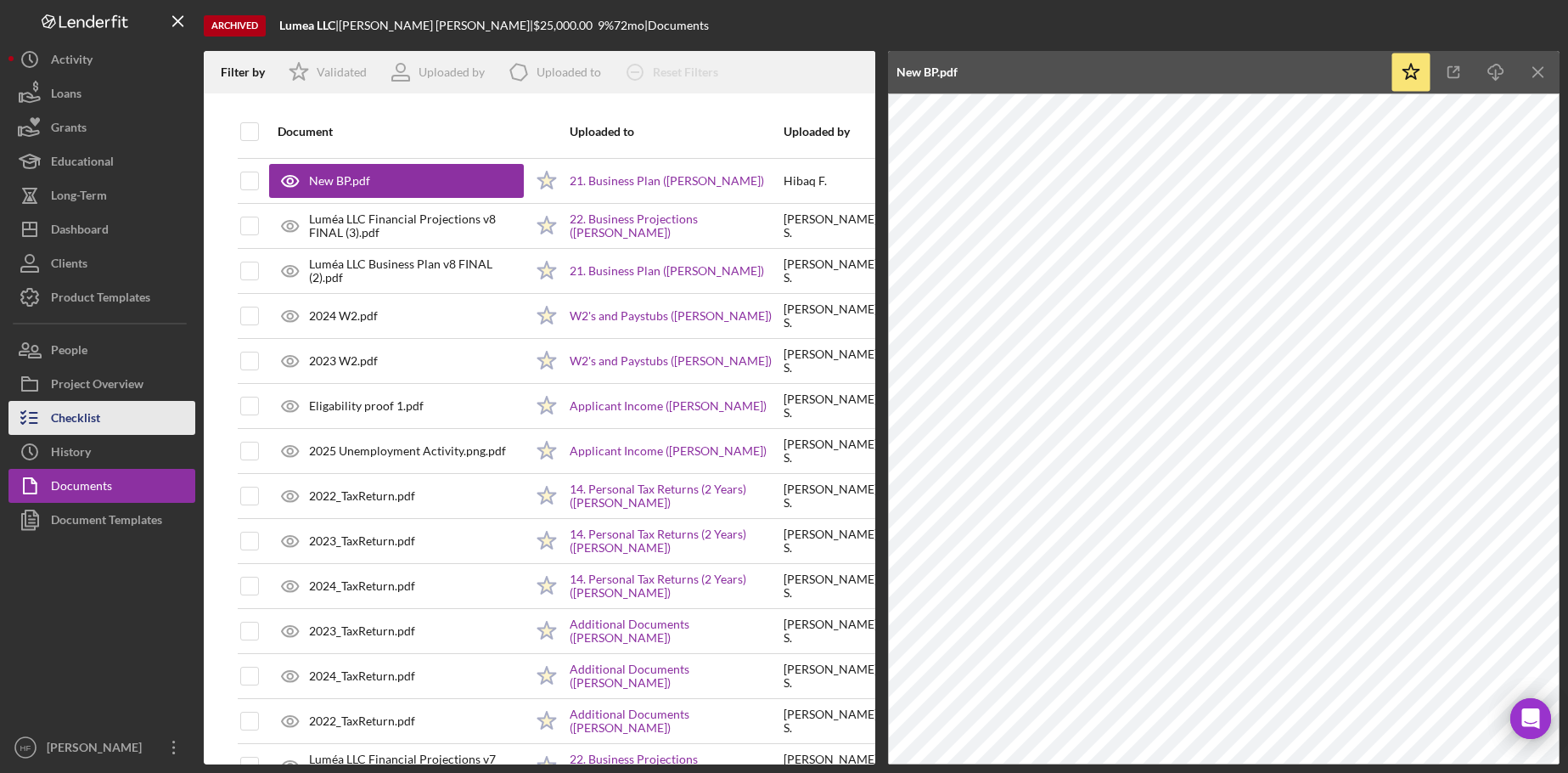
click at [100, 430] on div "Checklist" at bounding box center [75, 419] width 49 height 38
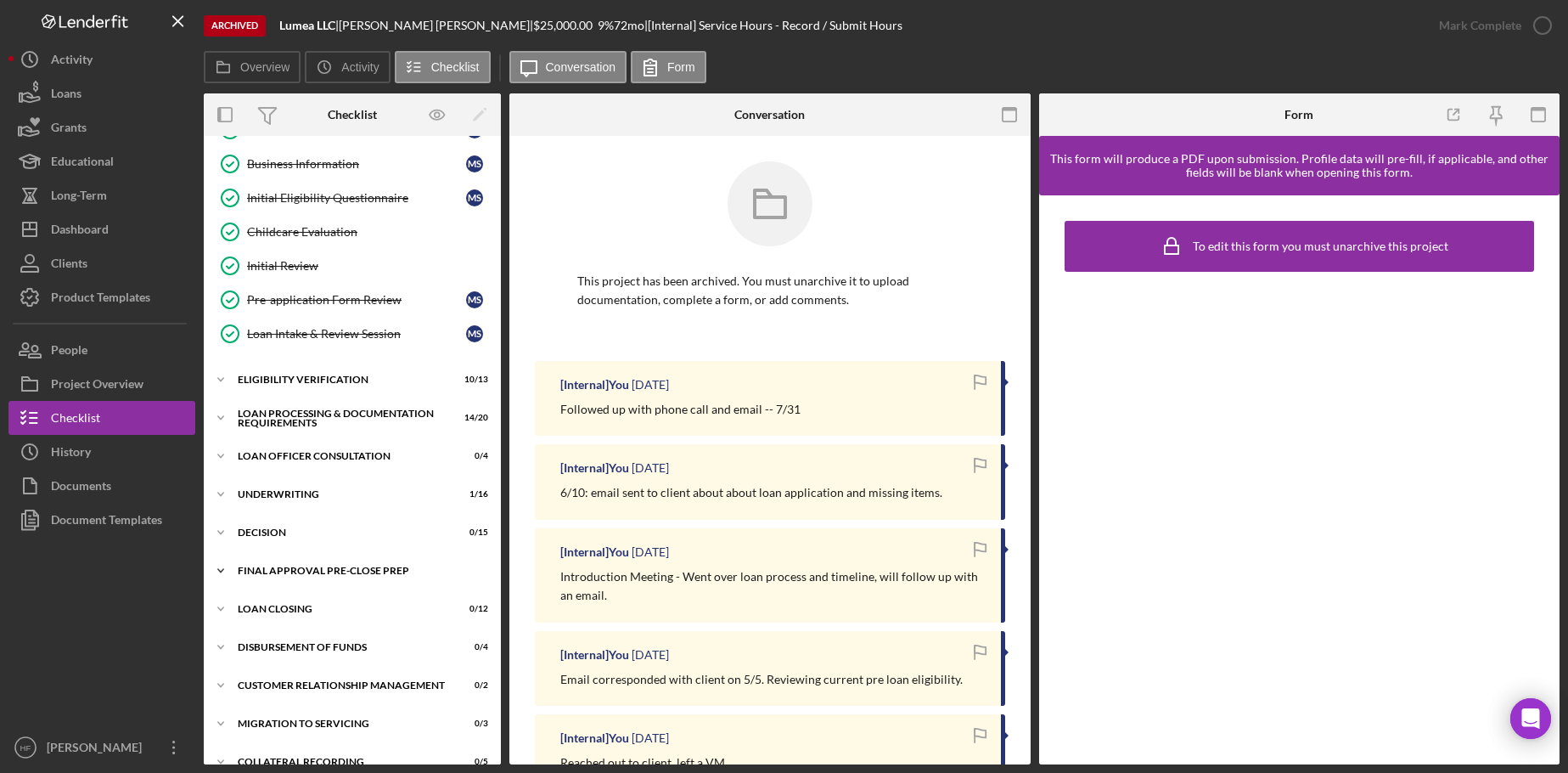
scroll to position [170, 0]
click at [223, 405] on icon "Icon/Expander" at bounding box center [221, 415] width 34 height 34
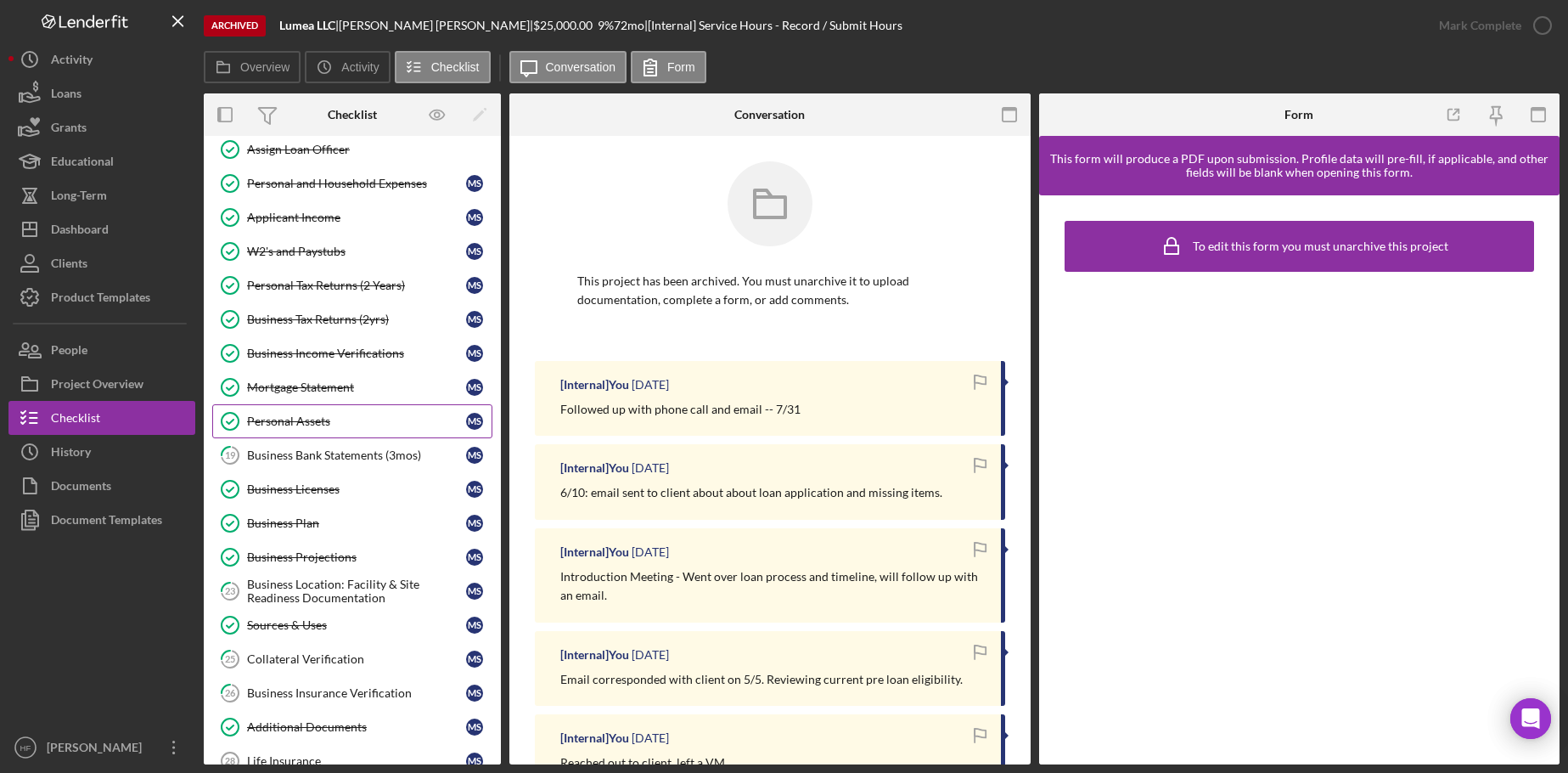
scroll to position [510, 0]
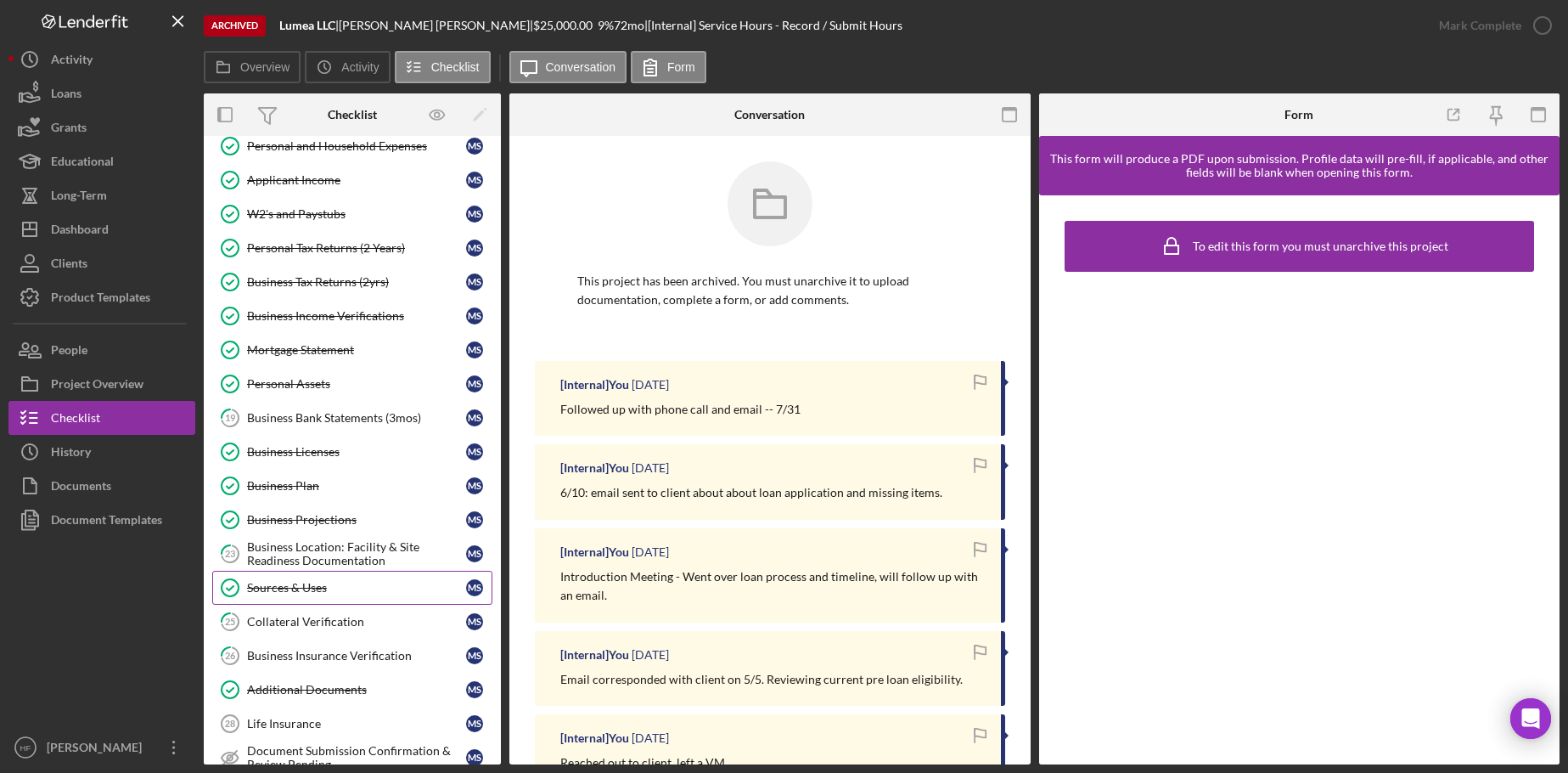
click at [322, 592] on div "Sources & Uses" at bounding box center [356, 587] width 219 height 14
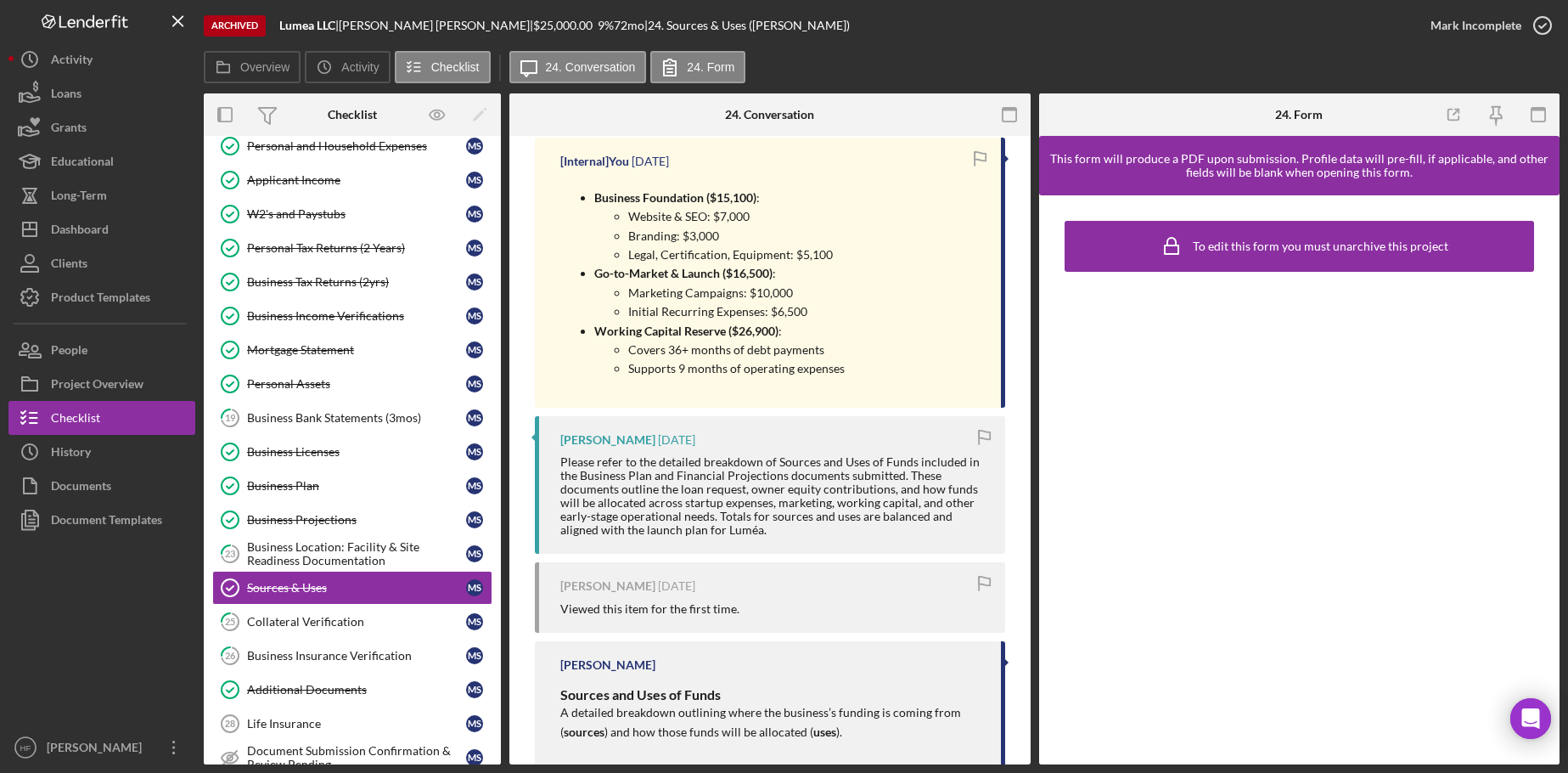
scroll to position [254, 0]
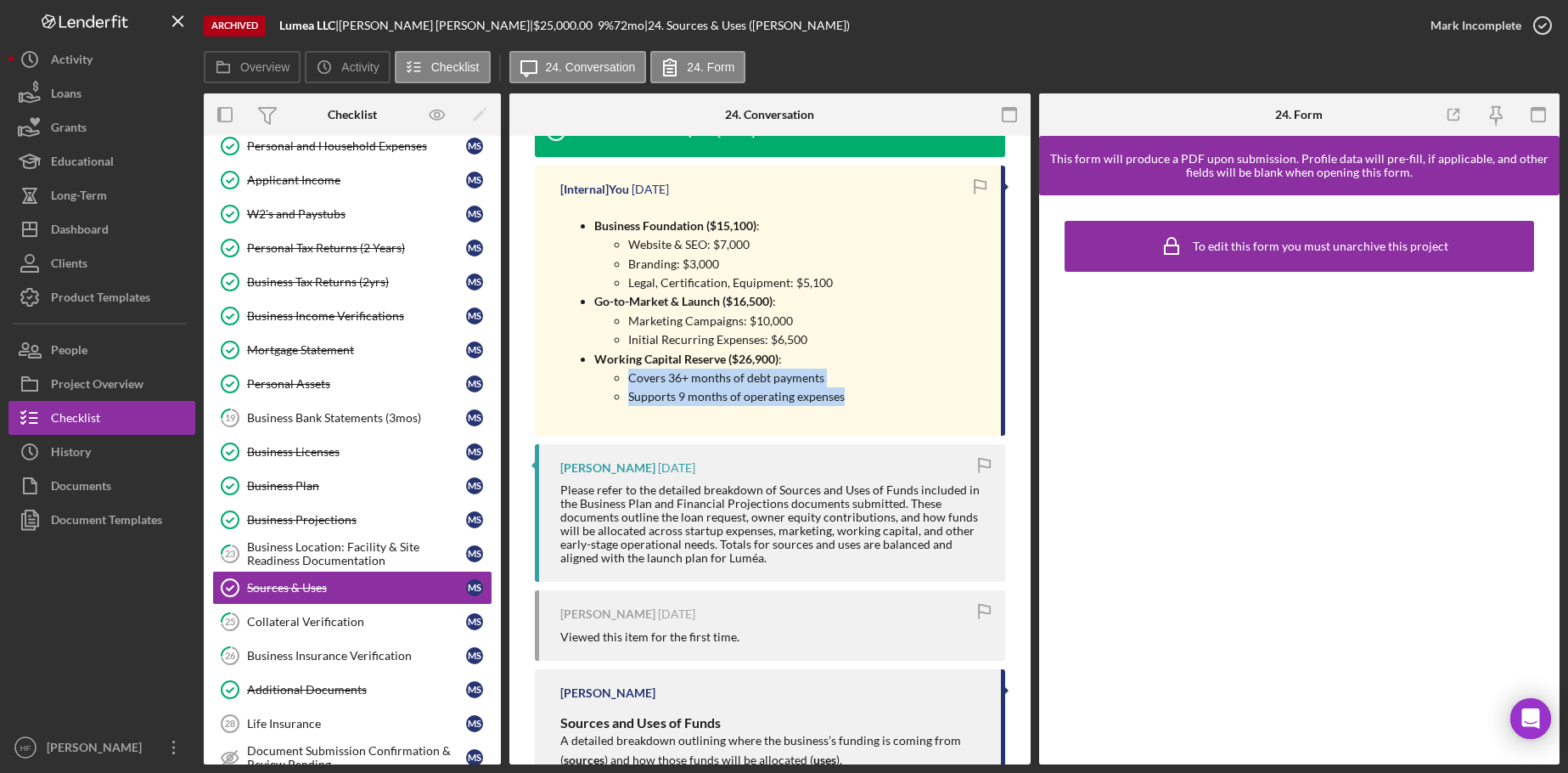
drag, startPoint x: 630, startPoint y: 380, endPoint x: 863, endPoint y: 405, distance: 234.3
click at [863, 405] on div "Business Foundation ($15,100) : Website & SEO: $7,000 Branding: $3,000 Legal, C…" at bounding box center [772, 311] width 424 height 214
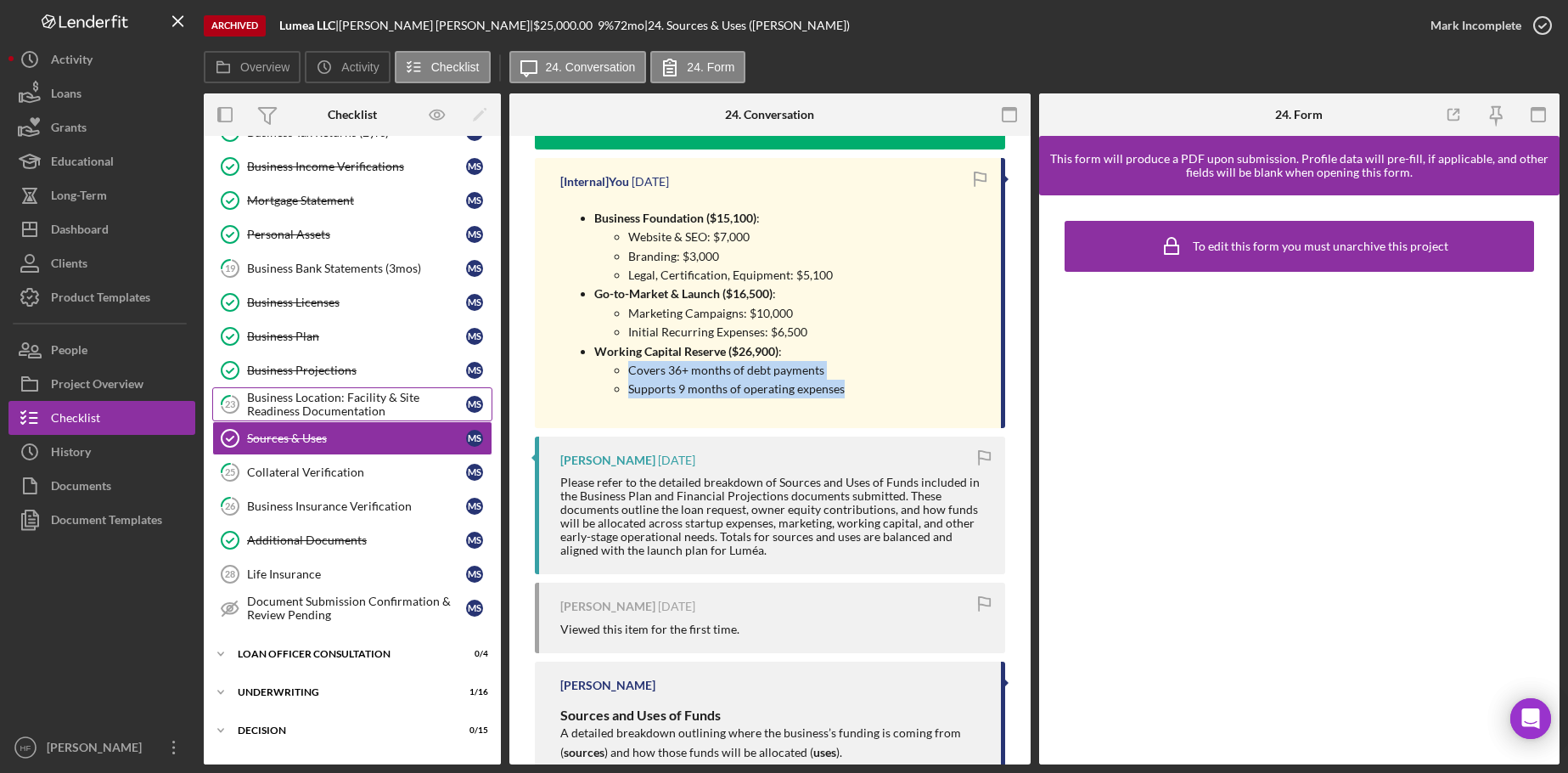
scroll to position [679, 0]
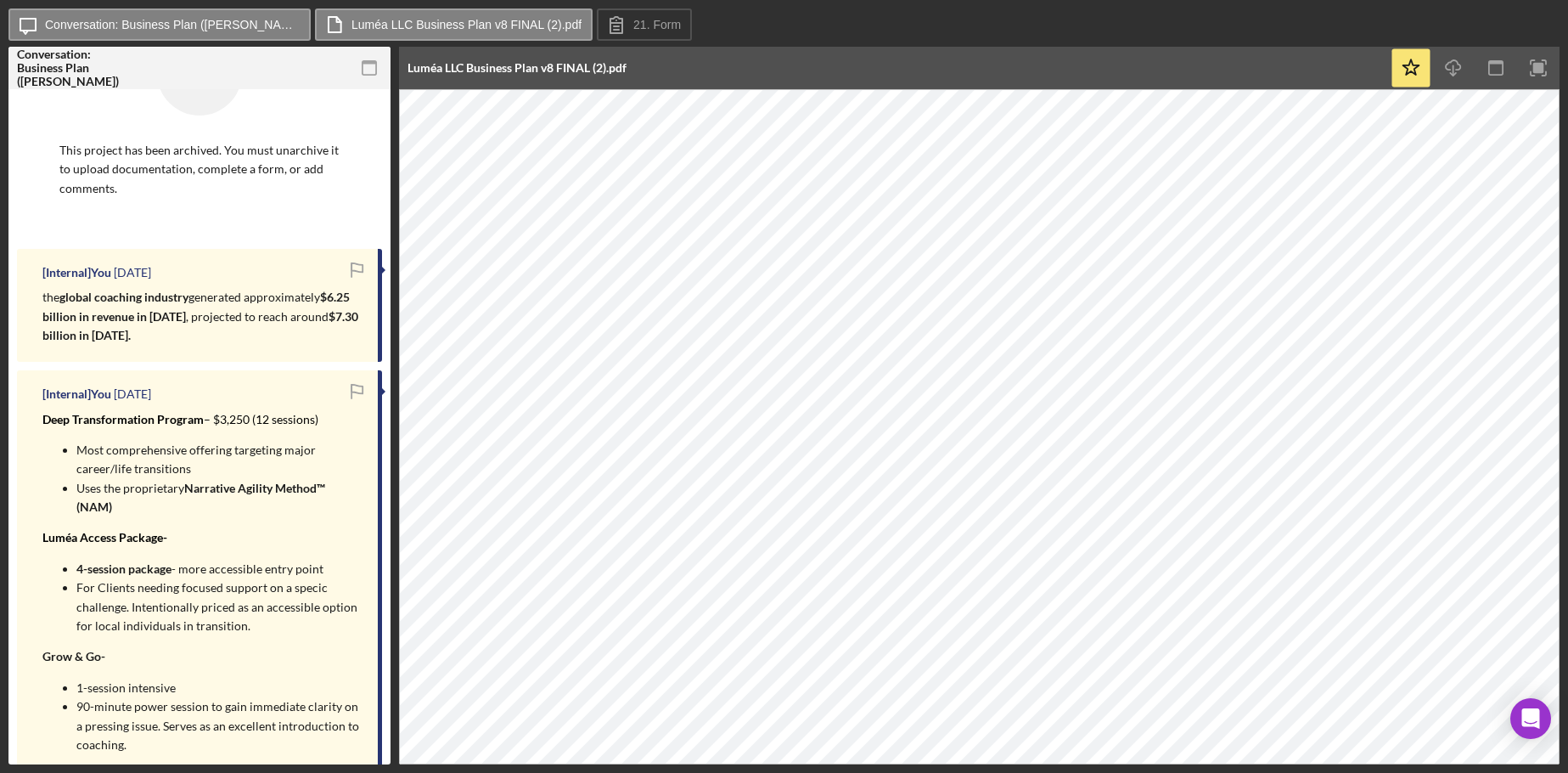
scroll to position [254, 0]
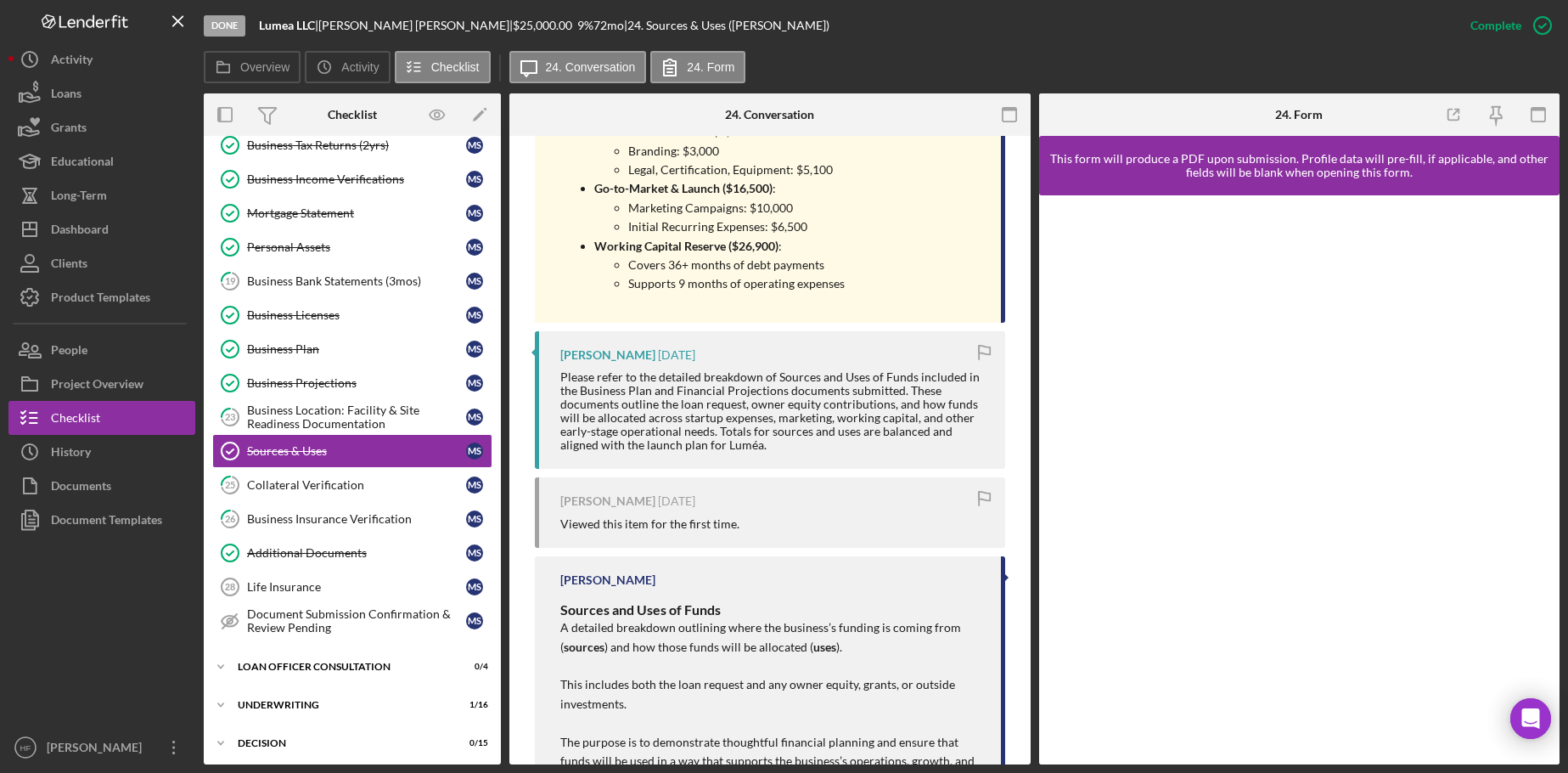
scroll to position [764, 0]
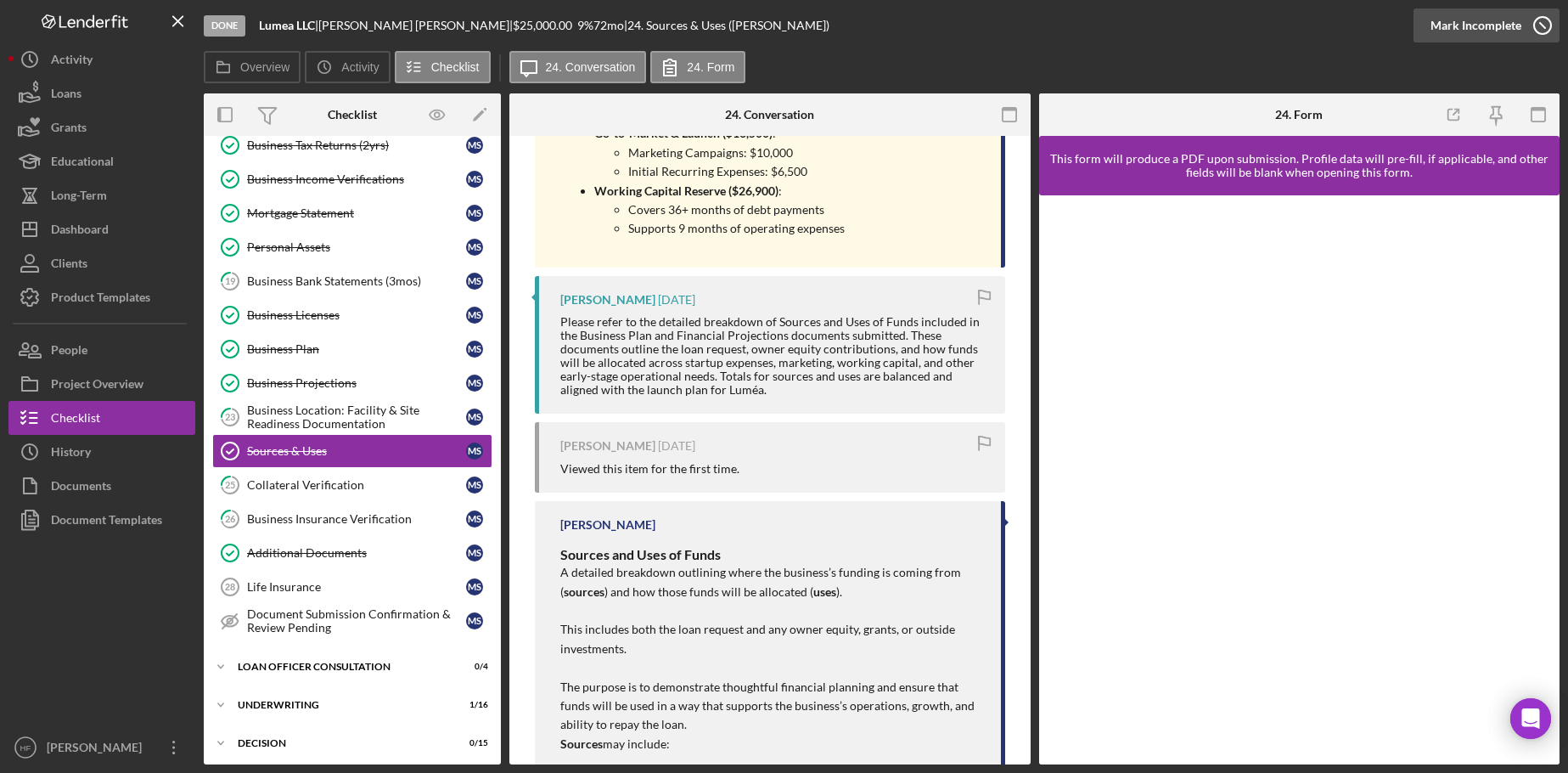
click at [1480, 24] on div "Mark Incomplete" at bounding box center [1476, 25] width 91 height 34
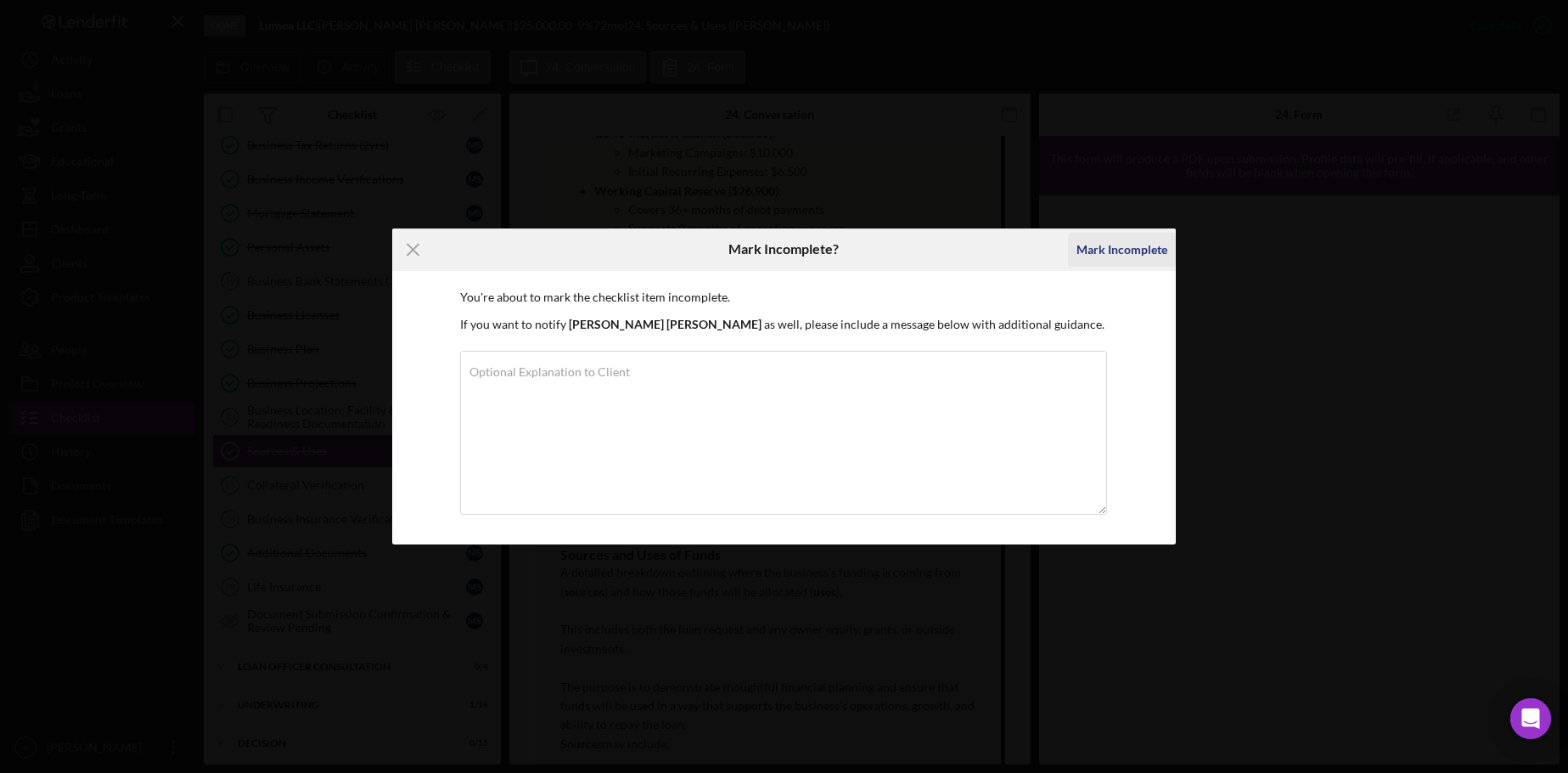
click at [1126, 245] on div "Mark Incomplete" at bounding box center [1122, 249] width 91 height 34
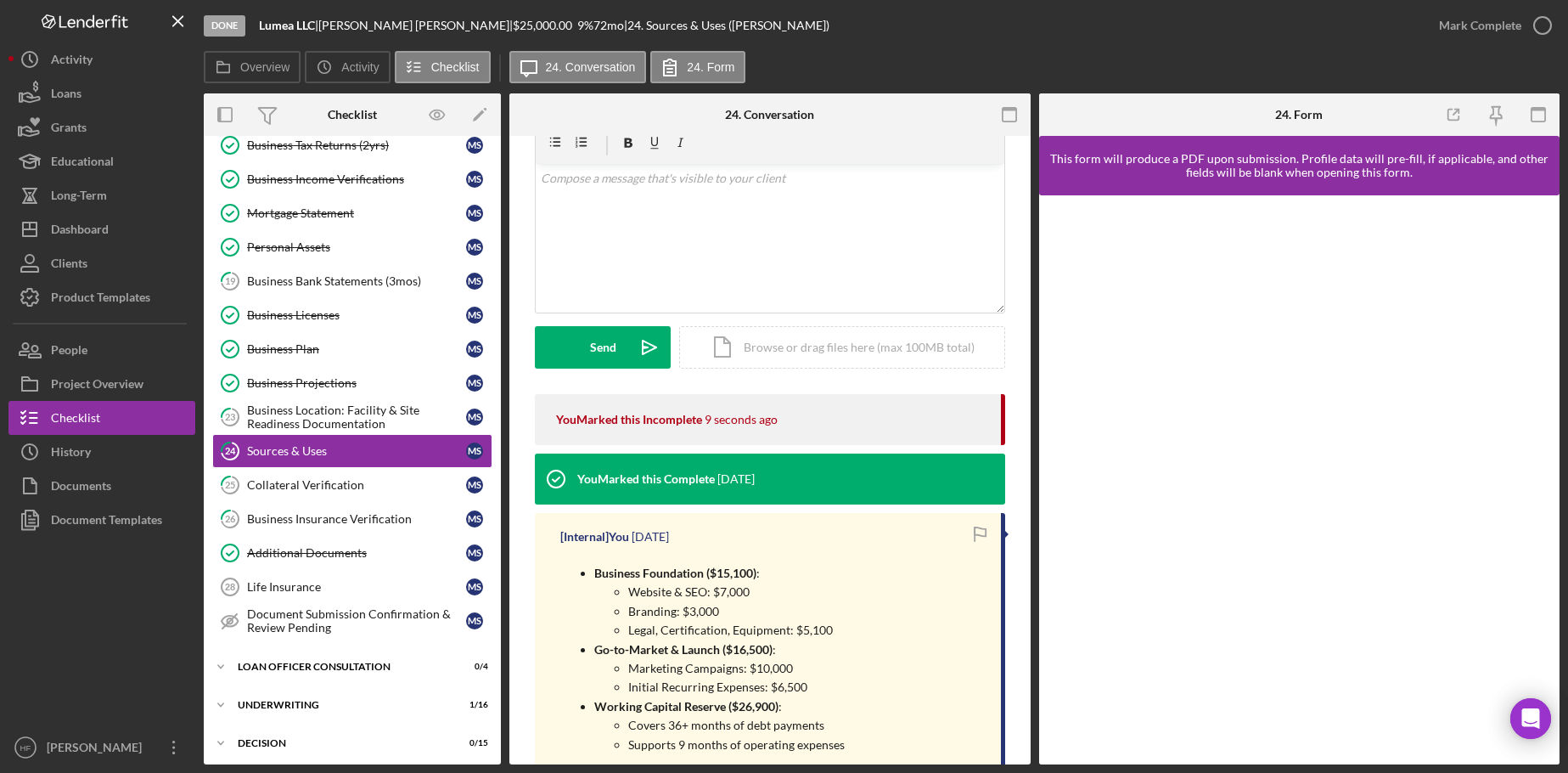
scroll to position [254, 0]
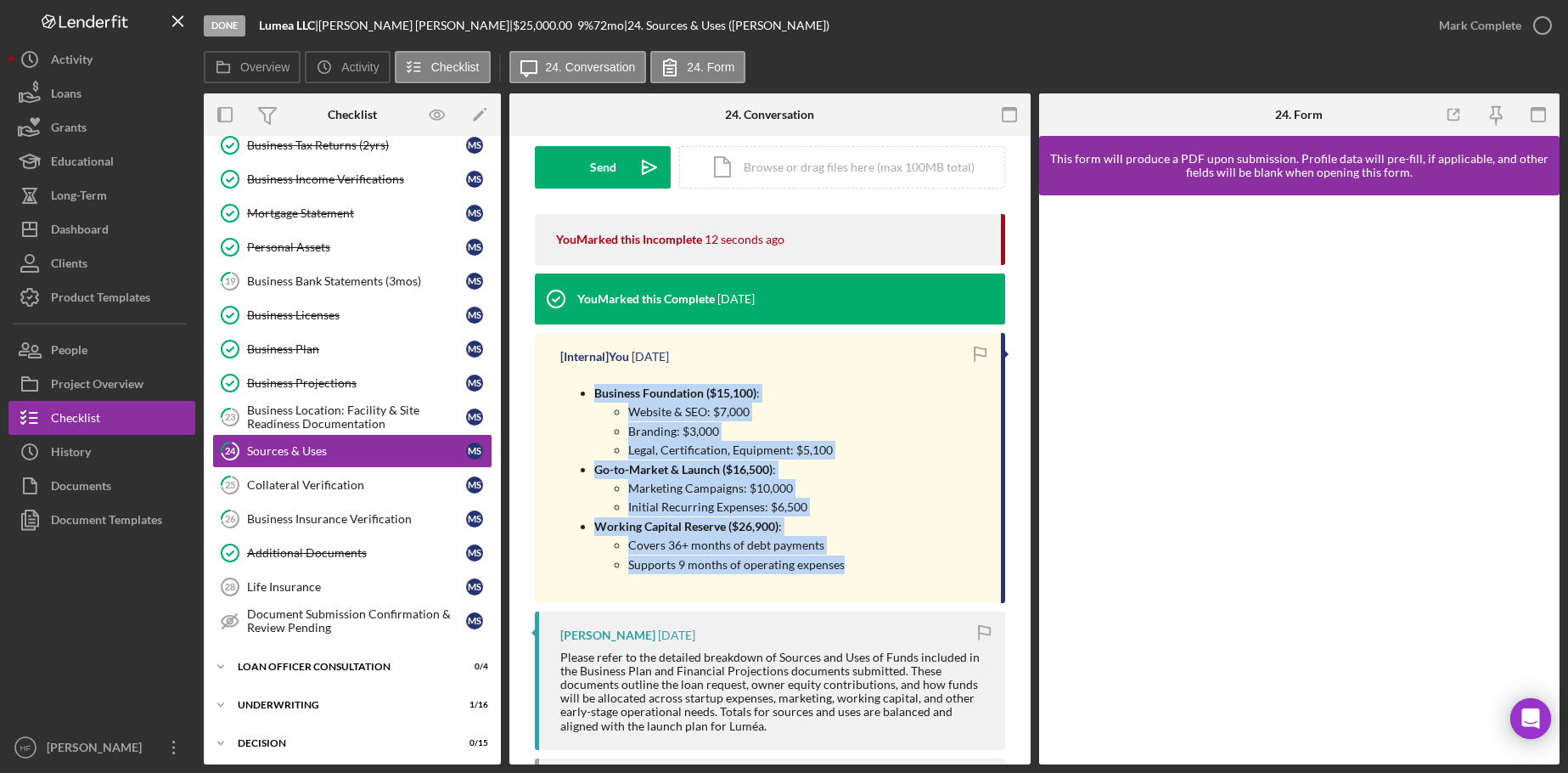
drag, startPoint x: 586, startPoint y: 381, endPoint x: 859, endPoint y: 577, distance: 336.1
click at [859, 577] on div "Business Foundation ($15,100) : Website & SEO: $7,000 Branding: $3,000 Legal, C…" at bounding box center [772, 478] width 424 height 214
click at [946, 518] on div "Business Foundation ($15,100) : Website & SEO: $7,000 Branding: $3,000 Legal, C…" at bounding box center [772, 478] width 424 height 214
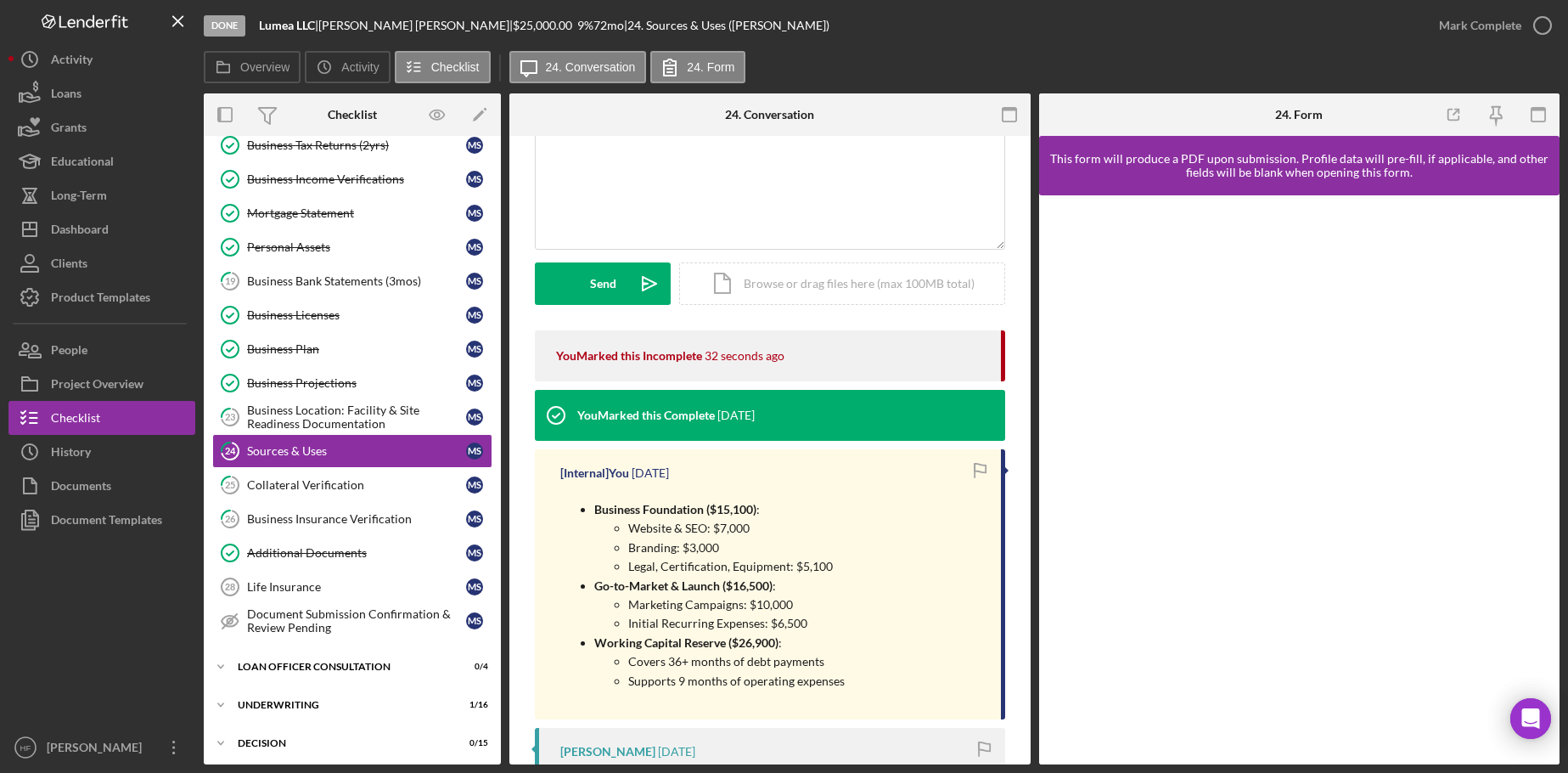
scroll to position [85, 0]
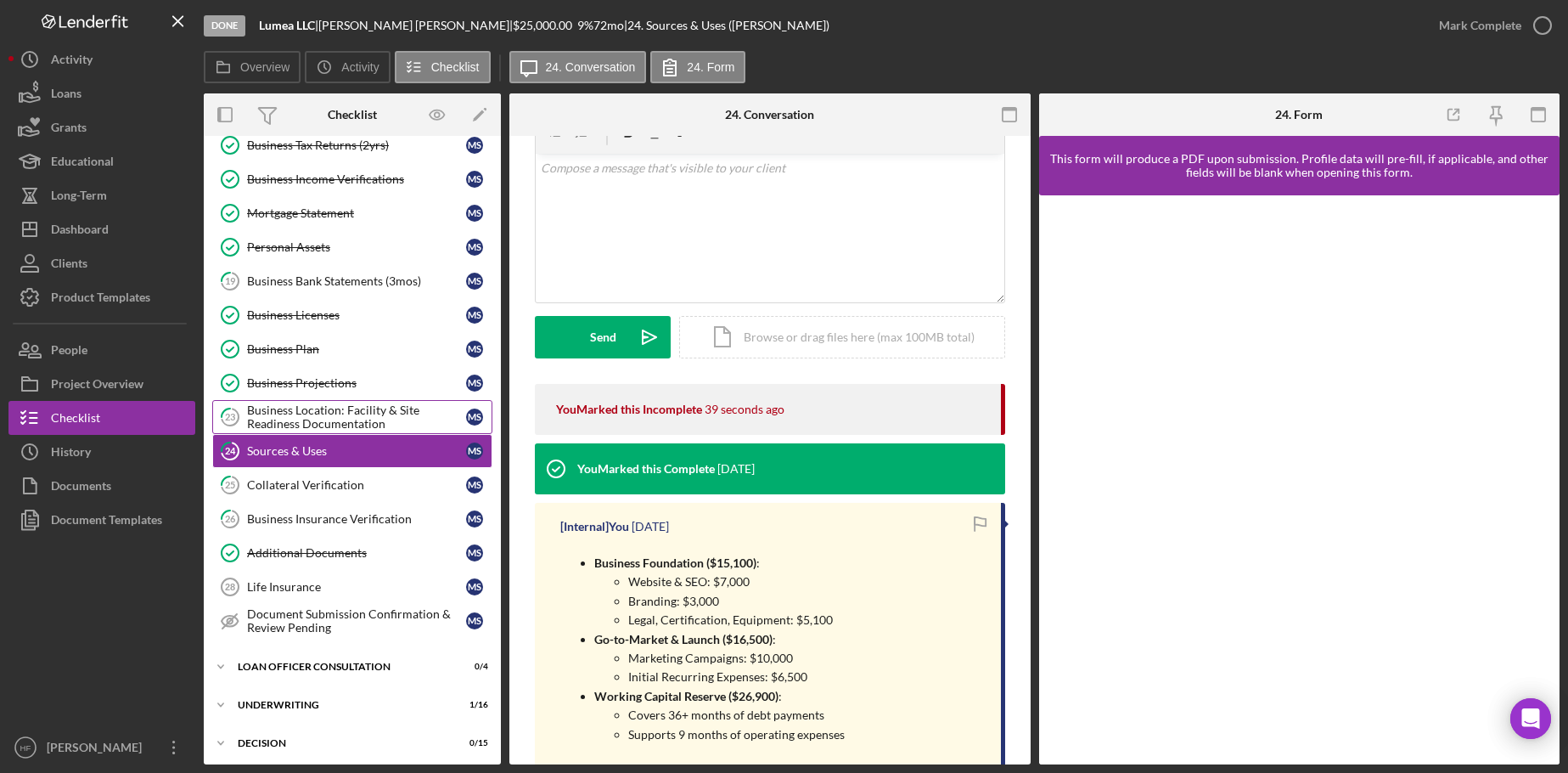
click at [304, 413] on div "Business Location: Facility & Site Readiness Documentation" at bounding box center [356, 417] width 219 height 27
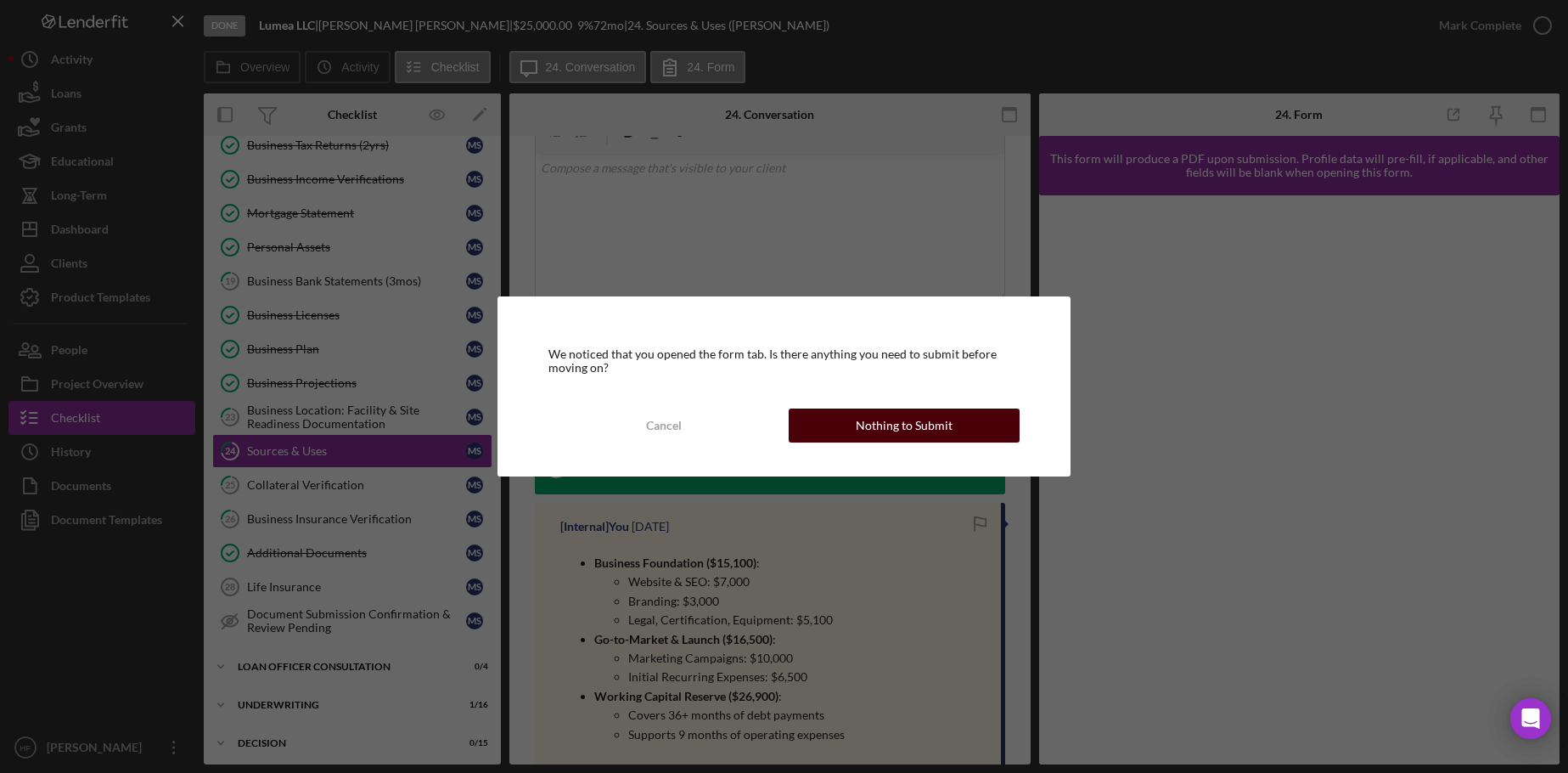
click at [946, 438] on div "Nothing to Submit" at bounding box center [904, 425] width 97 height 34
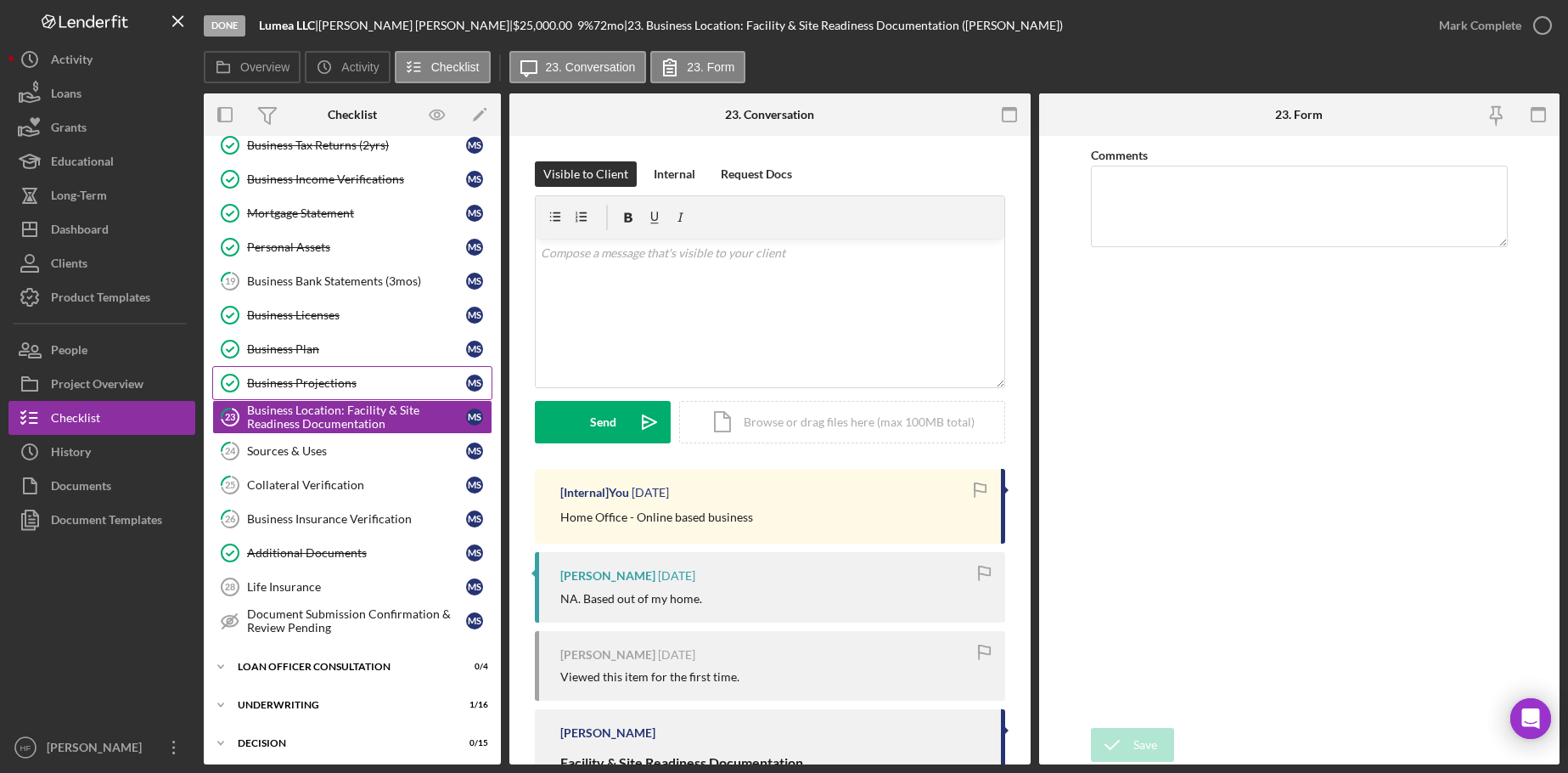
click at [384, 379] on div "Business Projections" at bounding box center [356, 383] width 219 height 14
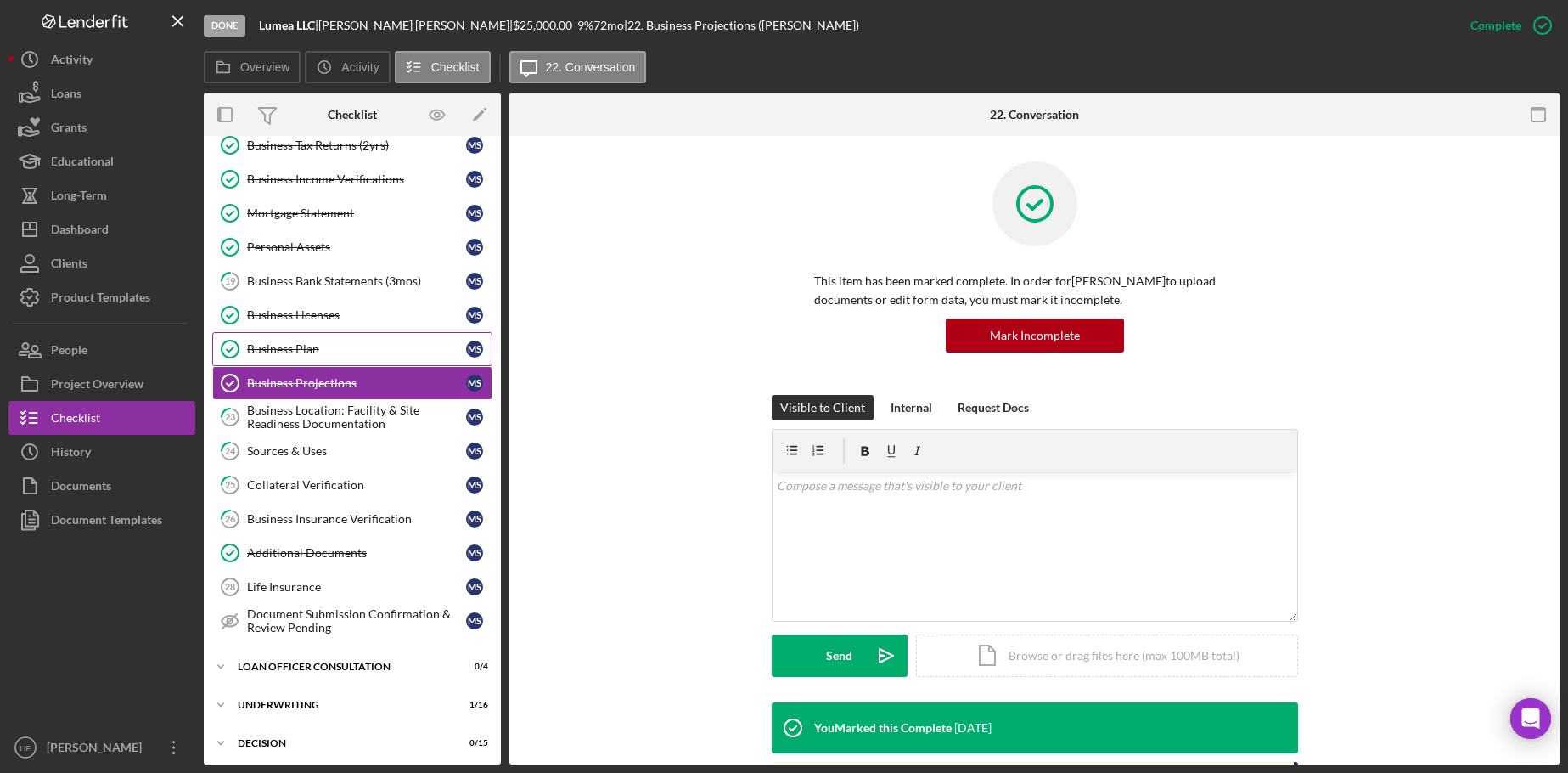
click at [378, 349] on div "Business Plan" at bounding box center [356, 349] width 219 height 14
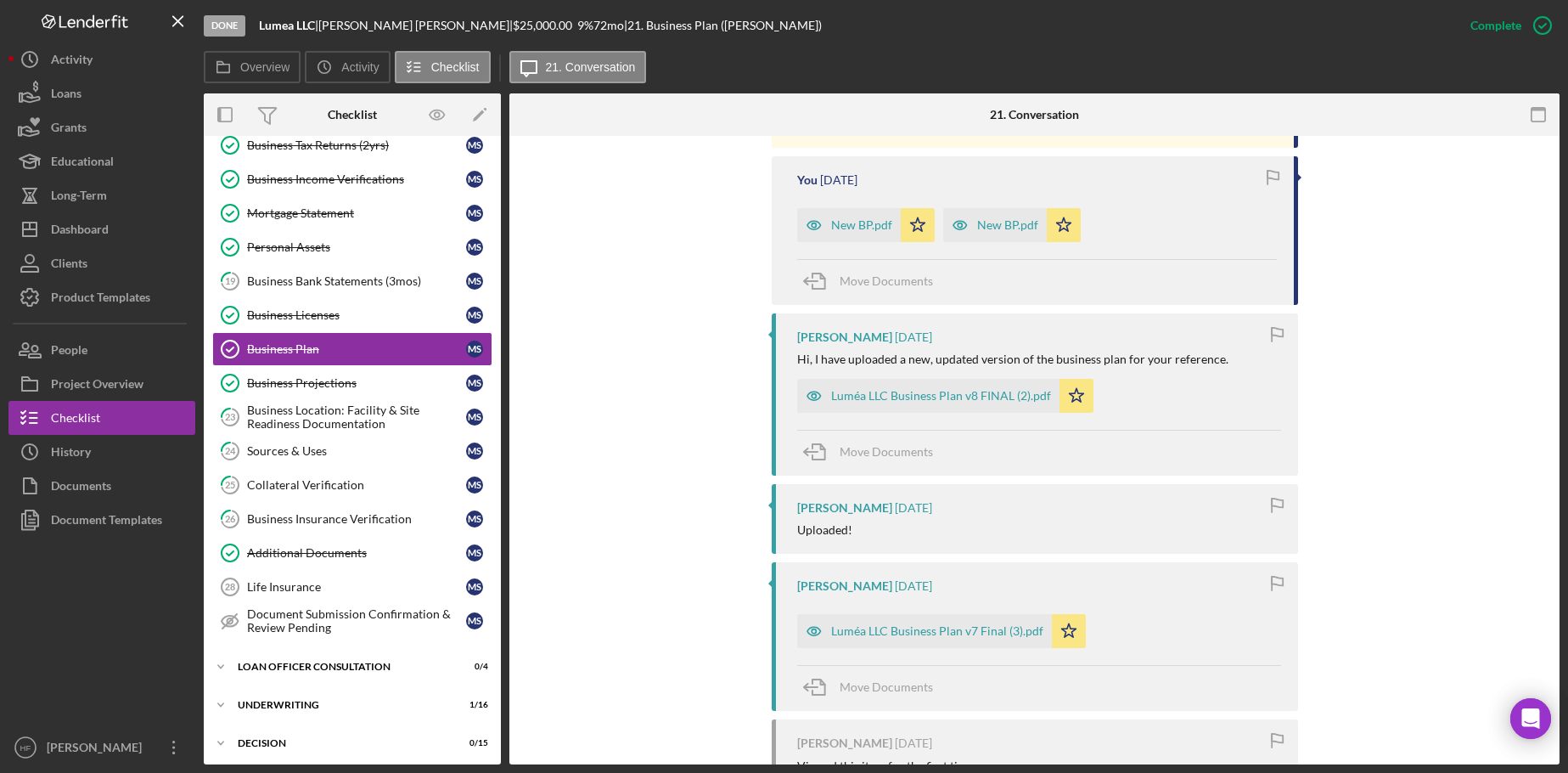
scroll to position [1613, 0]
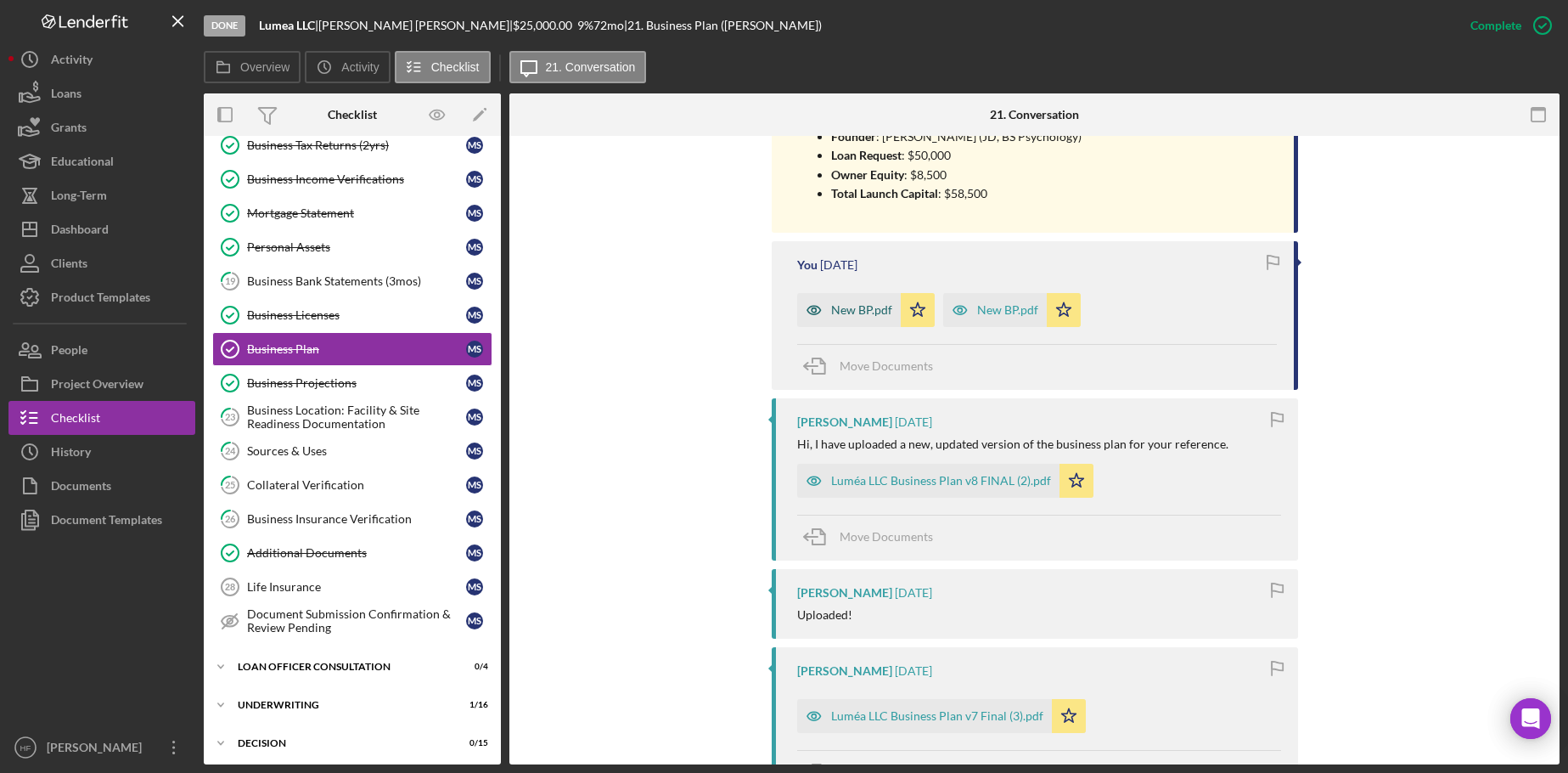
click at [853, 303] on div "New BP.pdf" at bounding box center [861, 310] width 61 height 14
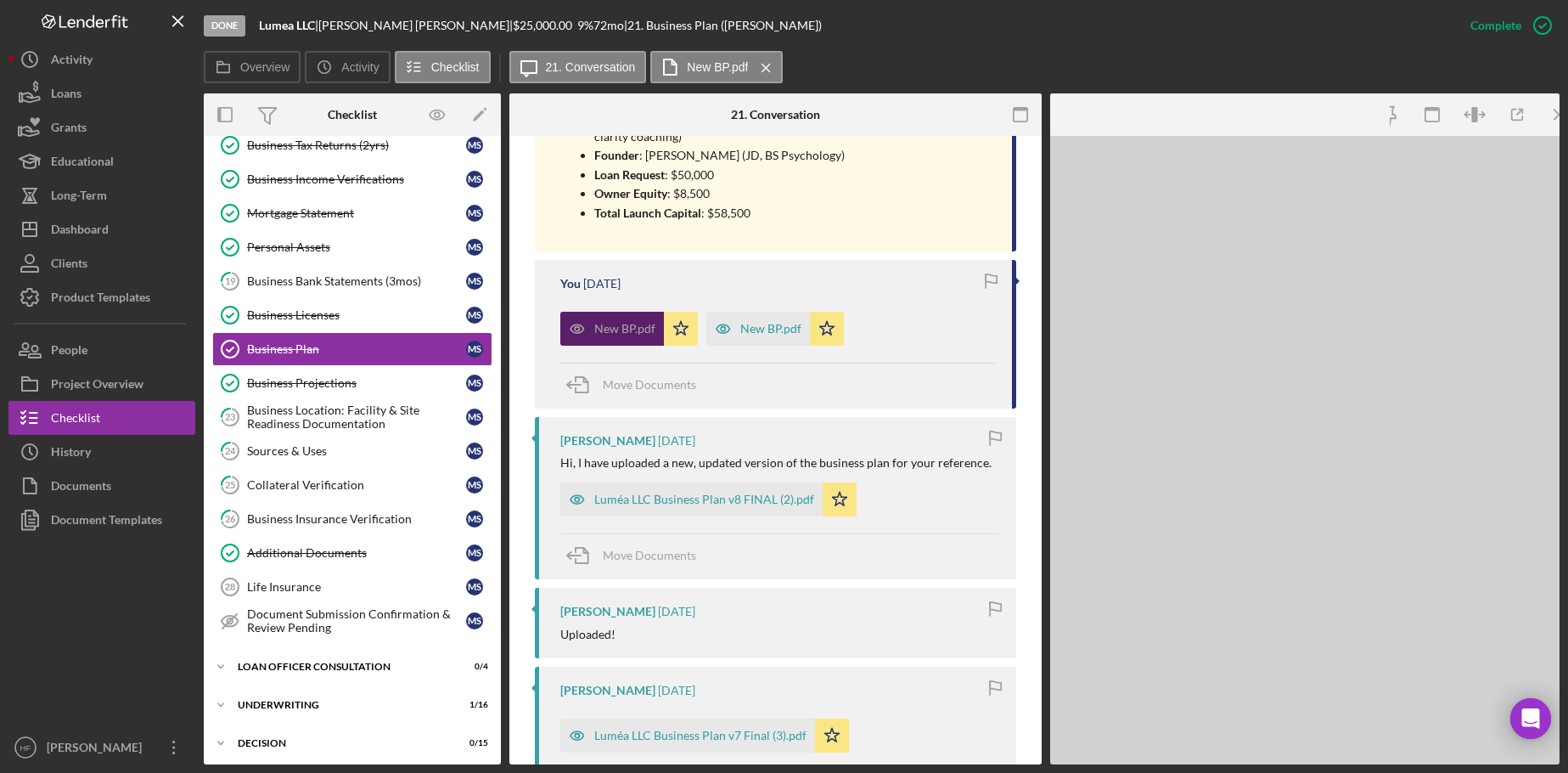
scroll to position [1632, 0]
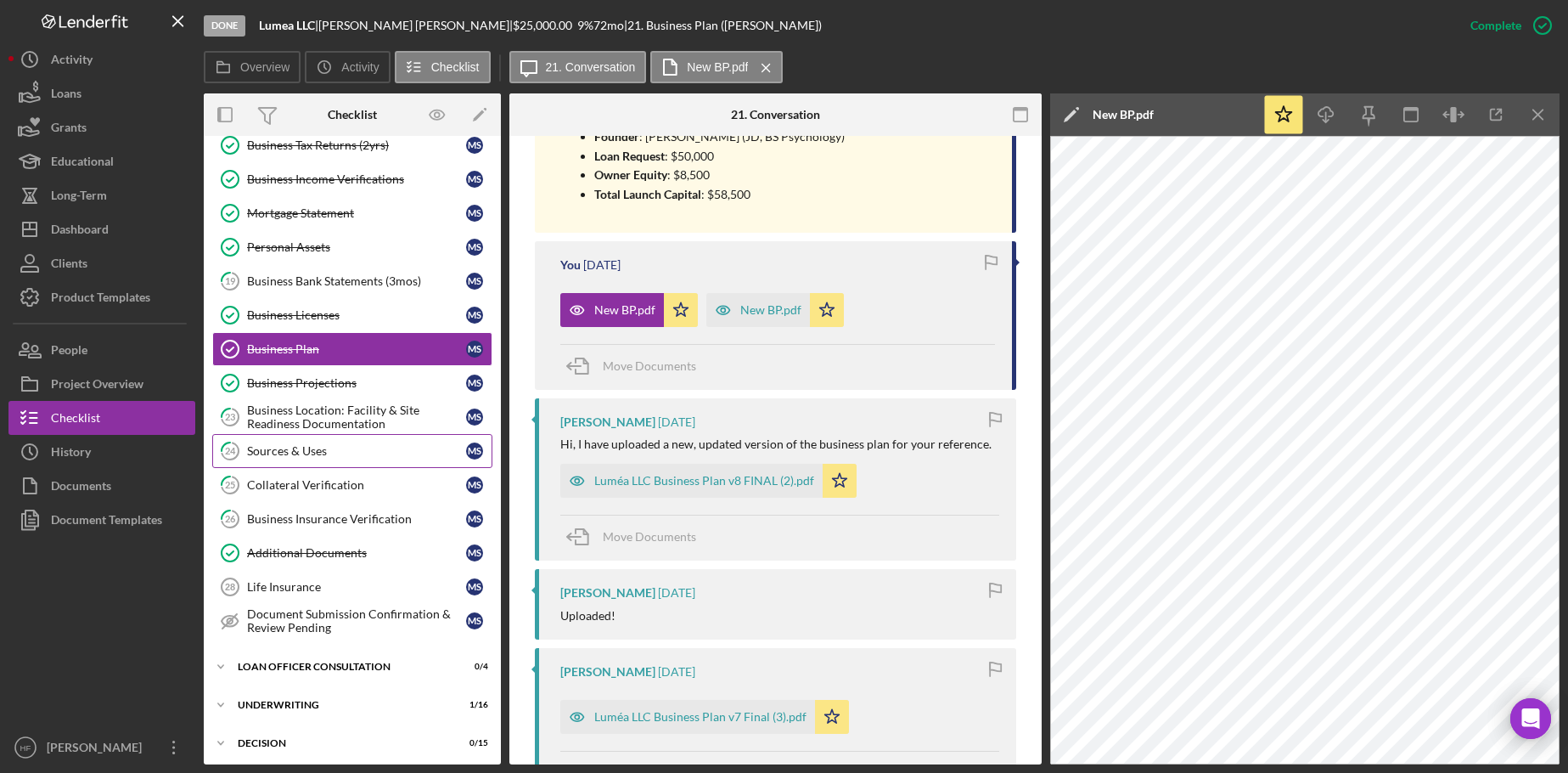
click at [368, 461] on link "24 Sources & Uses M S" at bounding box center [352, 450] width 281 height 34
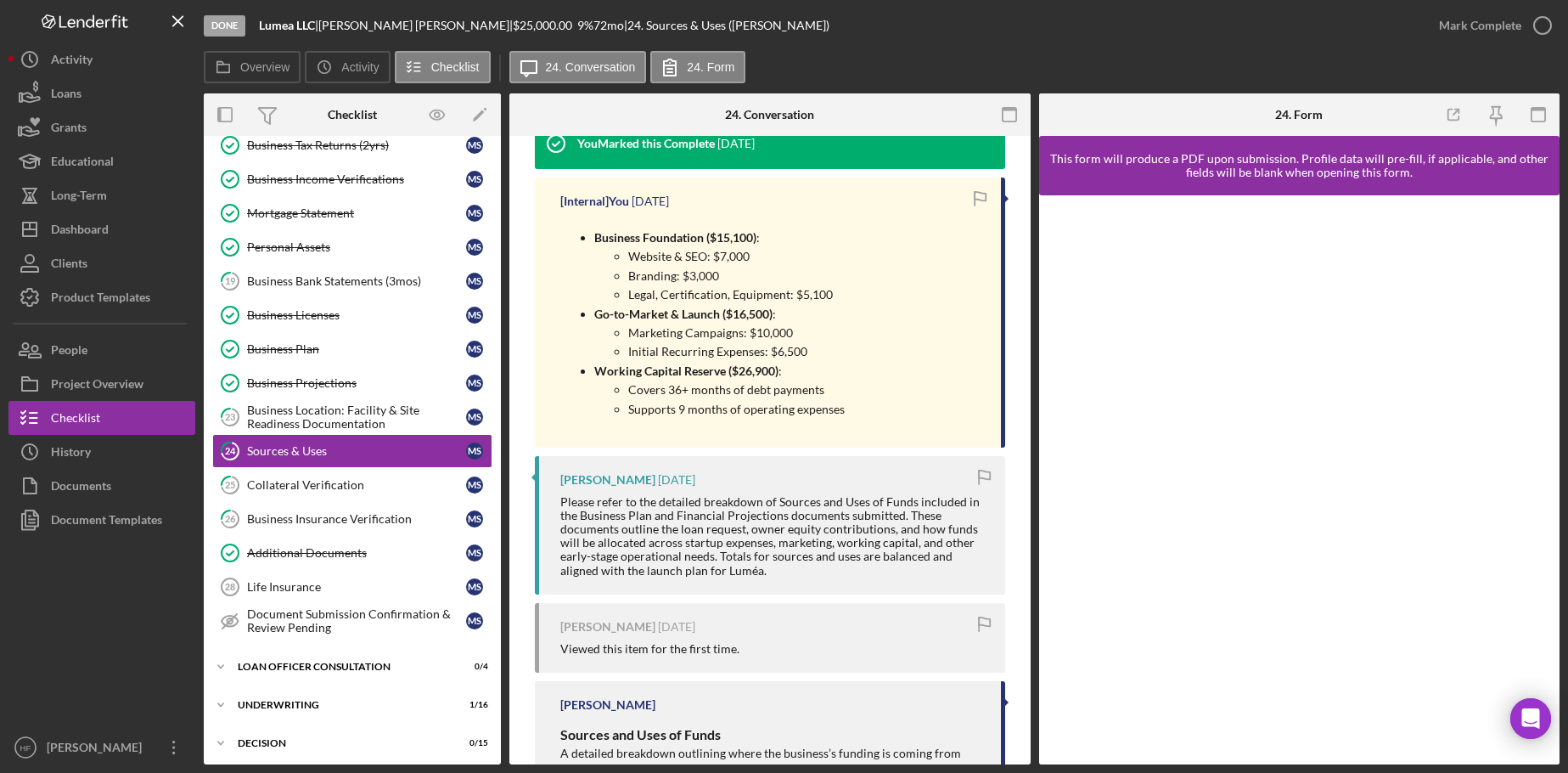
scroll to position [679, 0]
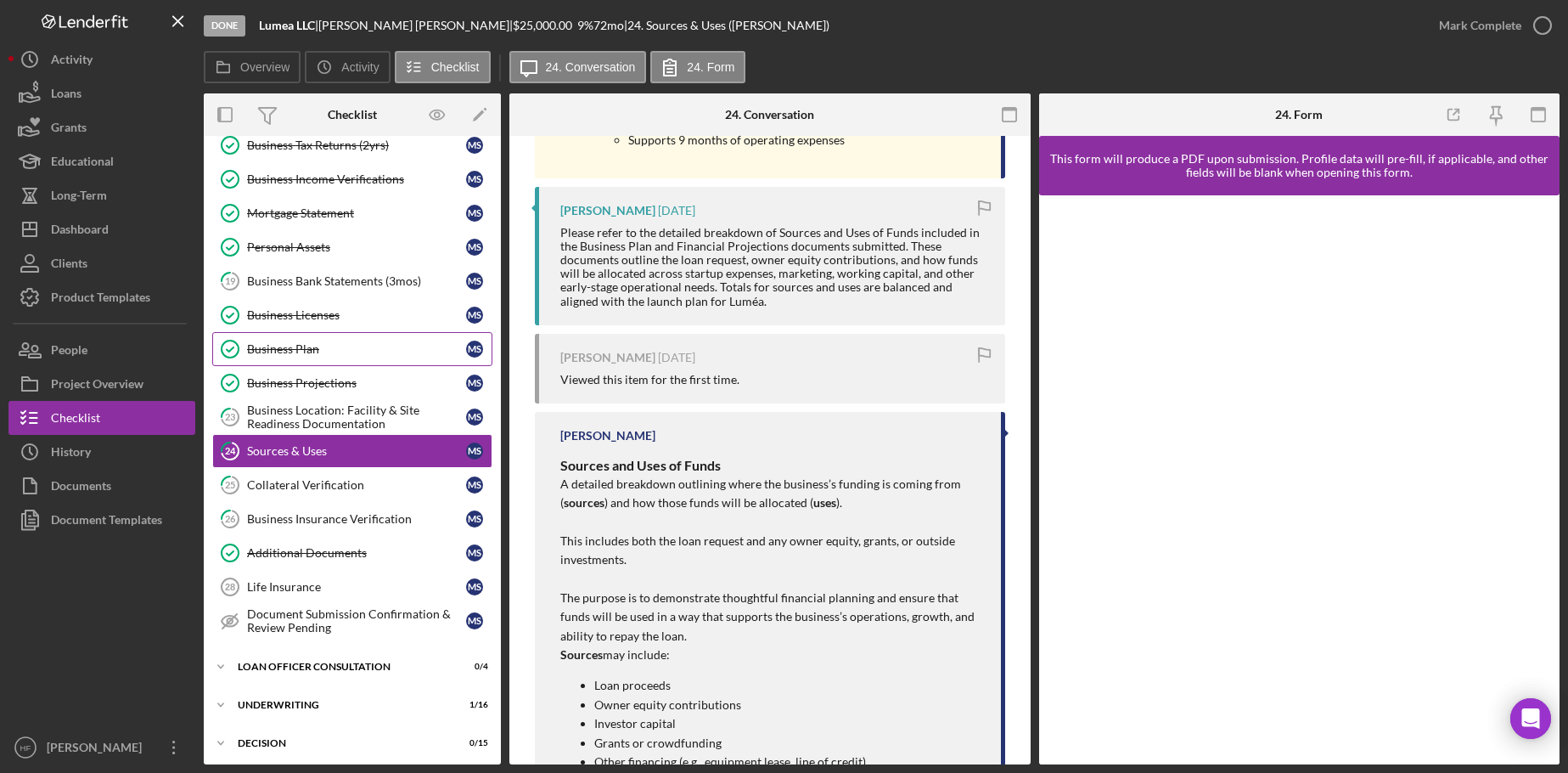
click at [305, 342] on div "Business Plan" at bounding box center [356, 349] width 219 height 14
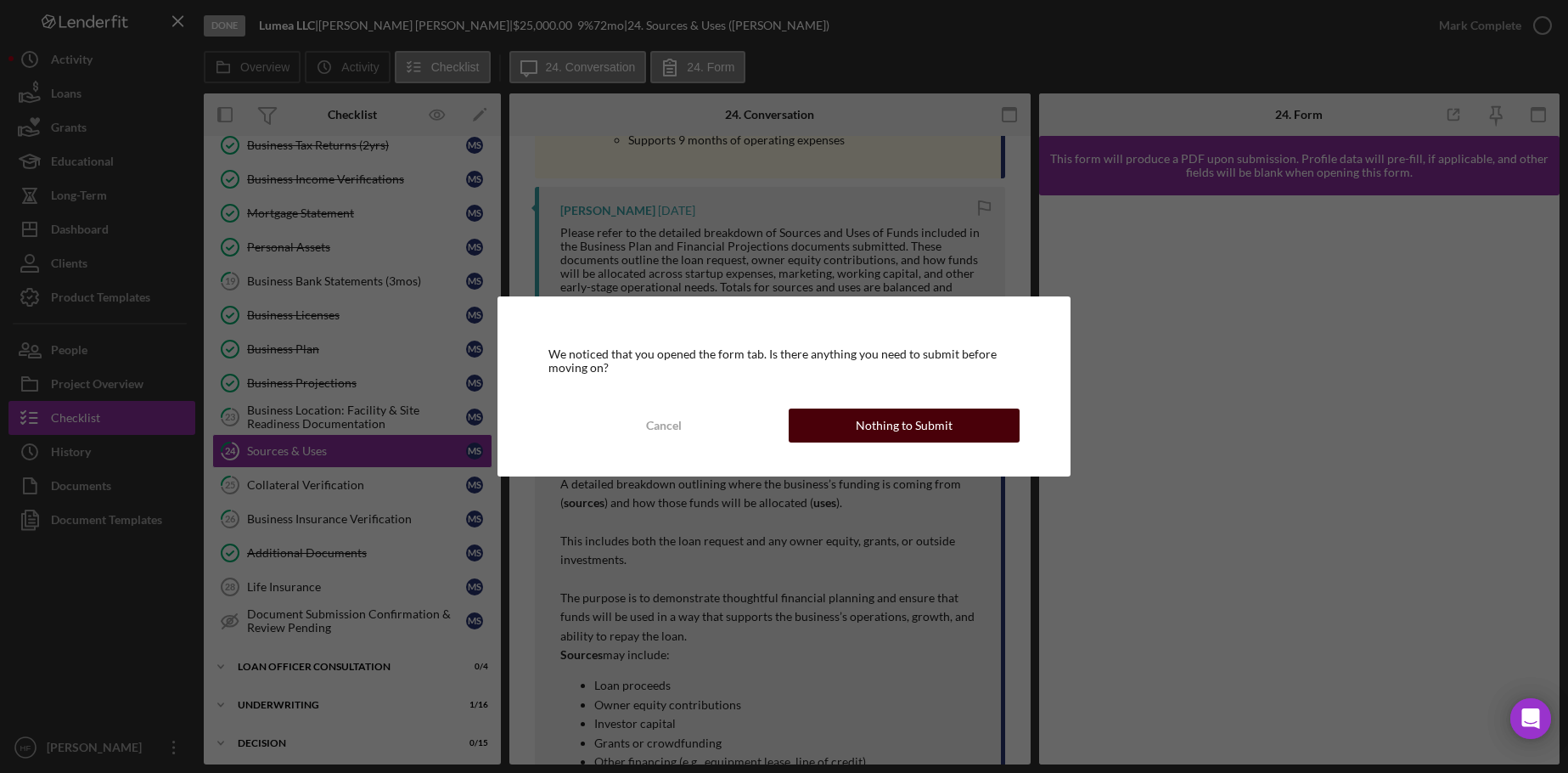
click at [885, 420] on div "Nothing to Submit" at bounding box center [904, 425] width 97 height 34
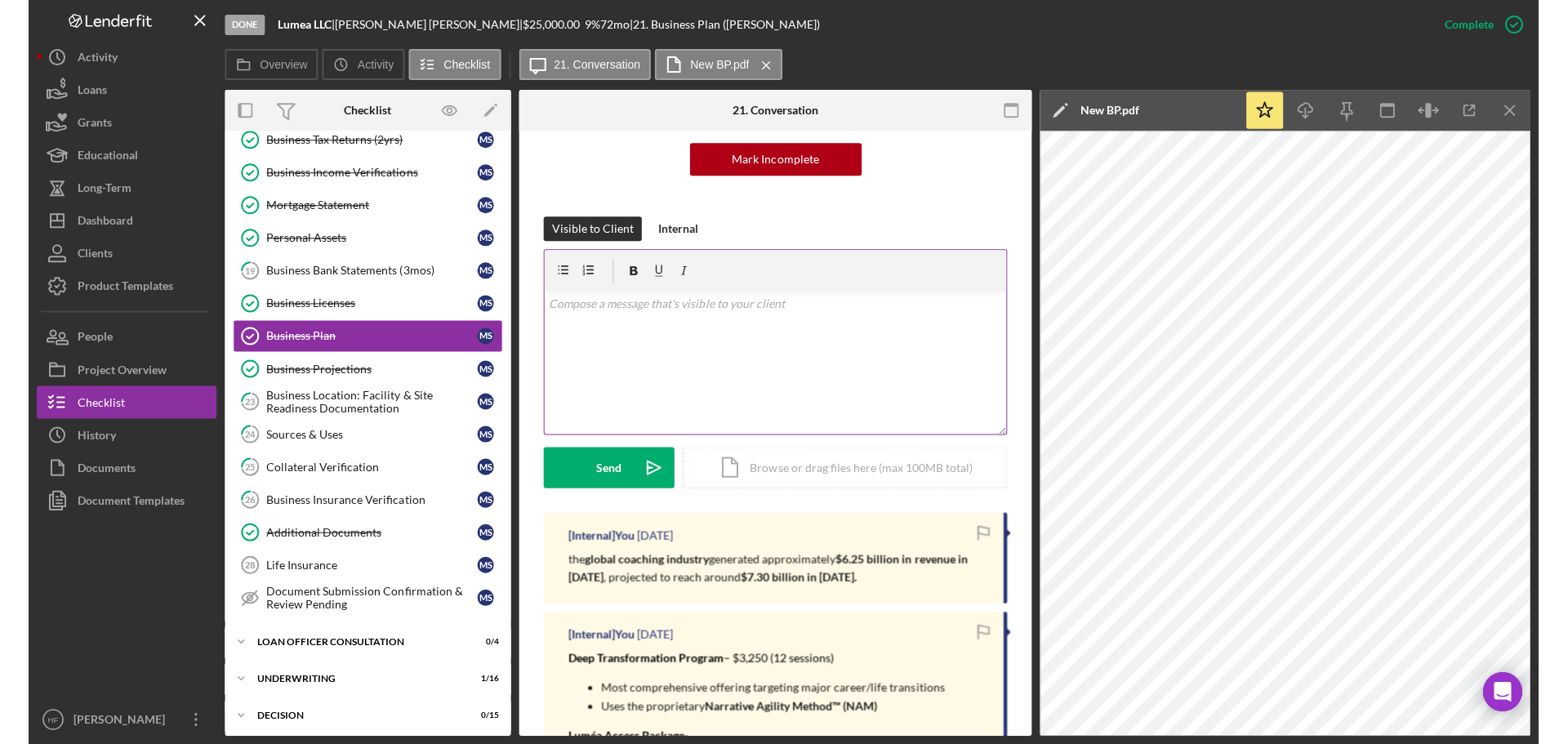
scroll to position [245, 0]
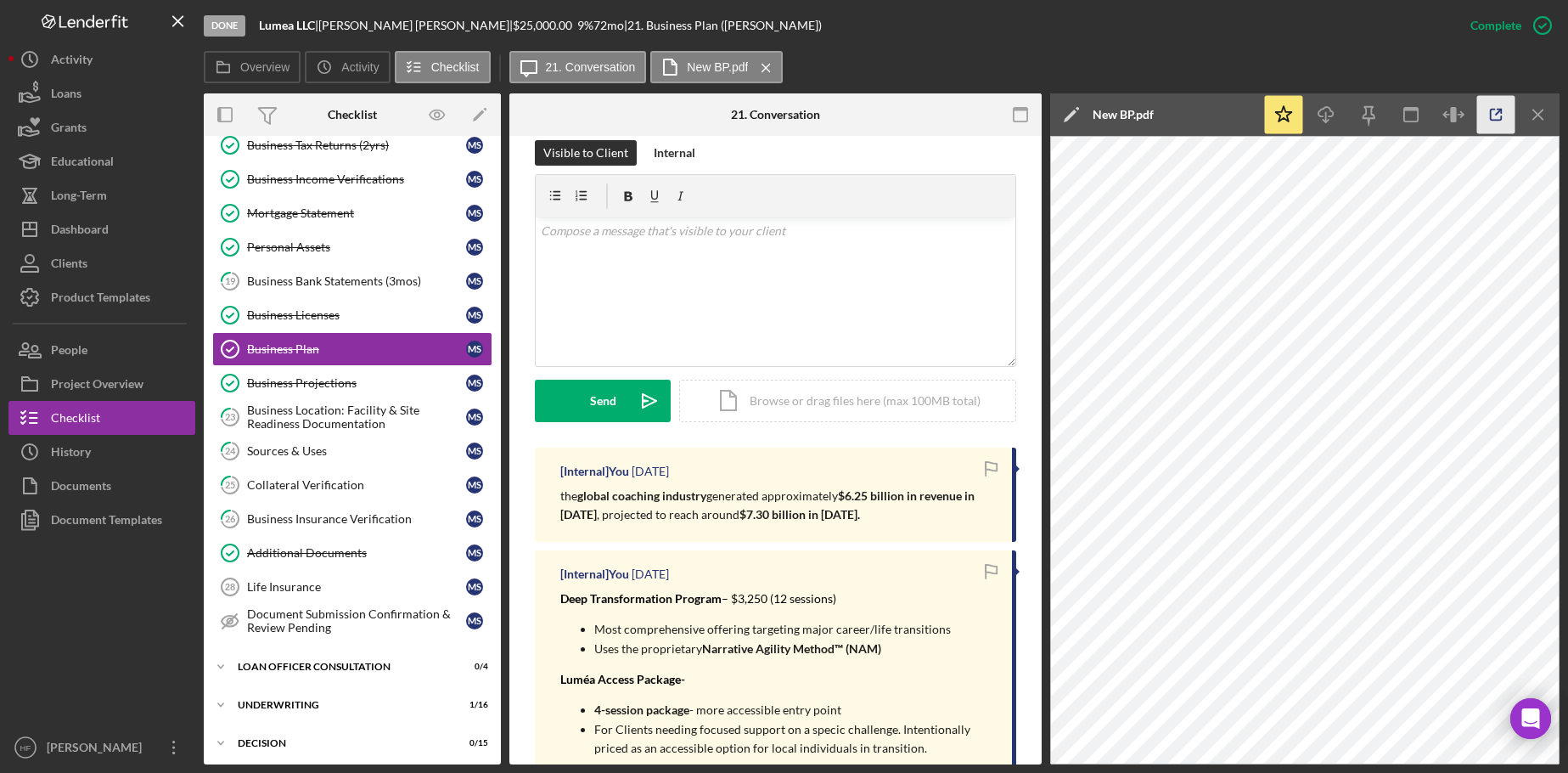
click at [1498, 112] on line "button" at bounding box center [1497, 111] width 5 height 5
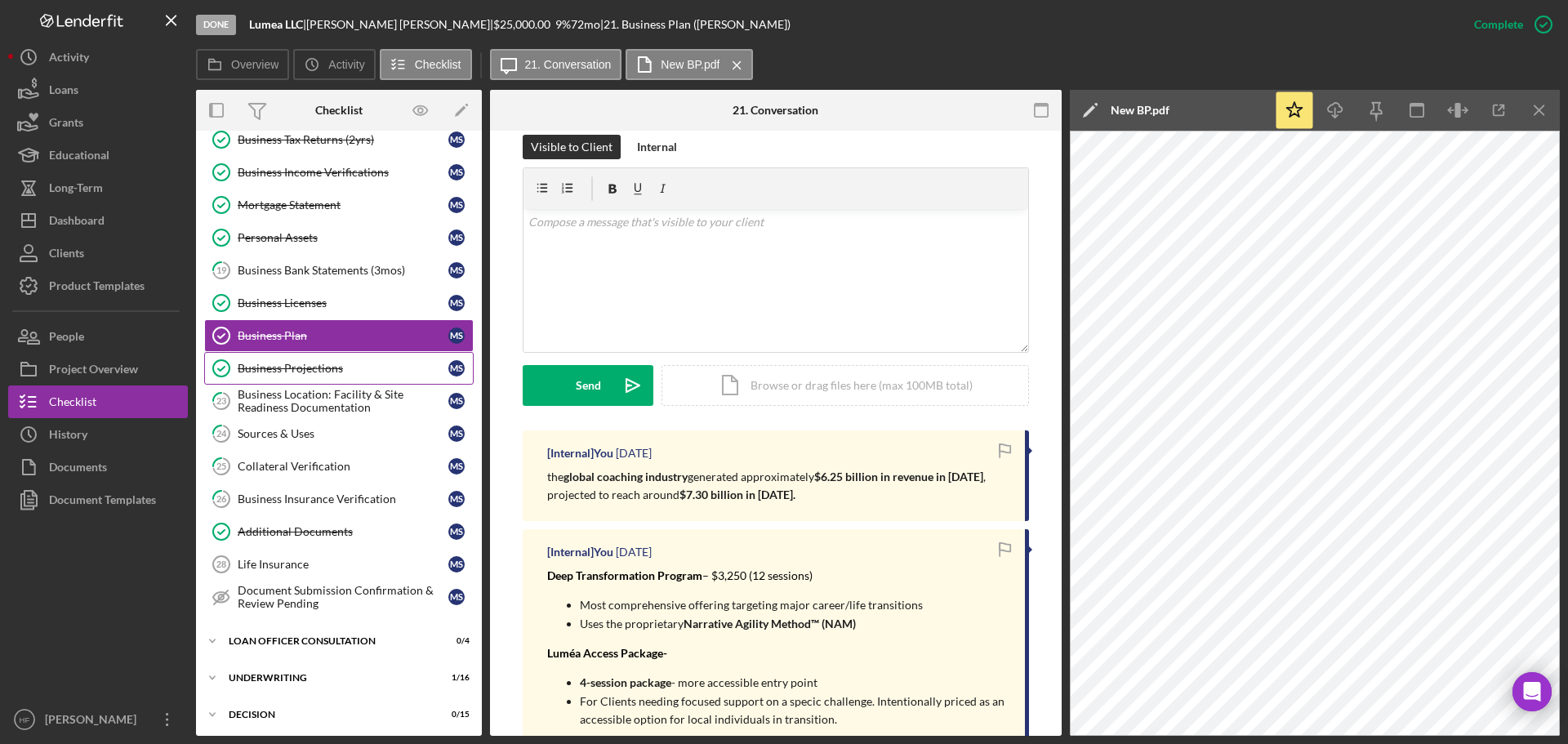
click at [359, 369] on div "Business Projections" at bounding box center [342, 369] width 210 height 13
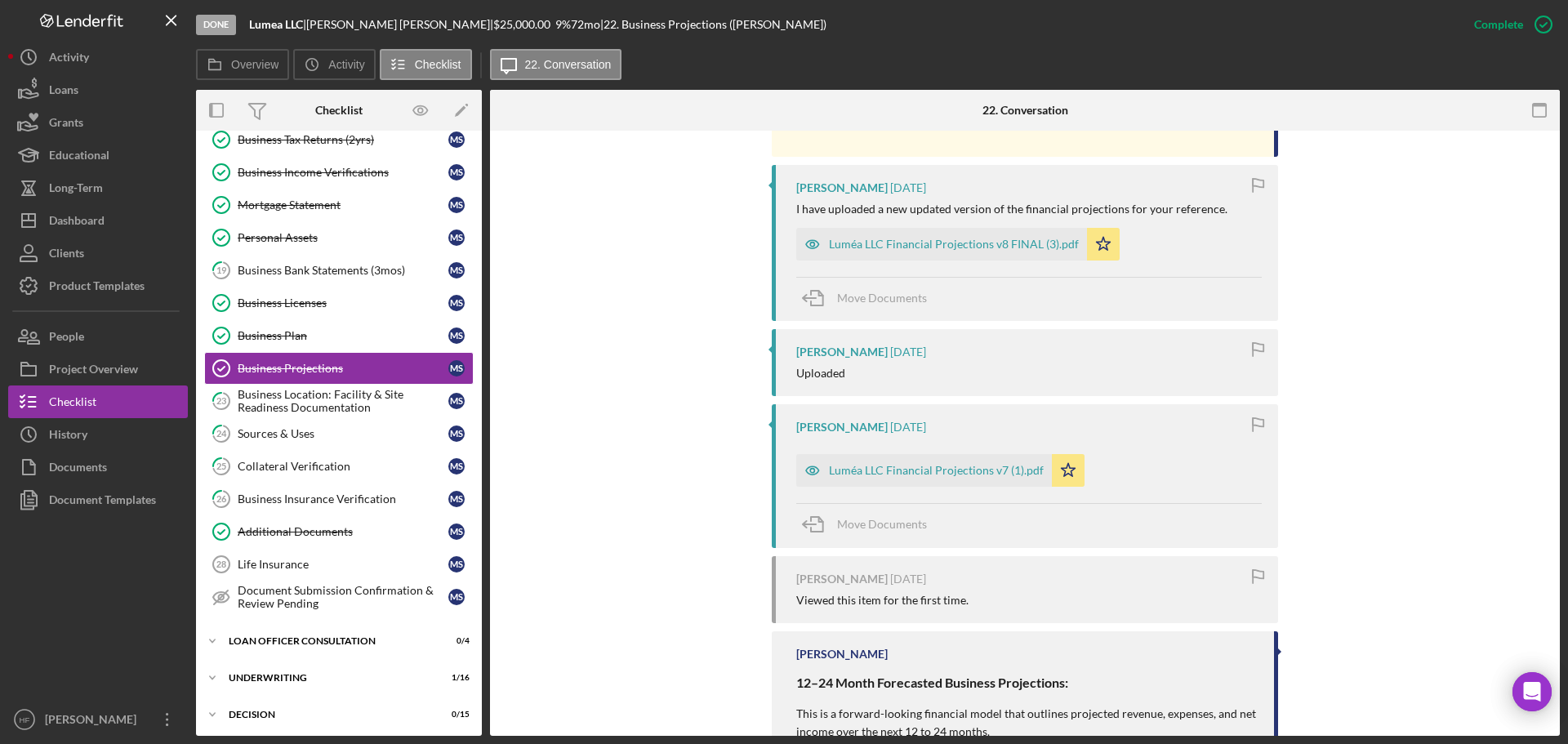
scroll to position [4004, 0]
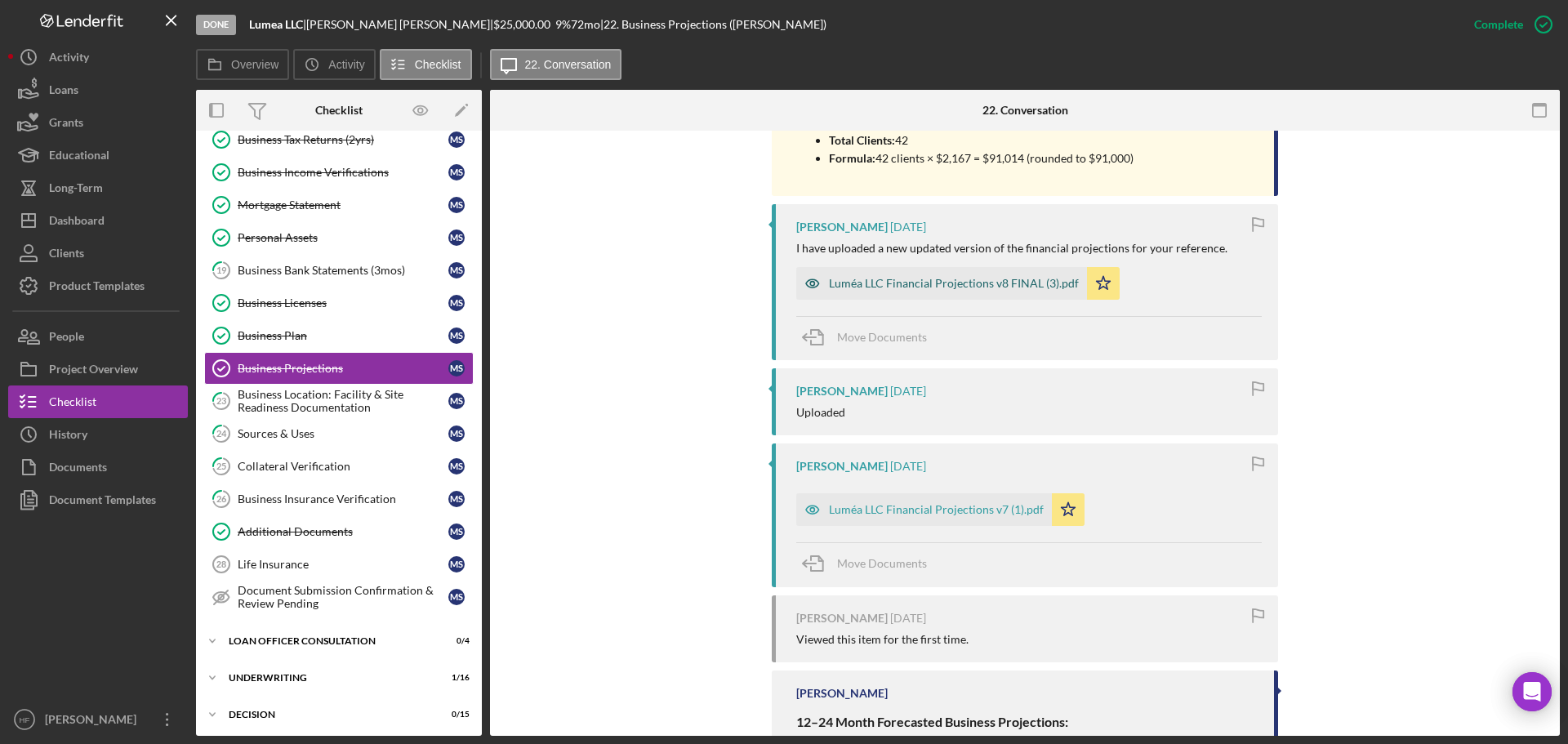
click at [952, 285] on div "Luméa LLC Financial Projections v8 FINAL (3).pdf" at bounding box center [954, 283] width 250 height 13
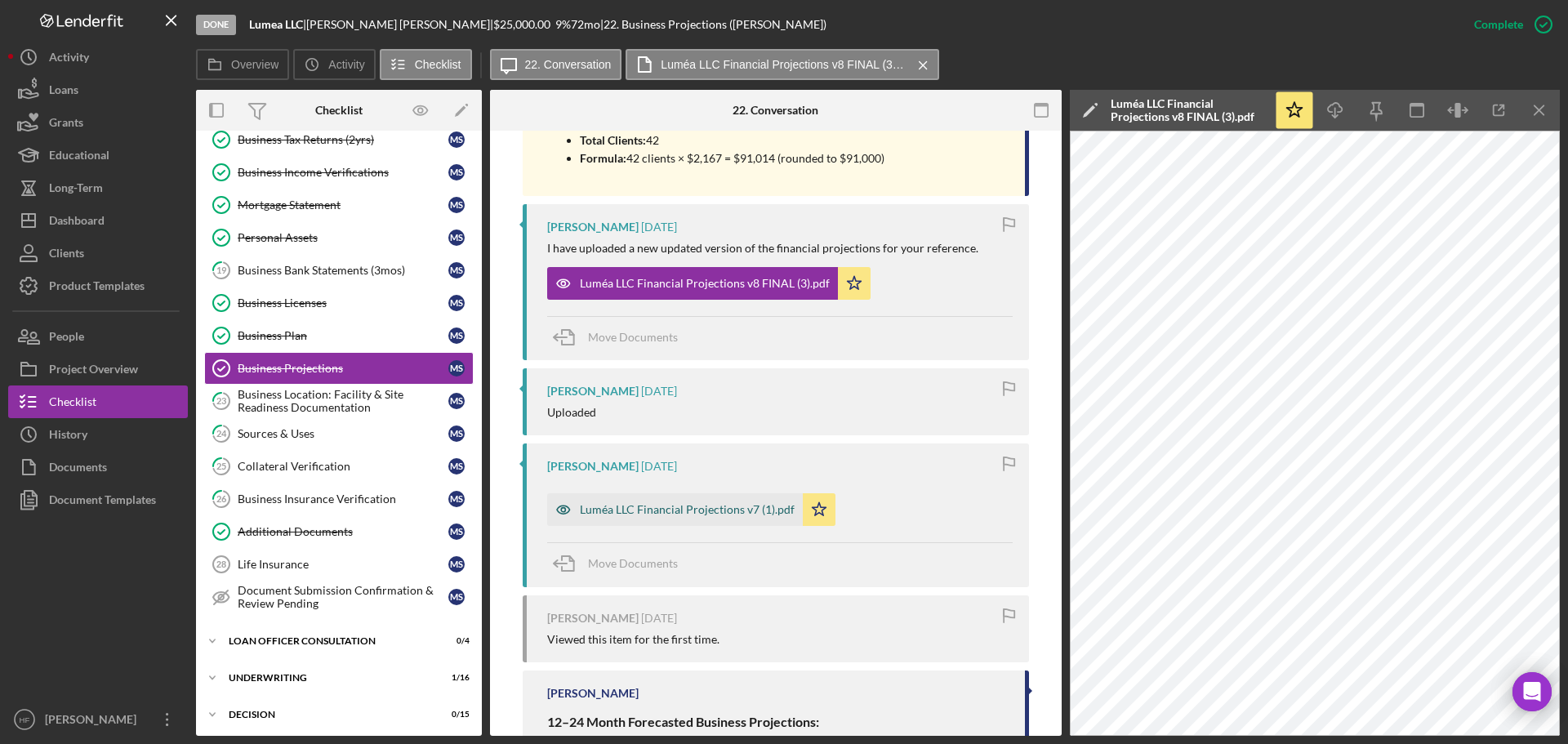
click at [677, 502] on div "Luméa LLC Financial Projections v7 (1).pdf" at bounding box center [675, 509] width 256 height 33
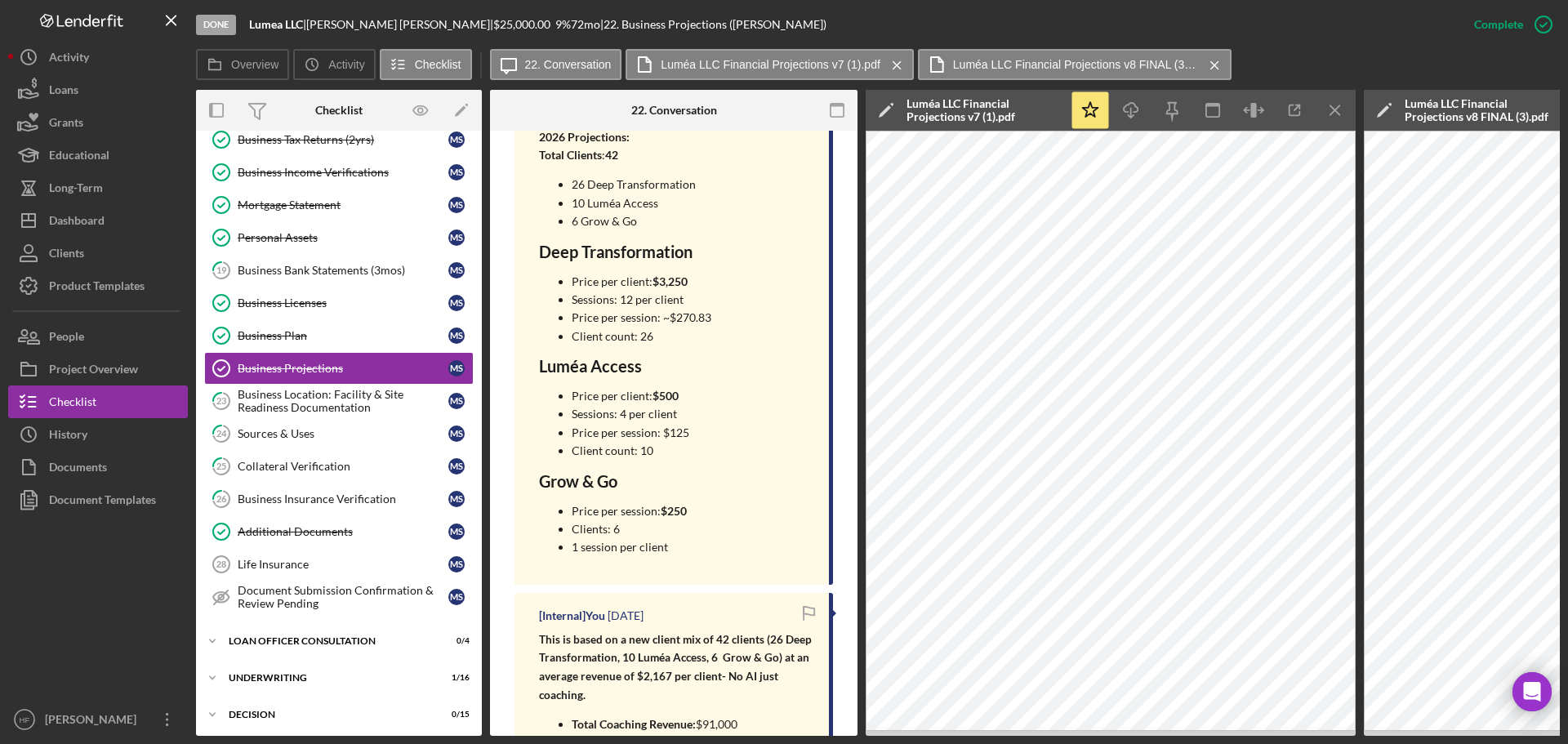
scroll to position [3848, 0]
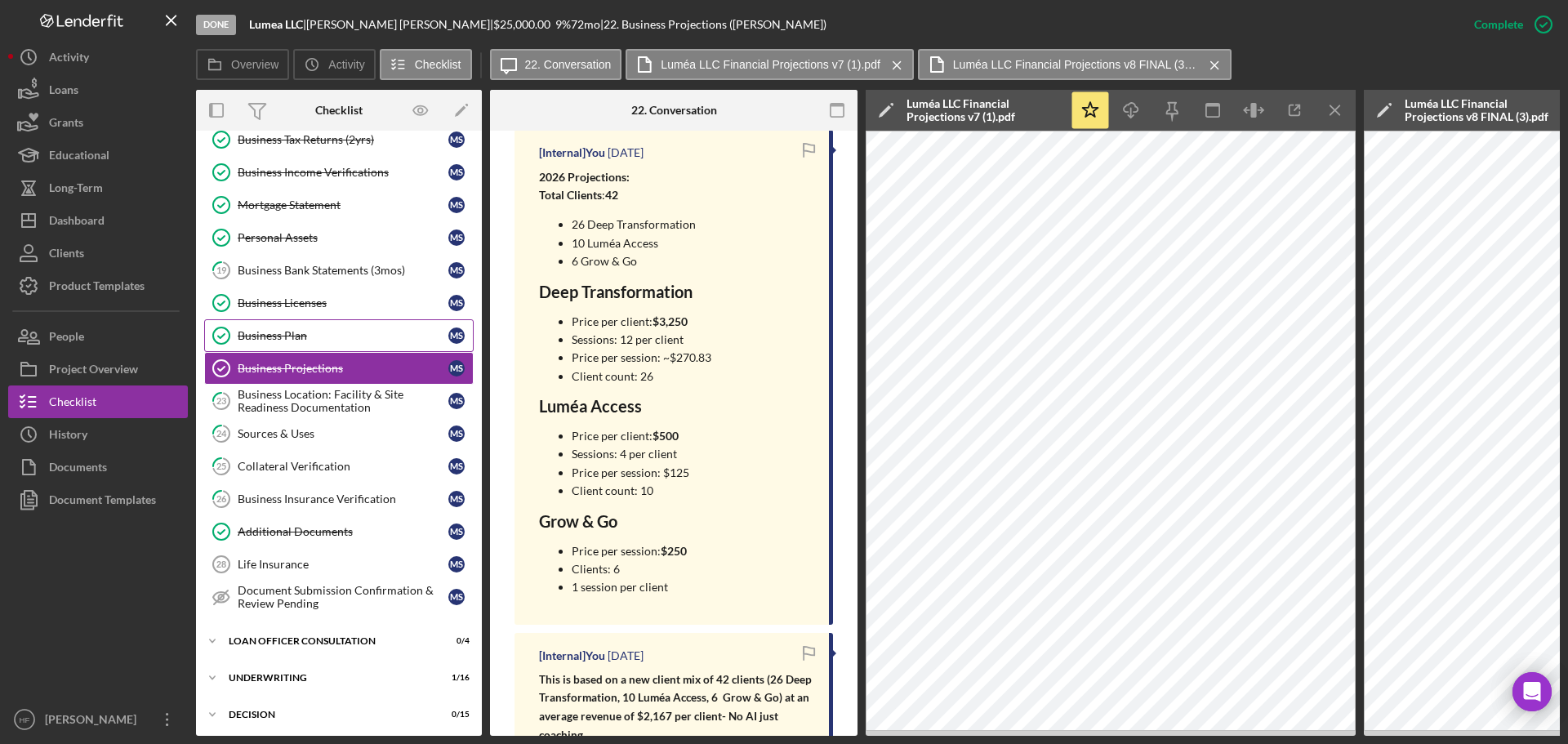
click at [369, 350] on link "Business Plan Business Plan M S" at bounding box center [339, 335] width 270 height 33
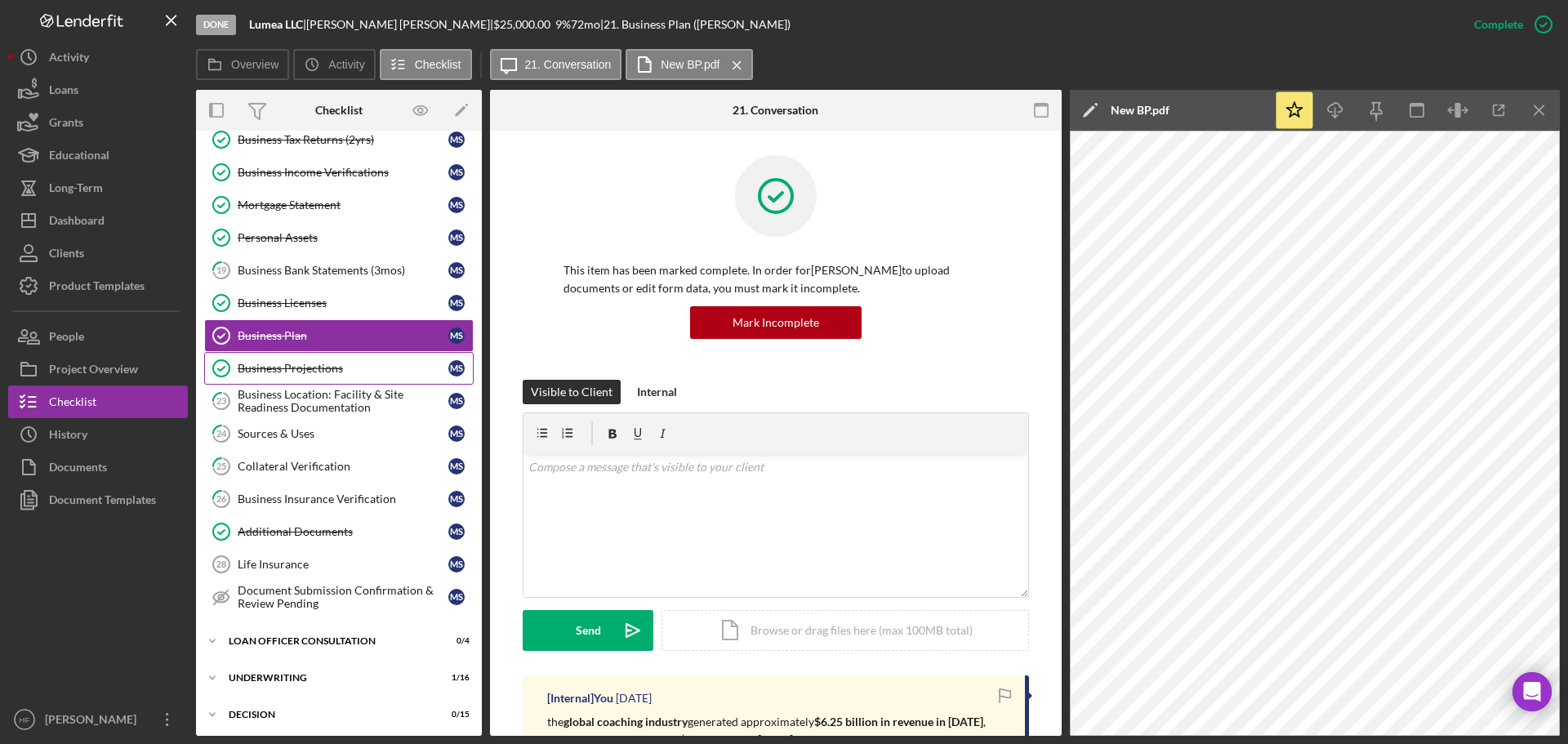
click at [353, 369] on div "Business Projections" at bounding box center [342, 369] width 210 height 13
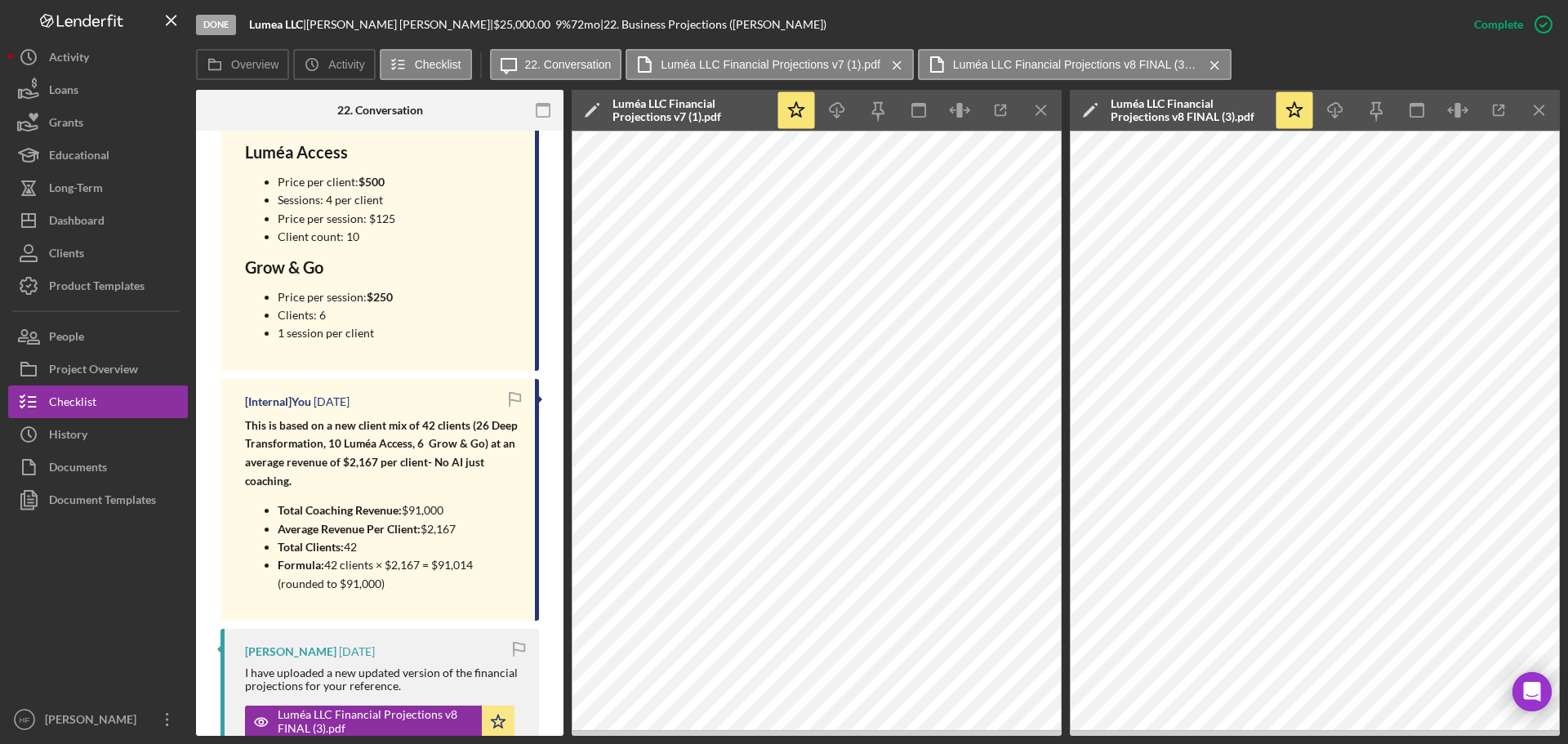
scroll to position [4086, 0]
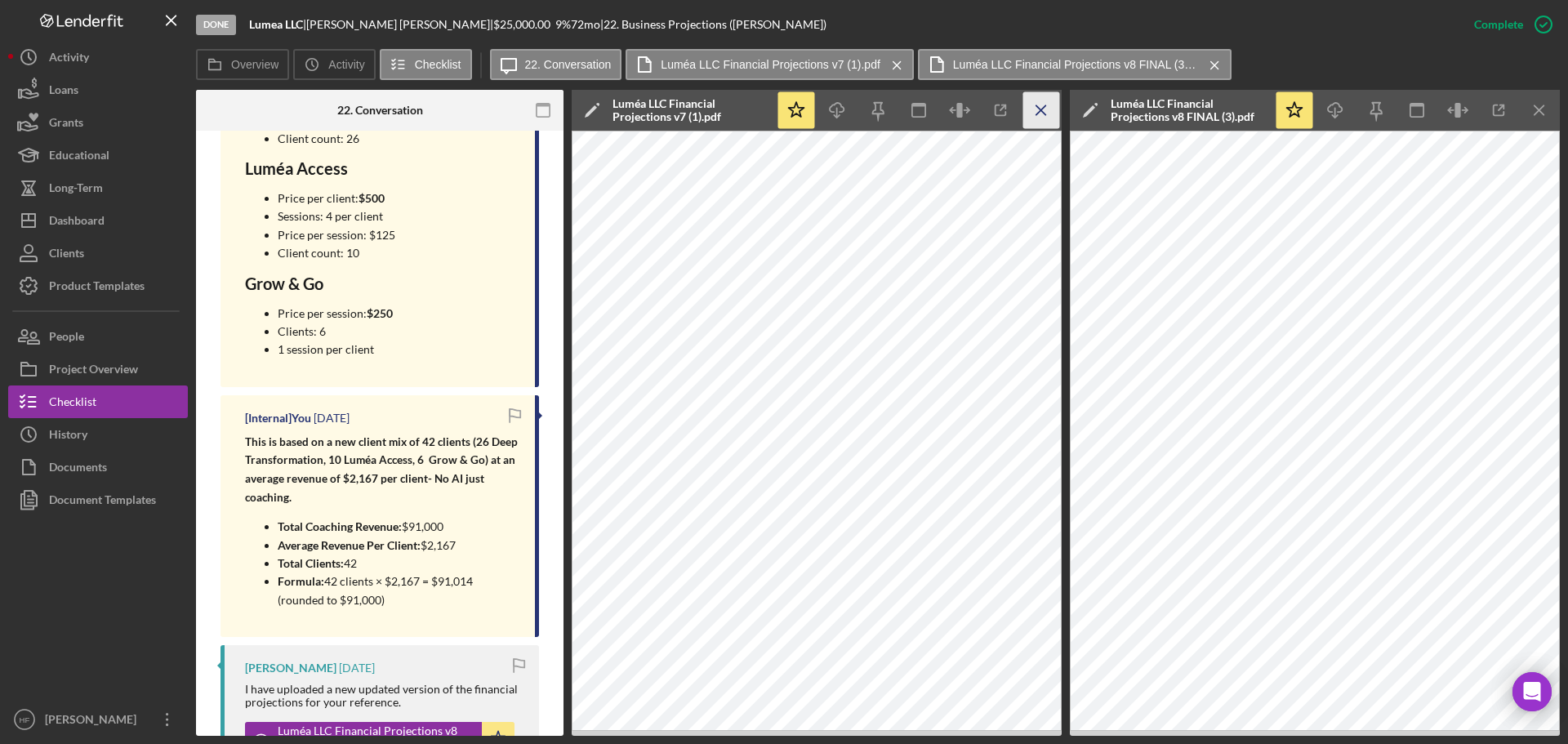
click at [1043, 112] on icon "Icon/Menu Close" at bounding box center [1041, 110] width 36 height 36
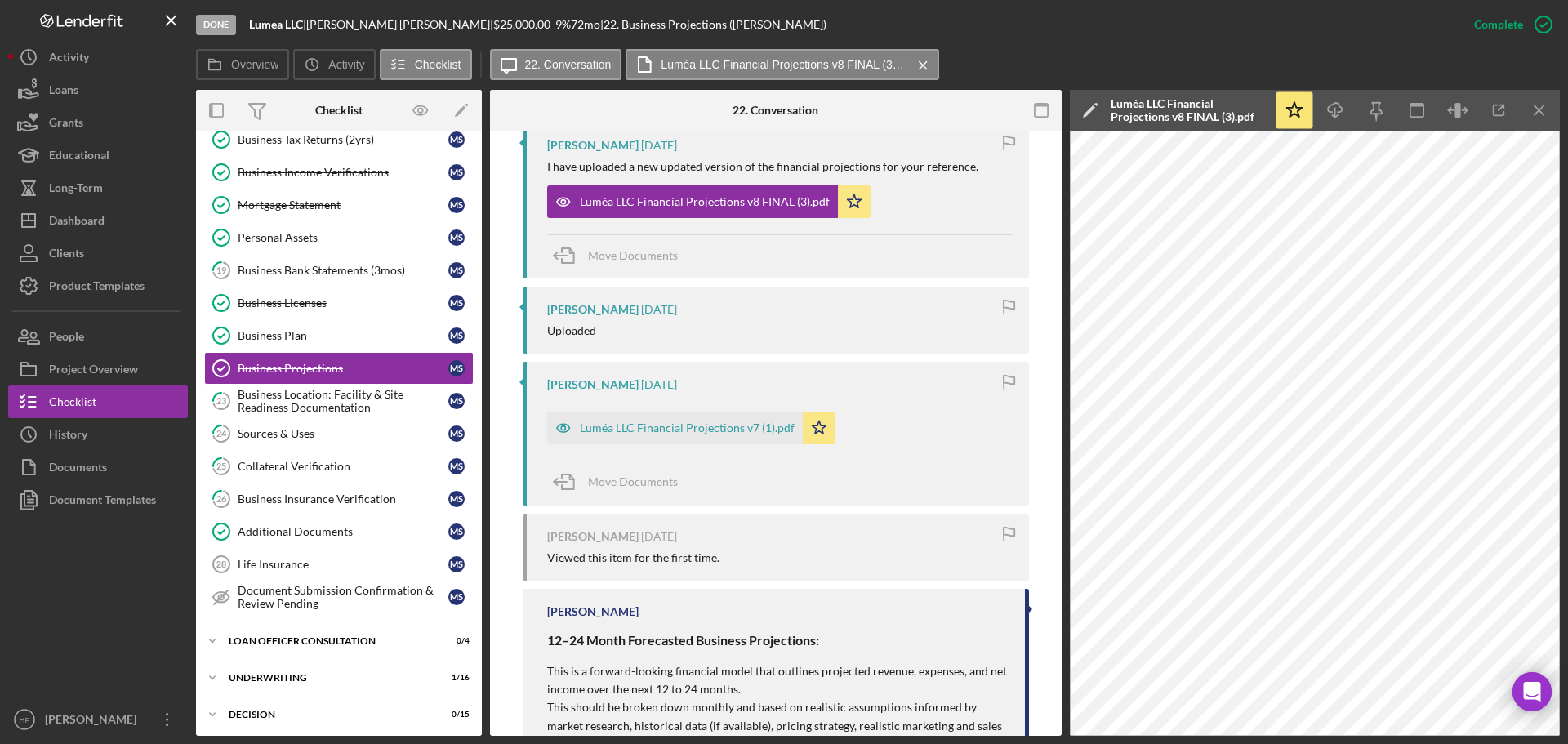
scroll to position [3543, 0]
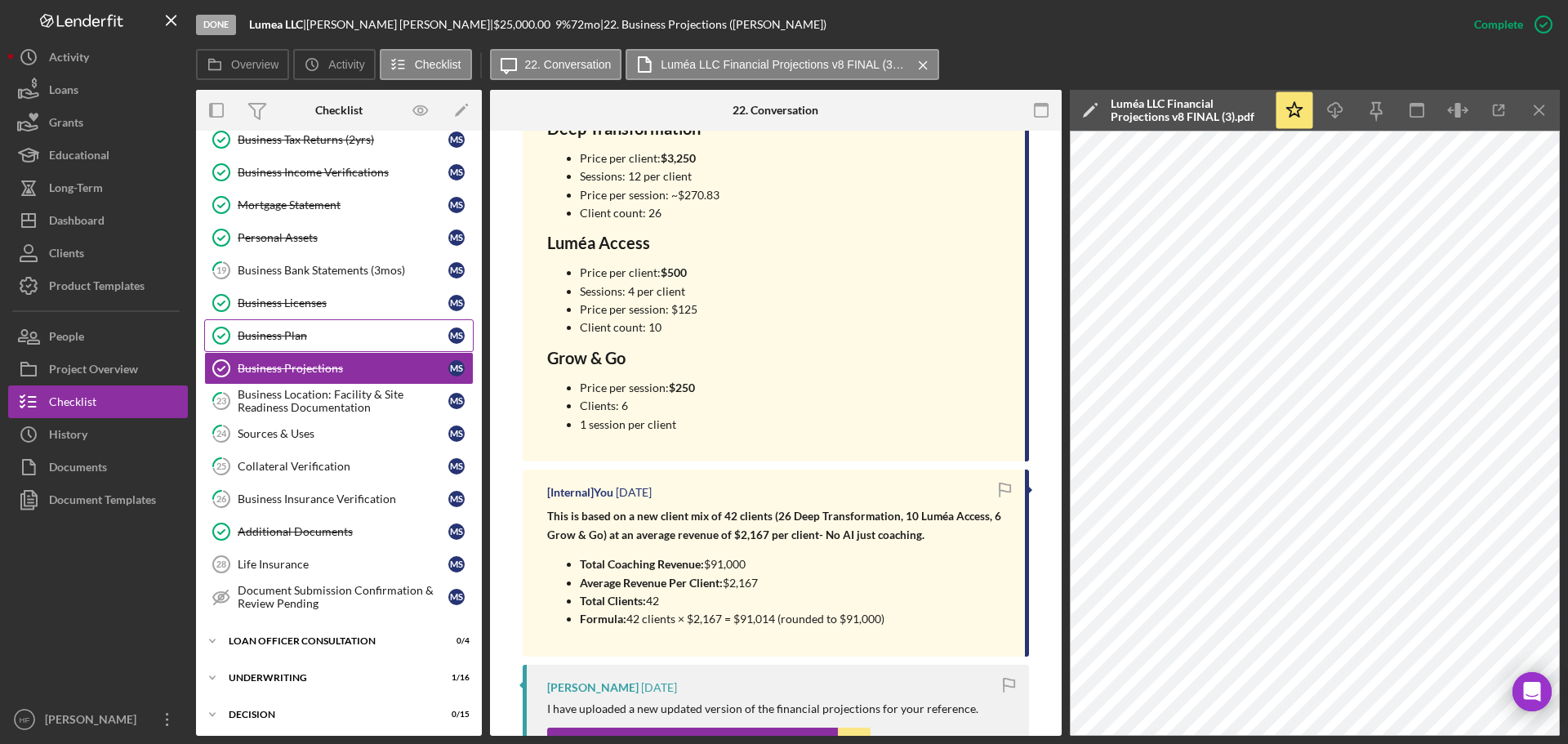
click at [318, 344] on link "Business Plan Business Plan M S" at bounding box center [339, 335] width 270 height 33
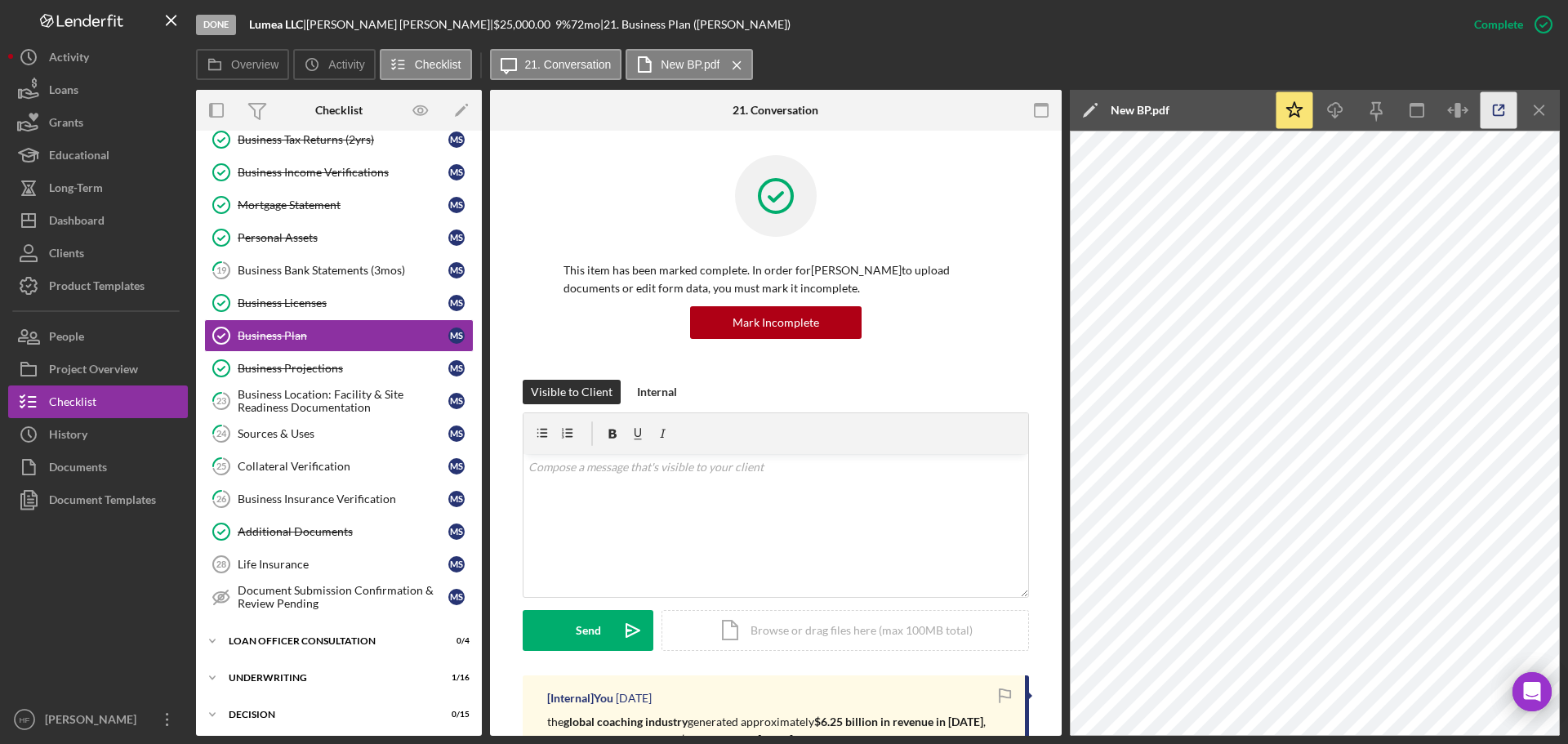
click at [1497, 119] on icon "button" at bounding box center [1498, 110] width 36 height 36
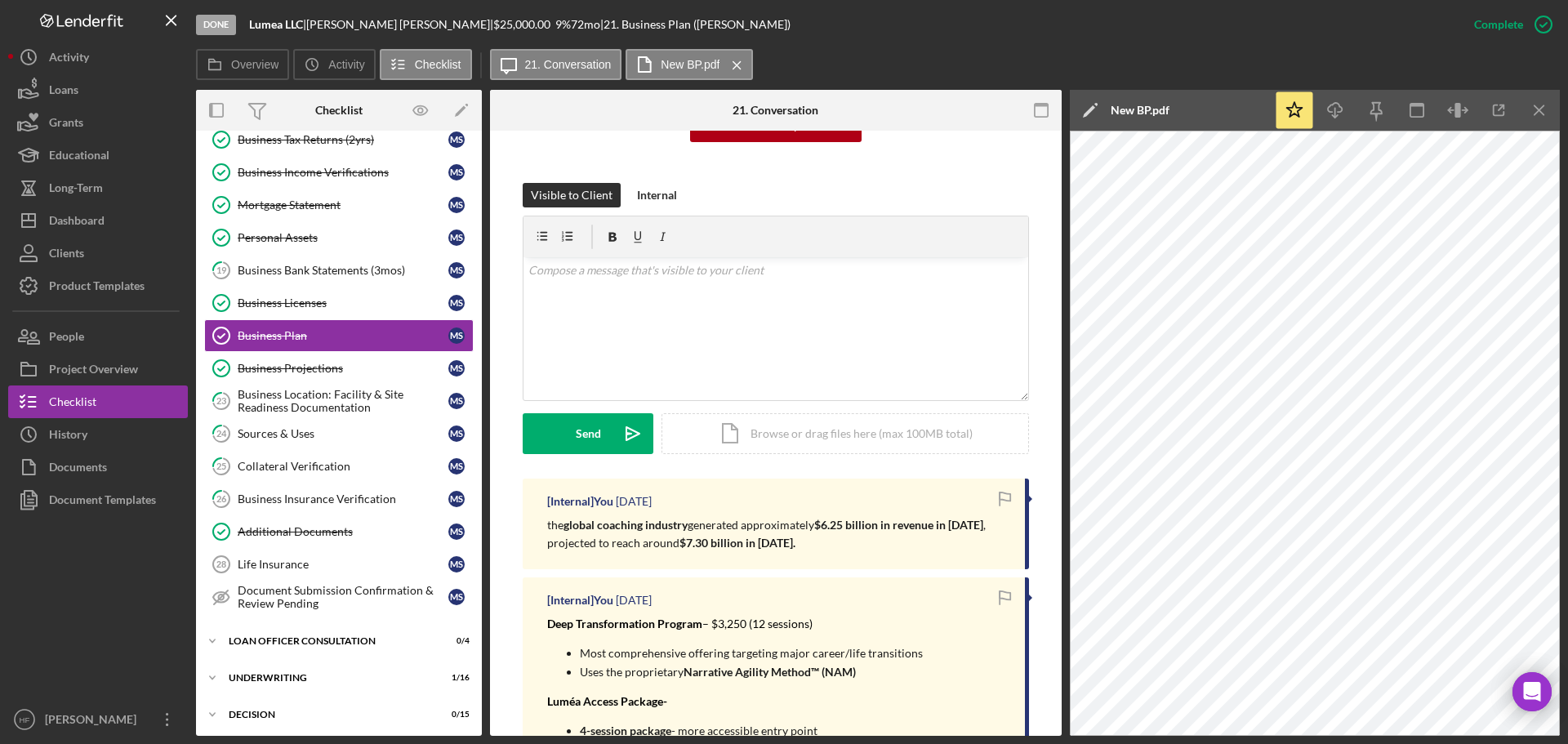
scroll to position [327, 0]
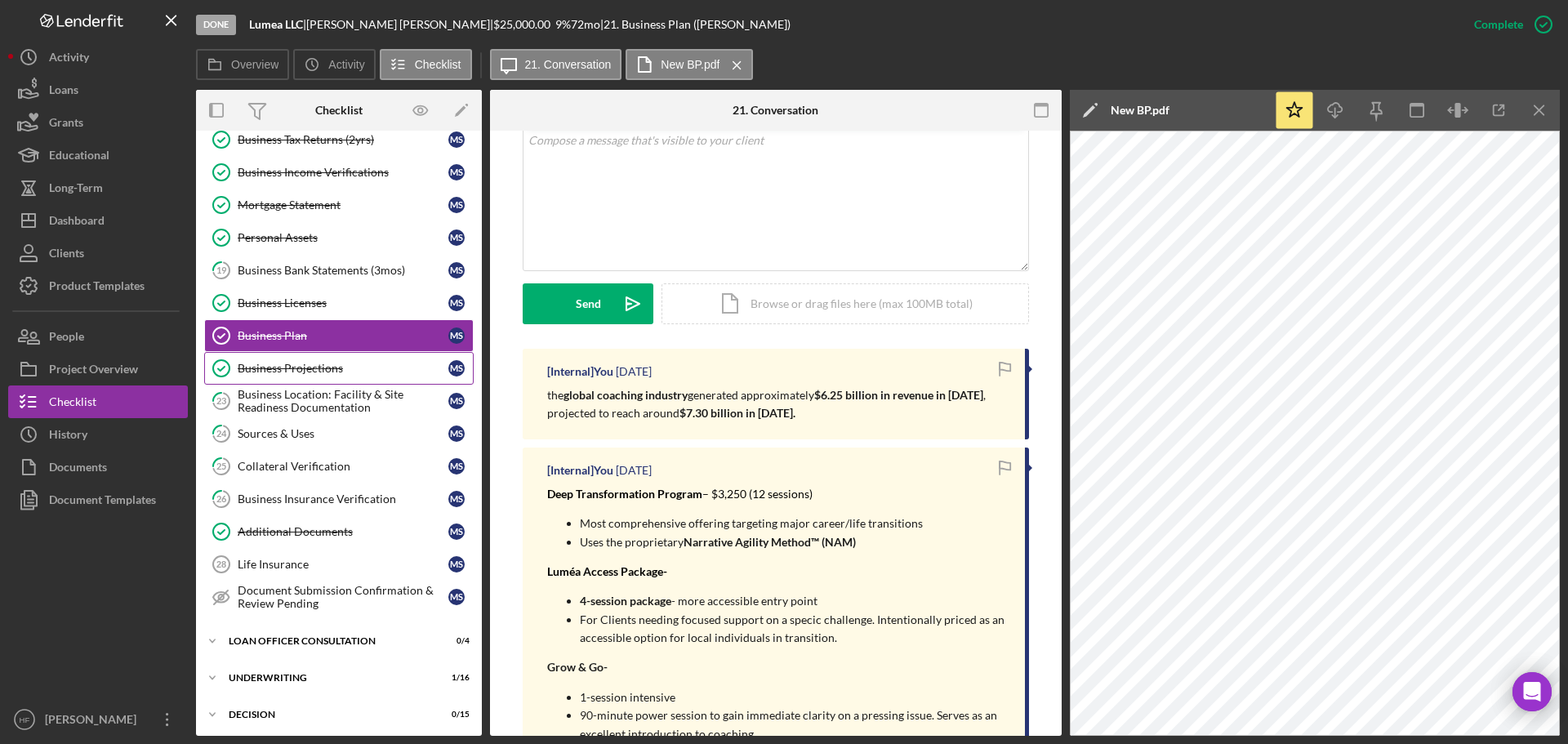
click at [316, 381] on link "Business Projections Business Projections M S" at bounding box center [339, 368] width 270 height 33
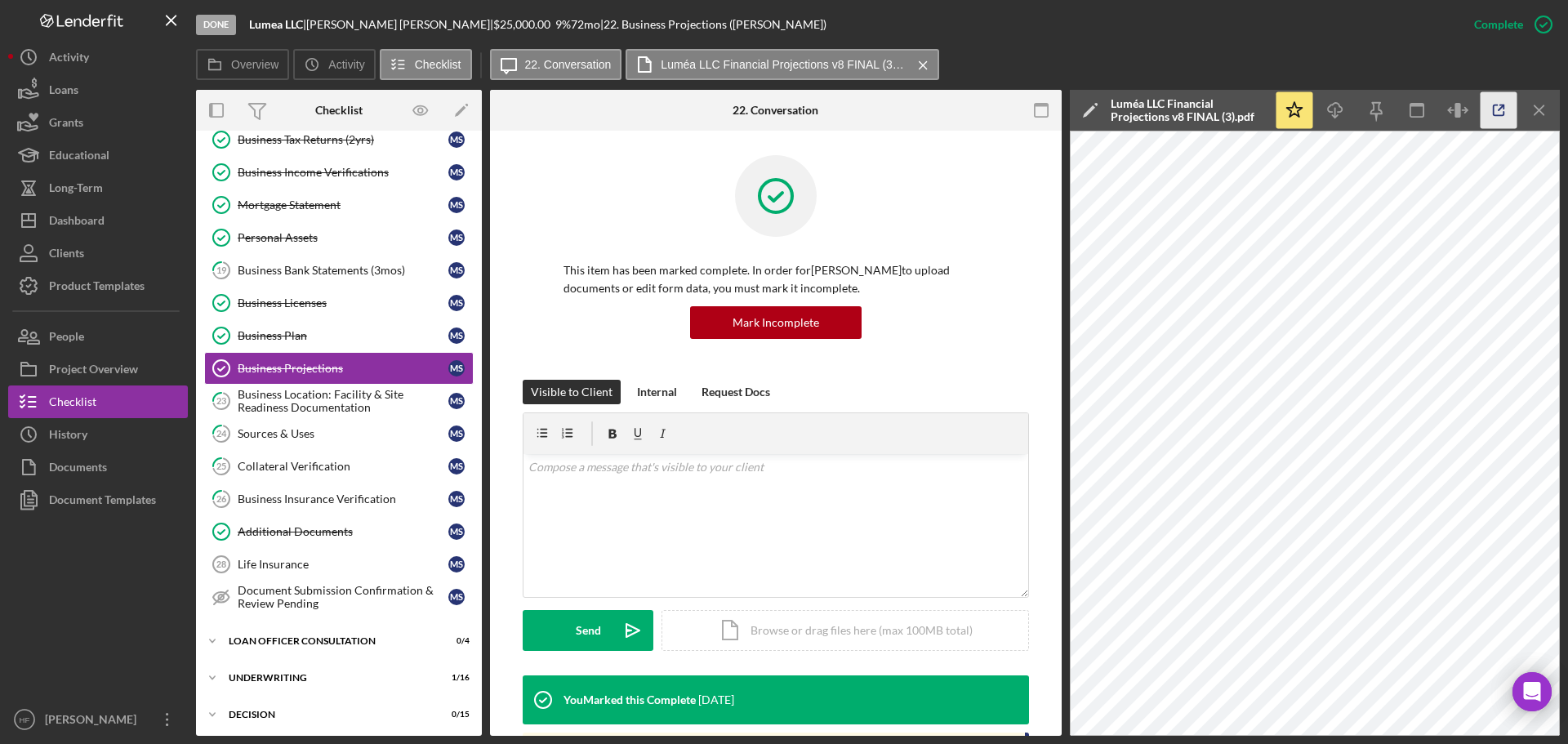
click at [1494, 121] on icon "button" at bounding box center [1498, 110] width 36 height 36
click at [342, 440] on div "Sources & Uses" at bounding box center [342, 434] width 210 height 13
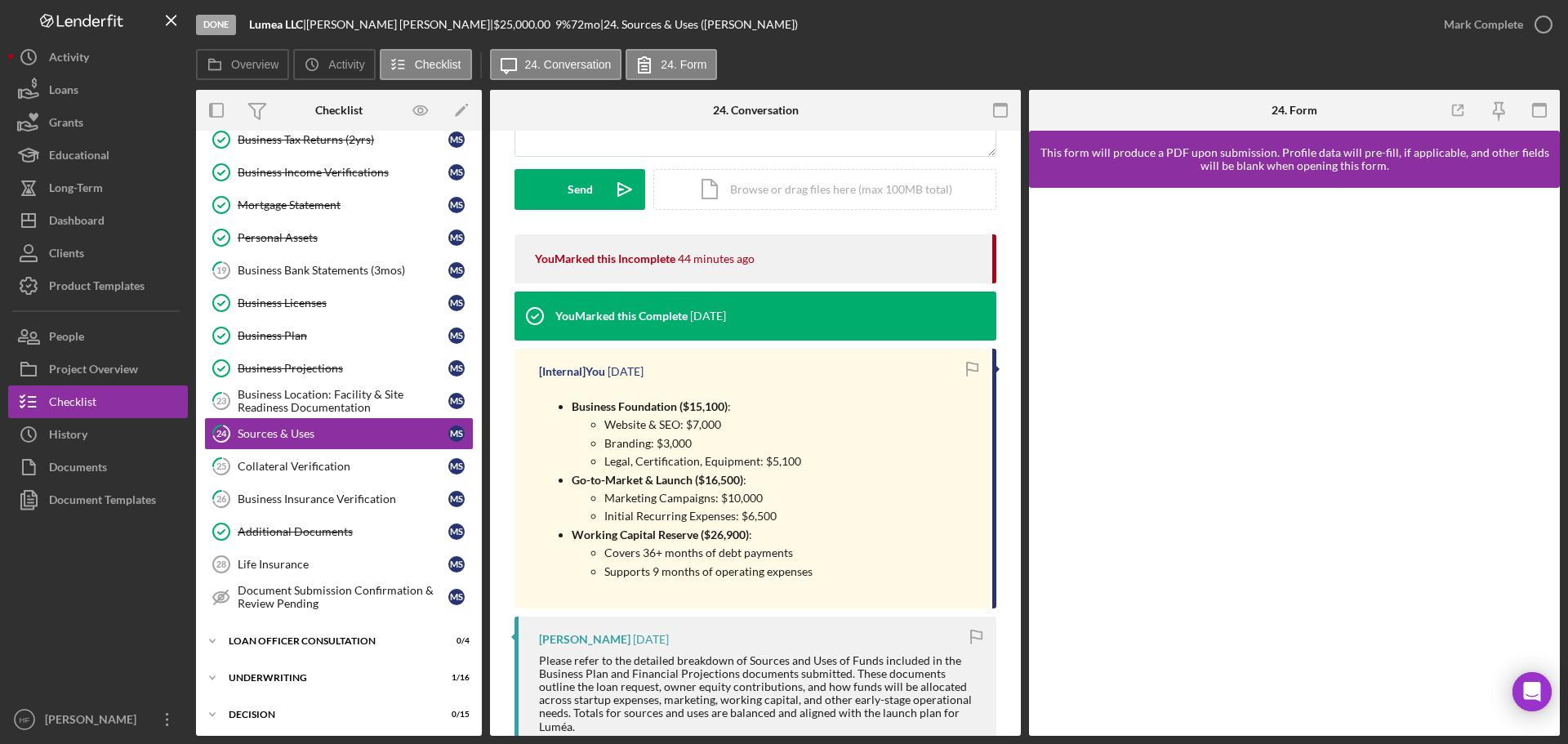
scroll to position [245, 0]
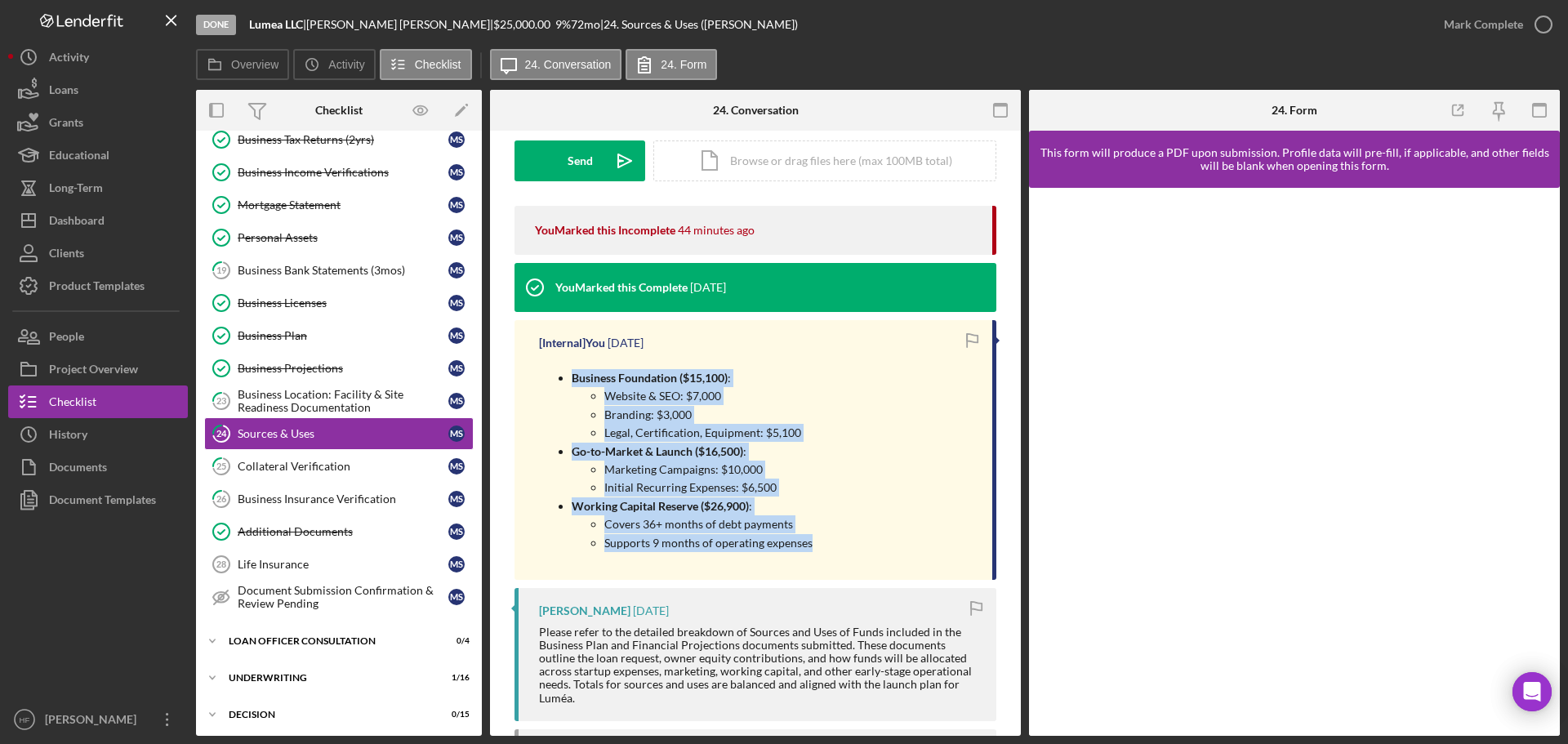
drag, startPoint x: 547, startPoint y: 372, endPoint x: 815, endPoint y: 555, distance: 324.5
click at [815, 555] on div "Business Foundation ($15,100) : Website & SEO: $7,000 Branding: $3,000 Legal, C…" at bounding box center [757, 460] width 436 height 206
click at [844, 531] on div "Business Foundation ($15,100) : Website & SEO: $7,000 Branding: $3,000 Legal, C…" at bounding box center [757, 460] width 436 height 206
click at [801, 481] on p "Initial Recurring Expenses: $6,500" at bounding box center [708, 487] width 208 height 18
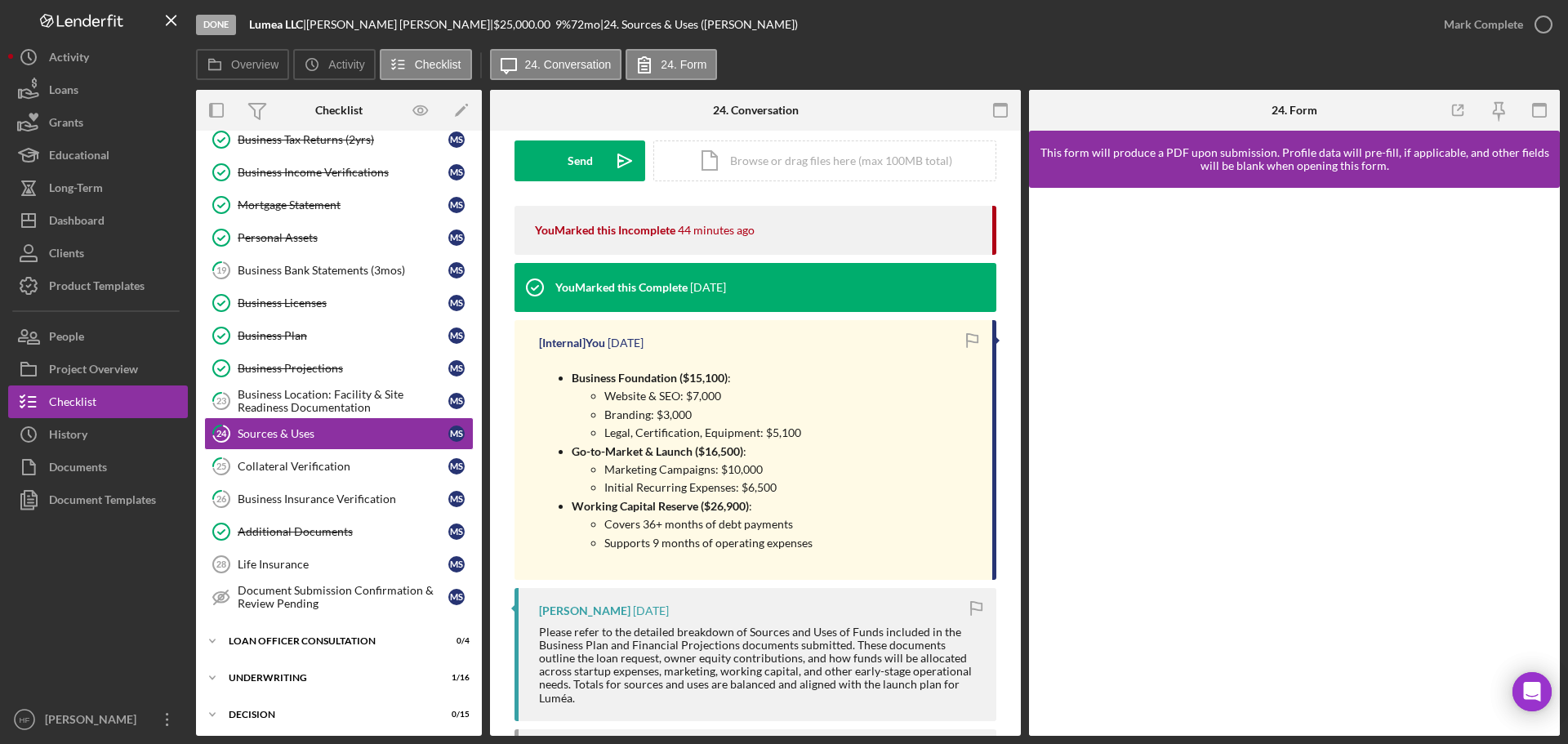
click at [805, 235] on div "You Marked this Incomplete 44 minutes ago" at bounding box center [756, 230] width 441 height 49
click at [694, 70] on label "24. Form" at bounding box center [683, 64] width 46 height 13
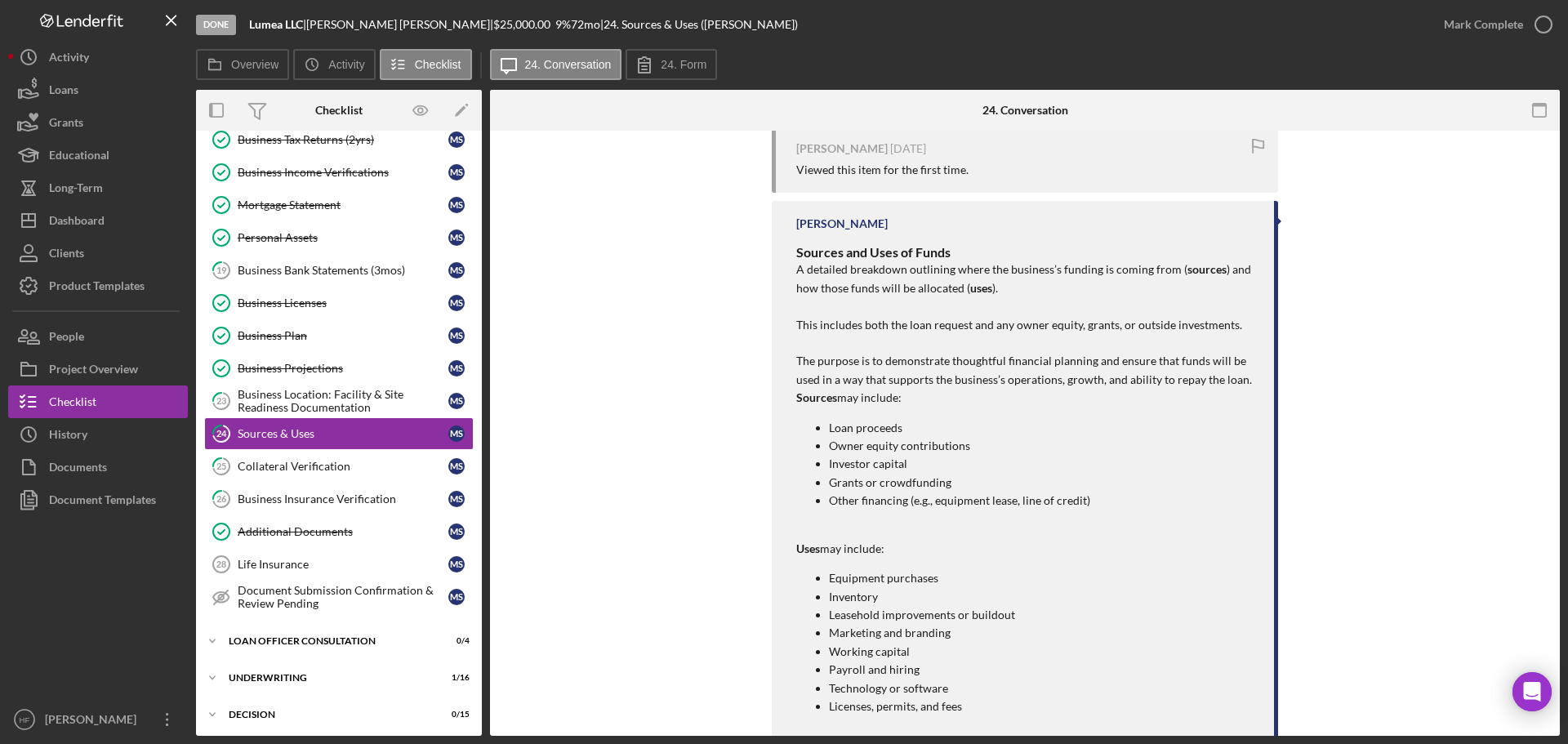
scroll to position [936, 0]
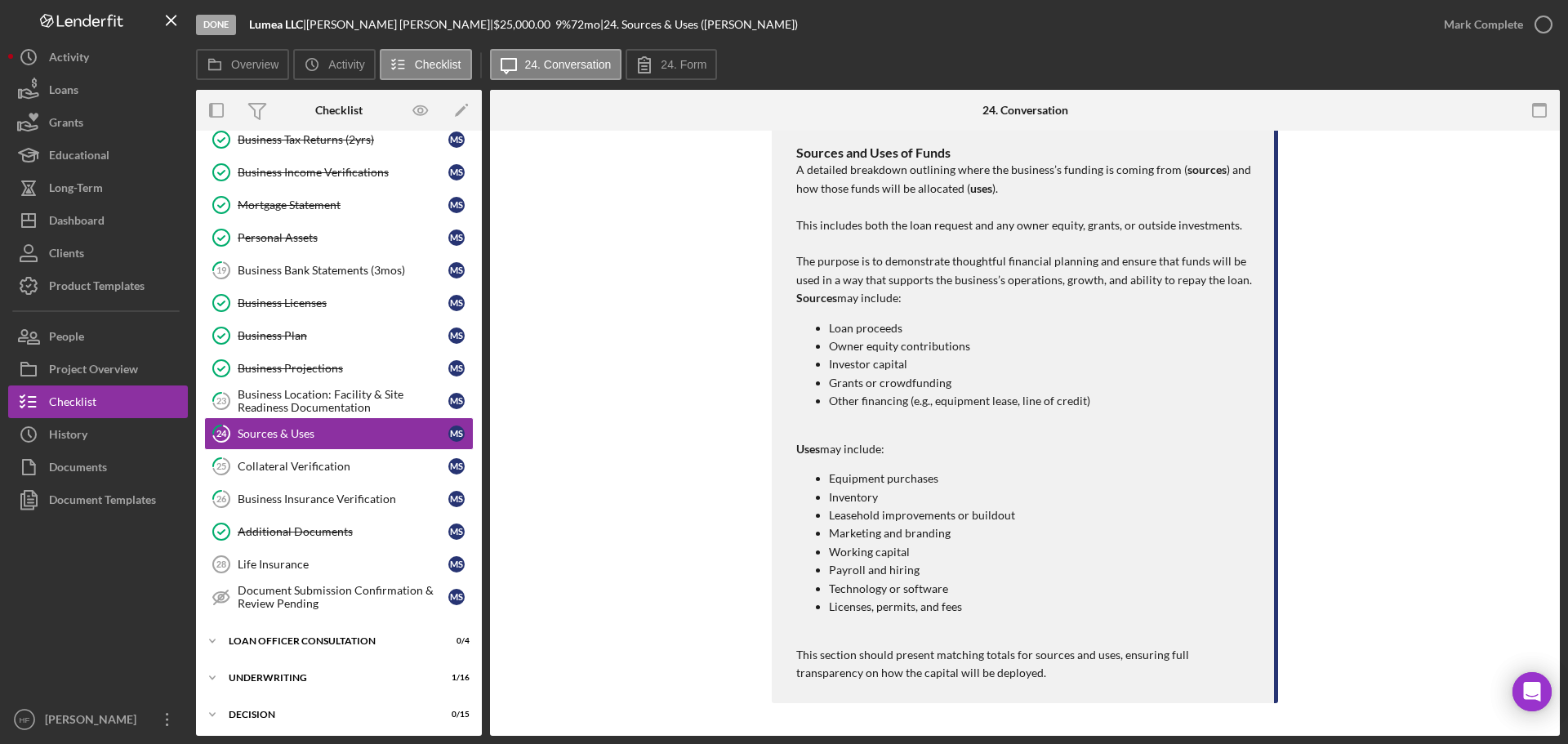
click at [692, 97] on div at bounding box center [668, 111] width 356 height 41
click at [688, 64] on label "24. Form" at bounding box center [683, 64] width 46 height 13
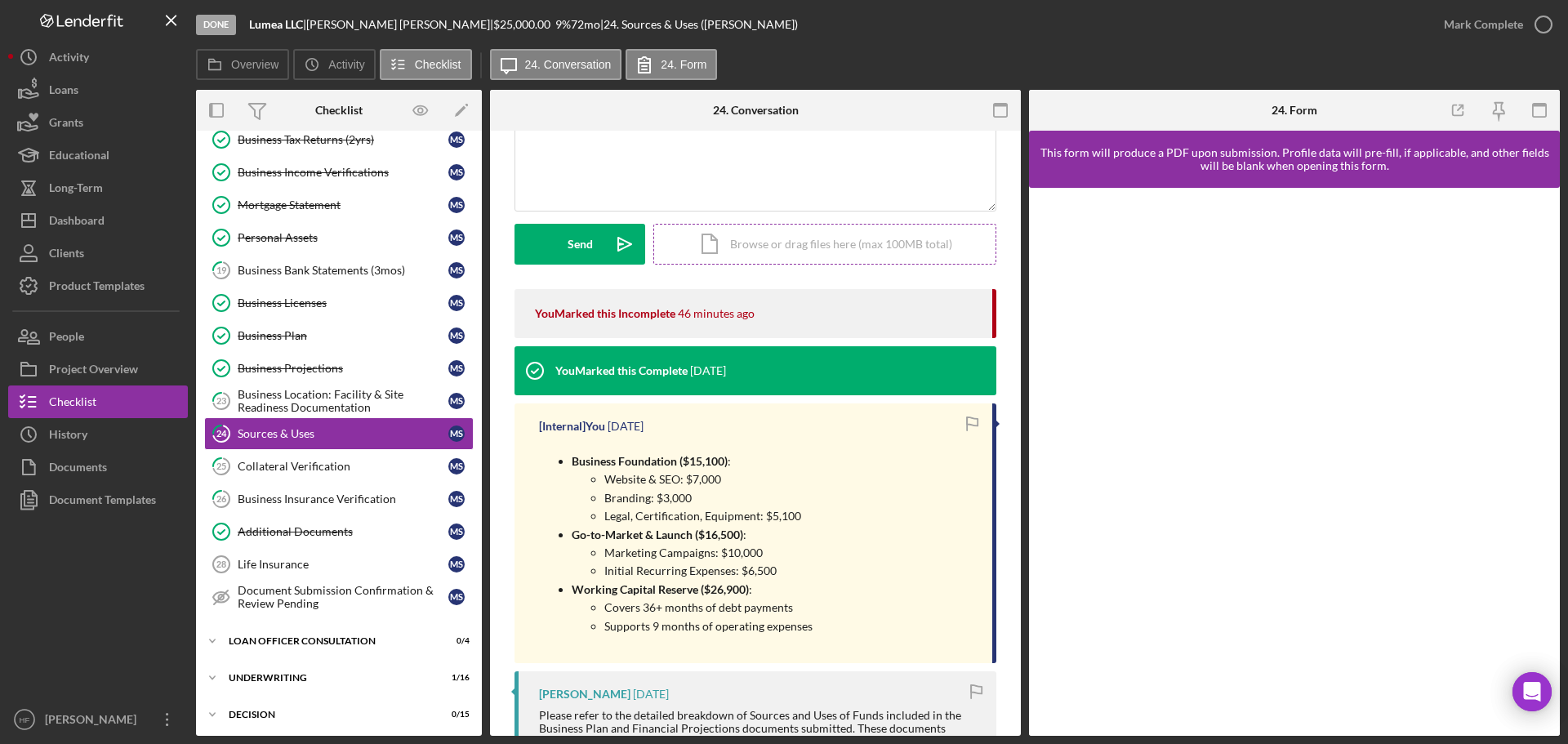
scroll to position [200, 0]
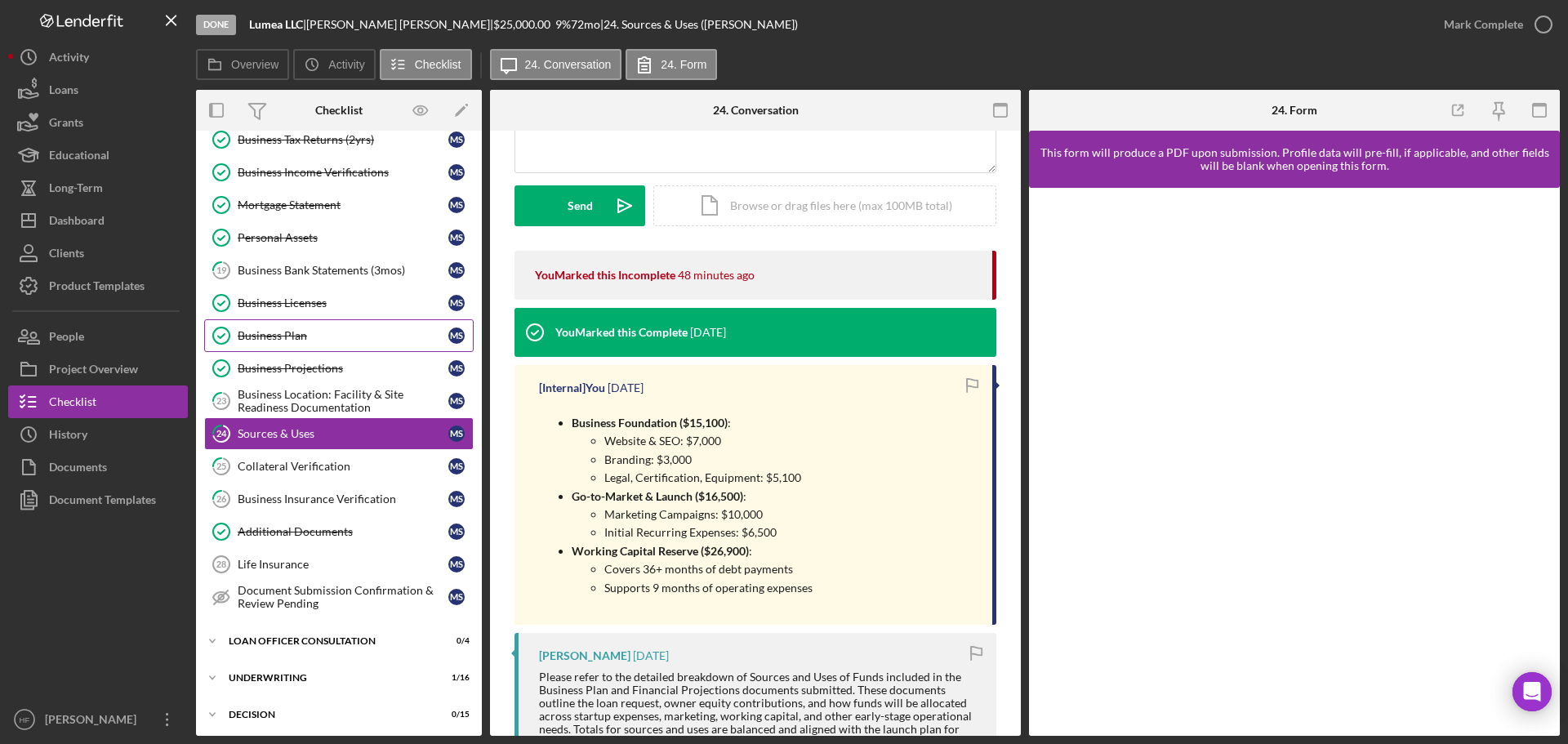
click at [328, 337] on div "Business Plan" at bounding box center [342, 336] width 210 height 13
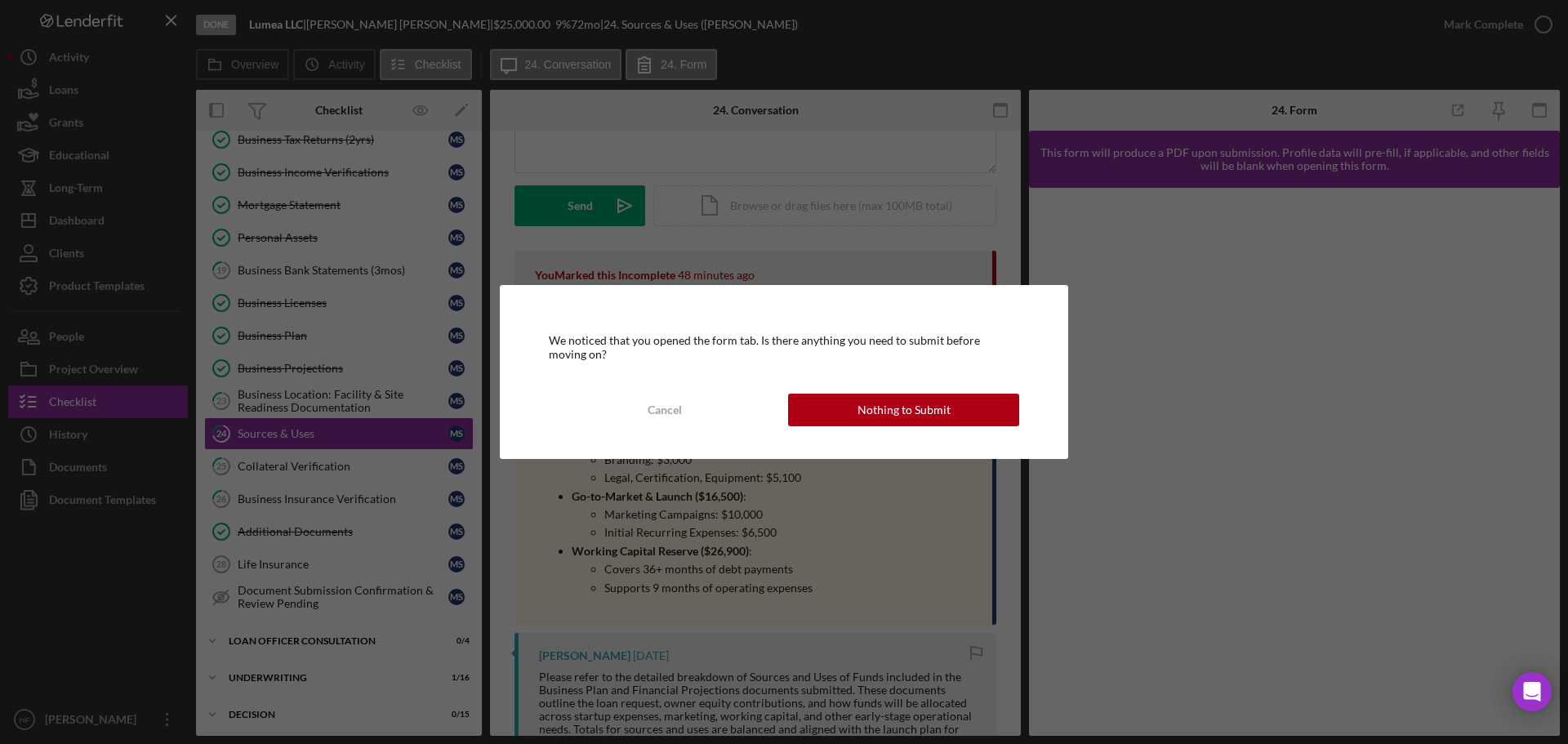
click at [977, 413] on button "Nothing to Submit" at bounding box center [904, 410] width 231 height 33
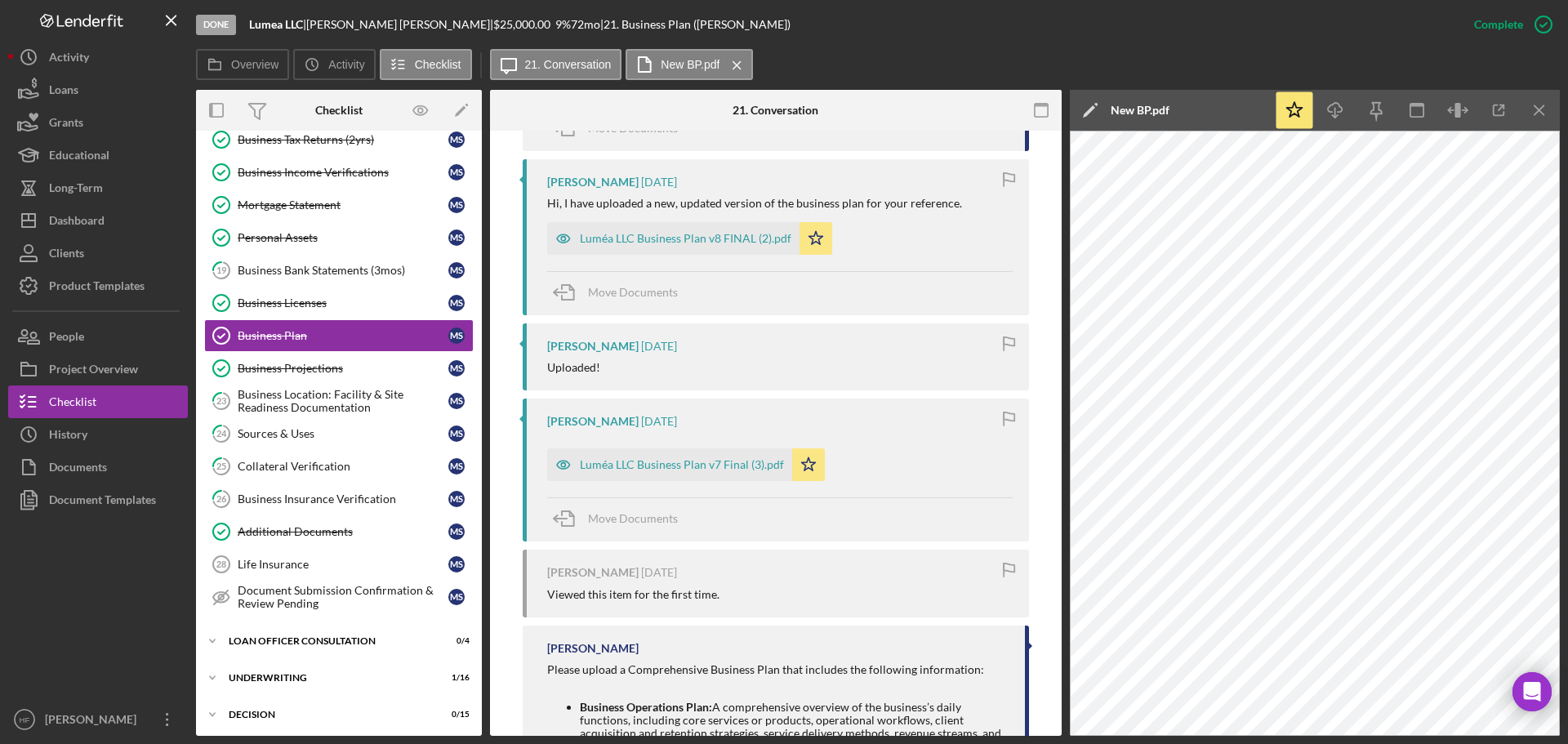
scroll to position [1798, 0]
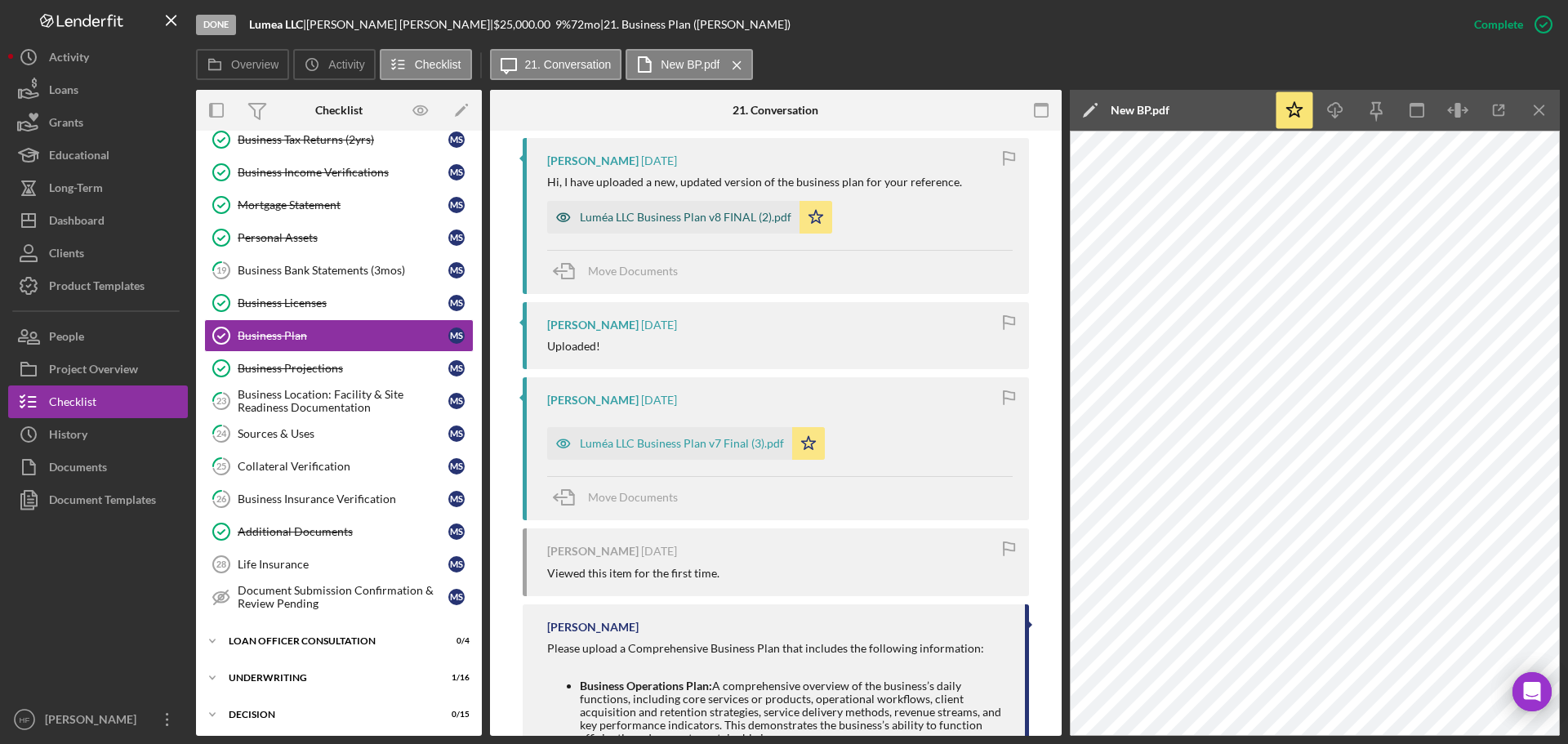
click at [699, 210] on div "Luméa LLC Business Plan v8 FINAL (2).pdf" at bounding box center [685, 217] width 211 height 13
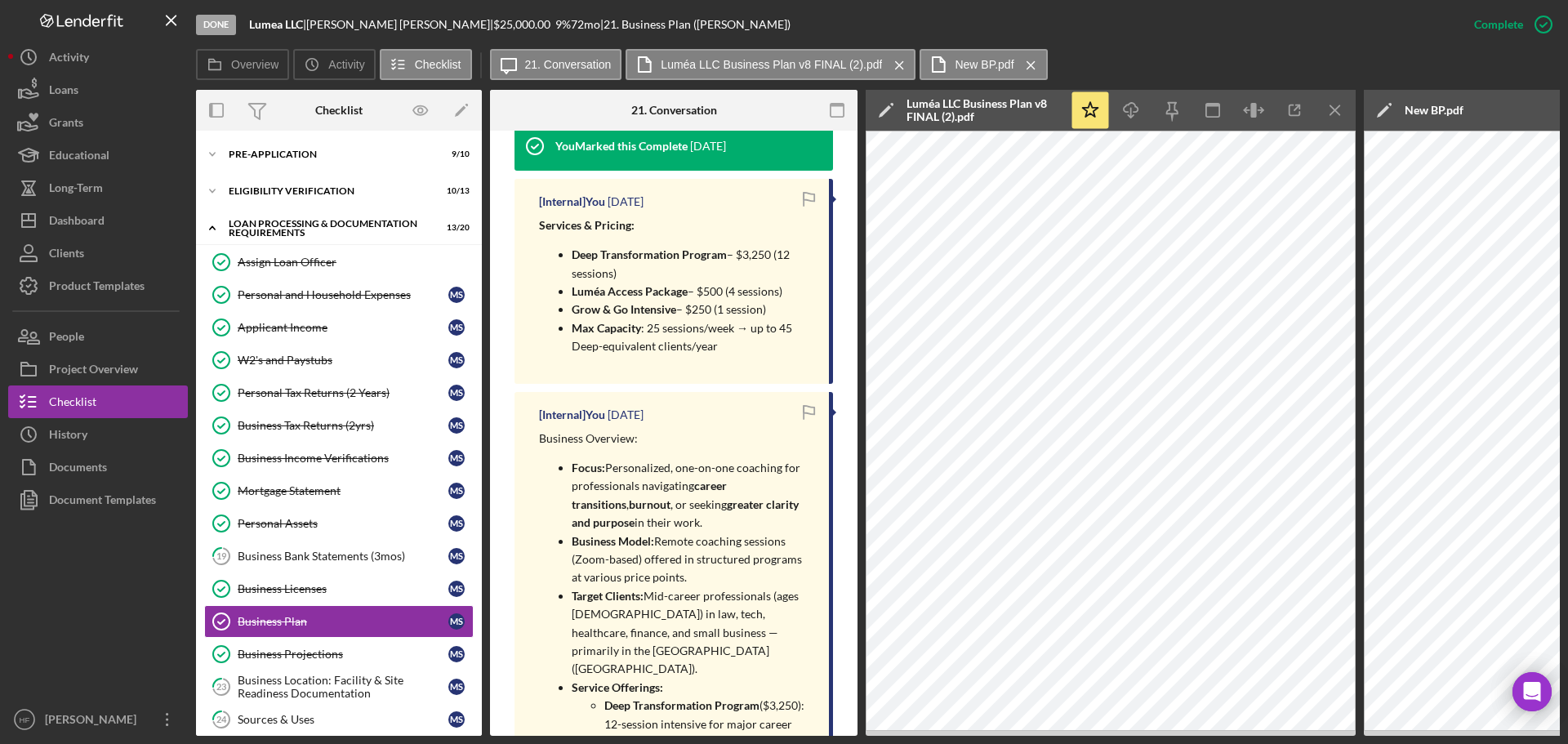
scroll to position [1024, 0]
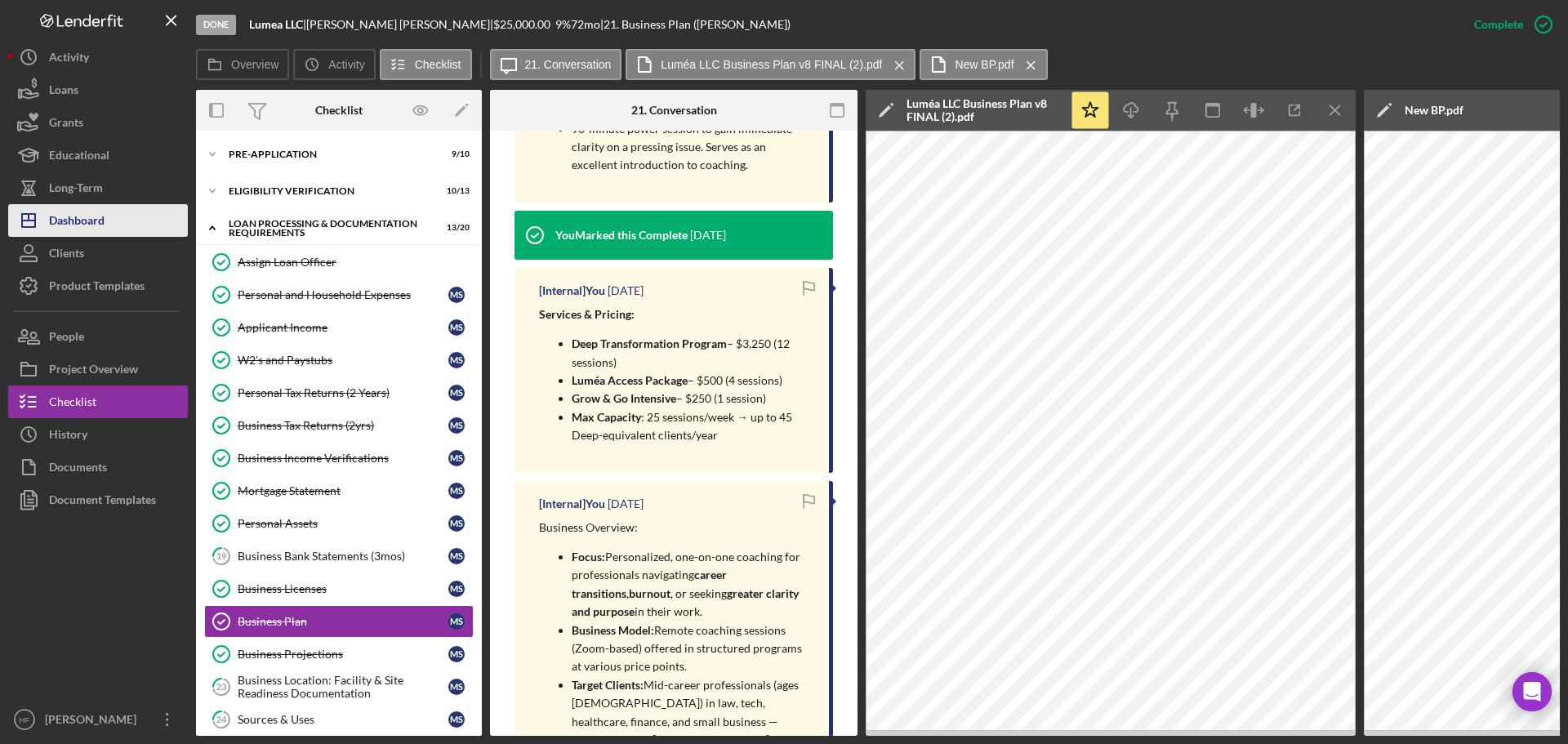
click at [122, 211] on button "Icon/Dashboard Dashboard" at bounding box center [98, 220] width 180 height 33
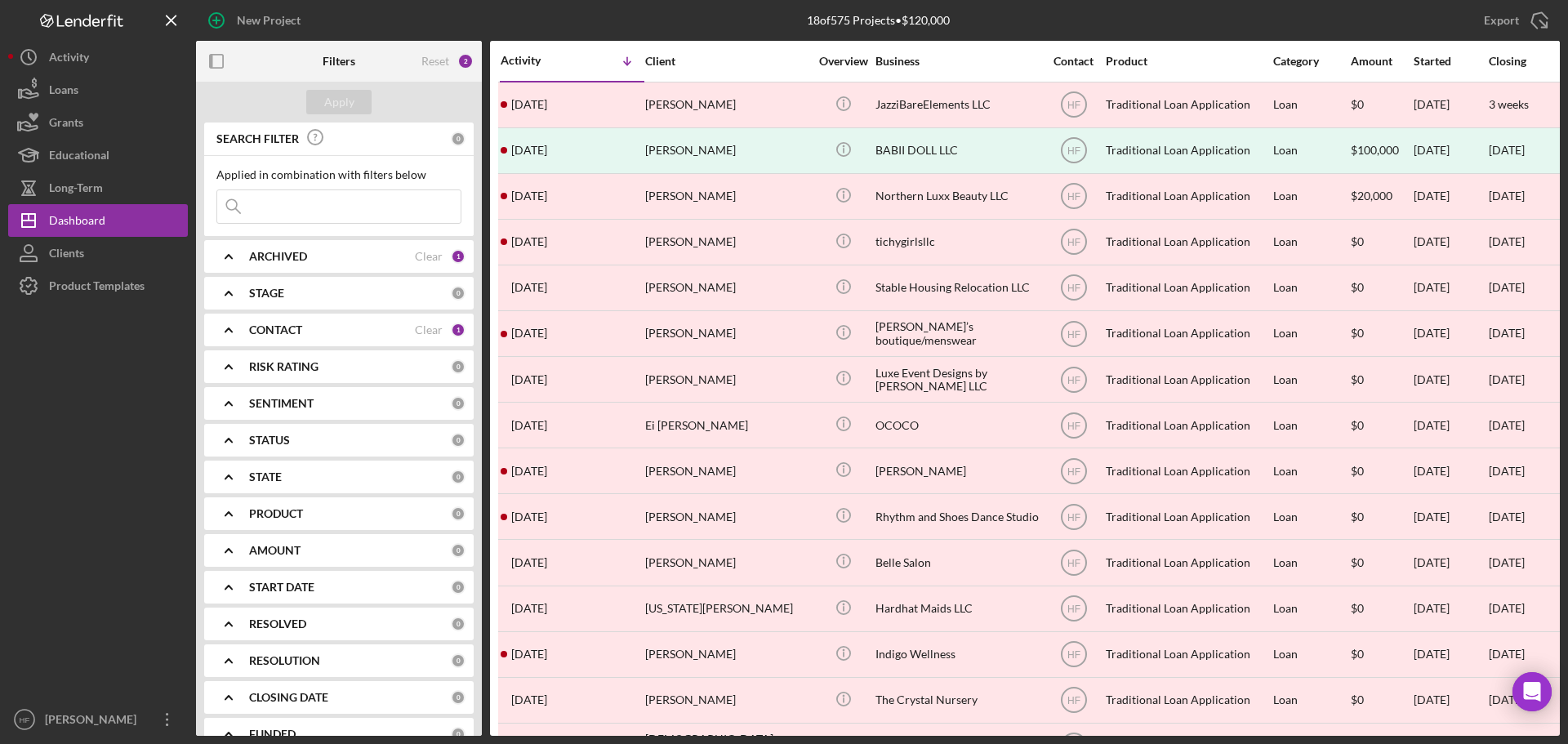
click at [398, 261] on div "ARCHIVED" at bounding box center [332, 257] width 166 height 13
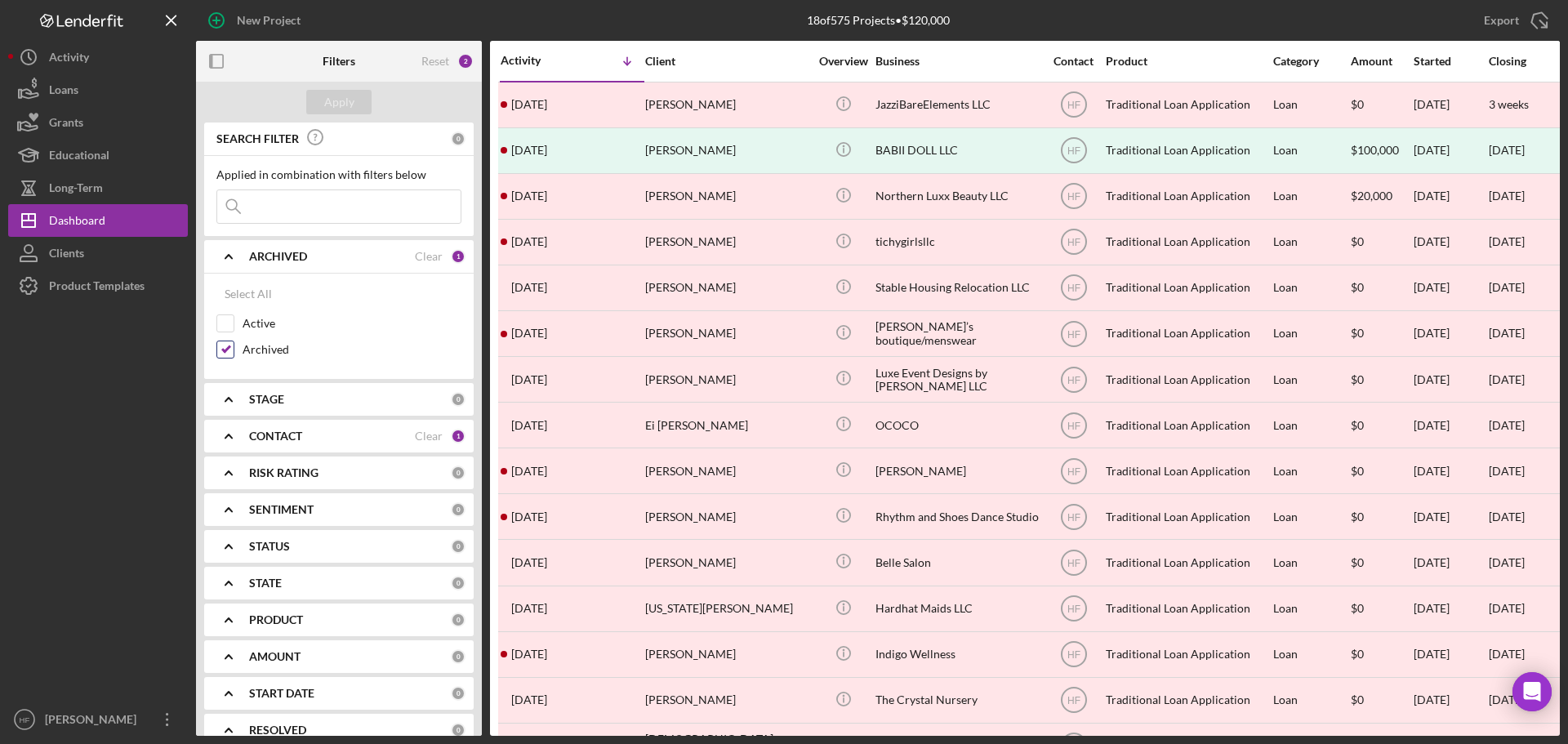
click at [231, 349] on input "Archived" at bounding box center [225, 350] width 17 height 17
checkbox input "false"
click at [339, 98] on div "Apply" at bounding box center [339, 102] width 30 height 24
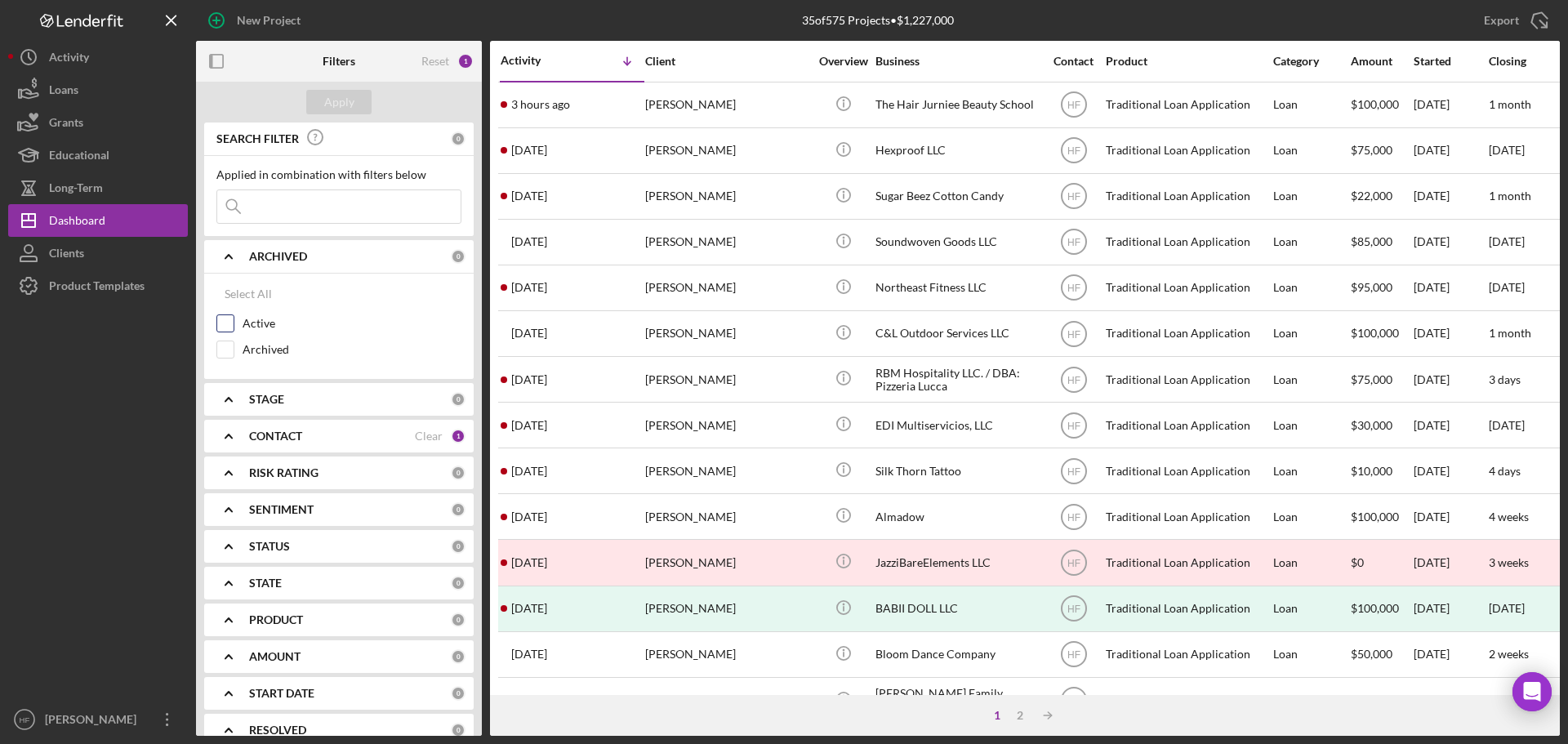
click at [233, 324] on input "Active" at bounding box center [225, 324] width 17 height 17
checkbox input "true"
click at [343, 100] on div "Apply" at bounding box center [339, 102] width 30 height 24
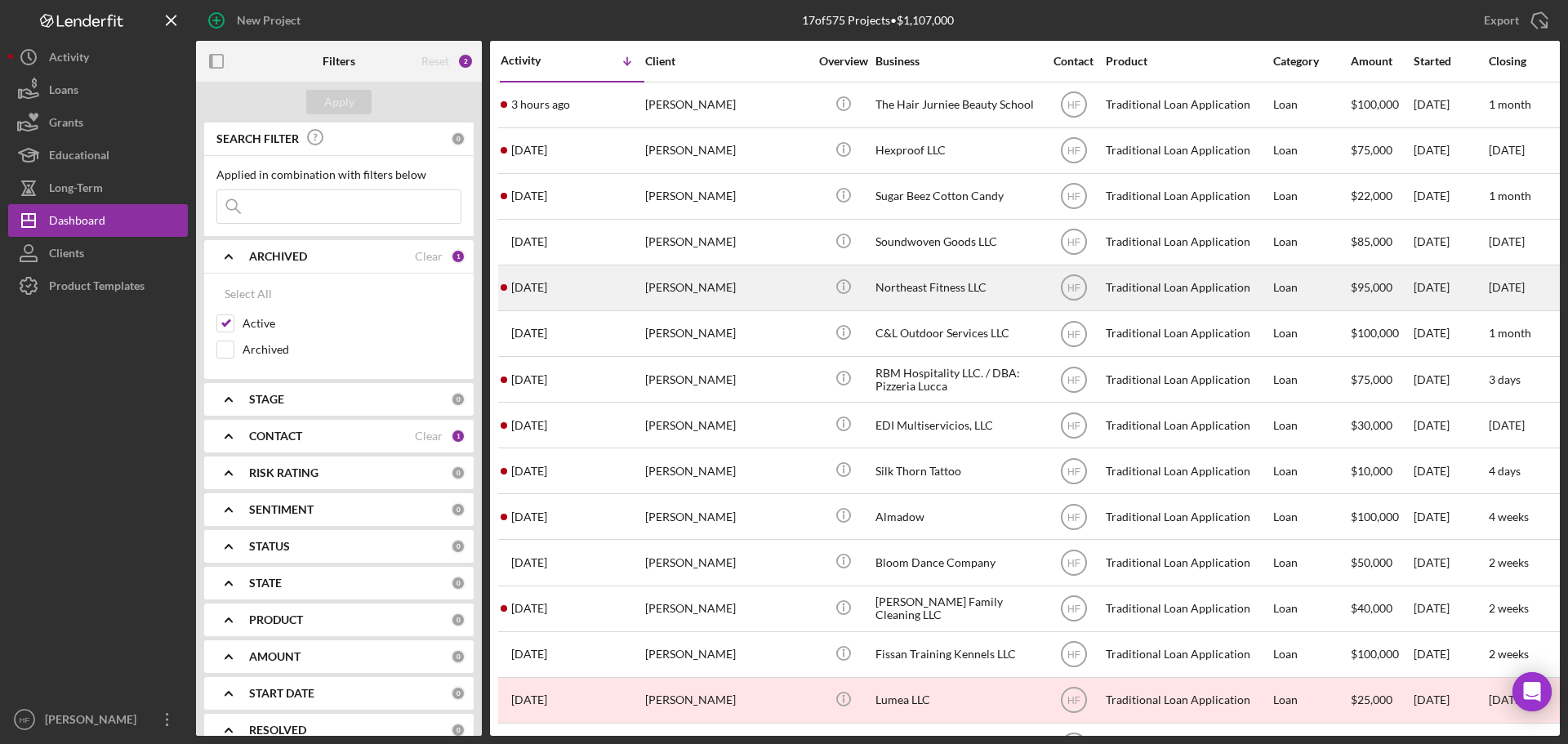
click at [731, 299] on div "Elizabeth Ziegler" at bounding box center [727, 288] width 164 height 44
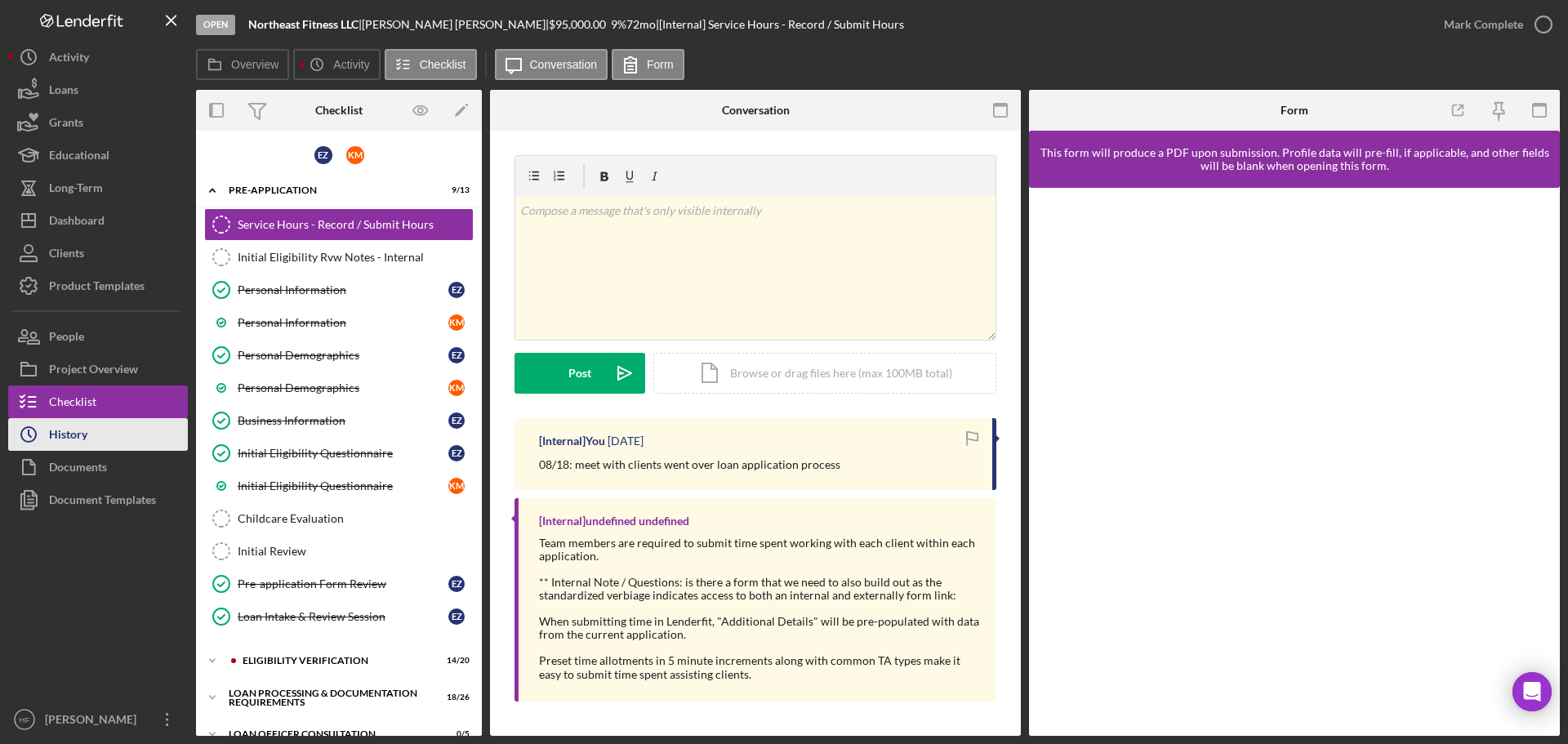
click at [103, 439] on button "Icon/History History" at bounding box center [98, 434] width 180 height 33
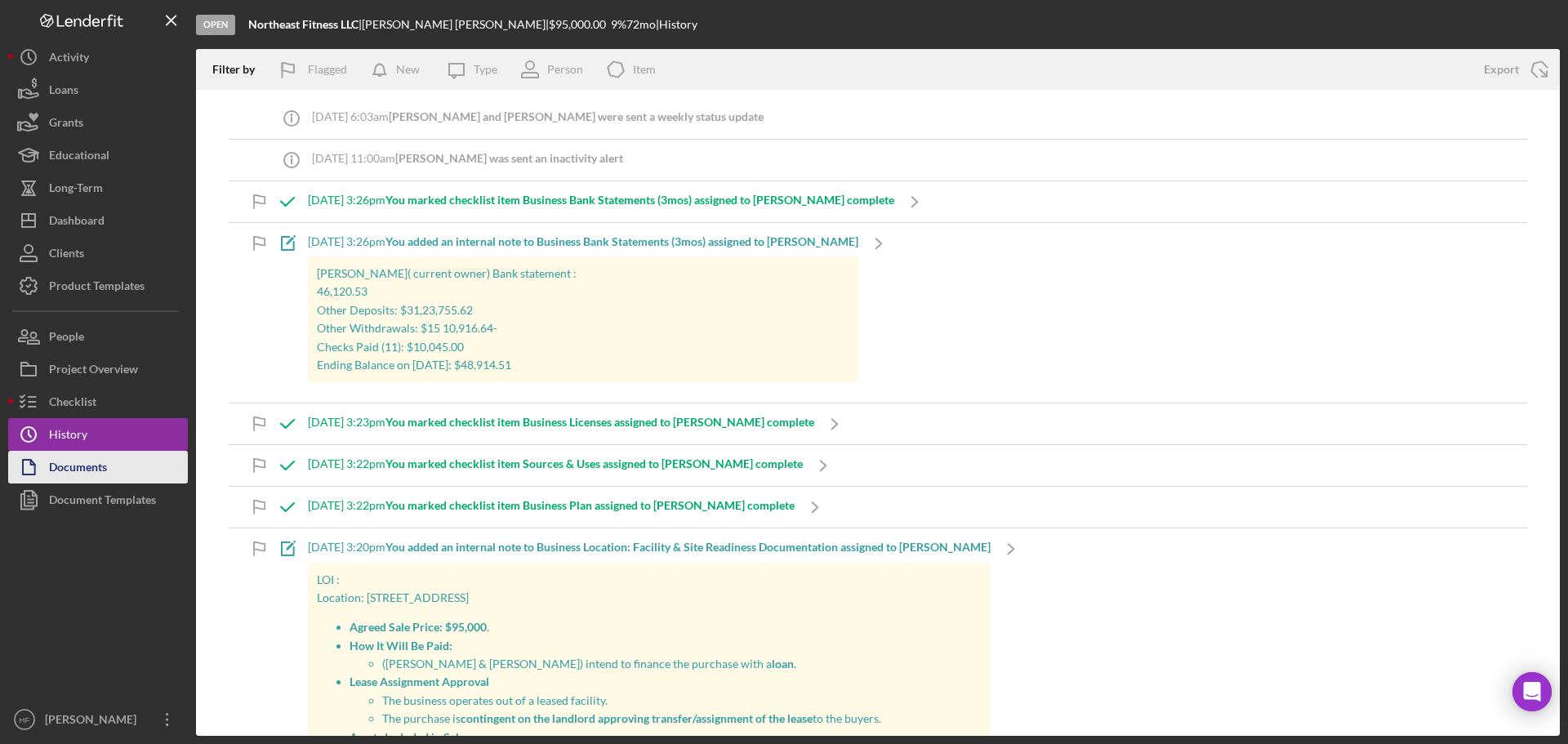
click at [141, 478] on button "Documents" at bounding box center [98, 467] width 180 height 33
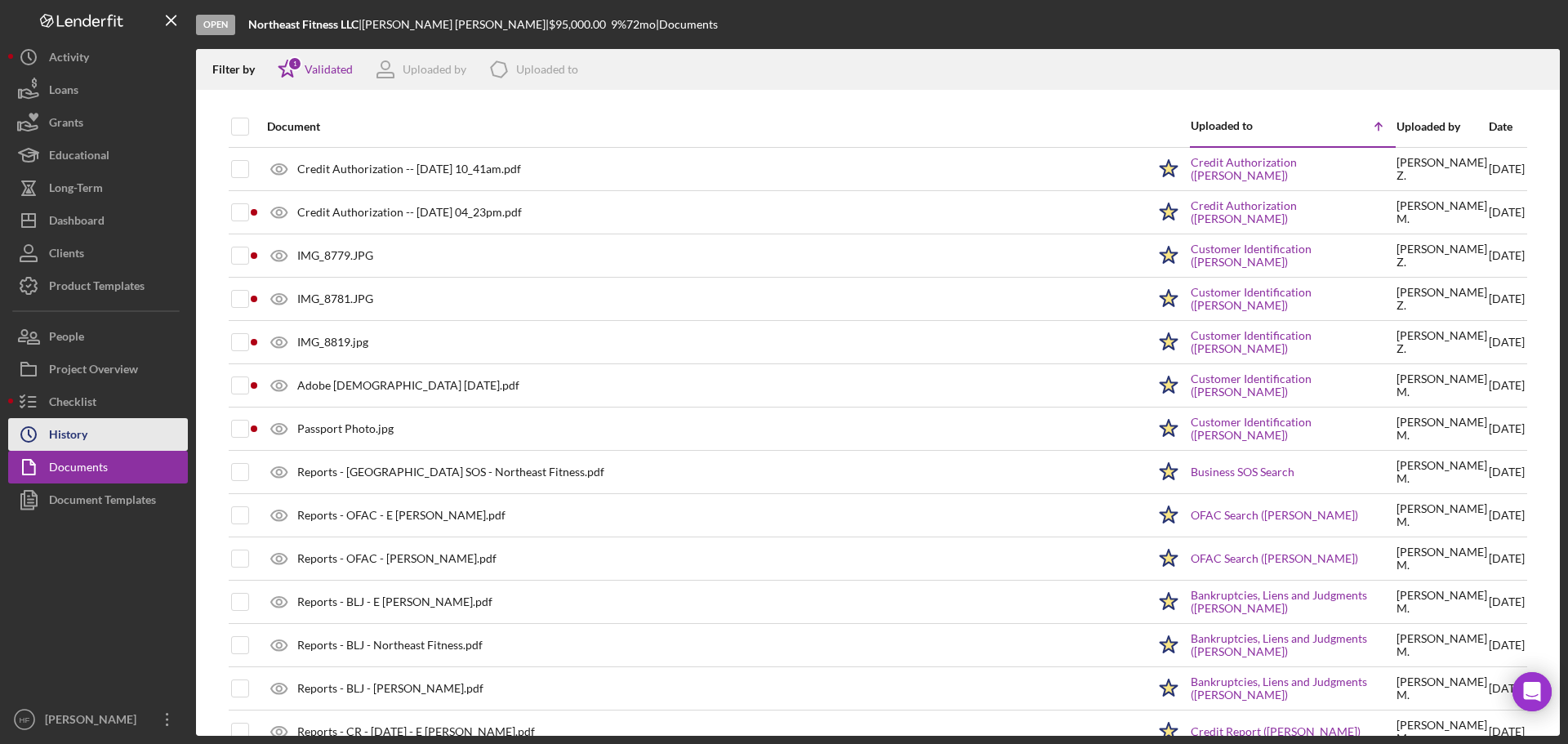
click at [68, 430] on div "History" at bounding box center [68, 436] width 38 height 36
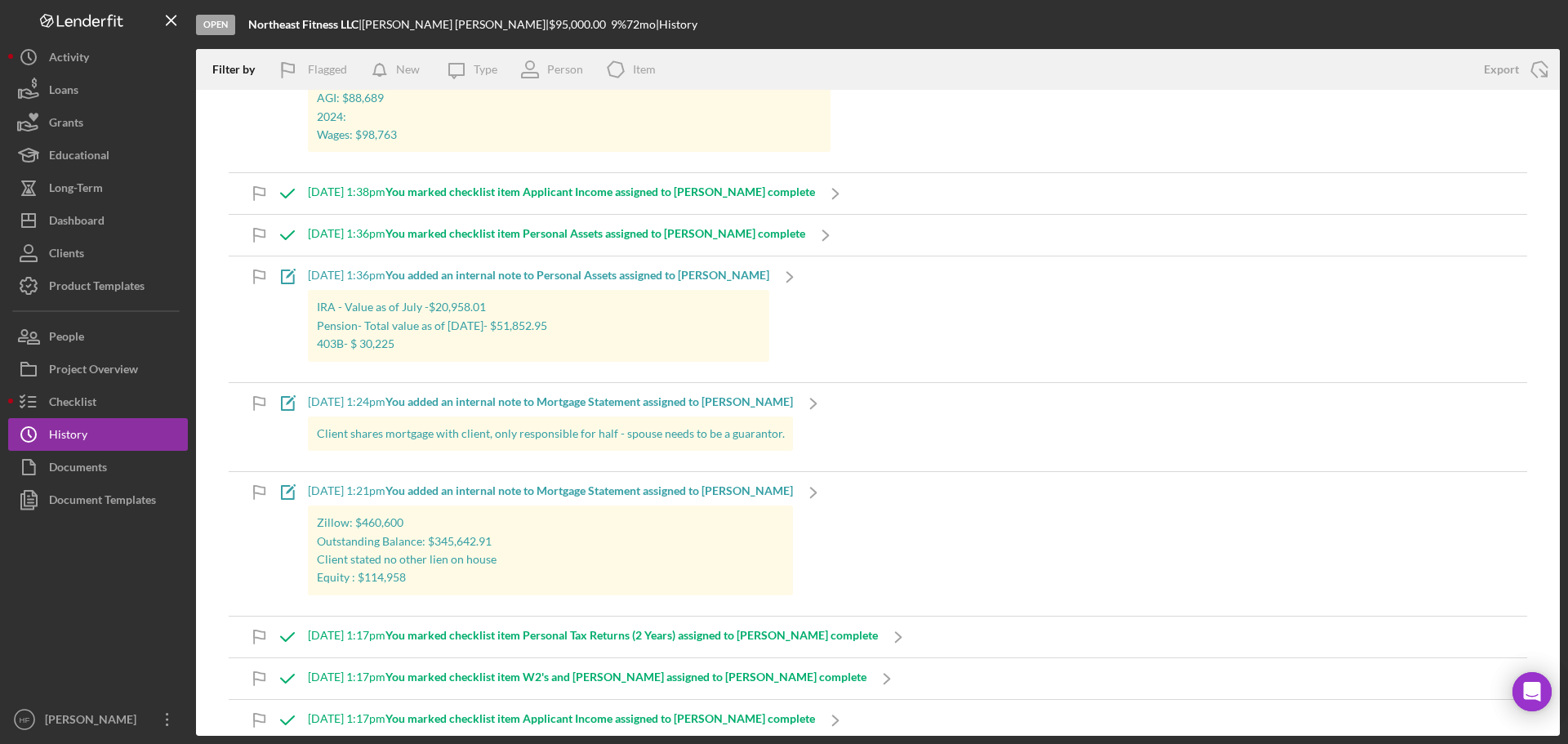
scroll to position [4494, 0]
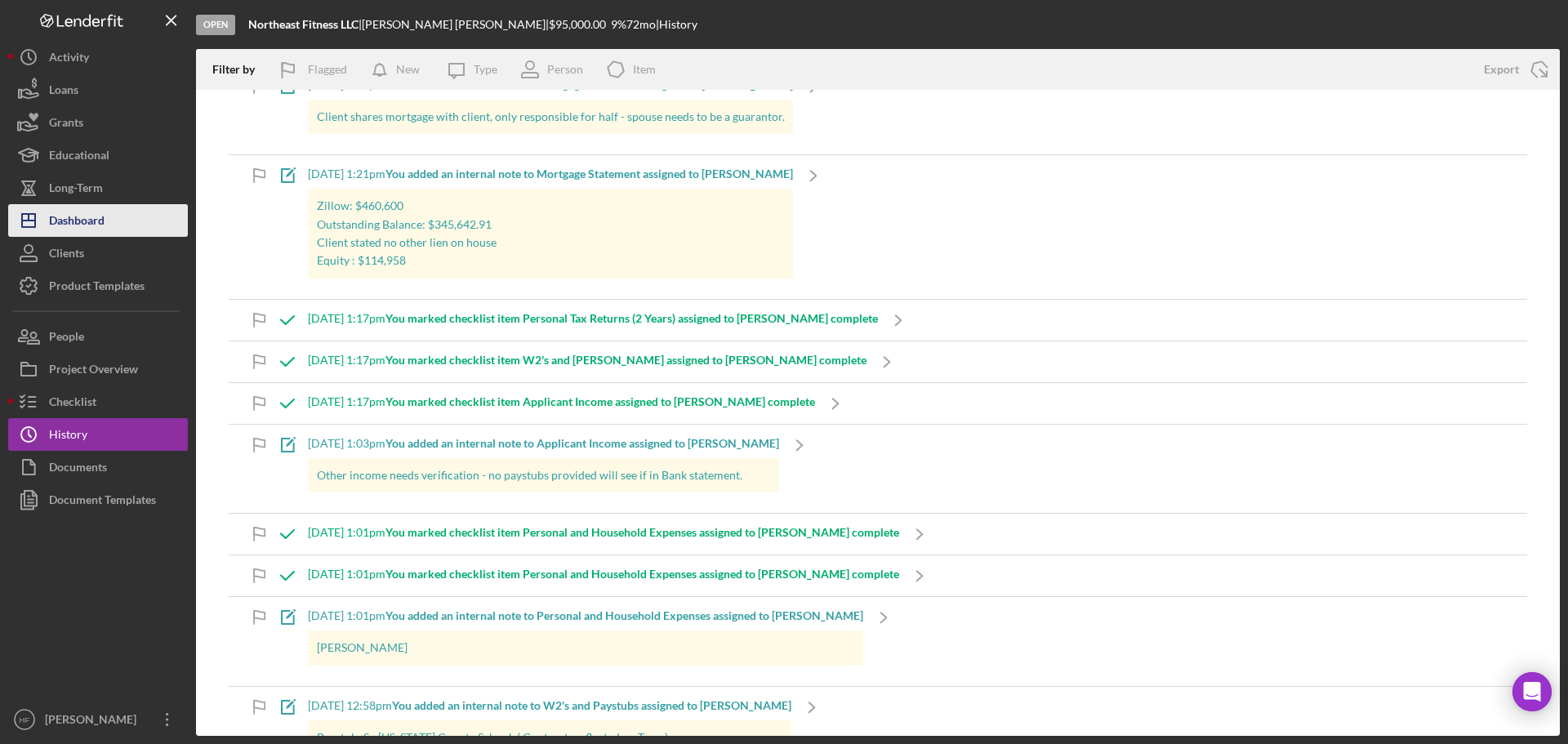
click at [97, 217] on div "Dashboard" at bounding box center [77, 222] width 56 height 36
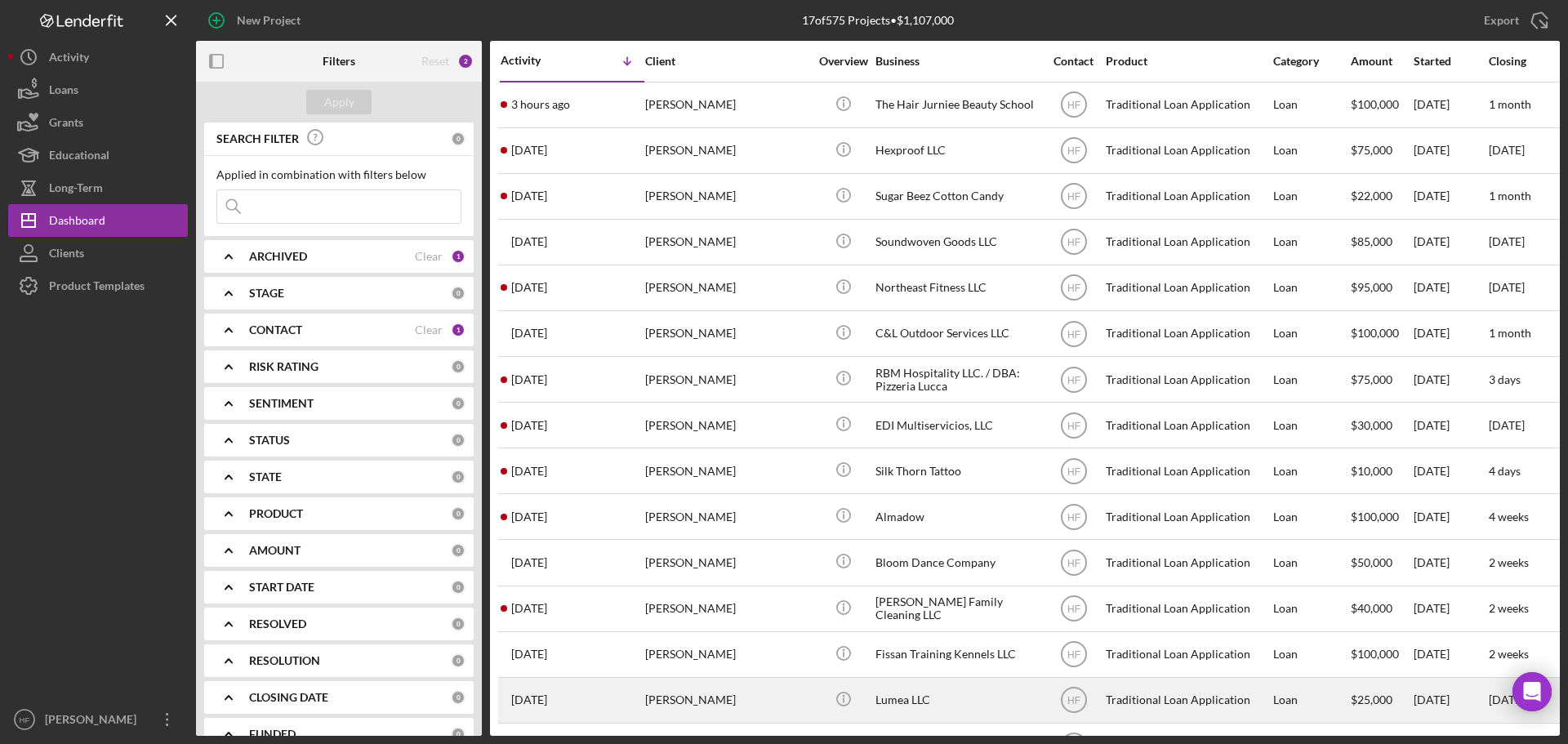
click at [694, 694] on div "[PERSON_NAME]" at bounding box center [727, 700] width 164 height 44
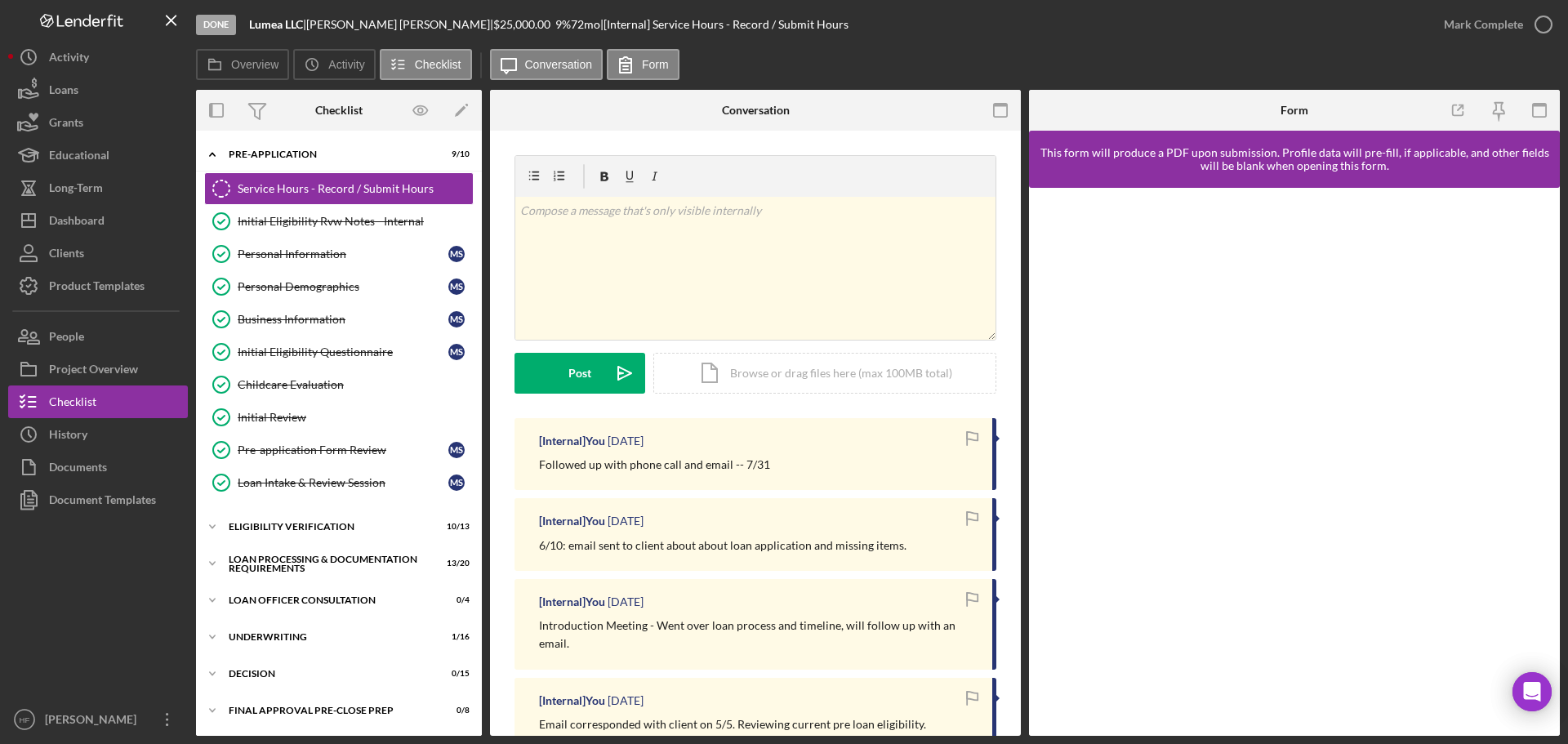
click at [904, 414] on div "v Color teal Color pink Remove color Add row above Add row below Add column bef…" at bounding box center [756, 287] width 482 height 264
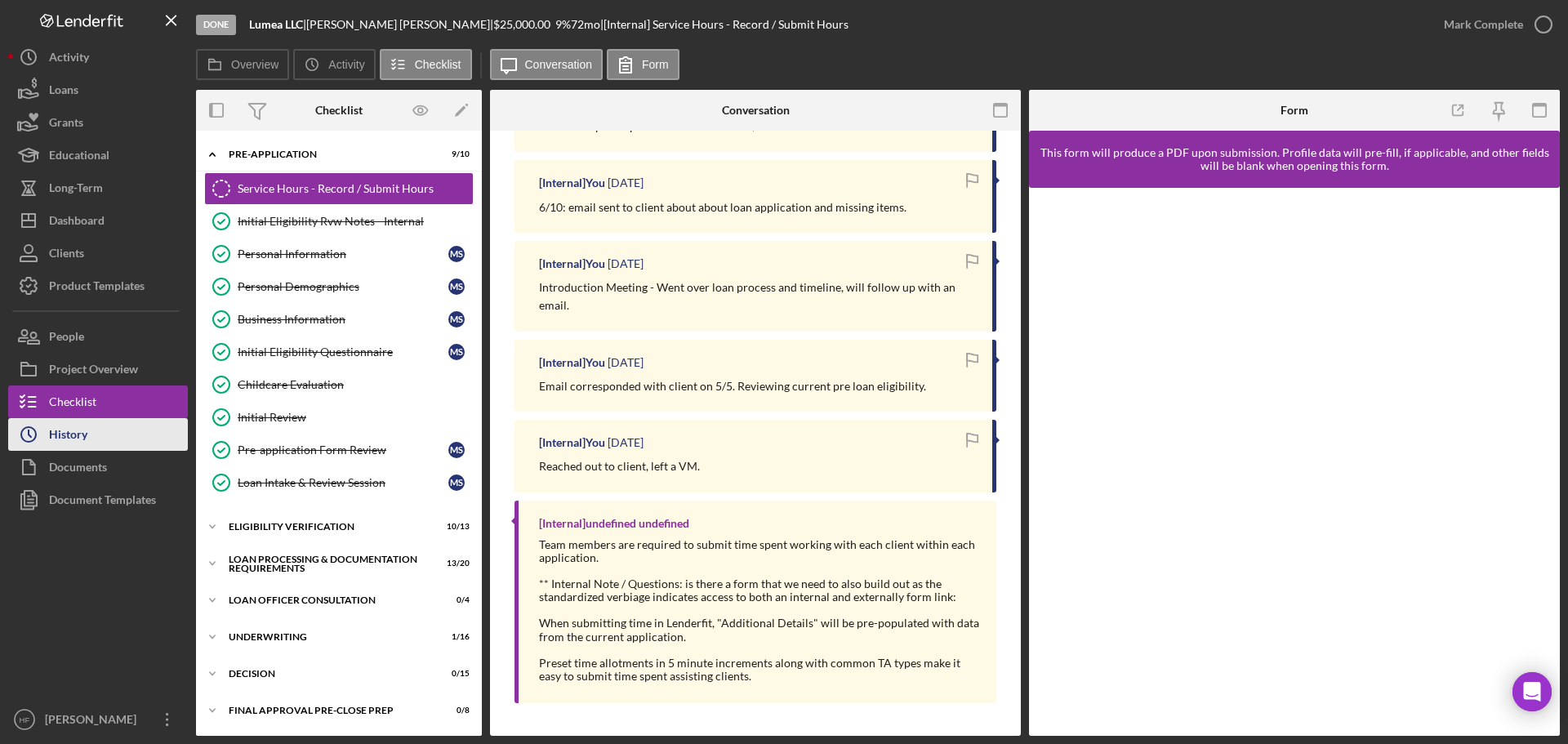
click at [126, 437] on button "Icon/History History" at bounding box center [98, 434] width 180 height 33
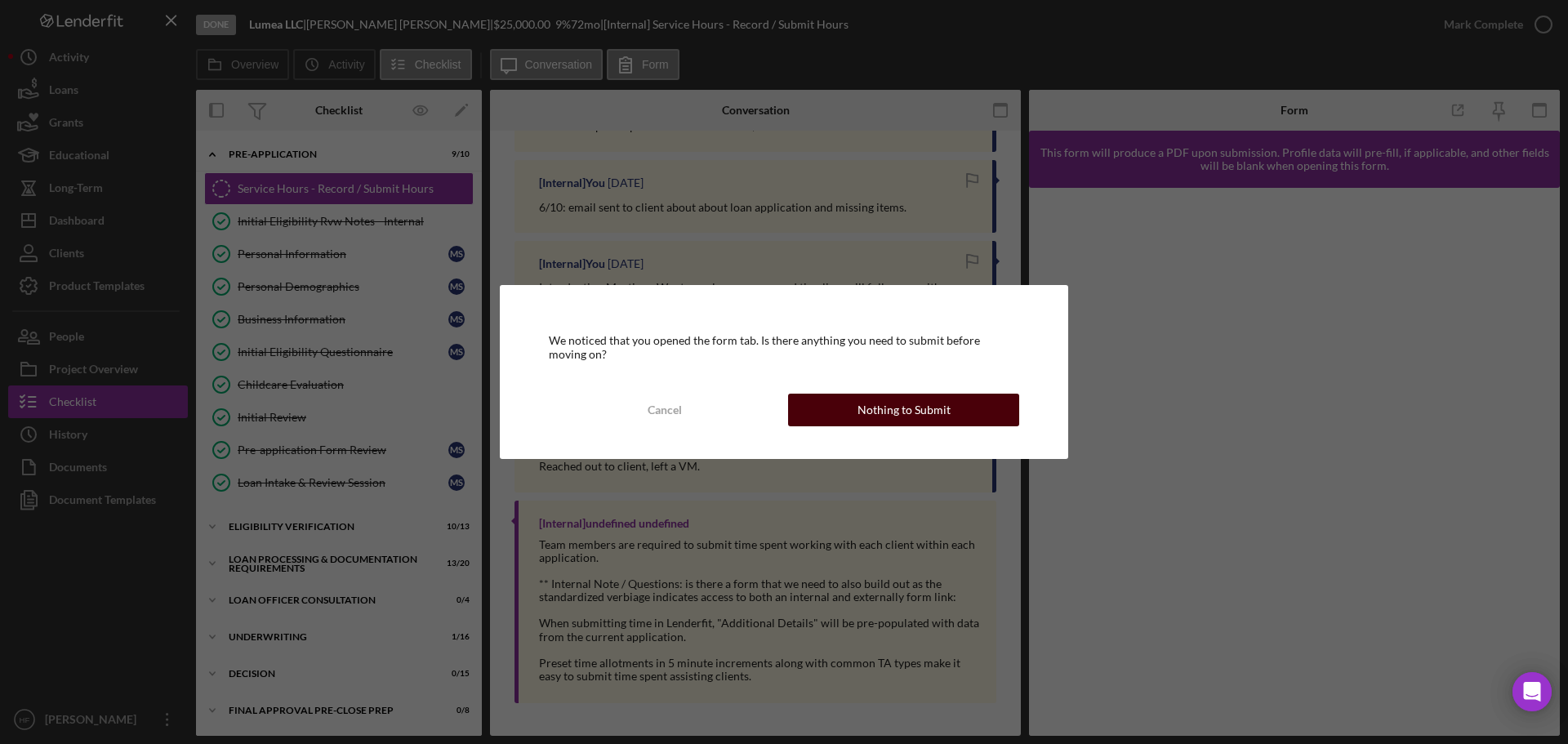
click at [824, 406] on button "Nothing to Submit" at bounding box center [904, 410] width 231 height 33
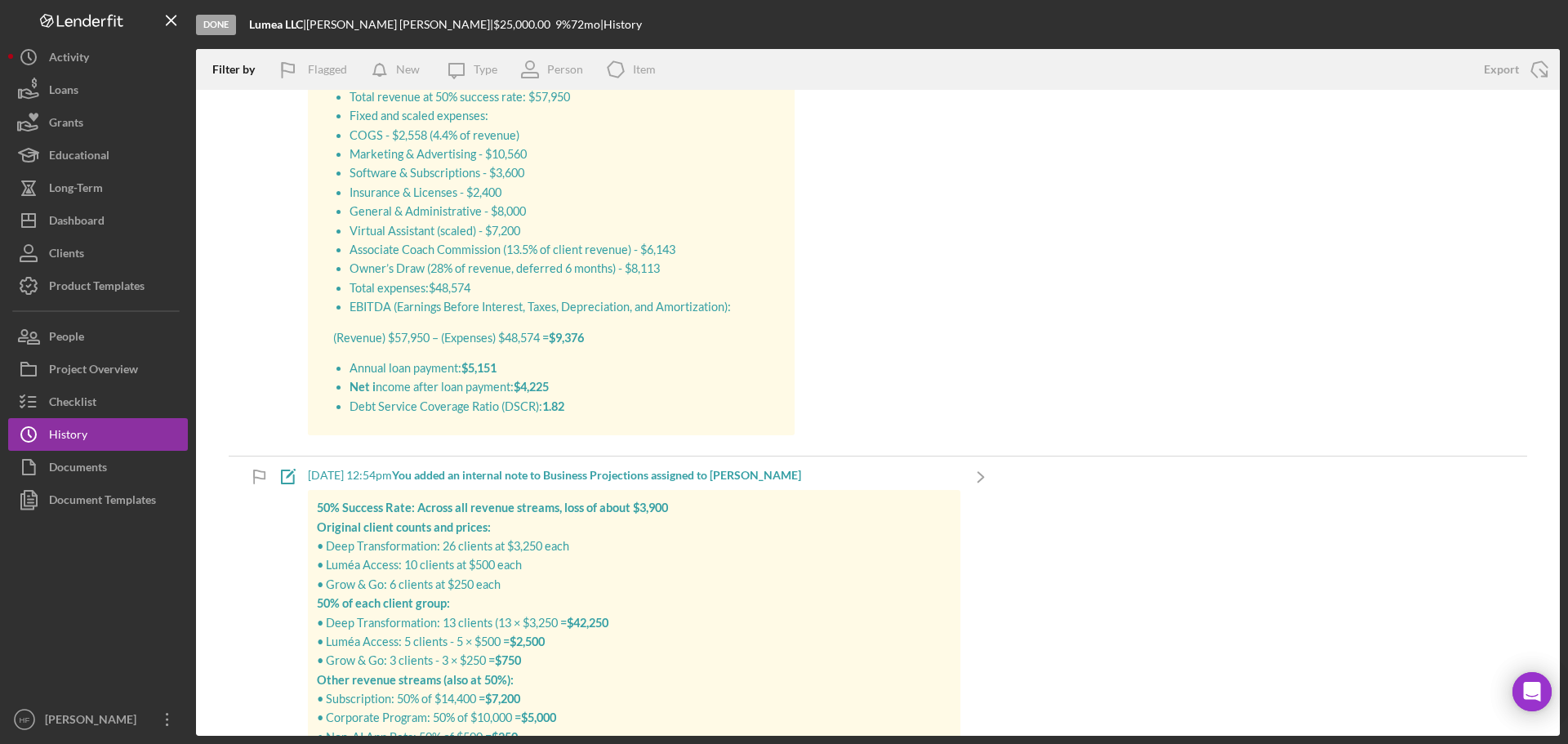
scroll to position [1716, 0]
click at [52, 464] on div "Documents" at bounding box center [78, 468] width 58 height 36
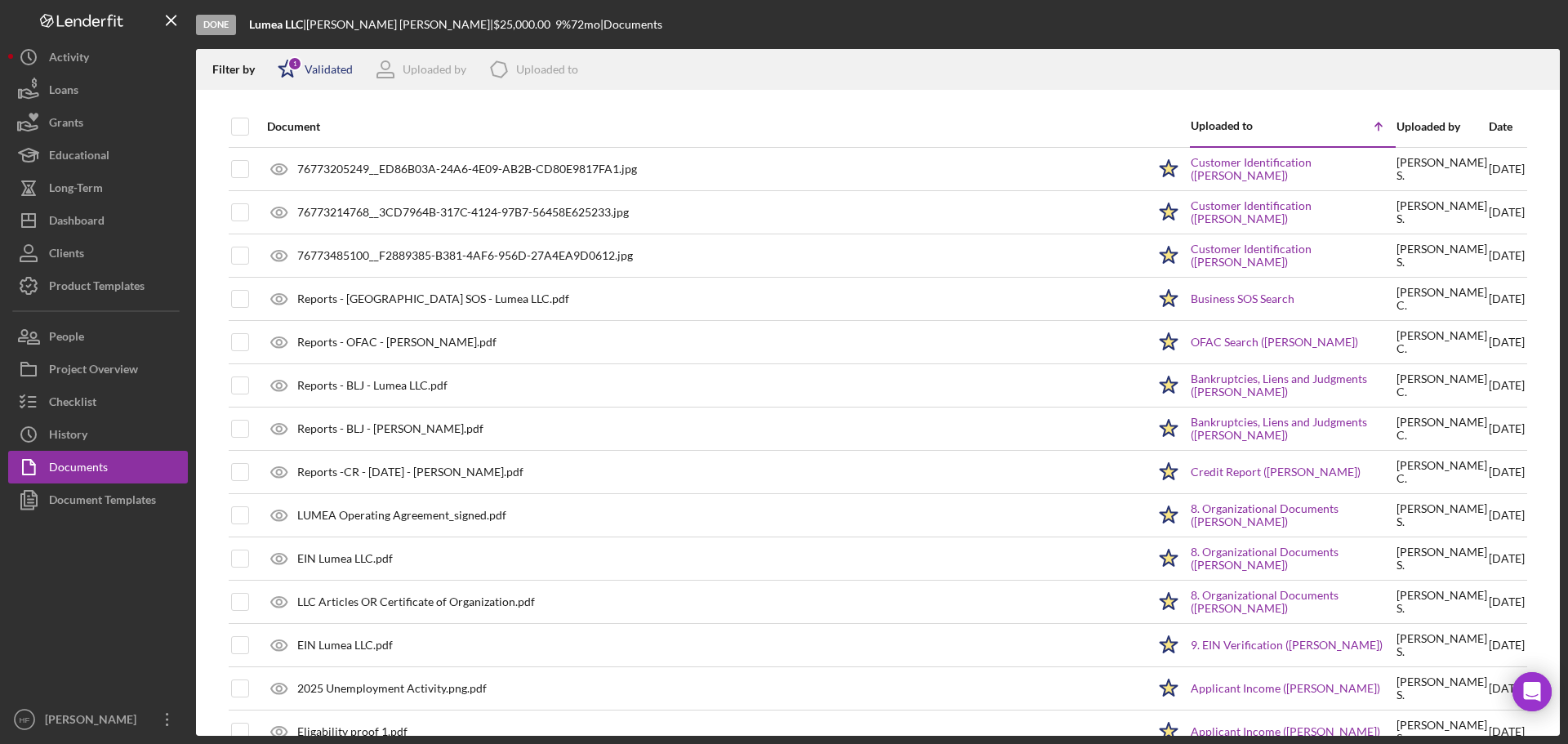
click at [292, 74] on polygon at bounding box center [288, 69] width 17 height 17
click at [288, 136] on input "checkbox" at bounding box center [286, 130] width 17 height 17
checkbox input "false"
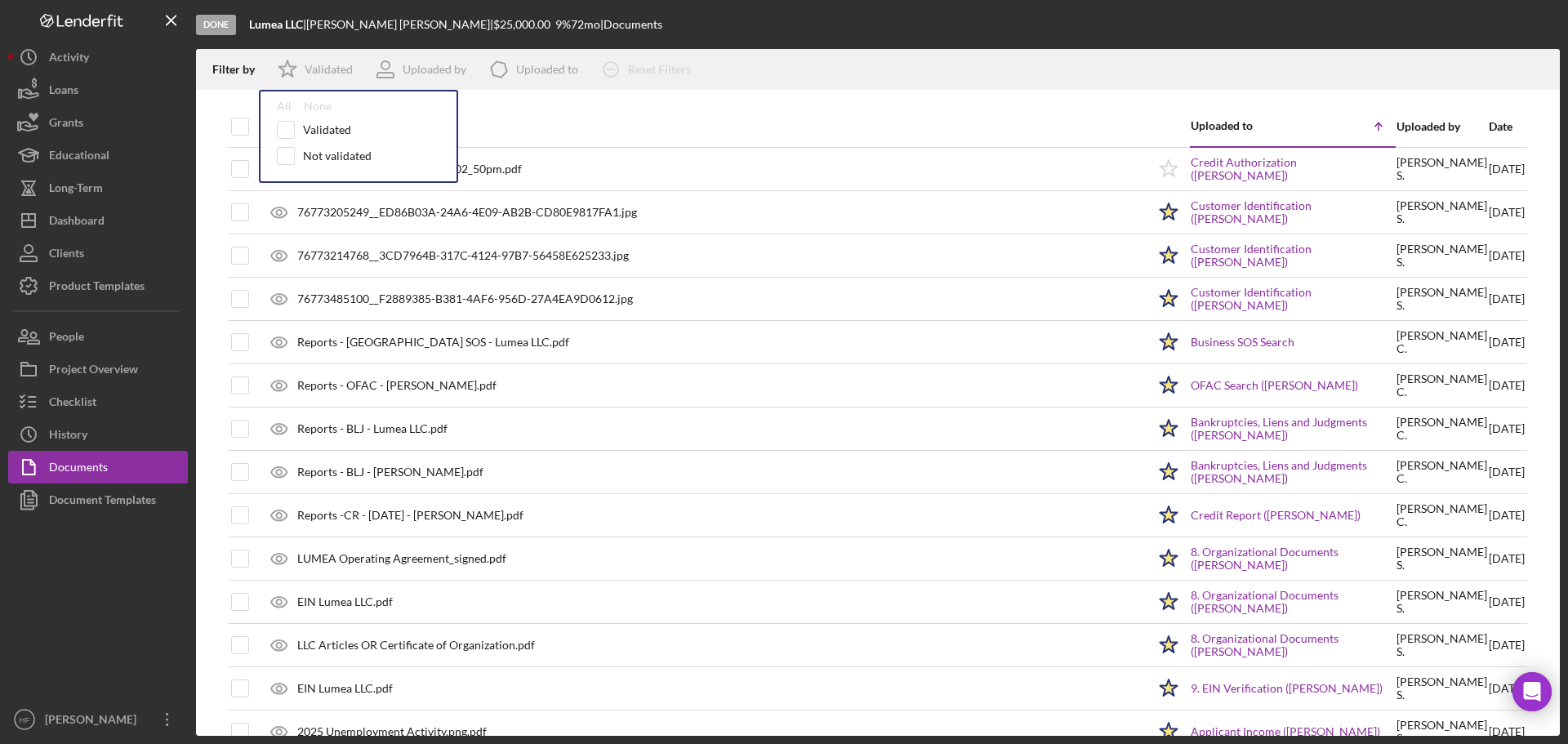
click at [1489, 130] on div "Date" at bounding box center [1507, 127] width 36 height 13
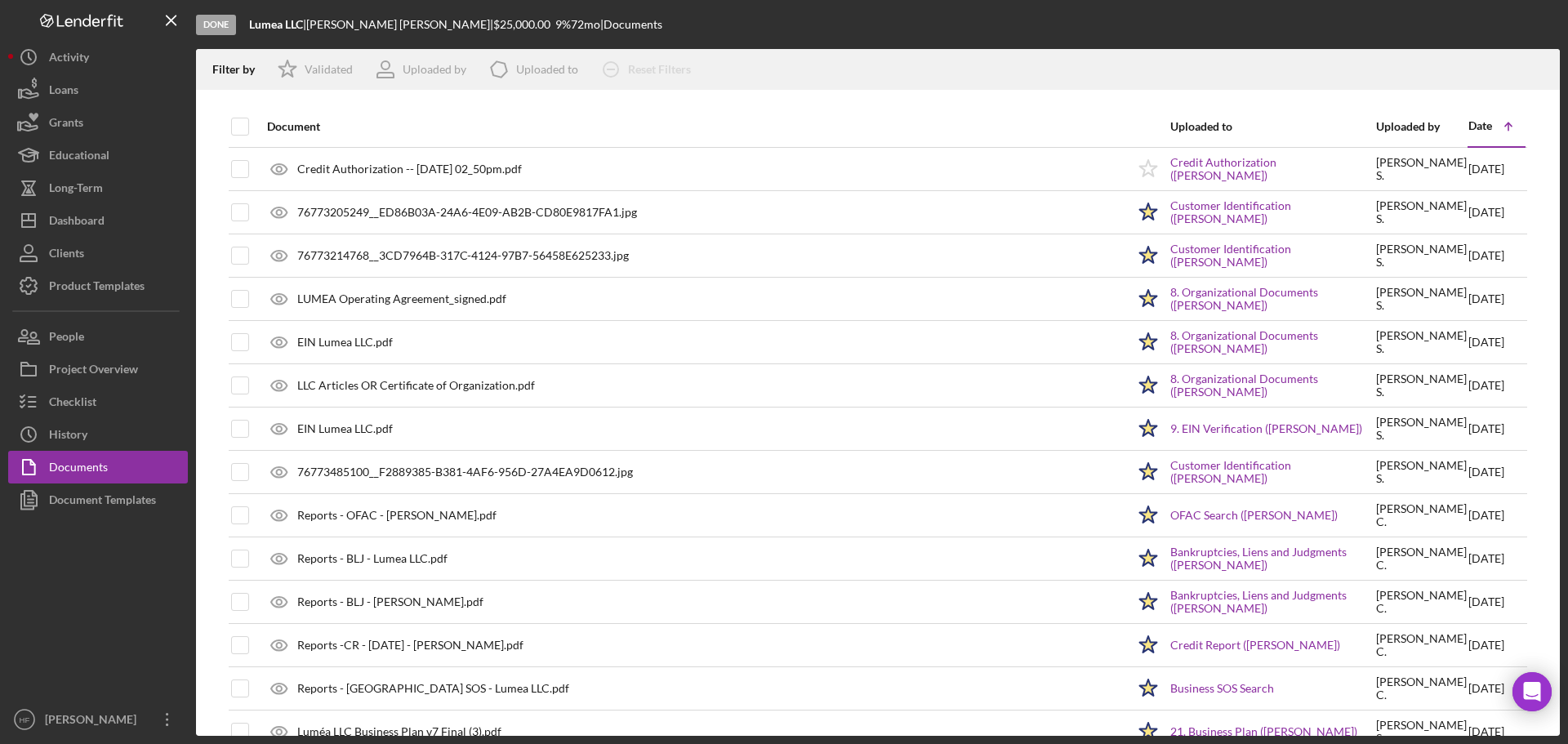
click at [1492, 130] on icon "Icon/Table Sort Arrow" at bounding box center [1508, 126] width 33 height 33
click at [1479, 129] on div "Date" at bounding box center [1480, 126] width 23 height 13
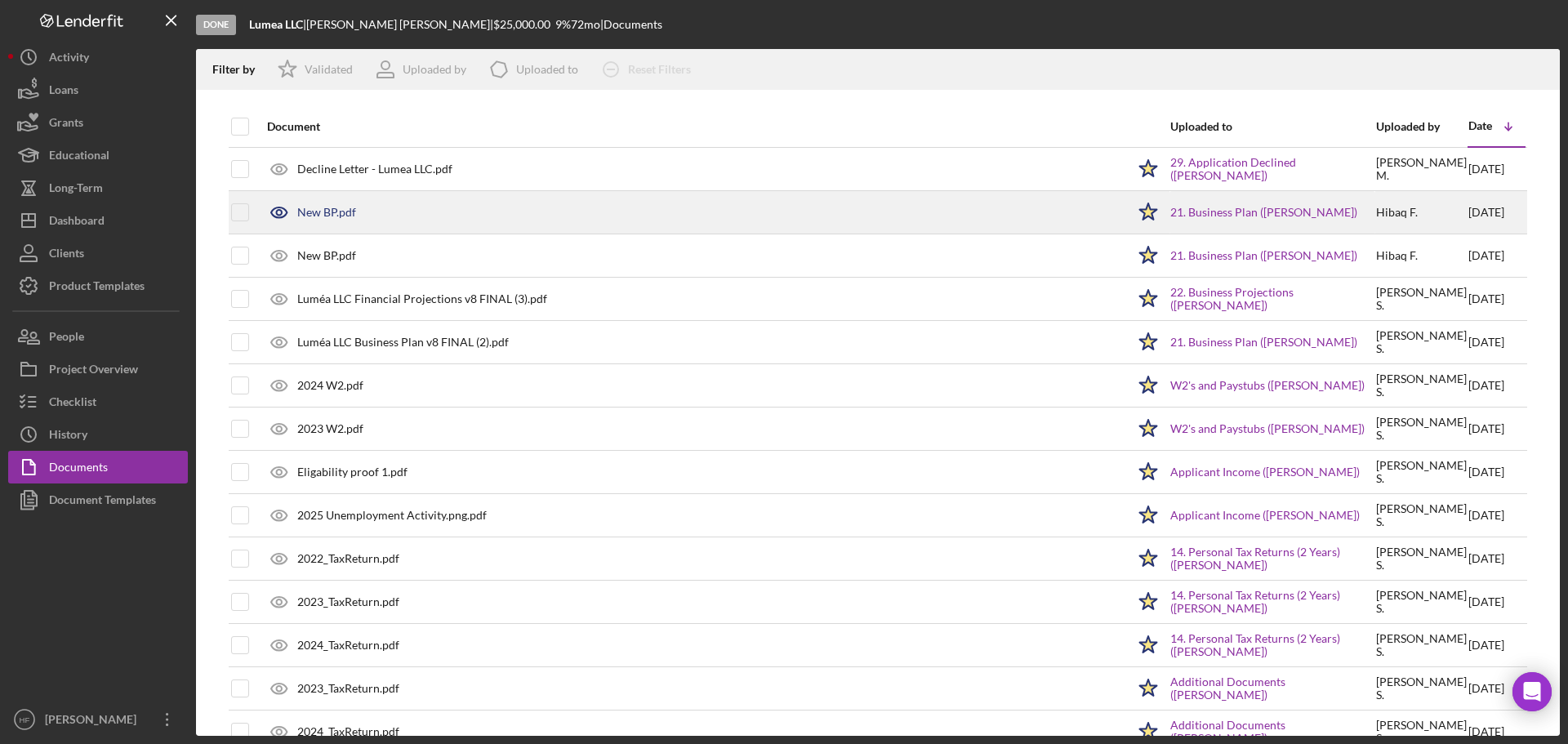
click at [586, 223] on div "New BP.pdf" at bounding box center [692, 212] width 867 height 41
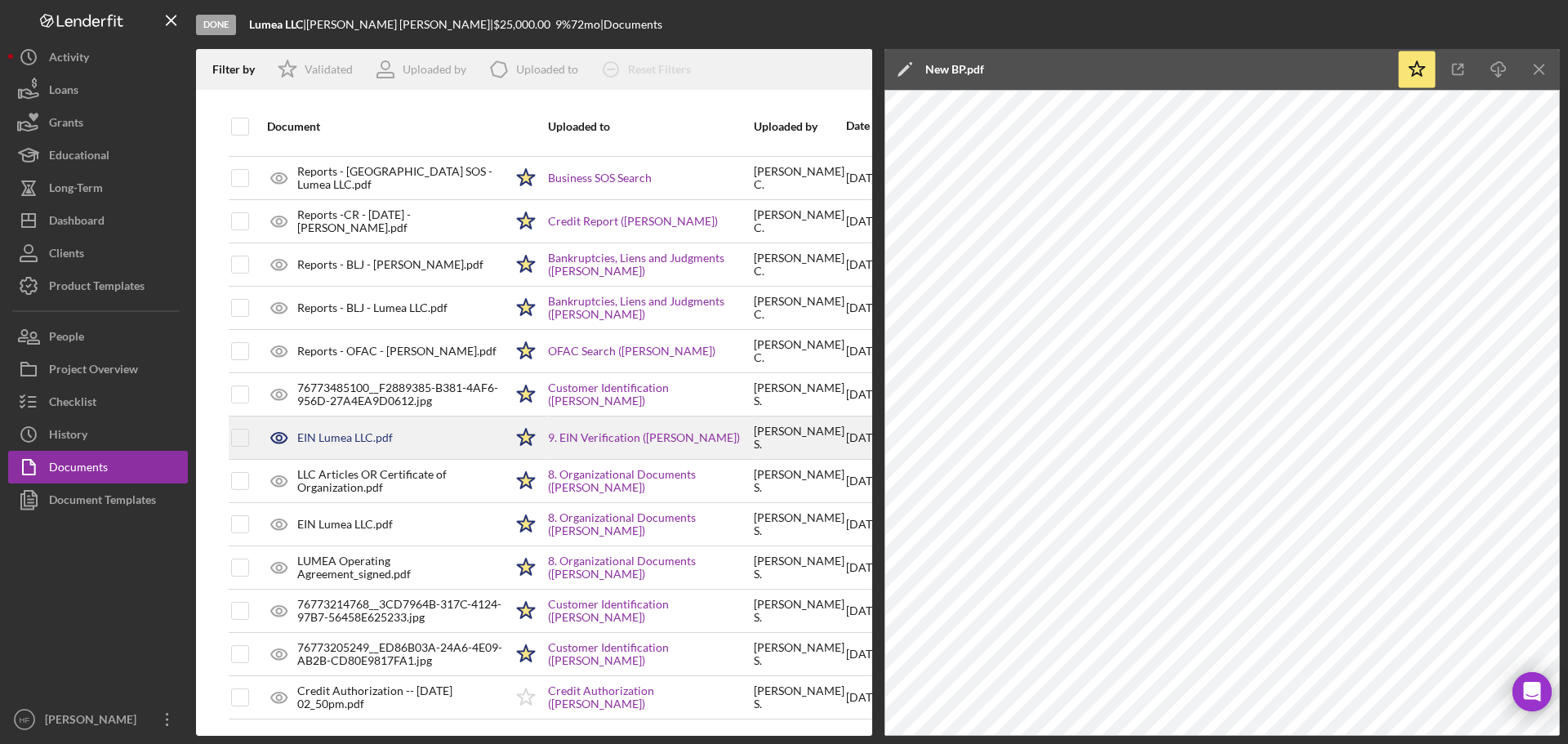
scroll to position [250, 0]
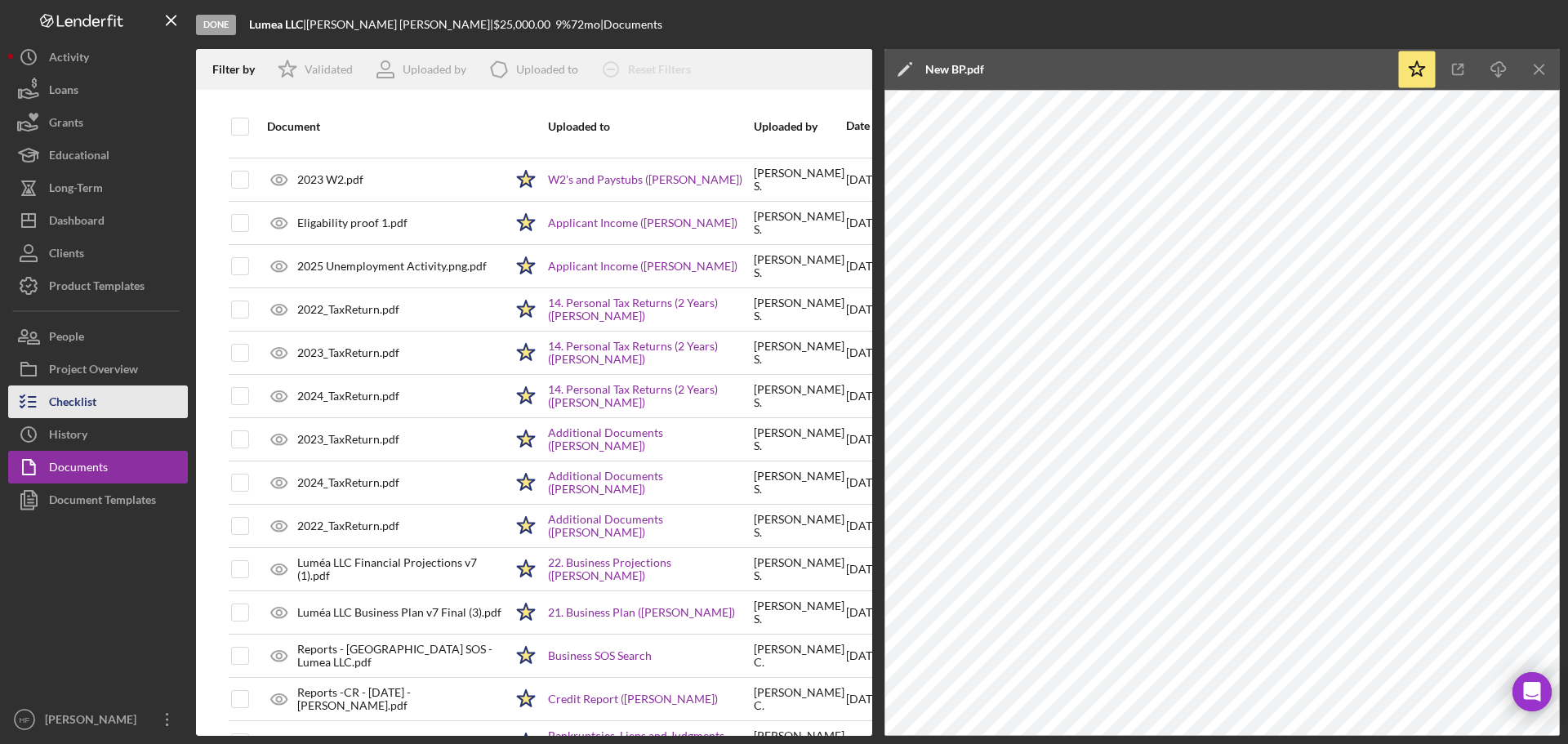
drag, startPoint x: 125, startPoint y: 392, endPoint x: 141, endPoint y: 389, distance: 16.3
click at [125, 392] on button "Checklist" at bounding box center [98, 401] width 180 height 33
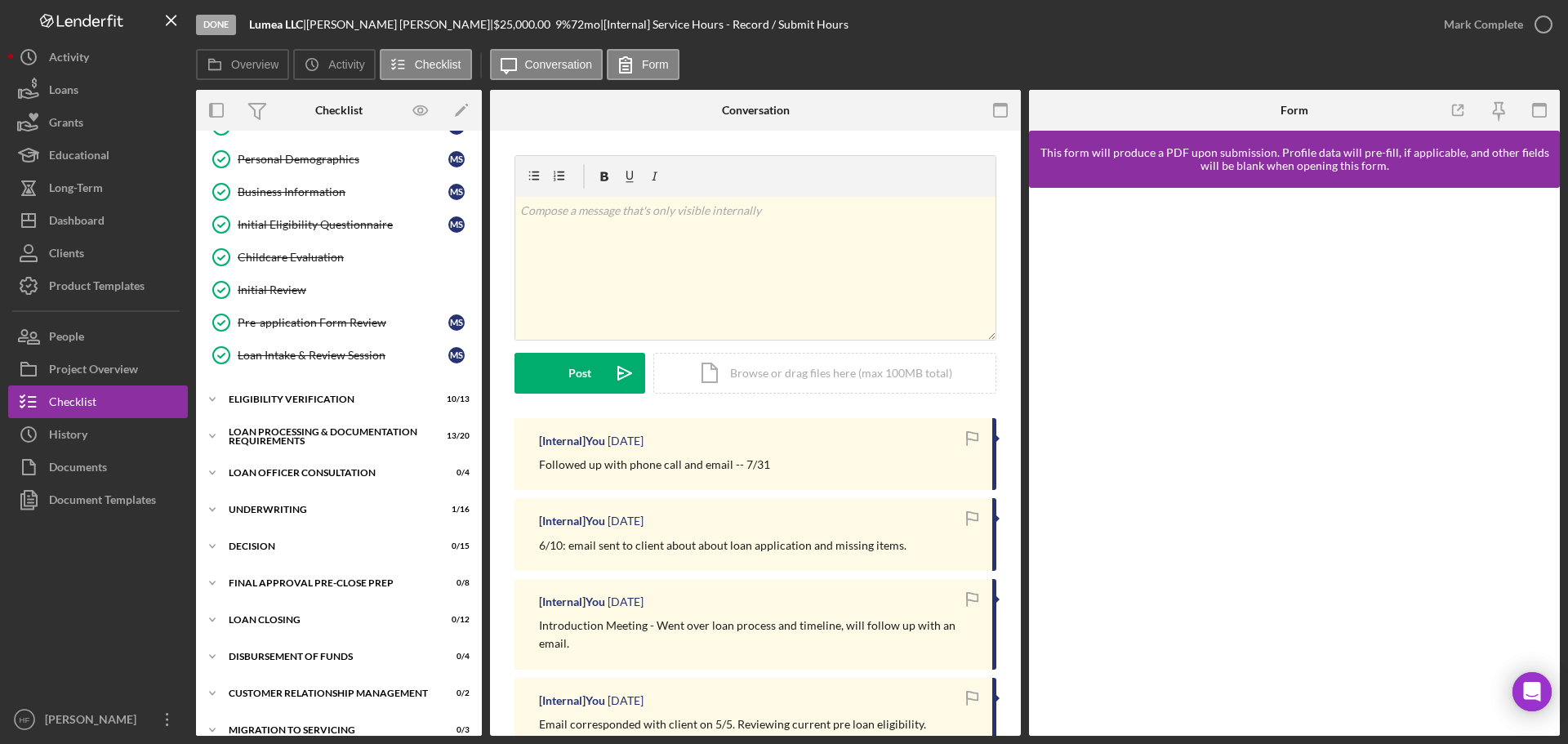
scroll to position [183, 0]
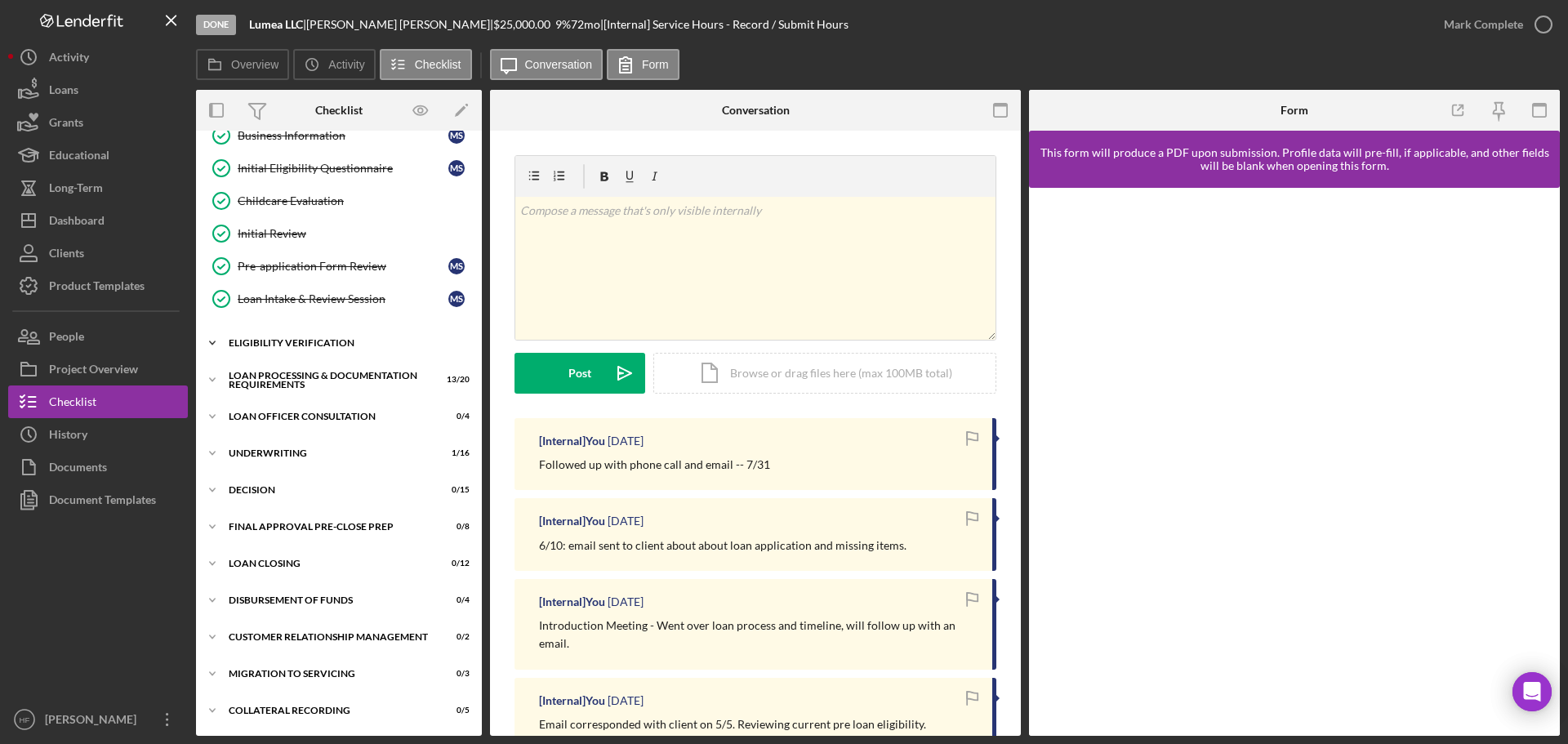
click at [252, 332] on div "Icon/Expander Eligibility Verification 10 / 13" at bounding box center [339, 343] width 286 height 33
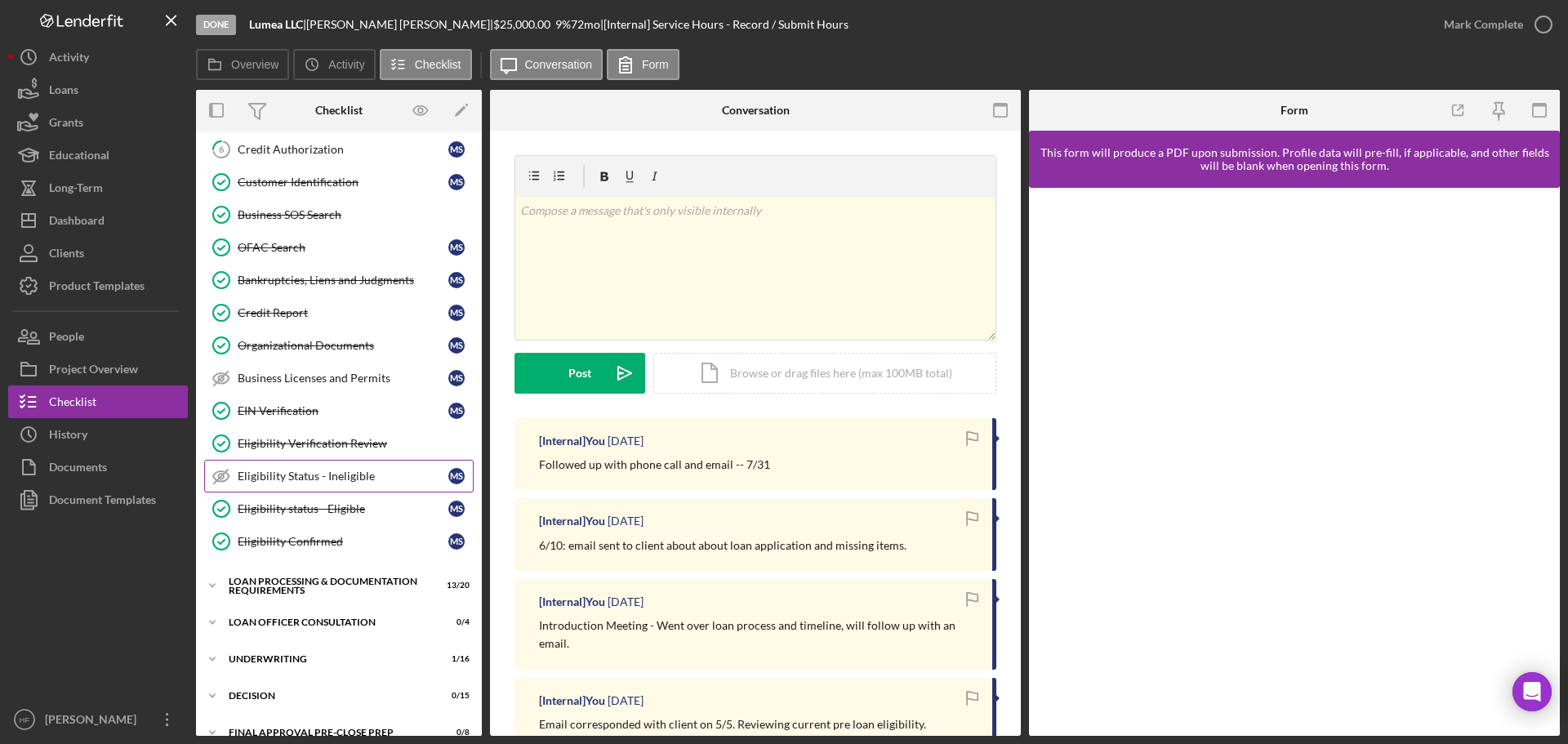
scroll to position [510, 0]
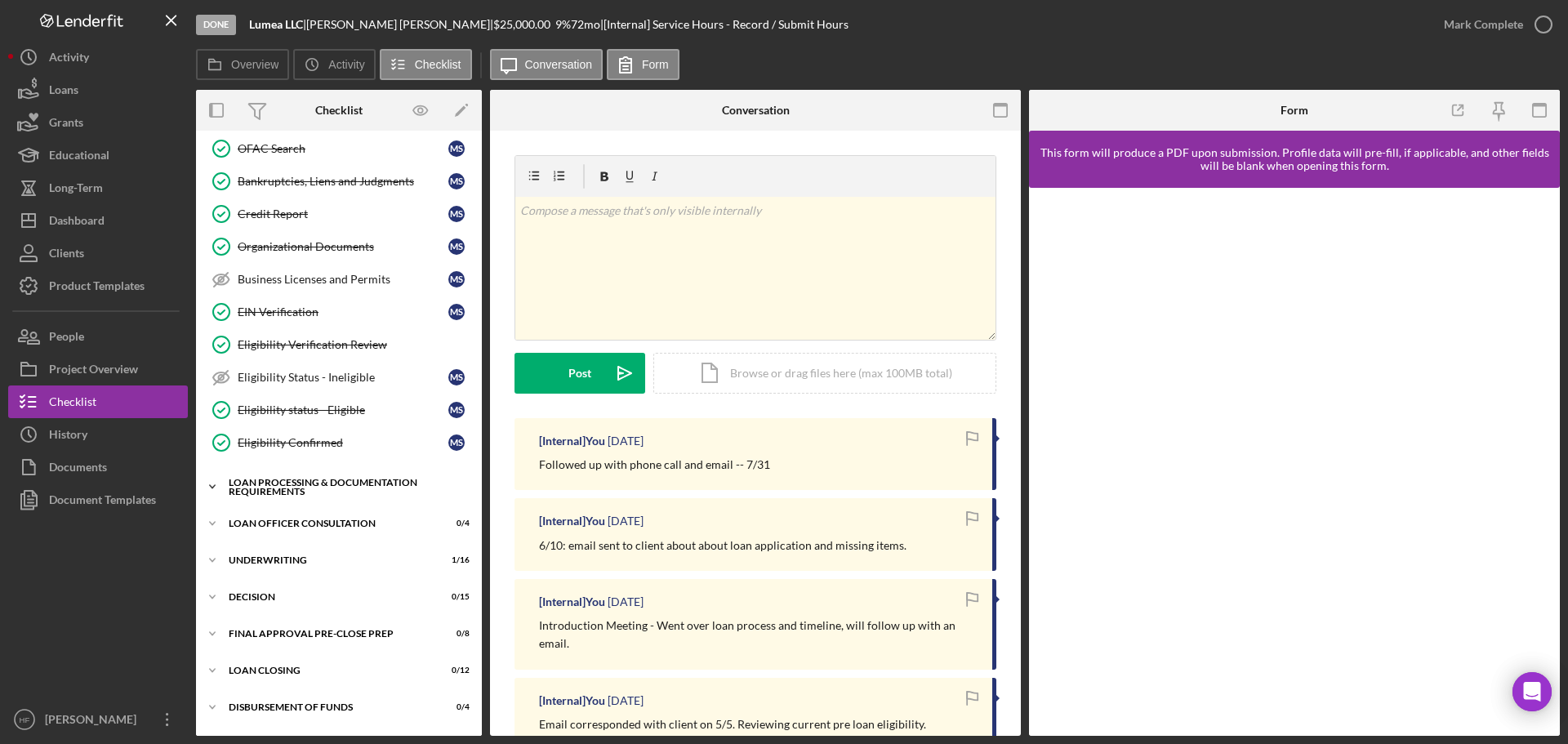
click at [265, 481] on div "Loan Processing & Documentation Requirements" at bounding box center [345, 487] width 233 height 19
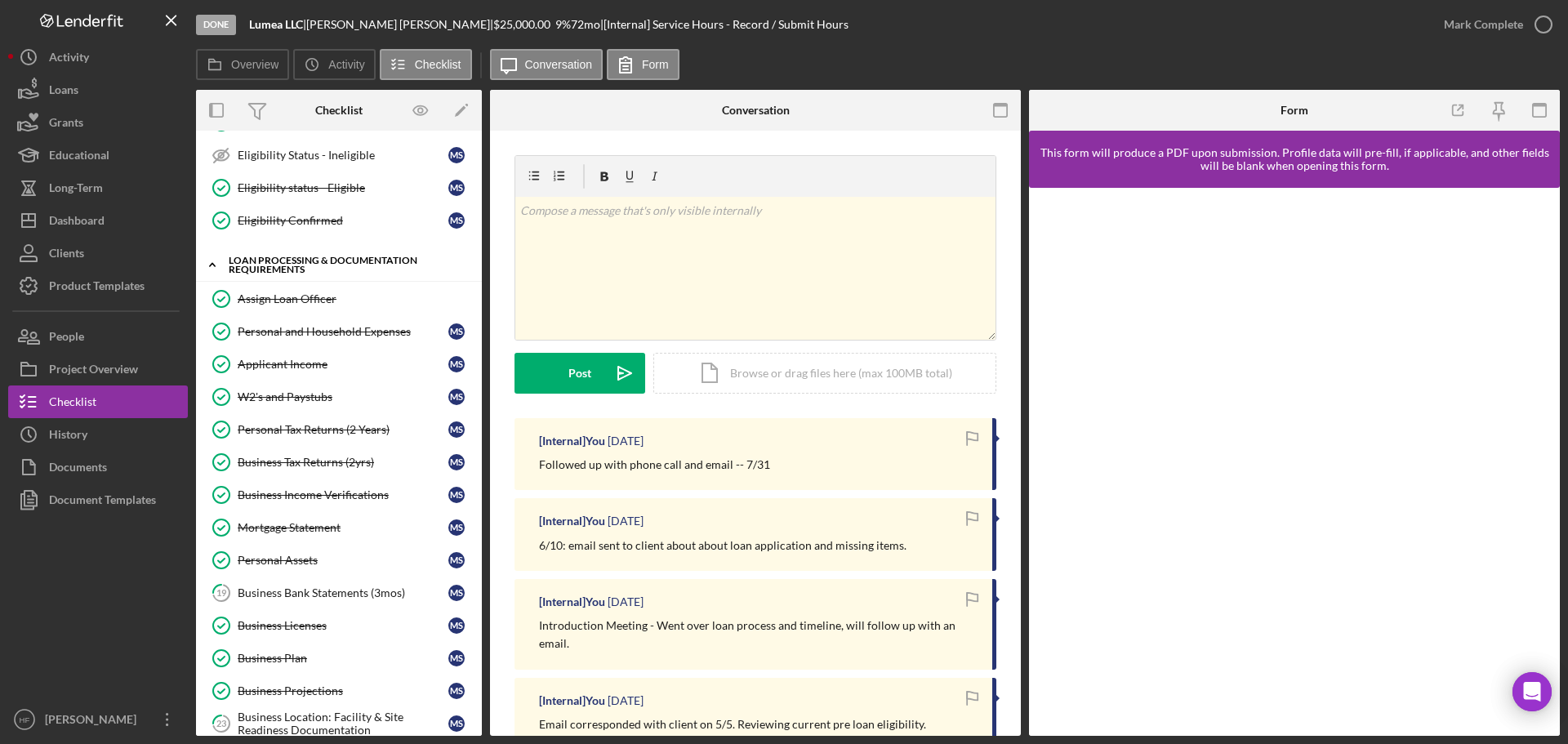
scroll to position [756, 0]
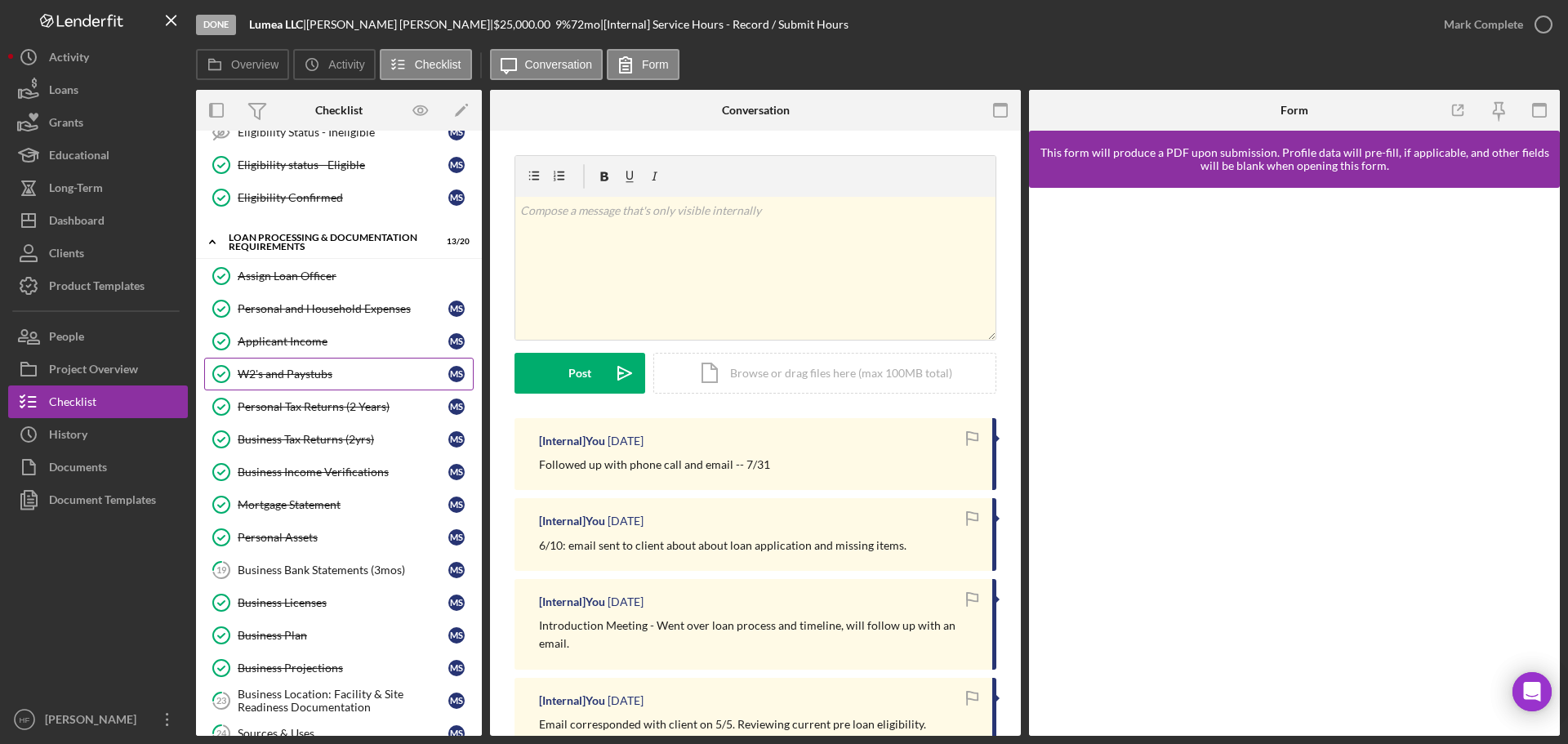
click at [319, 371] on div "W2's and Paystubs" at bounding box center [342, 374] width 210 height 13
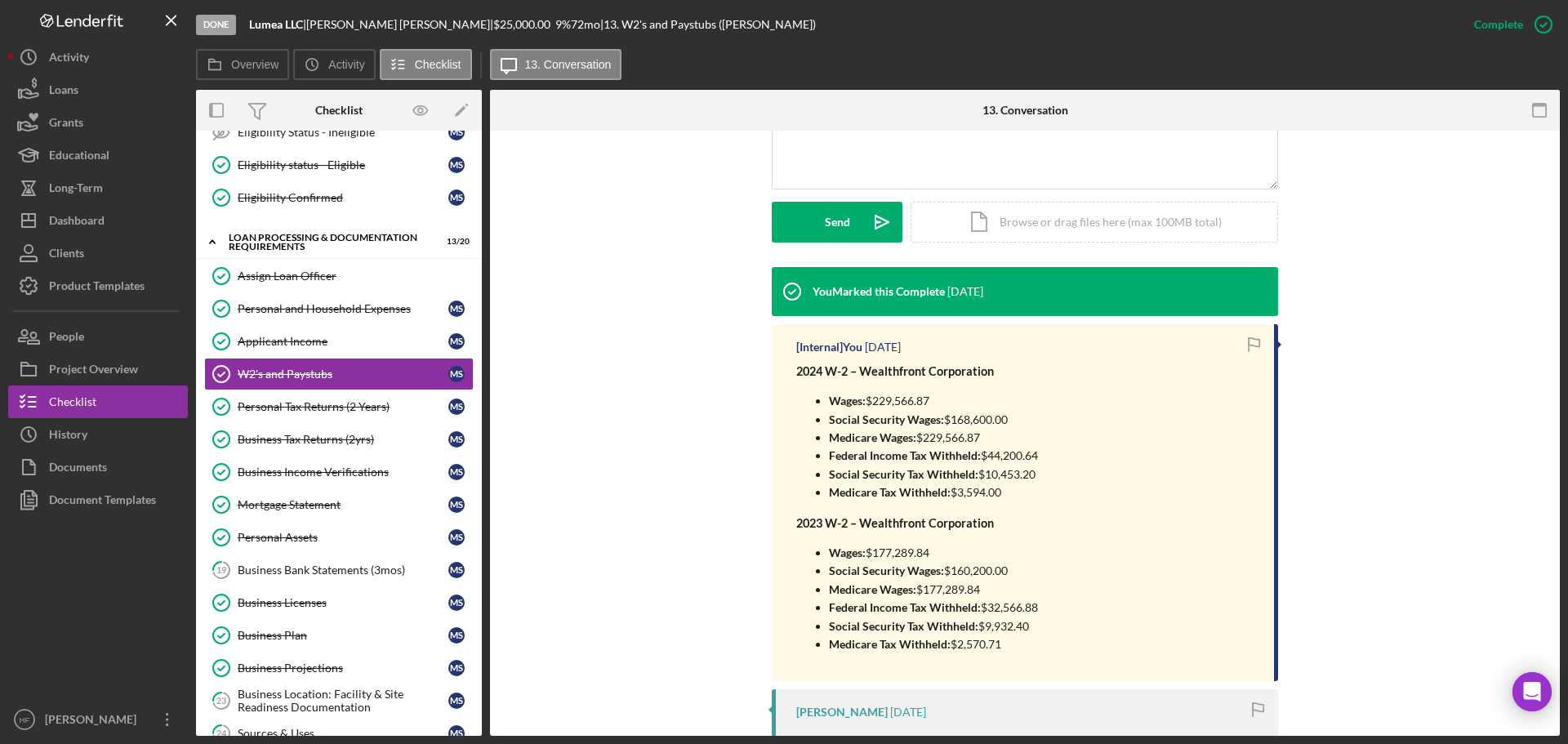
scroll to position [491, 0]
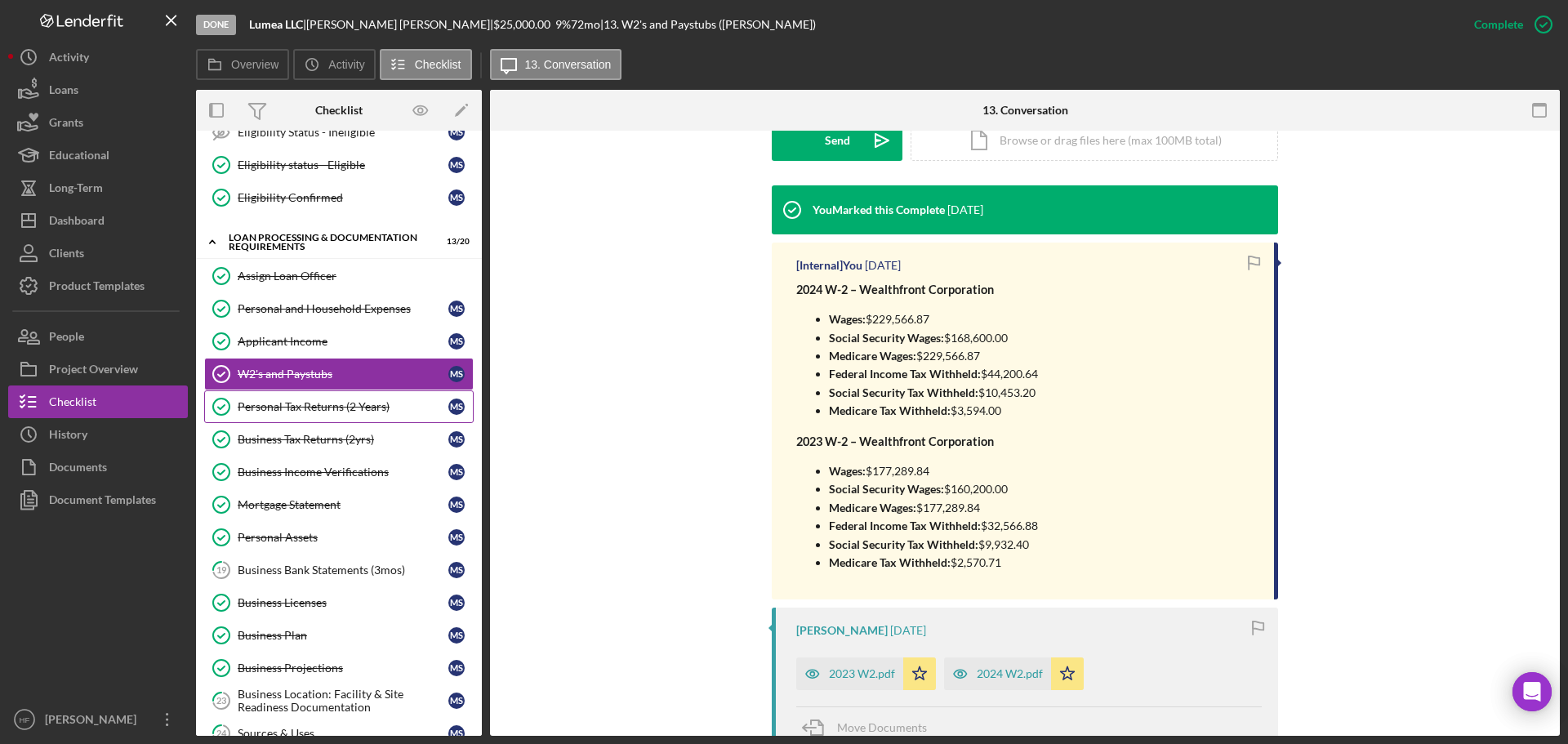
click at [342, 409] on div "Personal Tax Returns (2 Years)" at bounding box center [342, 407] width 210 height 13
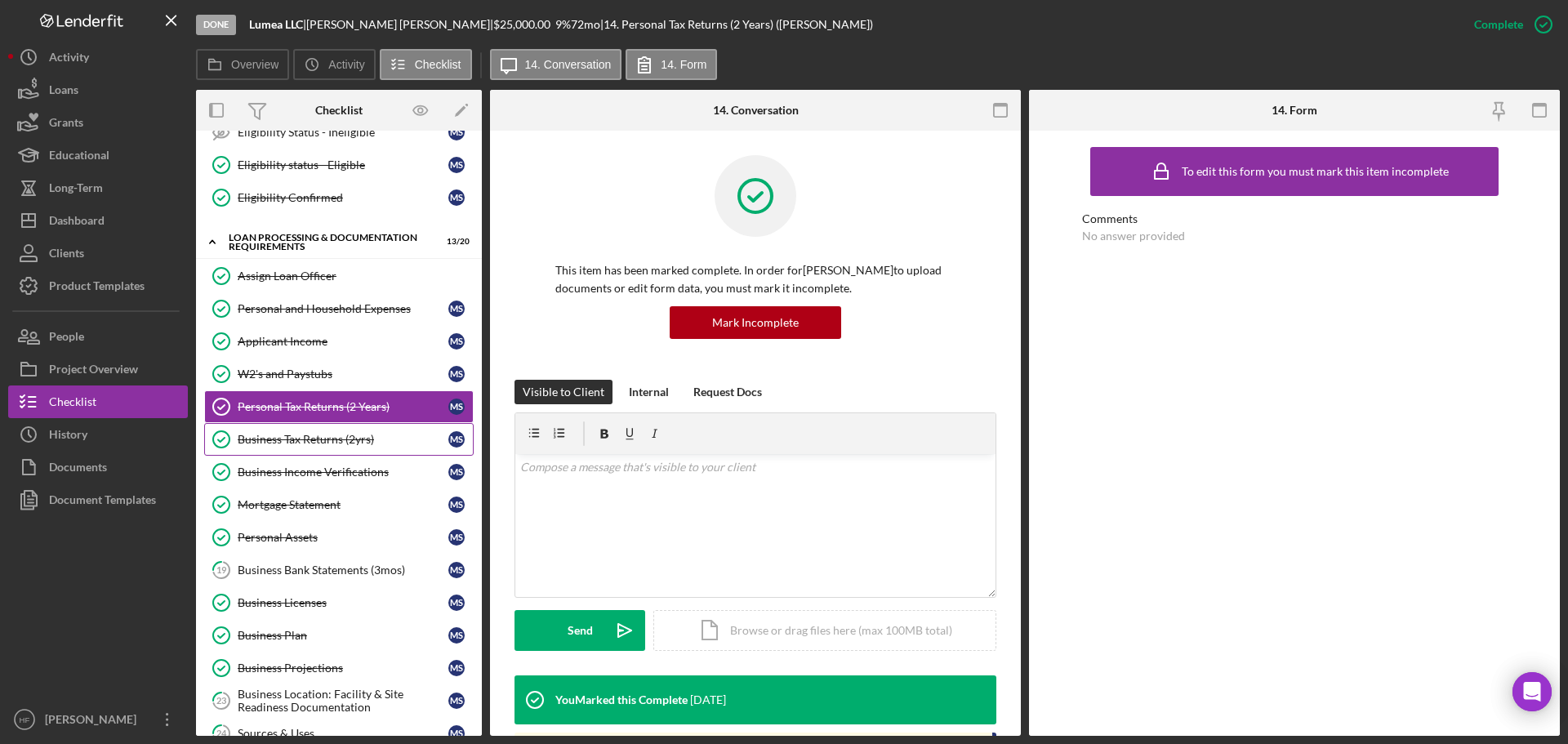
click at [343, 442] on div "Business Tax Returns (2yrs)" at bounding box center [342, 440] width 210 height 13
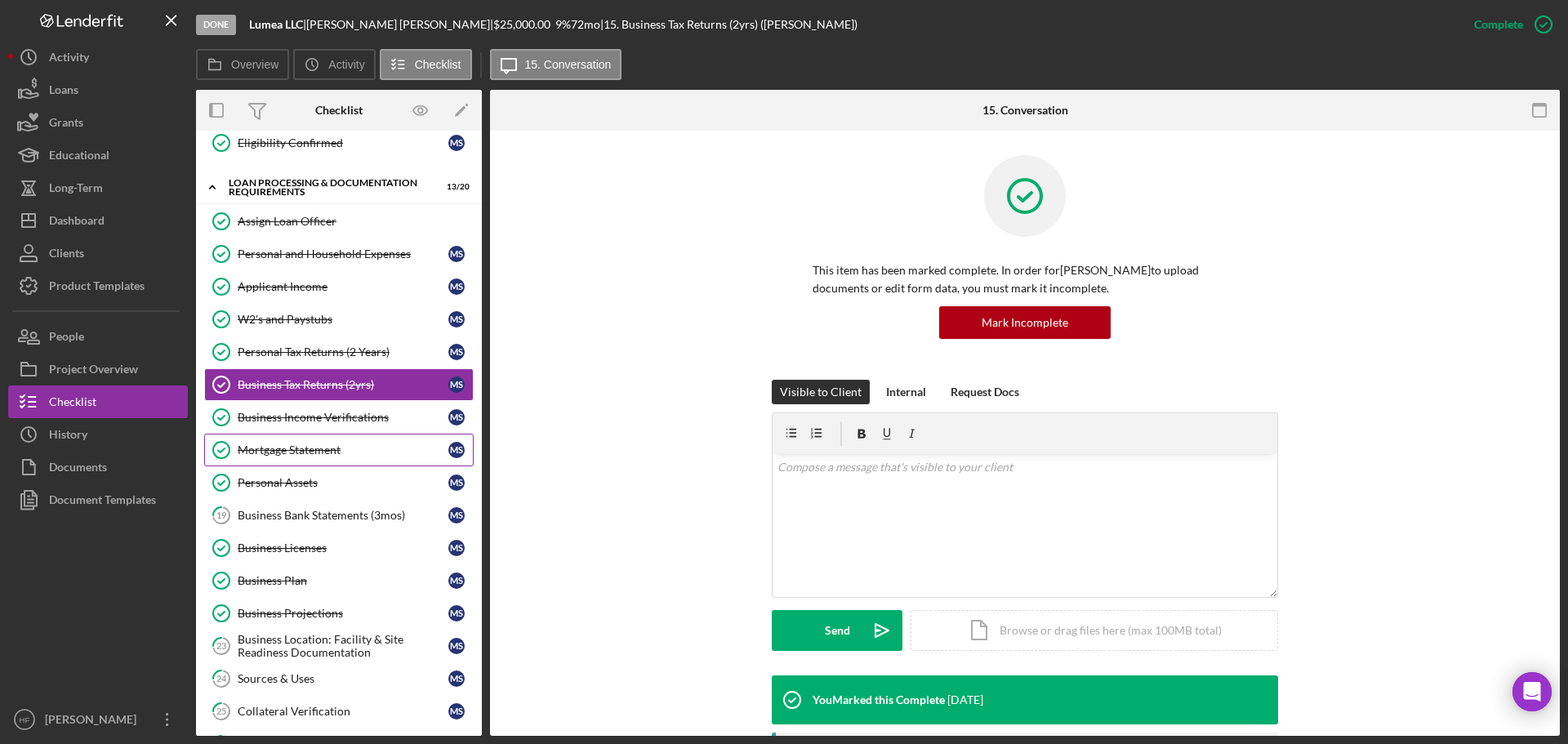
scroll to position [837, 0]
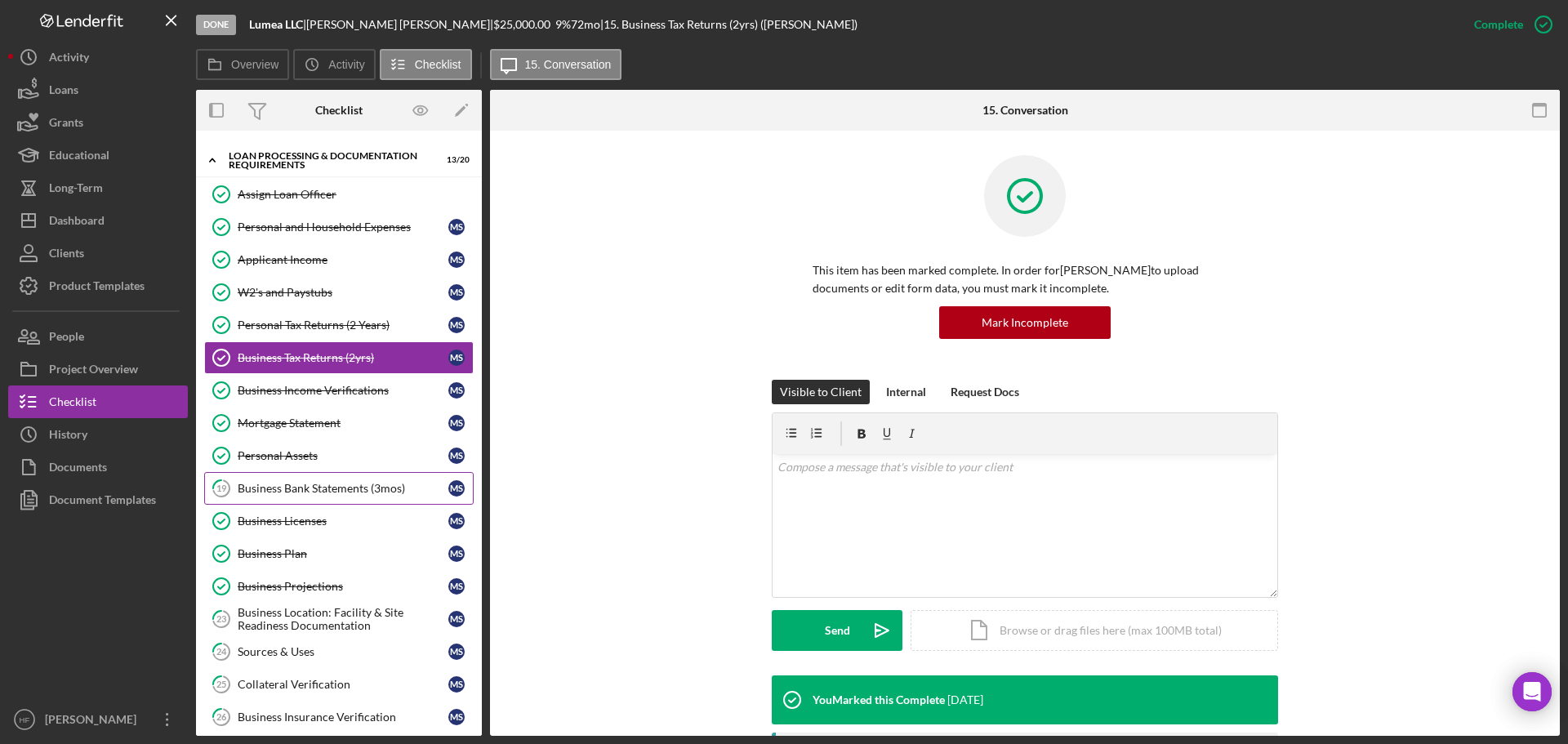
click at [341, 486] on div "Business Bank Statements (3mos)" at bounding box center [342, 489] width 210 height 13
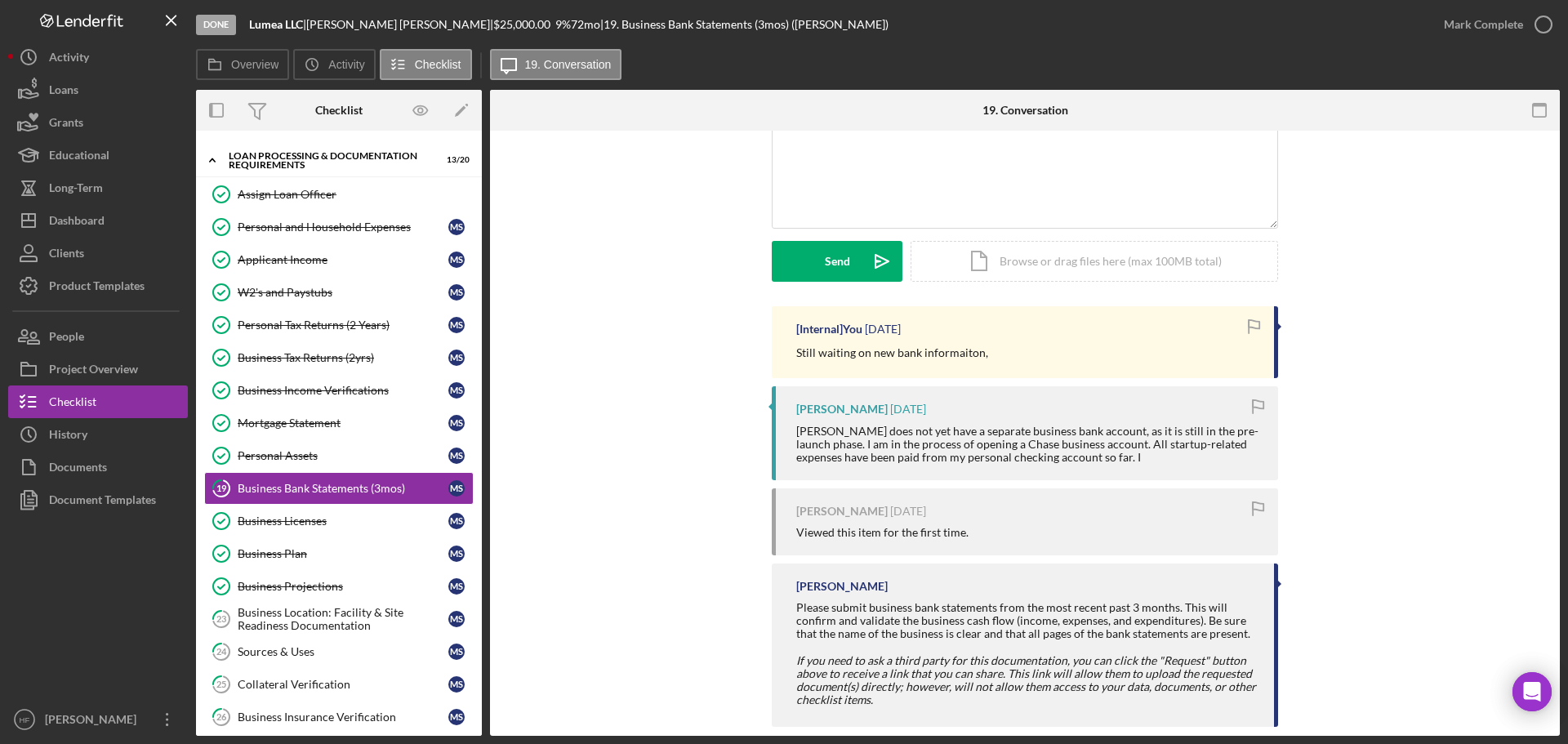
scroll to position [169, 0]
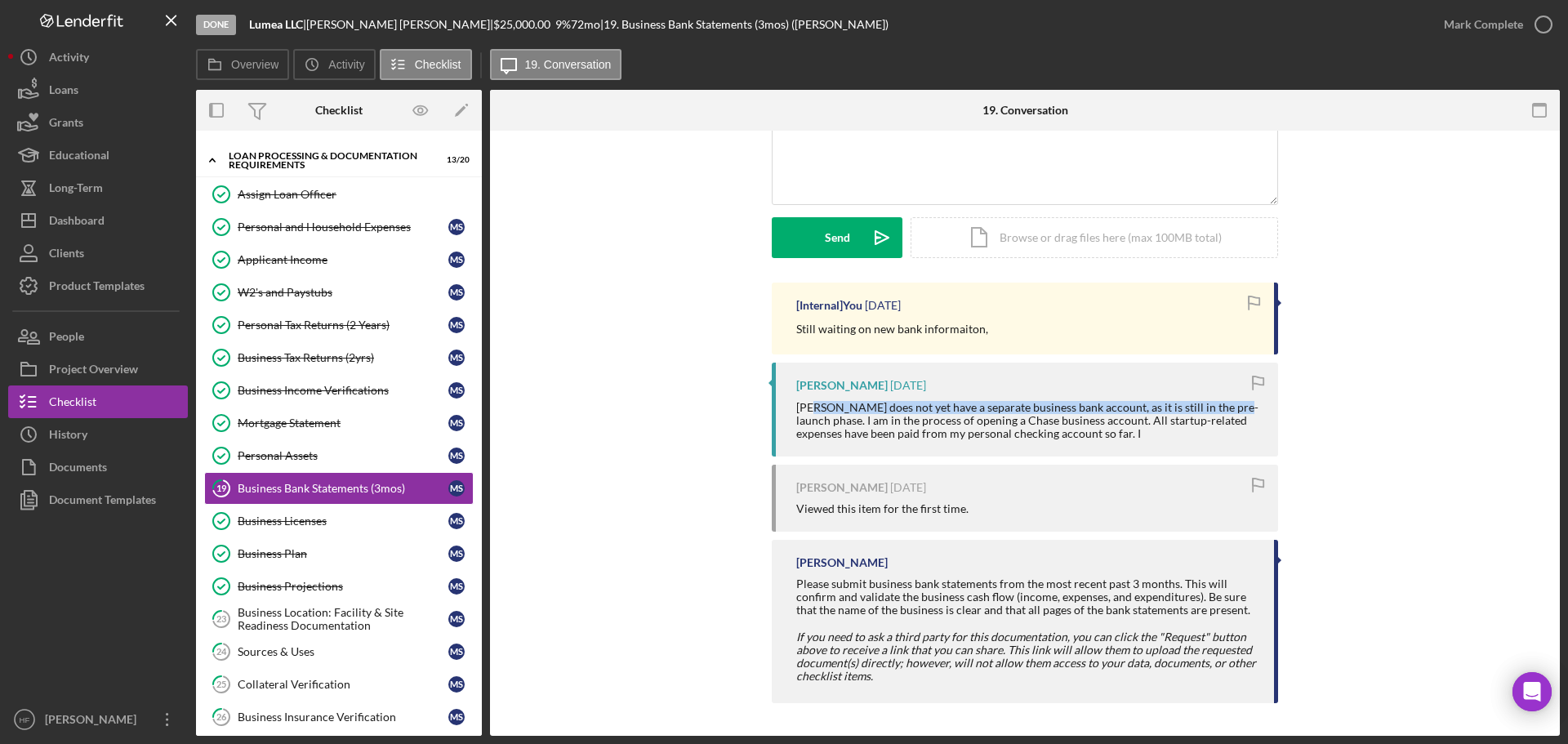
drag, startPoint x: 786, startPoint y: 419, endPoint x: 790, endPoint y: 399, distance: 20.4
click at [811, 399] on div "Michael Stokes 4 months ago Luméa does not yet have a separate business bank ac…" at bounding box center [1025, 410] width 506 height 93
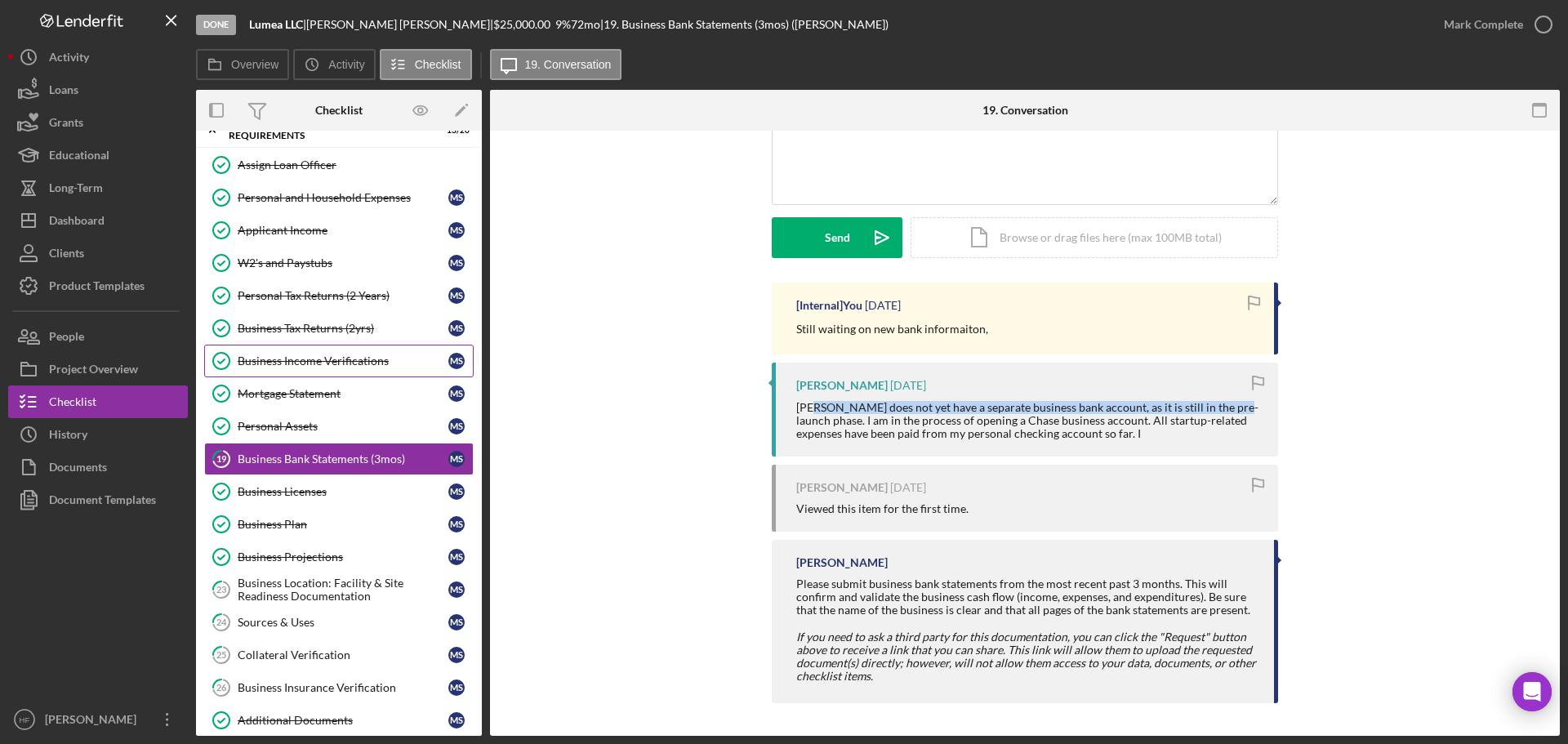
scroll to position [919, 0]
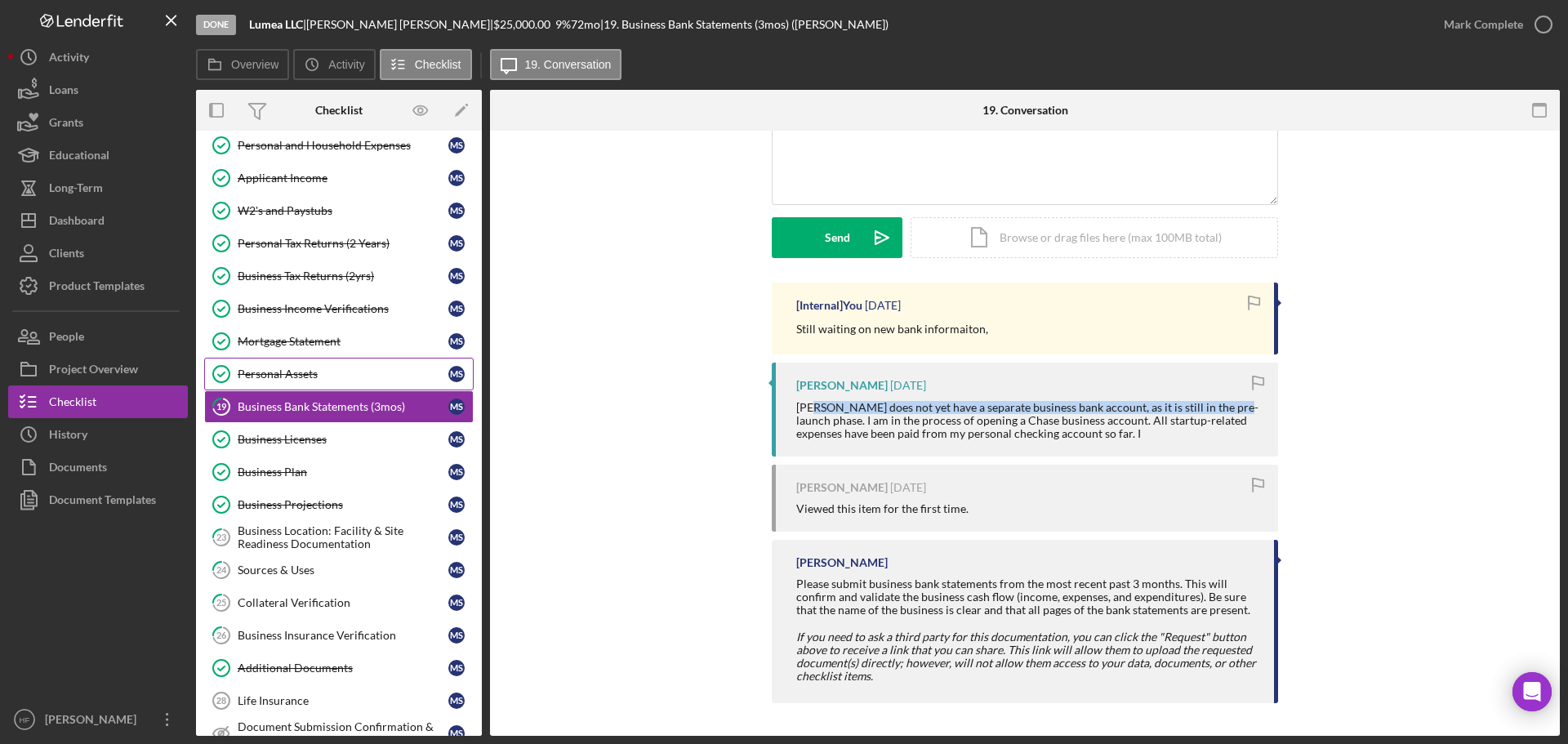
click at [338, 381] on div "Personal Assets" at bounding box center [342, 374] width 210 height 13
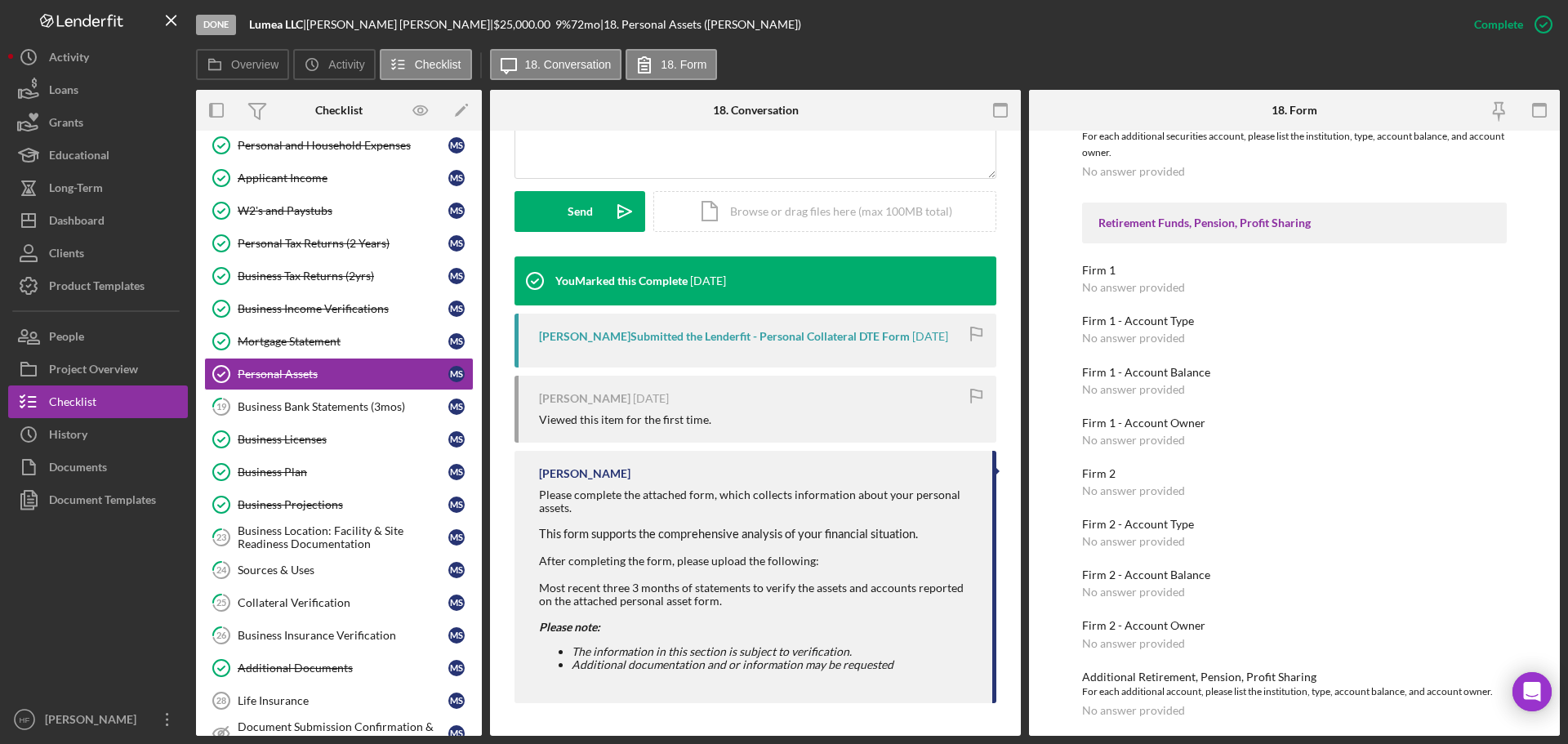
scroll to position [1471, 0]
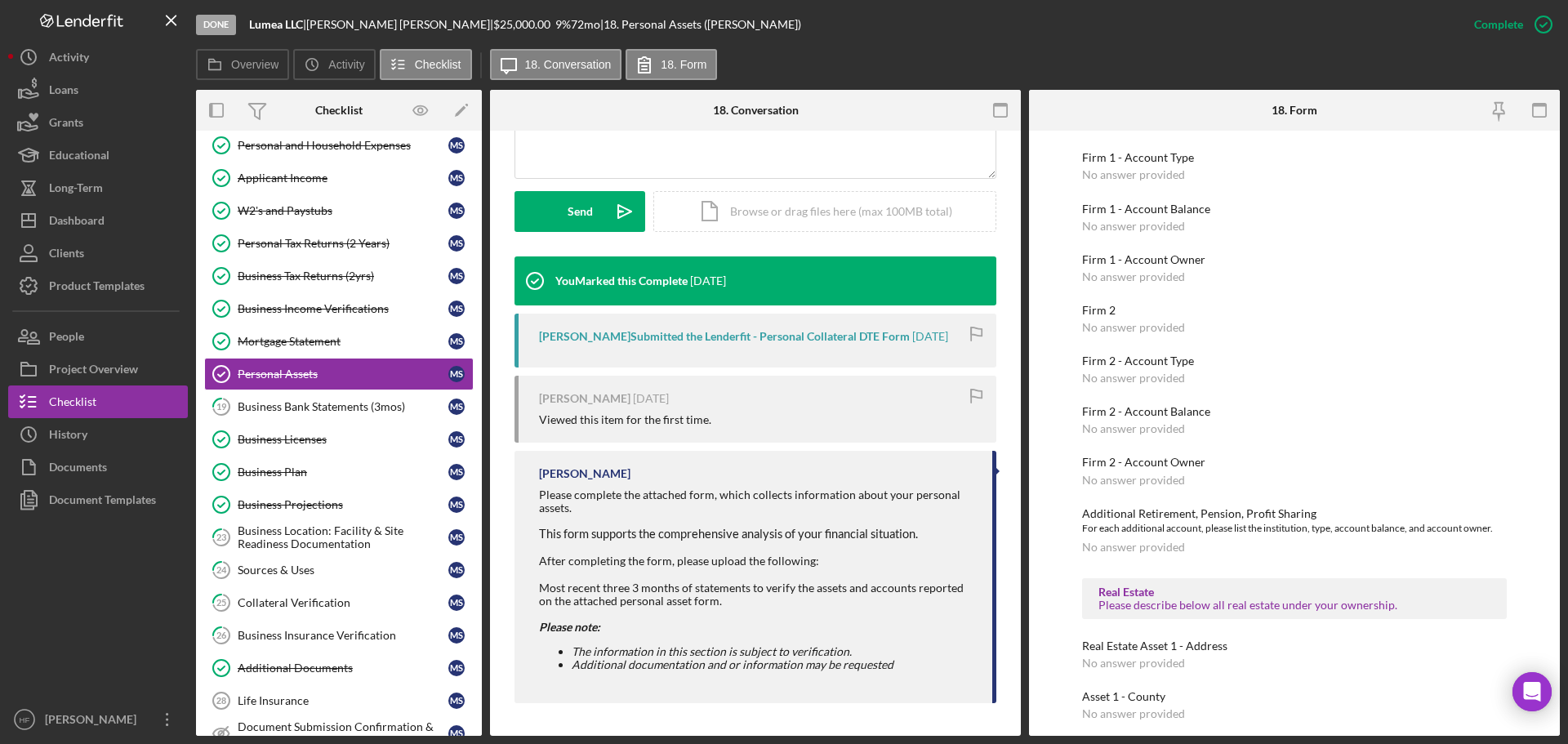
drag, startPoint x: 1354, startPoint y: -4, endPoint x: 1457, endPoint y: 55, distance: 118.7
click at [1373, 4] on div "Done Lumea LLC | Michael Stokes | $25,000.00 9 % 72 mo | 18. Personal Assets (M…" at bounding box center [827, 24] width 1262 height 49
click at [70, 455] on div "Documents" at bounding box center [78, 468] width 58 height 36
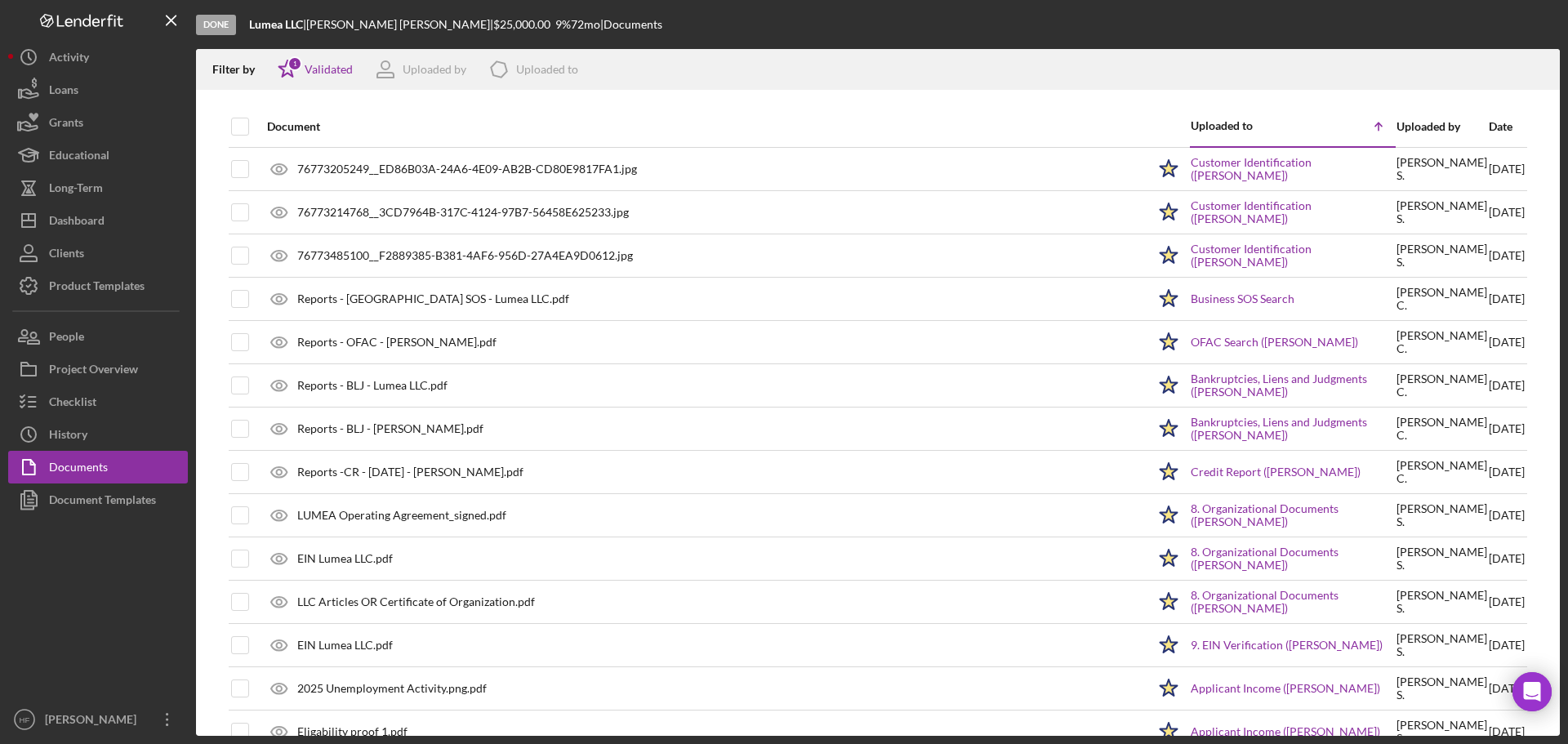
click at [1489, 124] on div "Date" at bounding box center [1507, 127] width 36 height 13
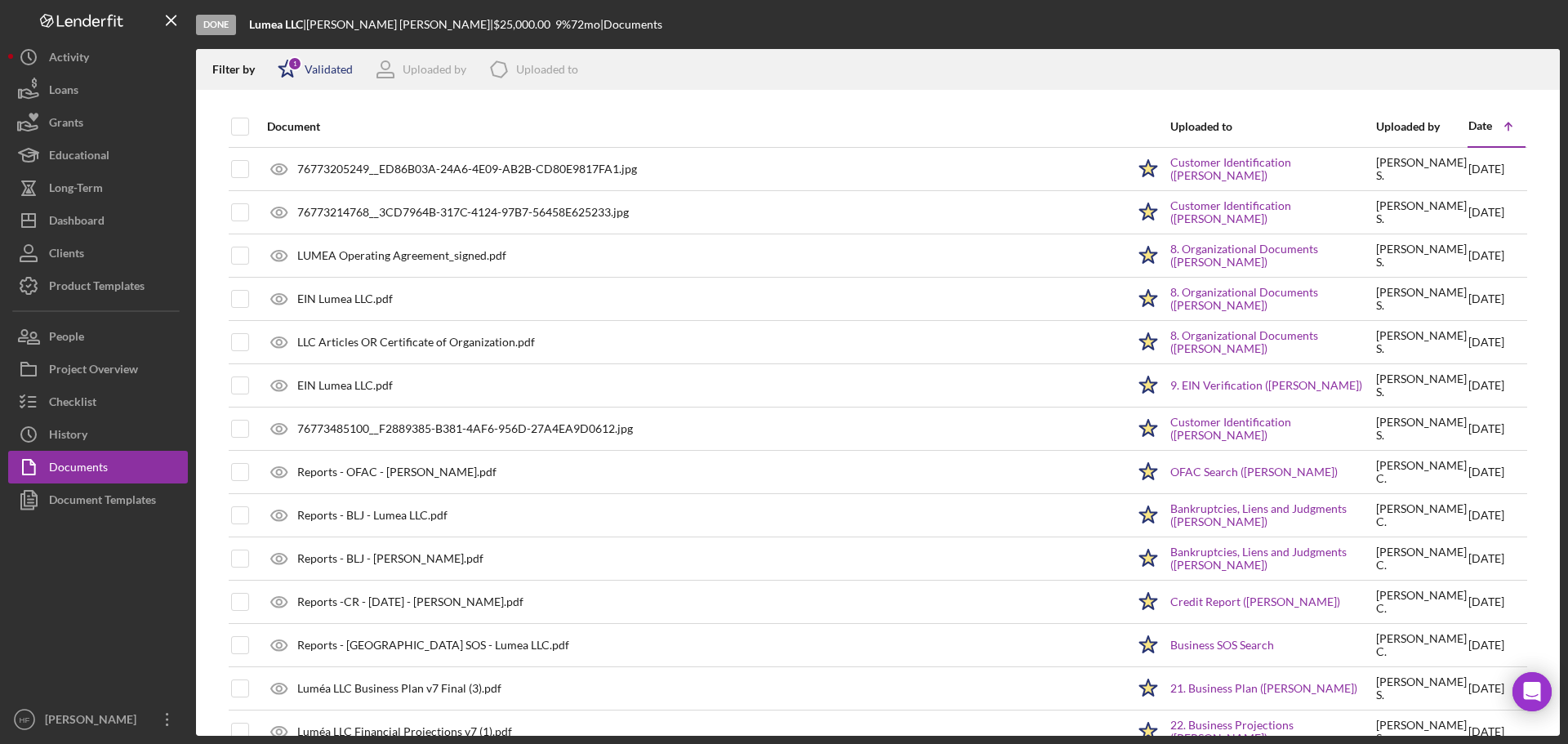
click at [287, 68] on icon "Icon/Star" at bounding box center [288, 70] width 41 height 41
click at [288, 124] on input "checkbox" at bounding box center [286, 130] width 17 height 17
checkbox input "false"
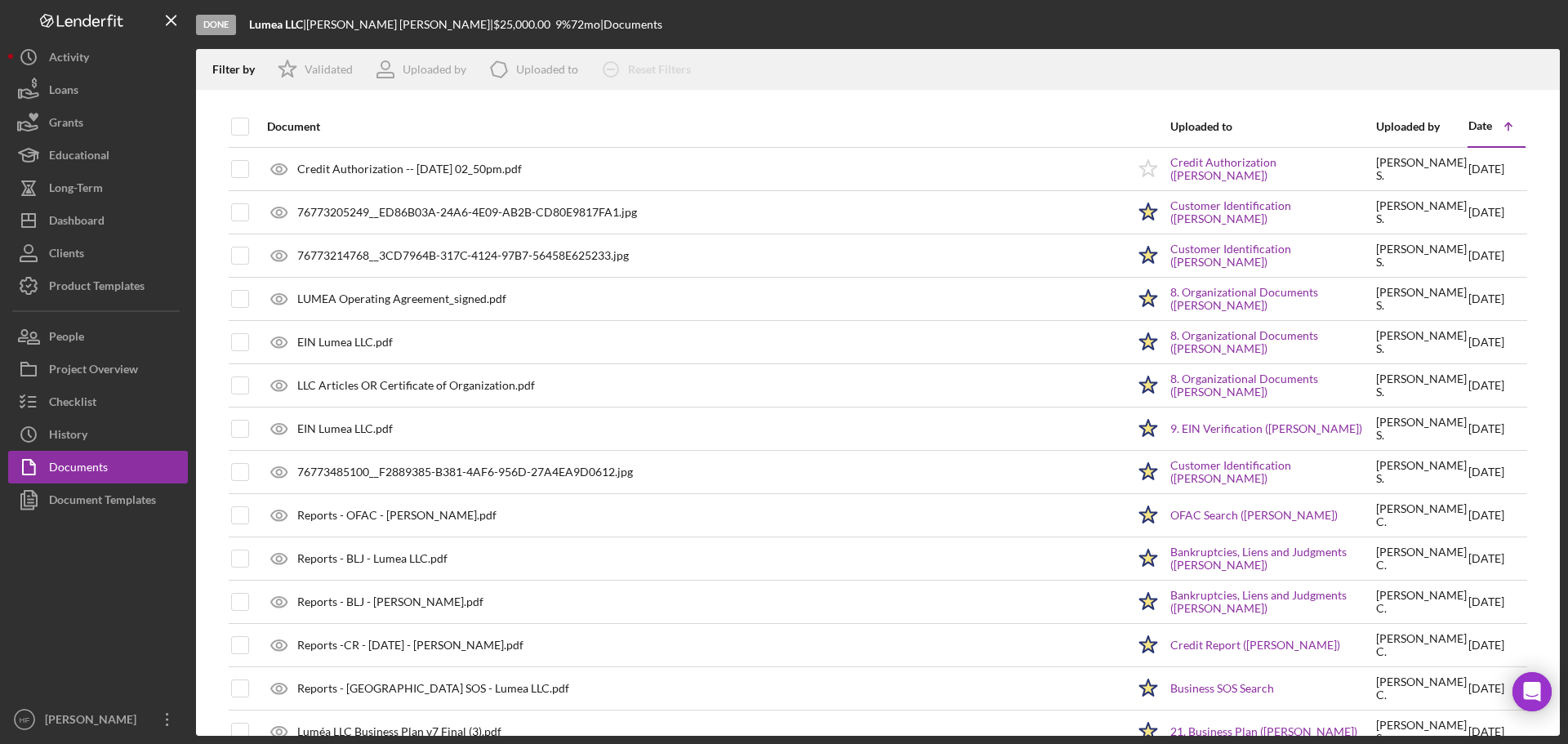
click at [1473, 128] on div "Date" at bounding box center [1480, 126] width 23 height 13
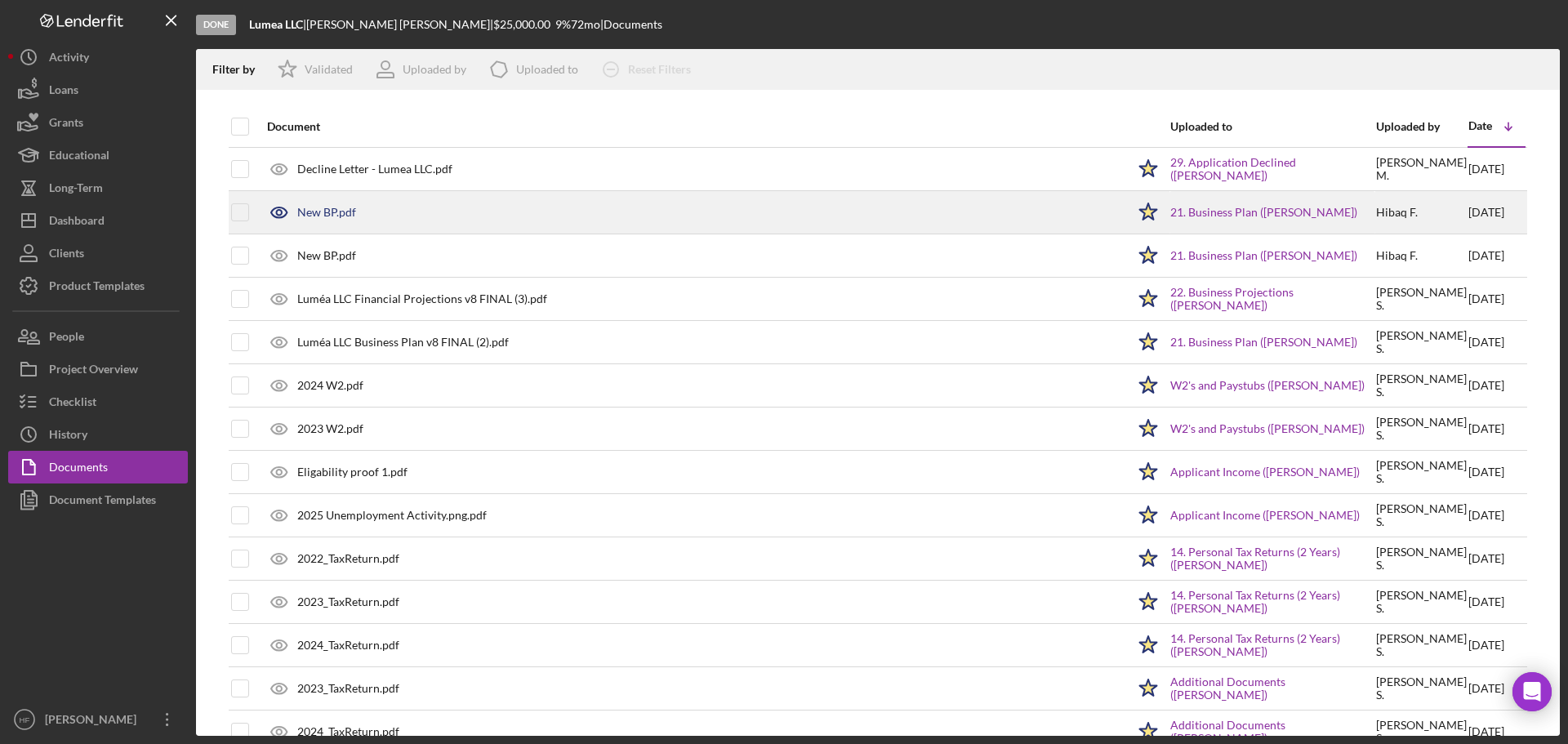
click at [516, 218] on div "New BP.pdf" at bounding box center [692, 212] width 867 height 41
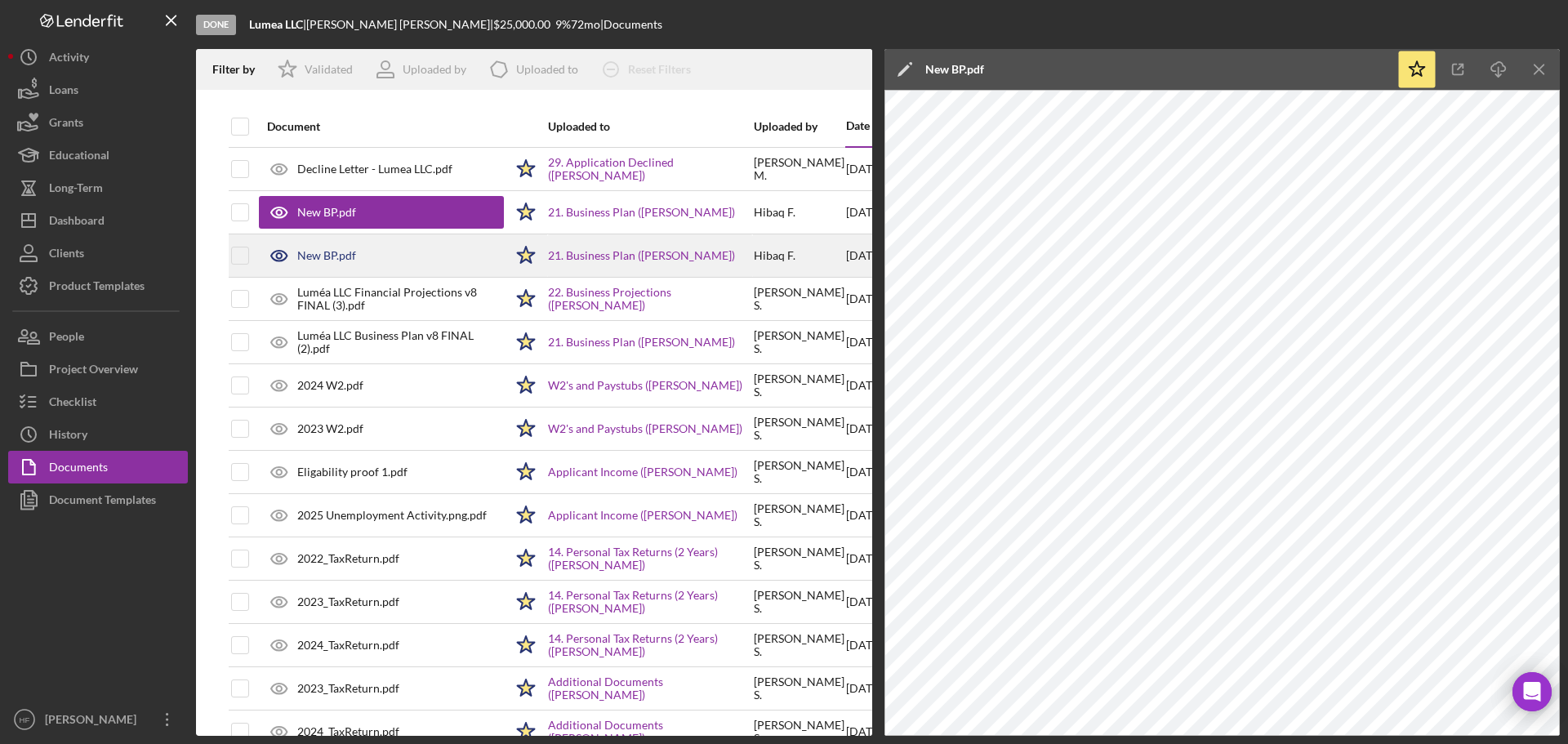
click at [381, 270] on div "New BP.pdf" at bounding box center [381, 256] width 245 height 41
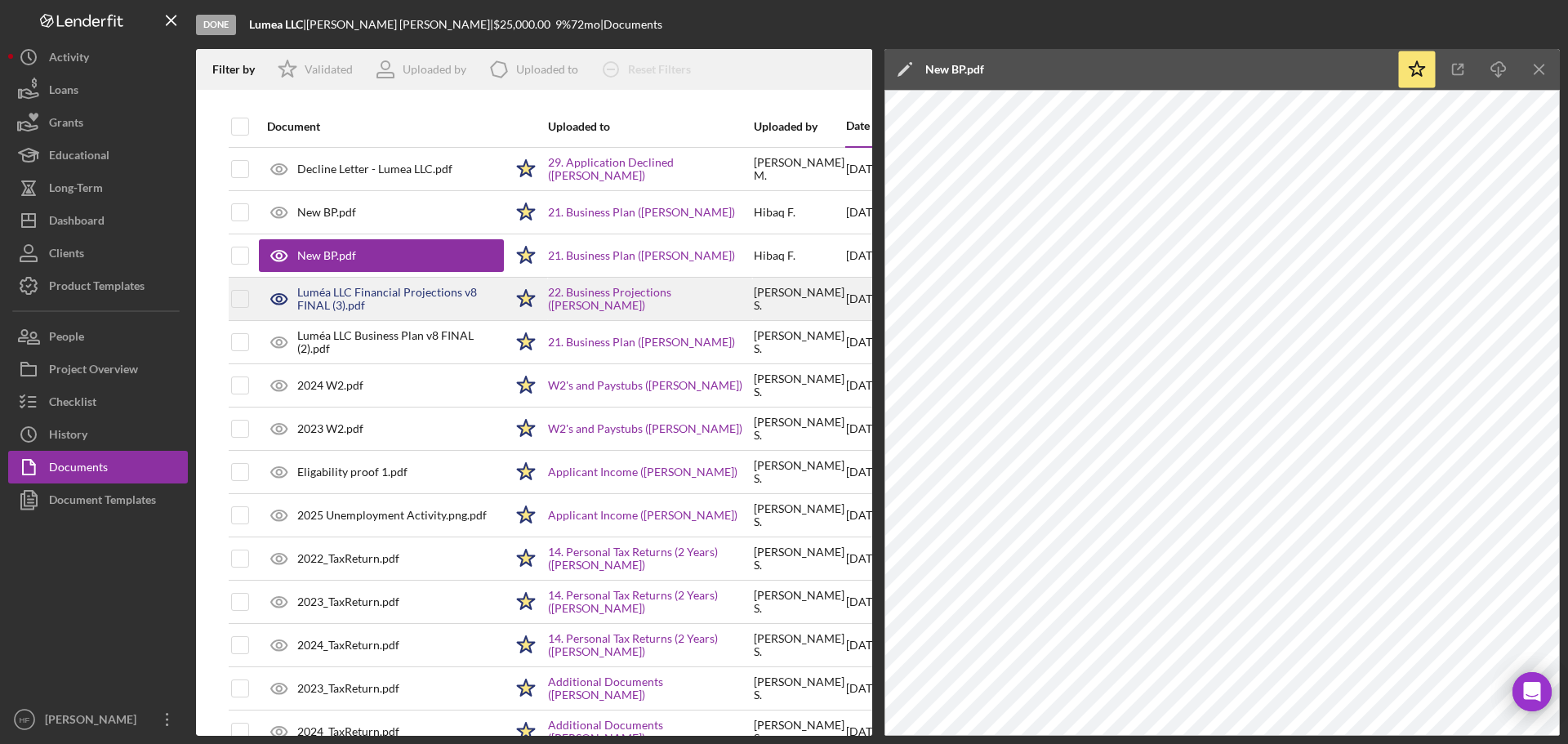
click at [419, 295] on div "Luméa LLC Financial Projections v8 FINAL (3).pdf" at bounding box center [400, 299] width 207 height 26
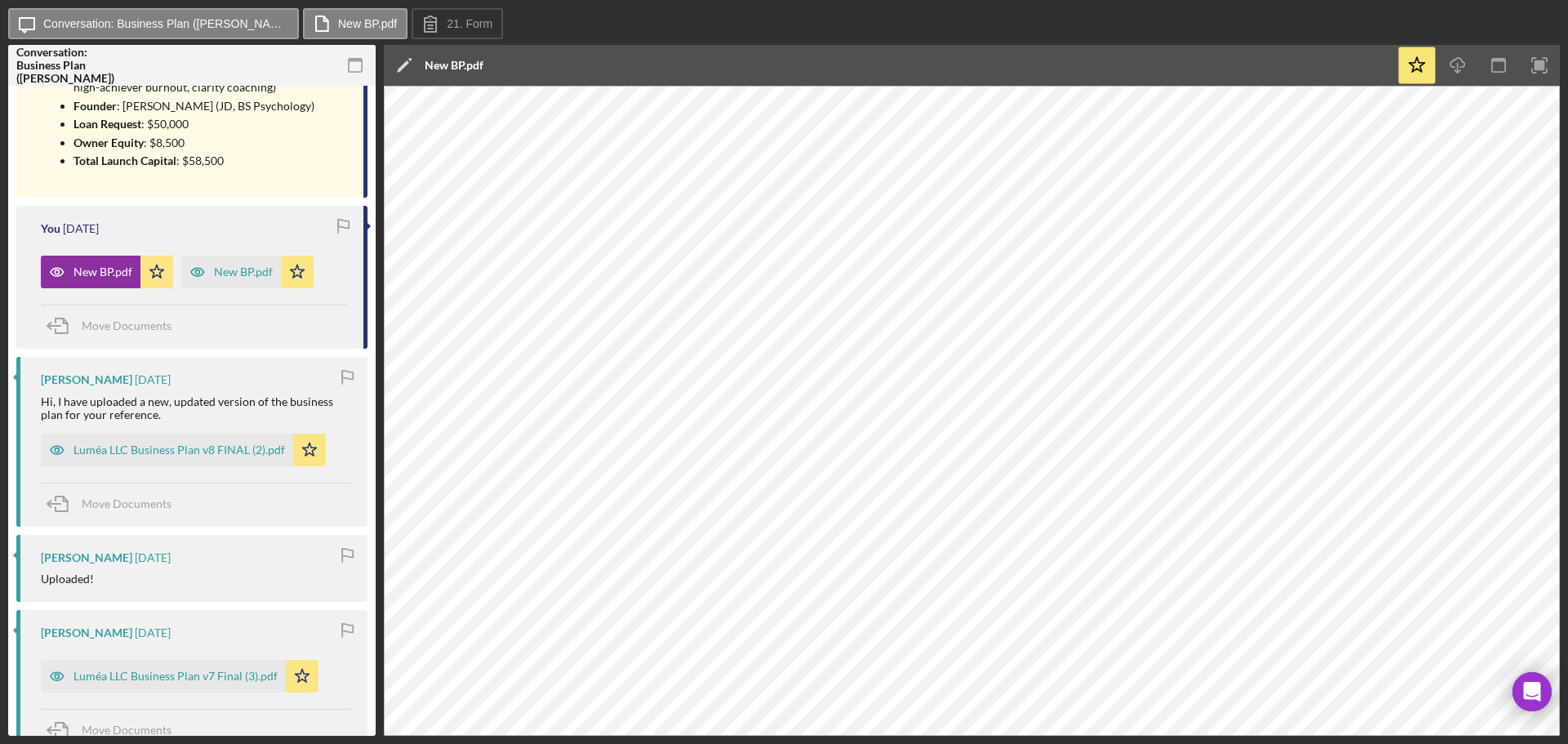
scroll to position [1716, 0]
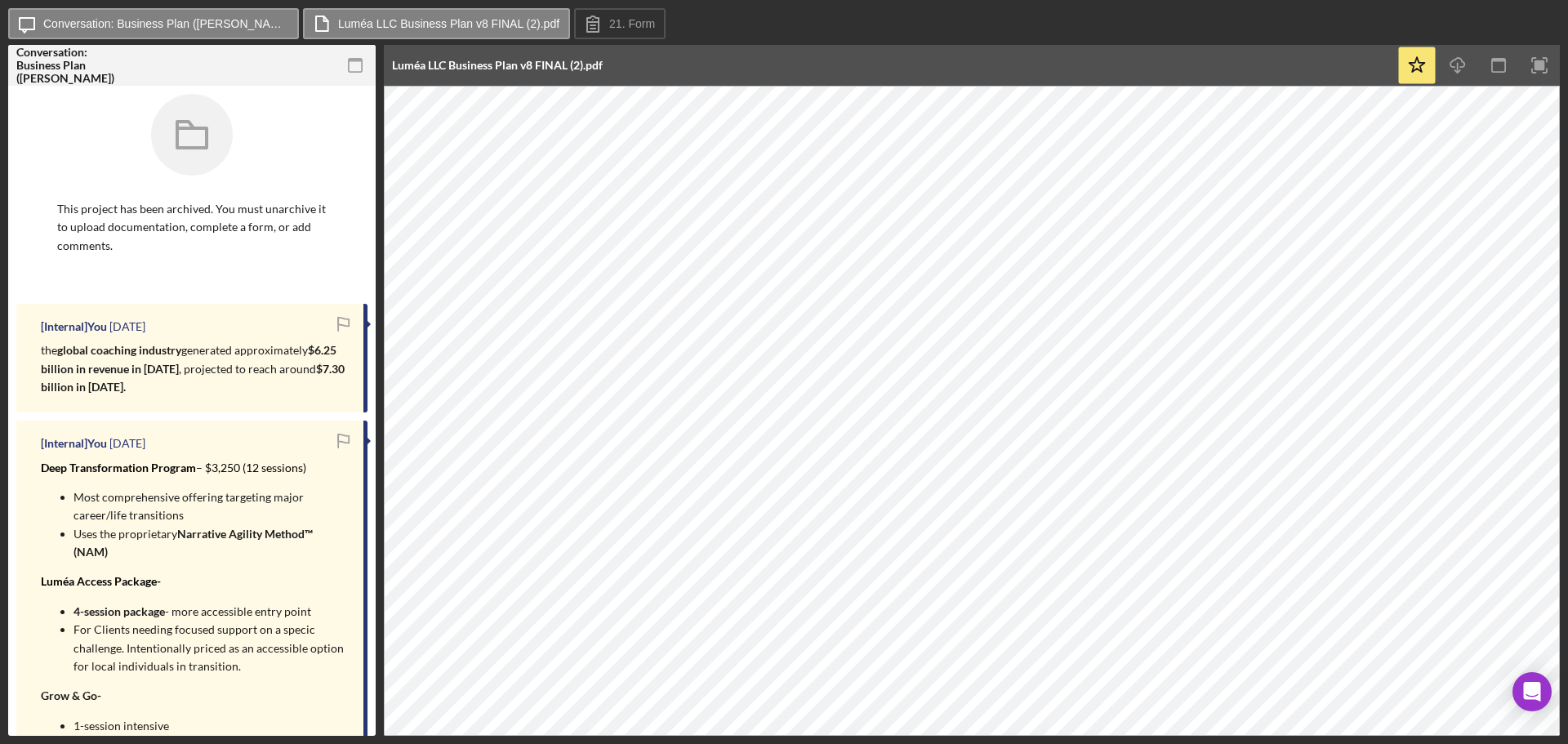
scroll to position [245, 0]
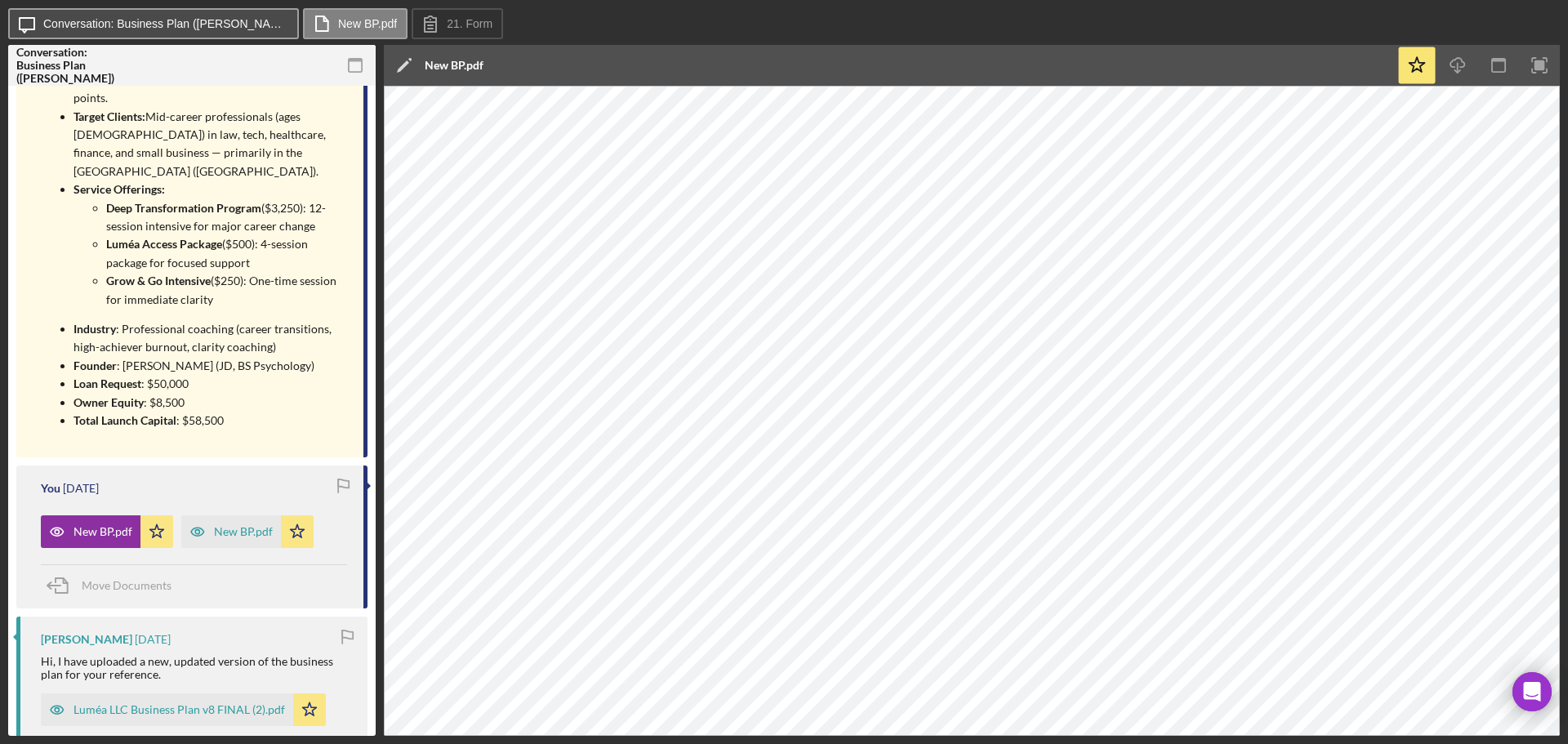
scroll to position [1471, 0]
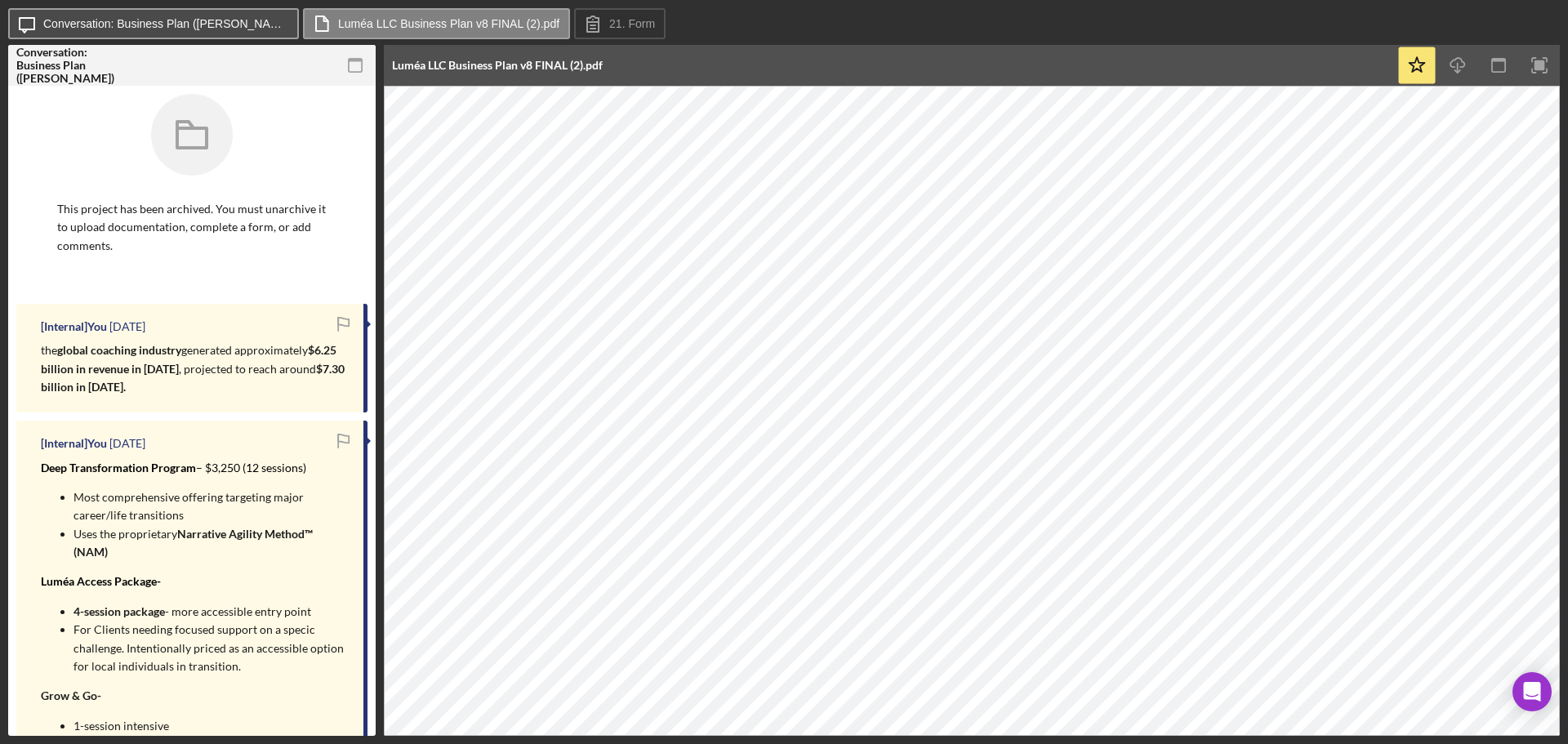
scroll to position [245, 0]
